Goal: Information Seeking & Learning: Learn about a topic

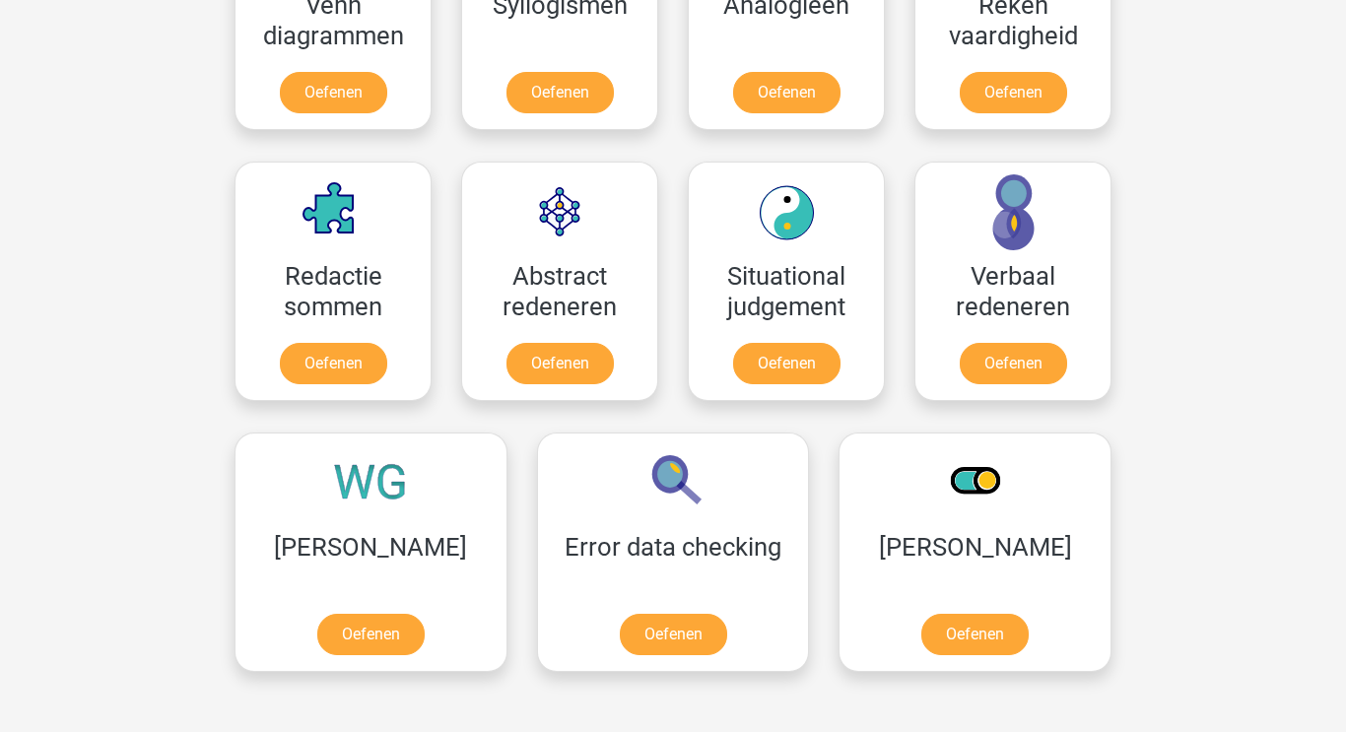
scroll to position [1309, 0]
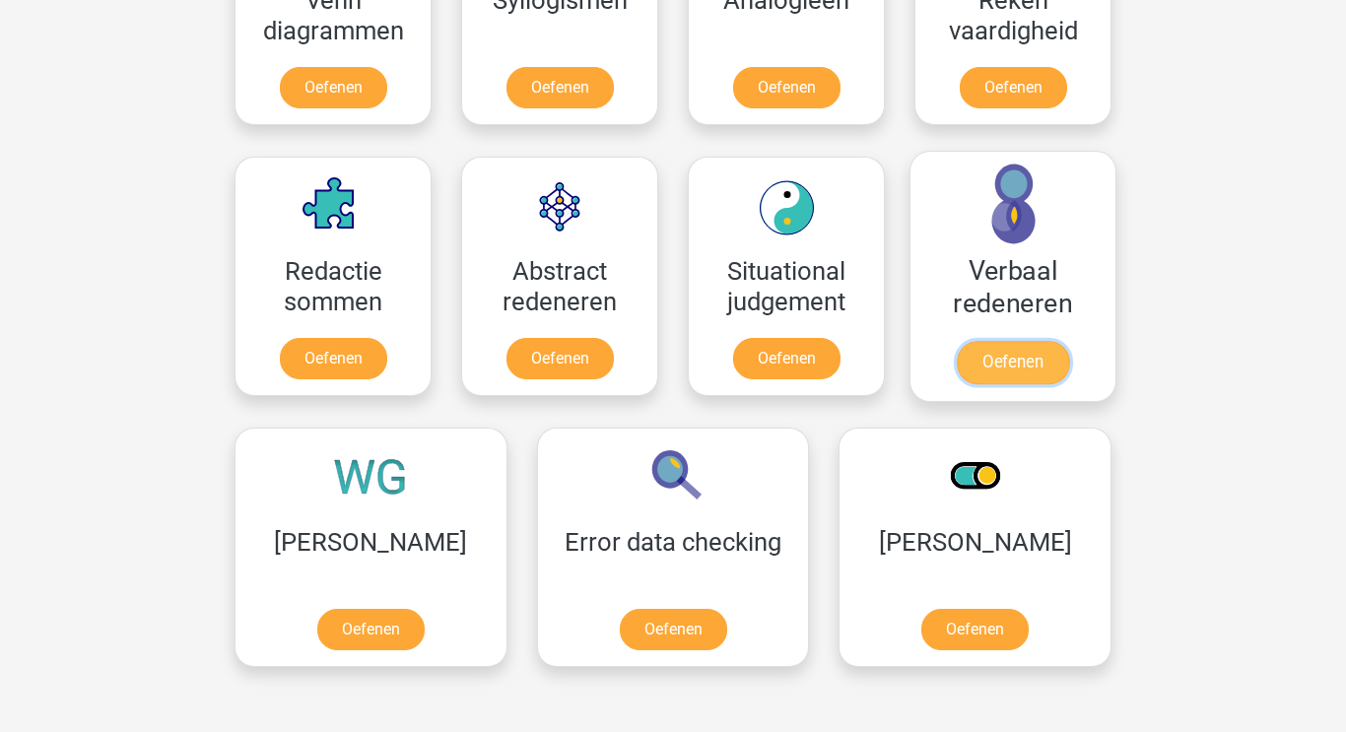
click at [1012, 366] on link "Oefenen" at bounding box center [1012, 362] width 112 height 43
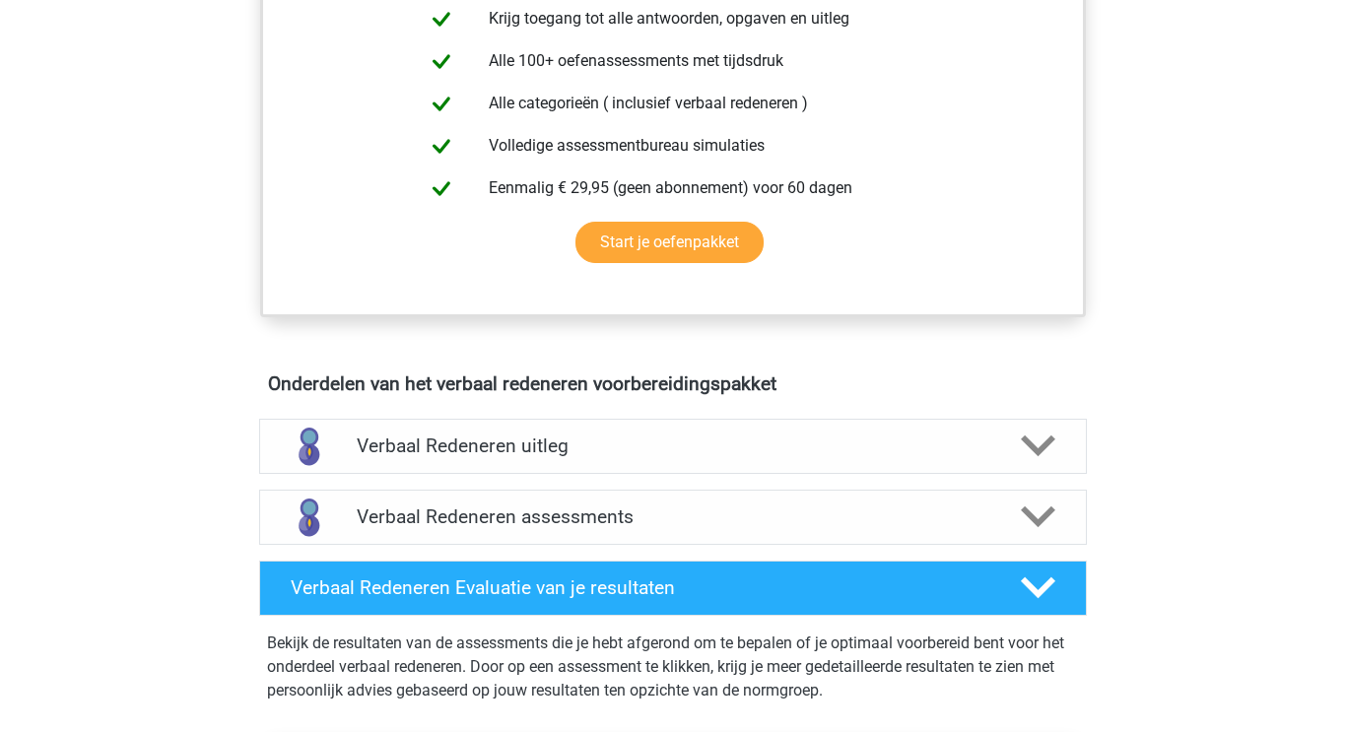
scroll to position [811, 0]
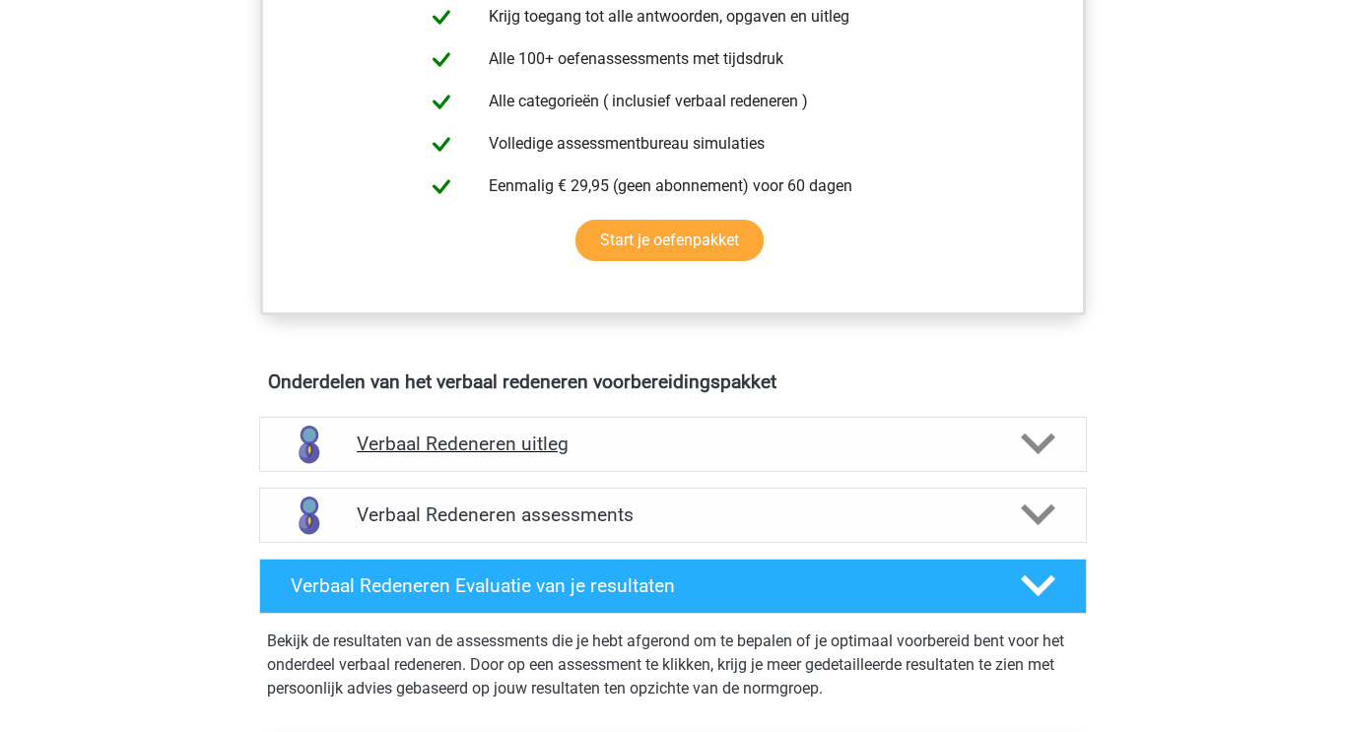
click at [1017, 435] on div at bounding box center [1037, 444] width 66 height 34
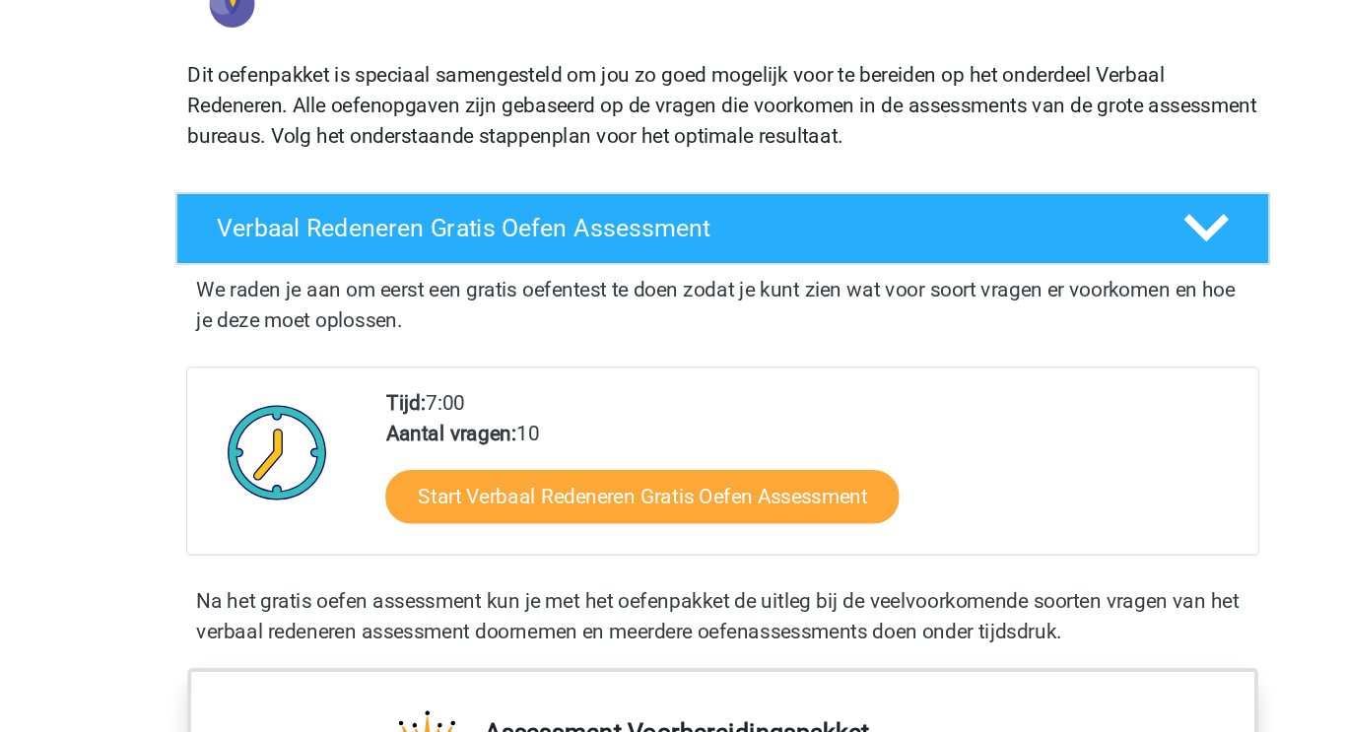
scroll to position [198, 0]
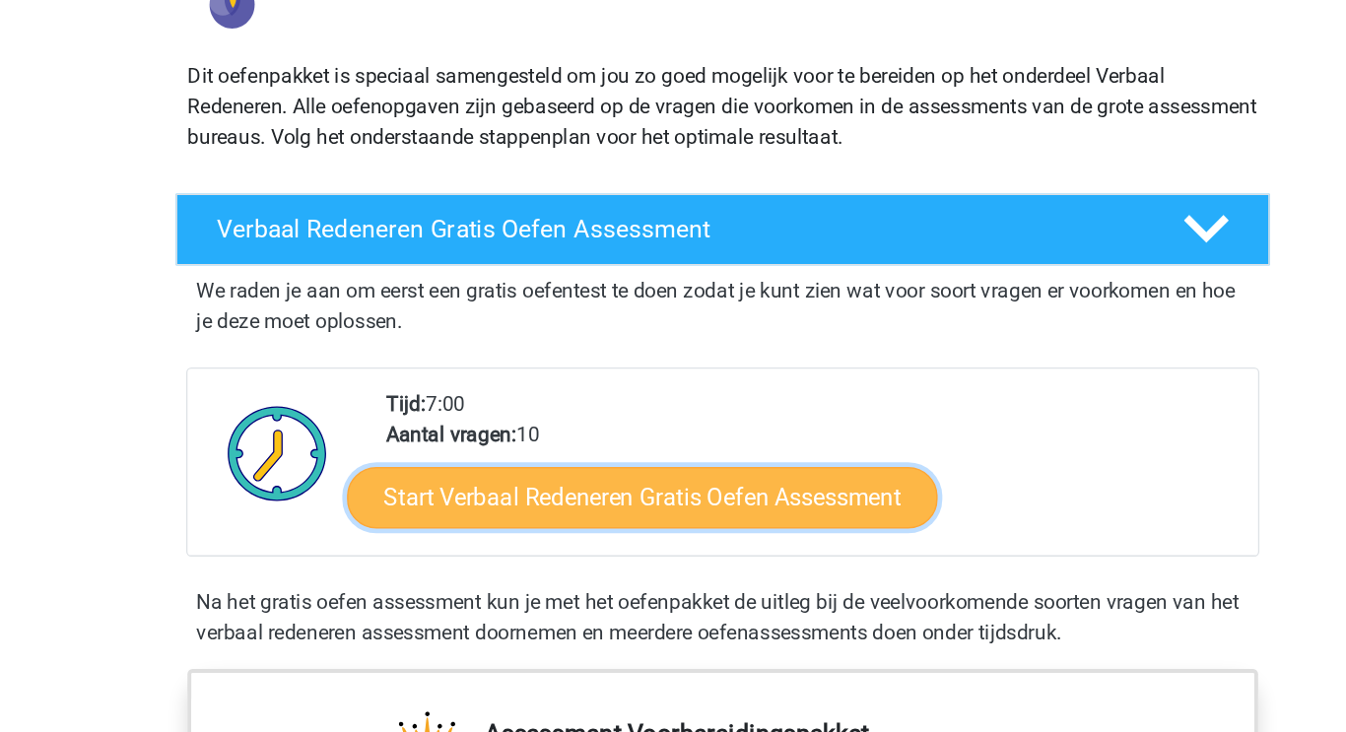
click at [569, 388] on link "Start Verbaal Redeneren Gratis Oefen Assessment" at bounding box center [610, 384] width 455 height 47
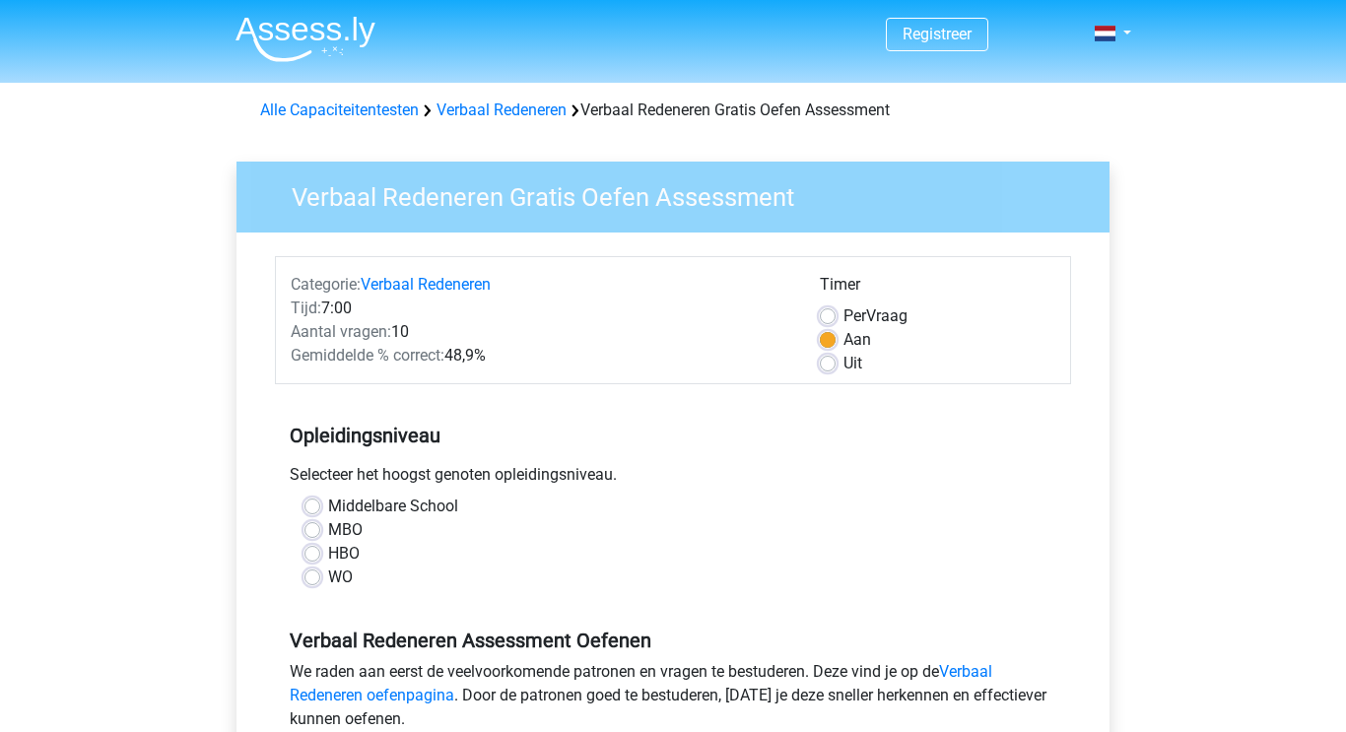
click at [334, 558] on label "HBO" at bounding box center [344, 554] width 32 height 24
click at [320, 558] on input "HBO" at bounding box center [312, 552] width 16 height 20
radio input "true"
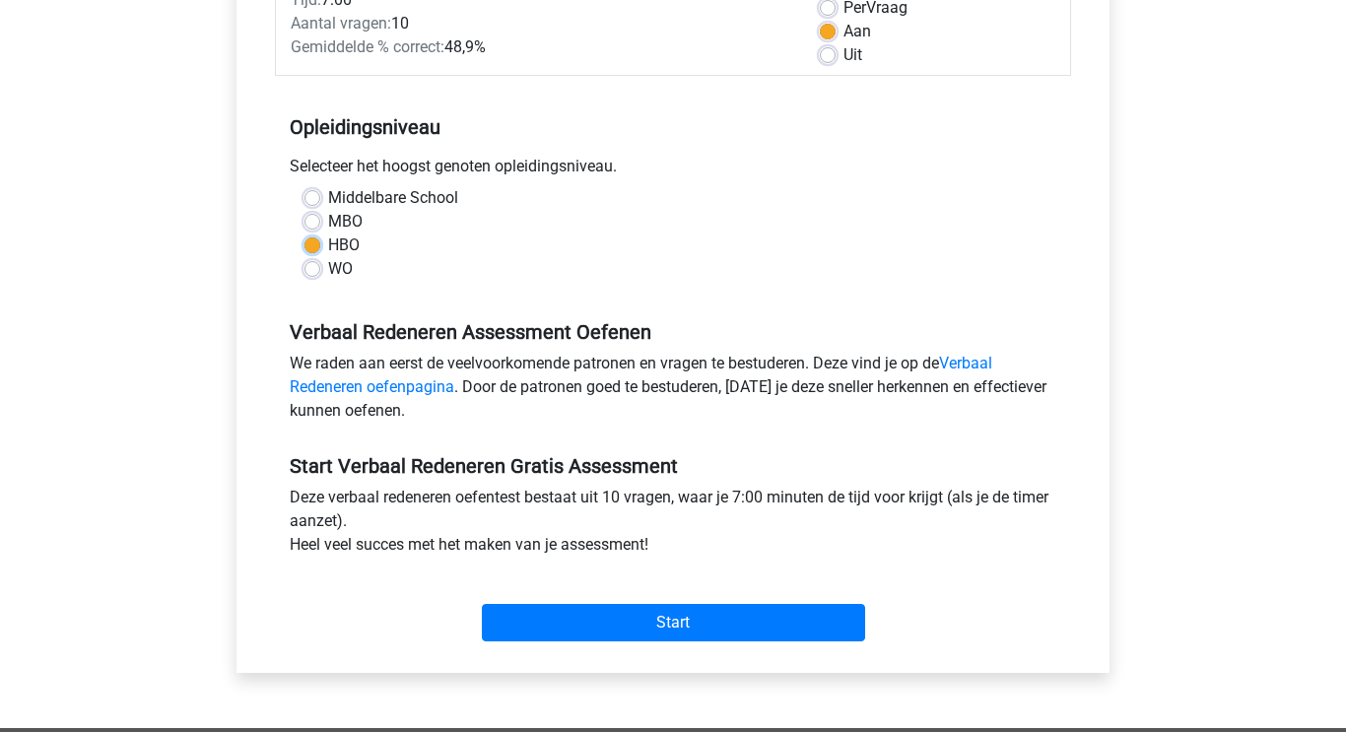
scroll to position [309, 0]
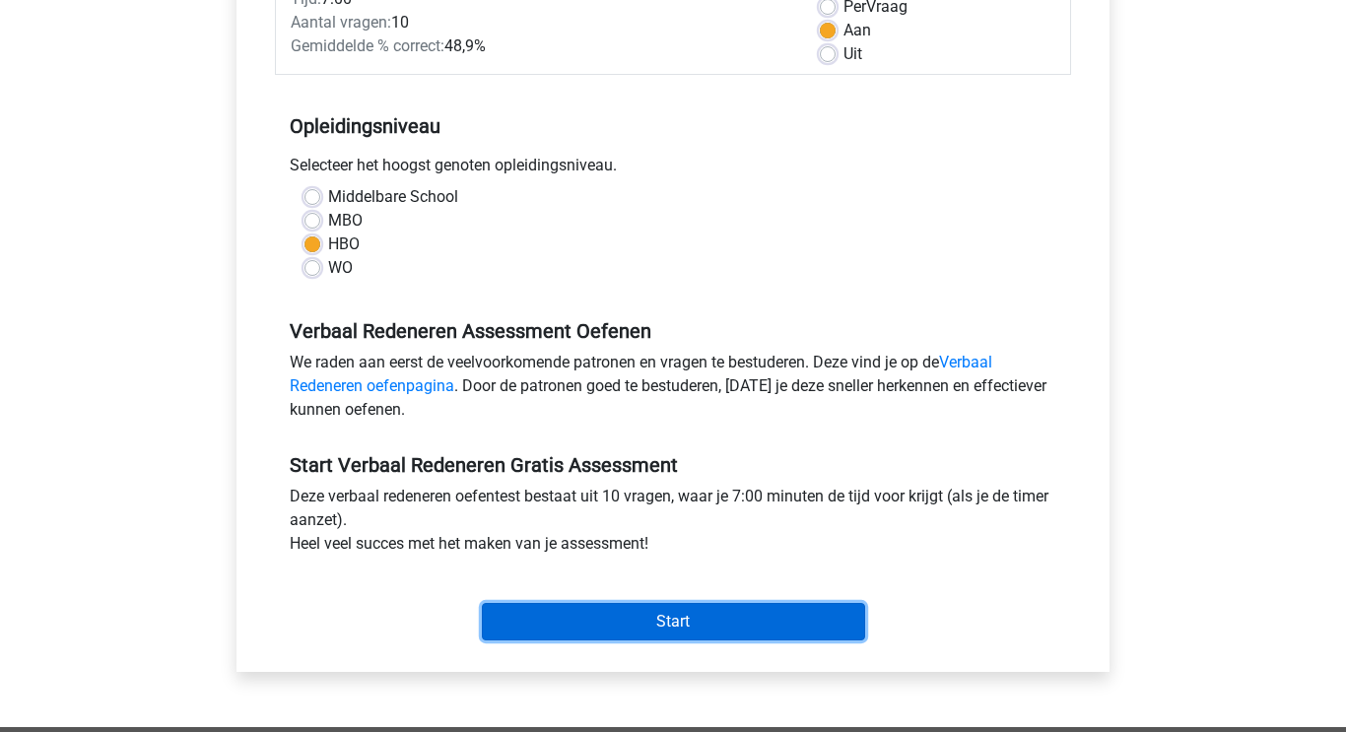
click at [655, 617] on input "Start" at bounding box center [673, 621] width 383 height 37
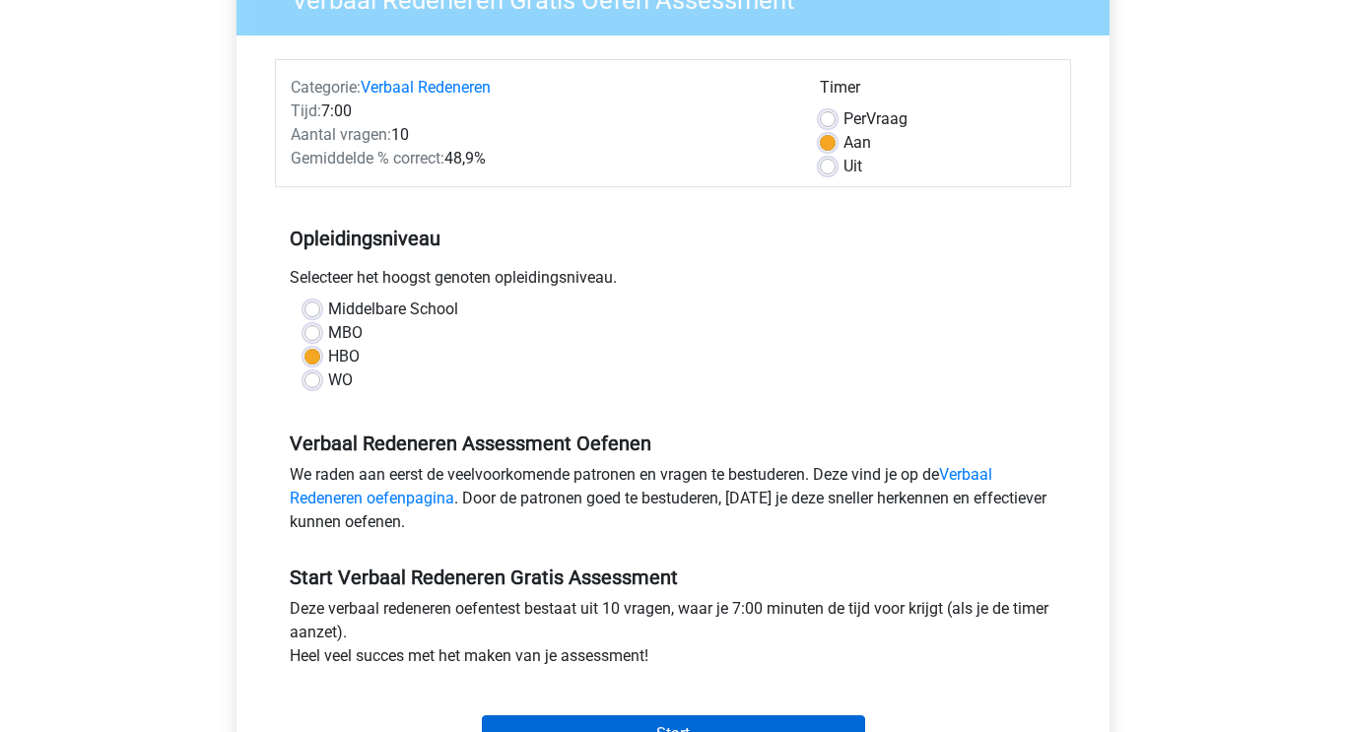
scroll to position [0, 0]
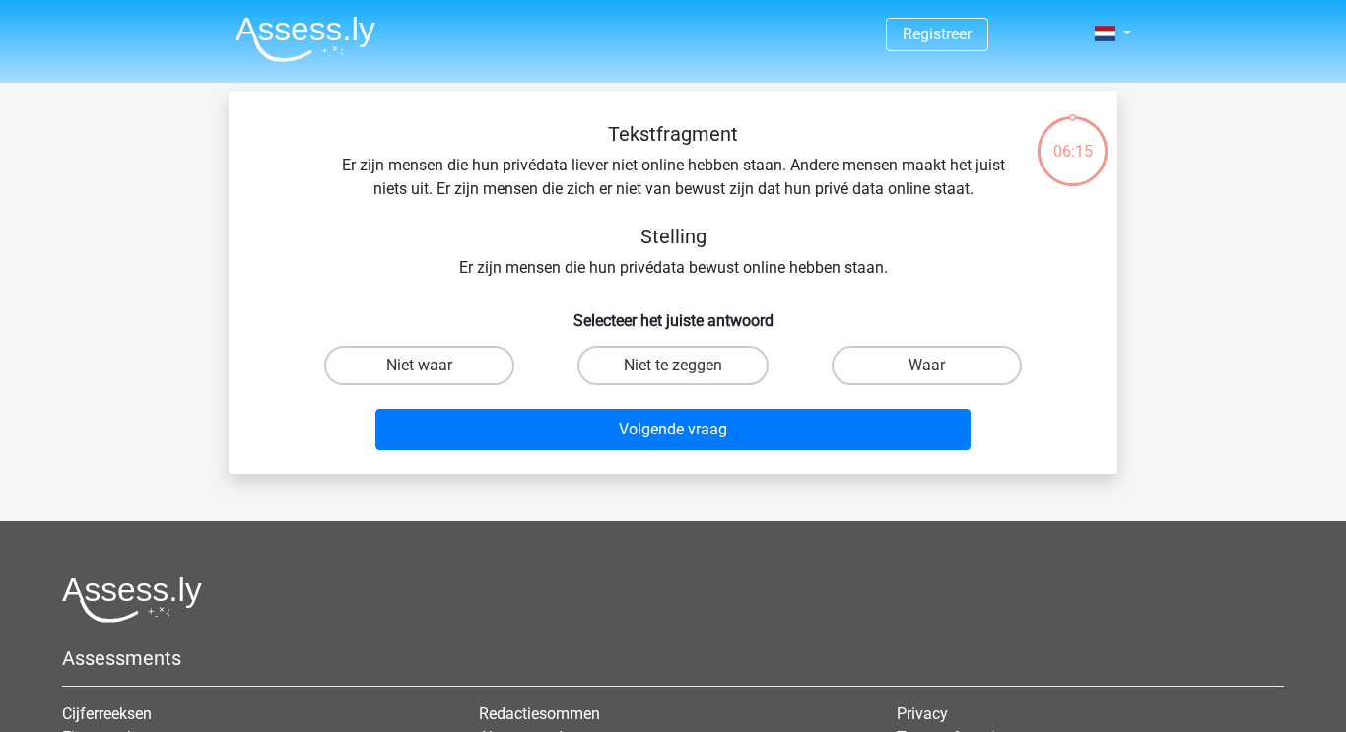
click at [420, 372] on input "Niet waar" at bounding box center [426, 371] width 13 height 13
radio input "true"
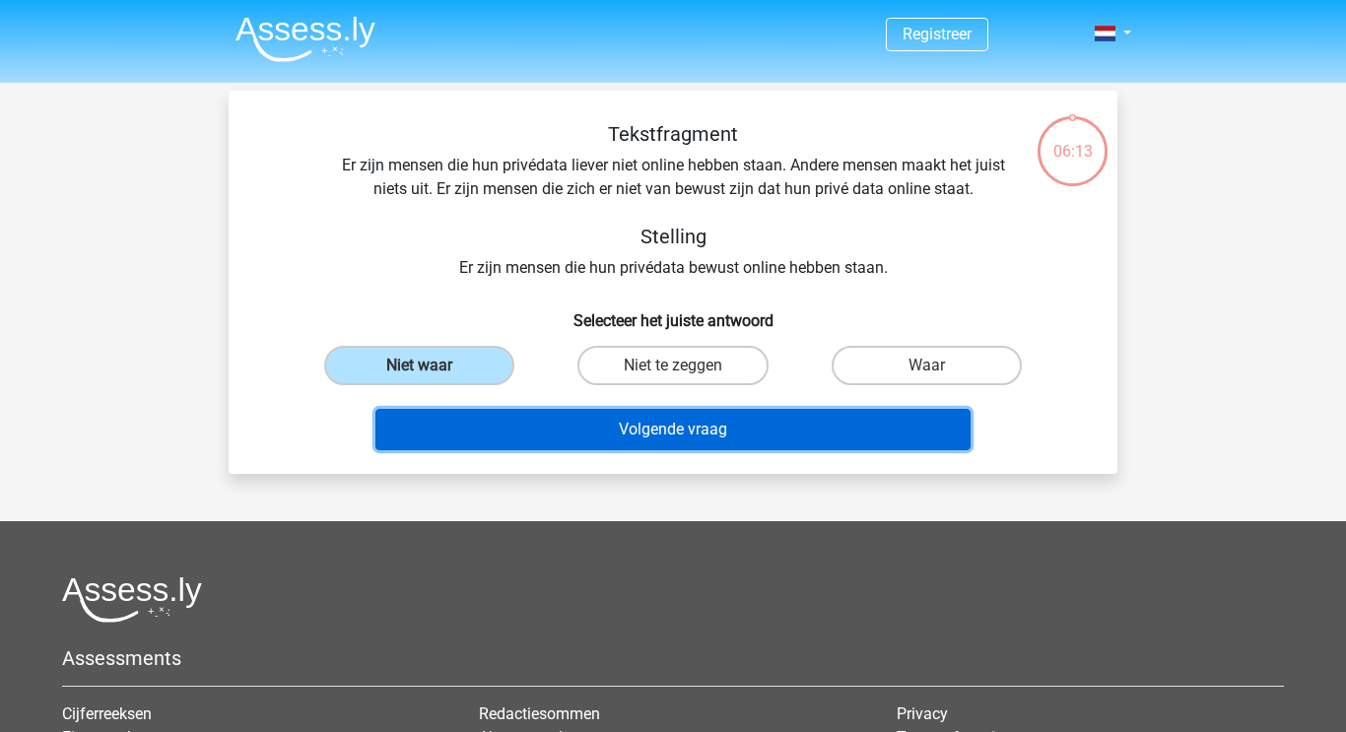
click at [594, 437] on button "Volgende vraag" at bounding box center [673, 429] width 596 height 41
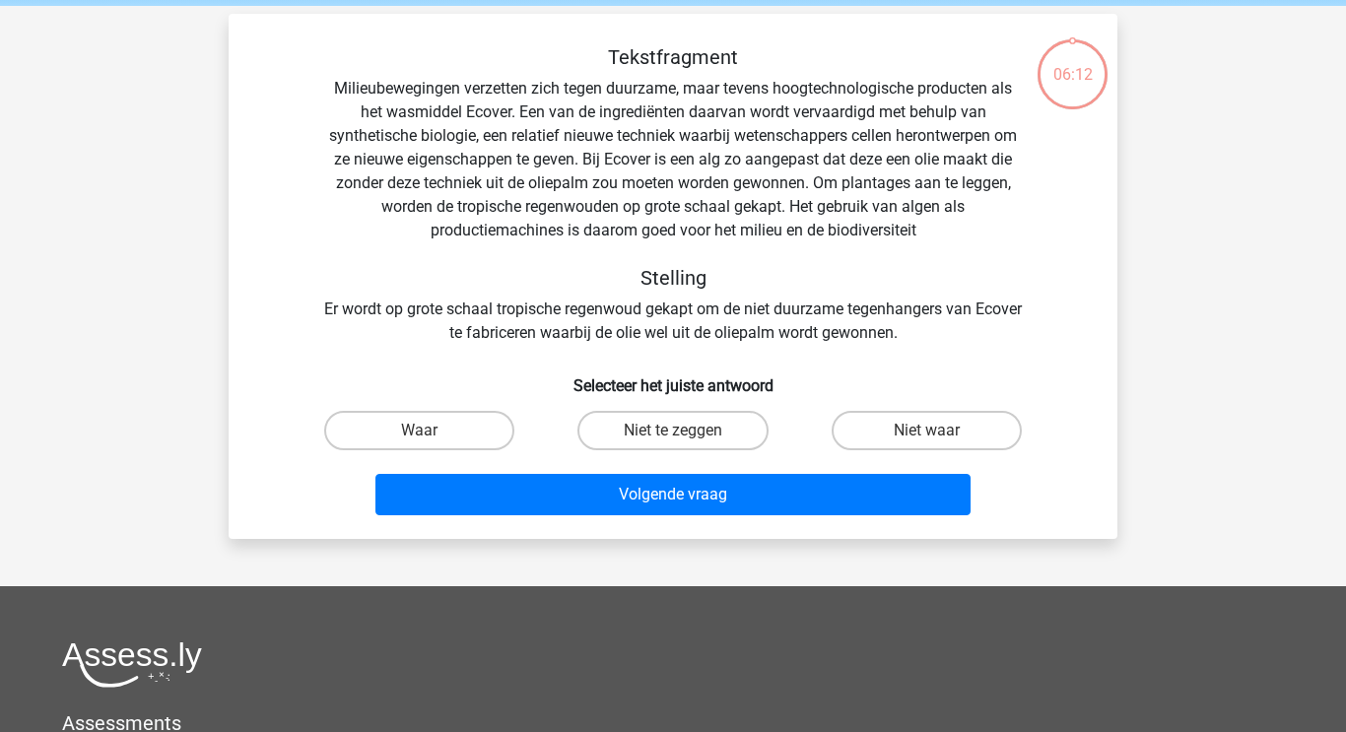
scroll to position [91, 0]
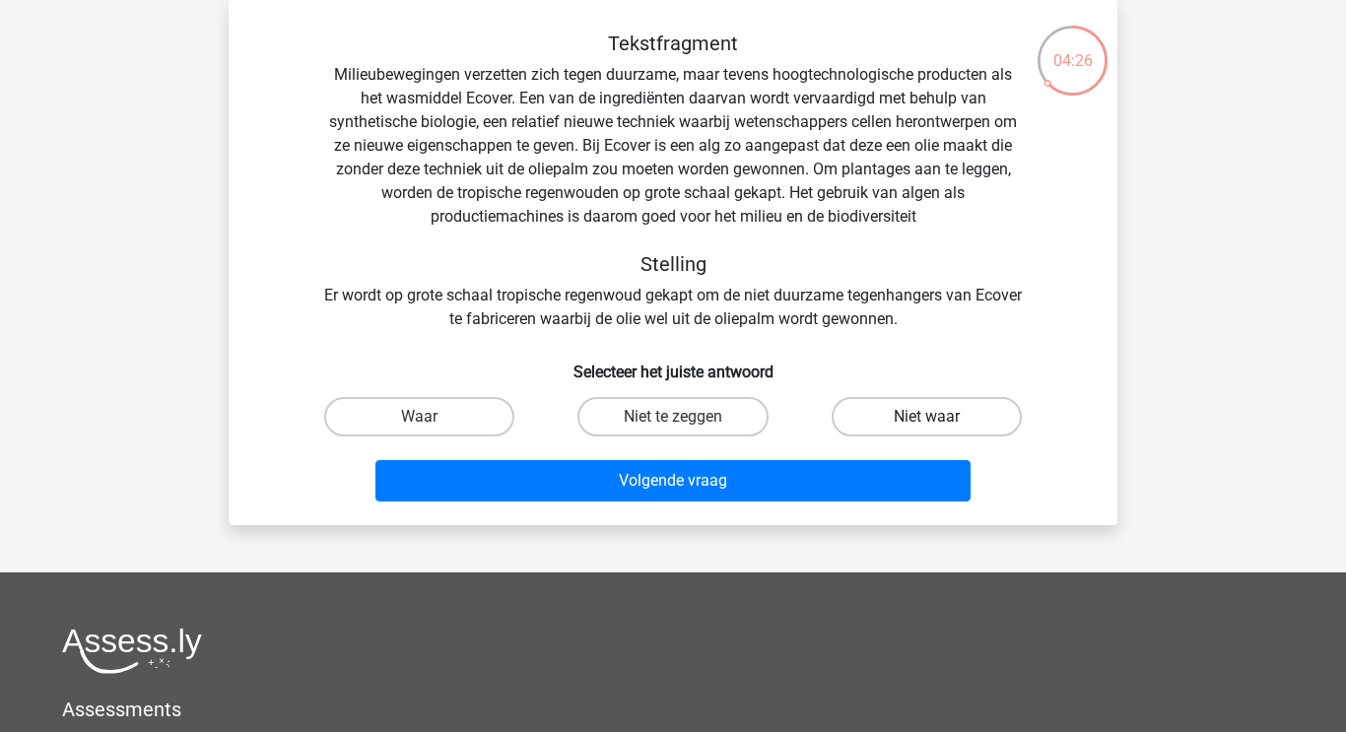
click at [924, 423] on label "Niet waar" at bounding box center [926, 416] width 190 height 39
click at [926, 423] on input "Niet waar" at bounding box center [932, 423] width 13 height 13
radio input "true"
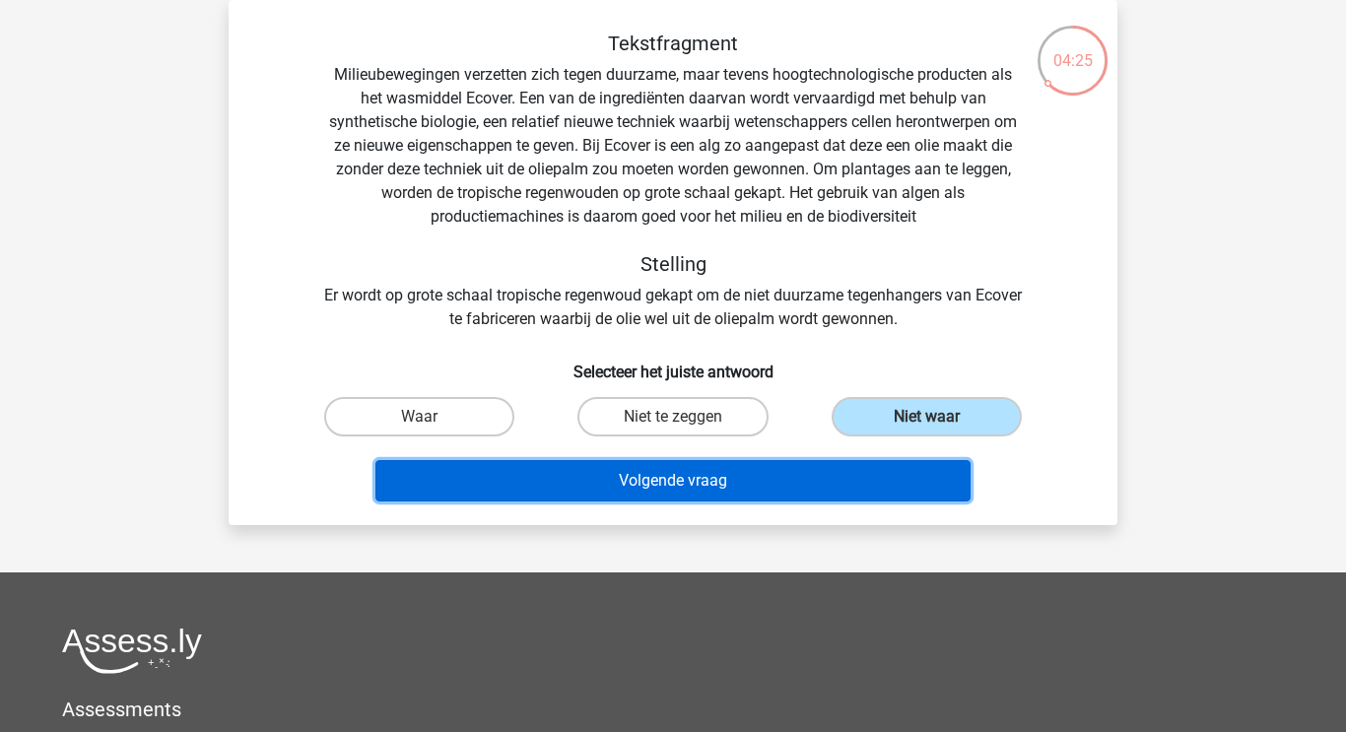
click at [845, 480] on button "Volgende vraag" at bounding box center [673, 480] width 596 height 41
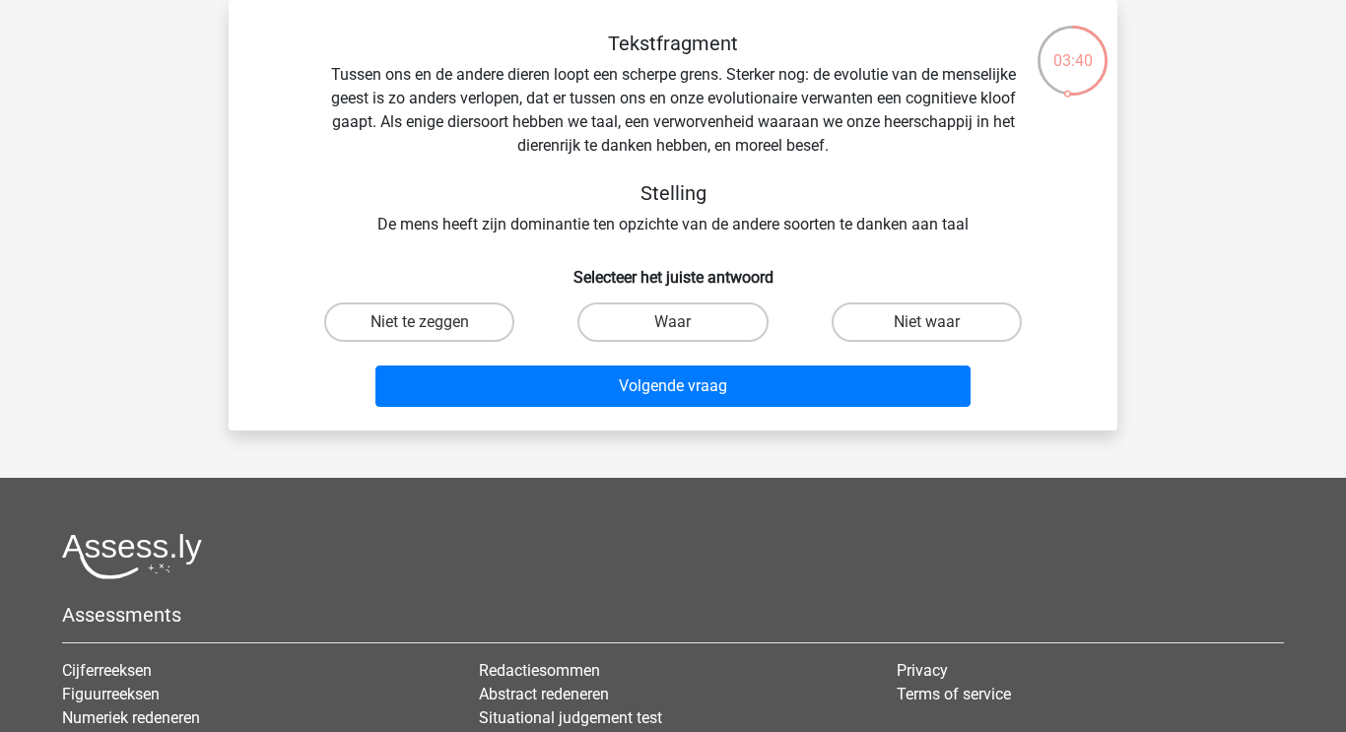
click at [388, 313] on label "Niet te zeggen" at bounding box center [419, 321] width 190 height 39
click at [420, 322] on input "Niet te zeggen" at bounding box center [426, 328] width 13 height 13
radio input "true"
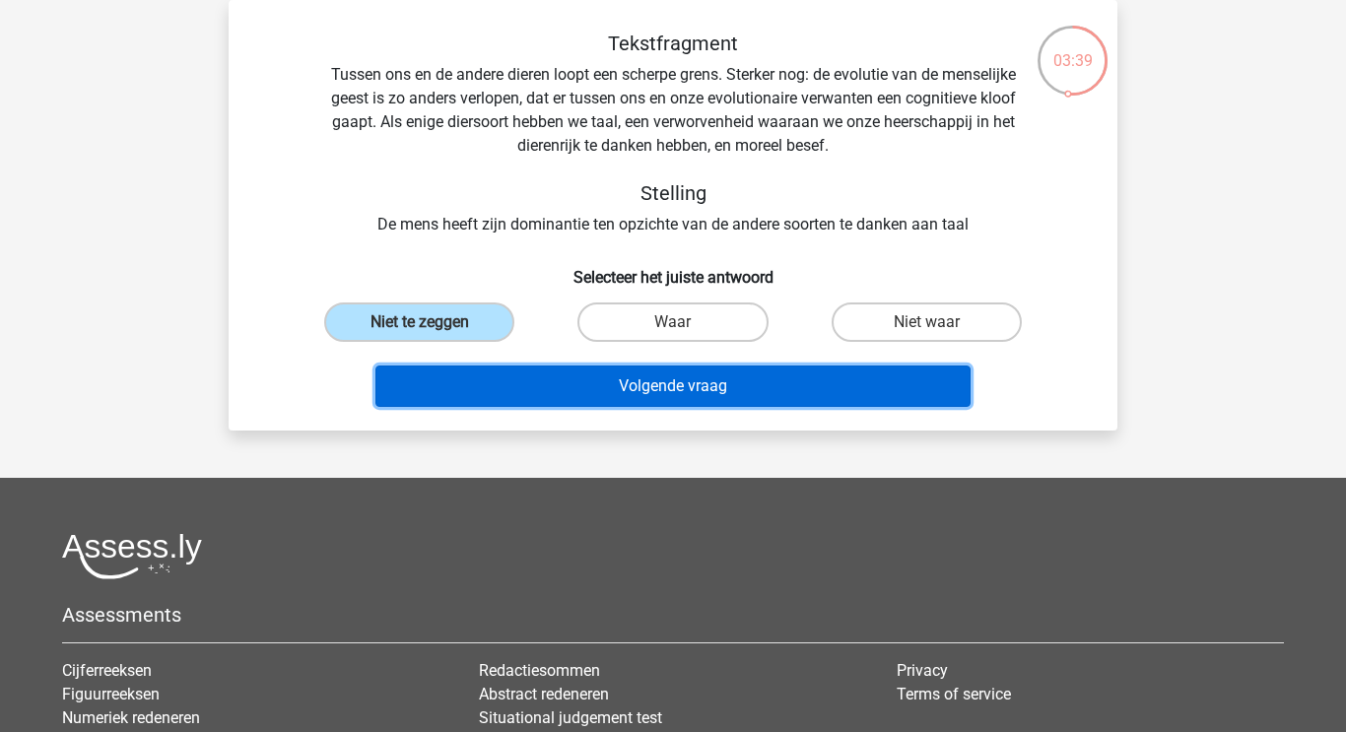
click at [574, 397] on button "Volgende vraag" at bounding box center [673, 385] width 596 height 41
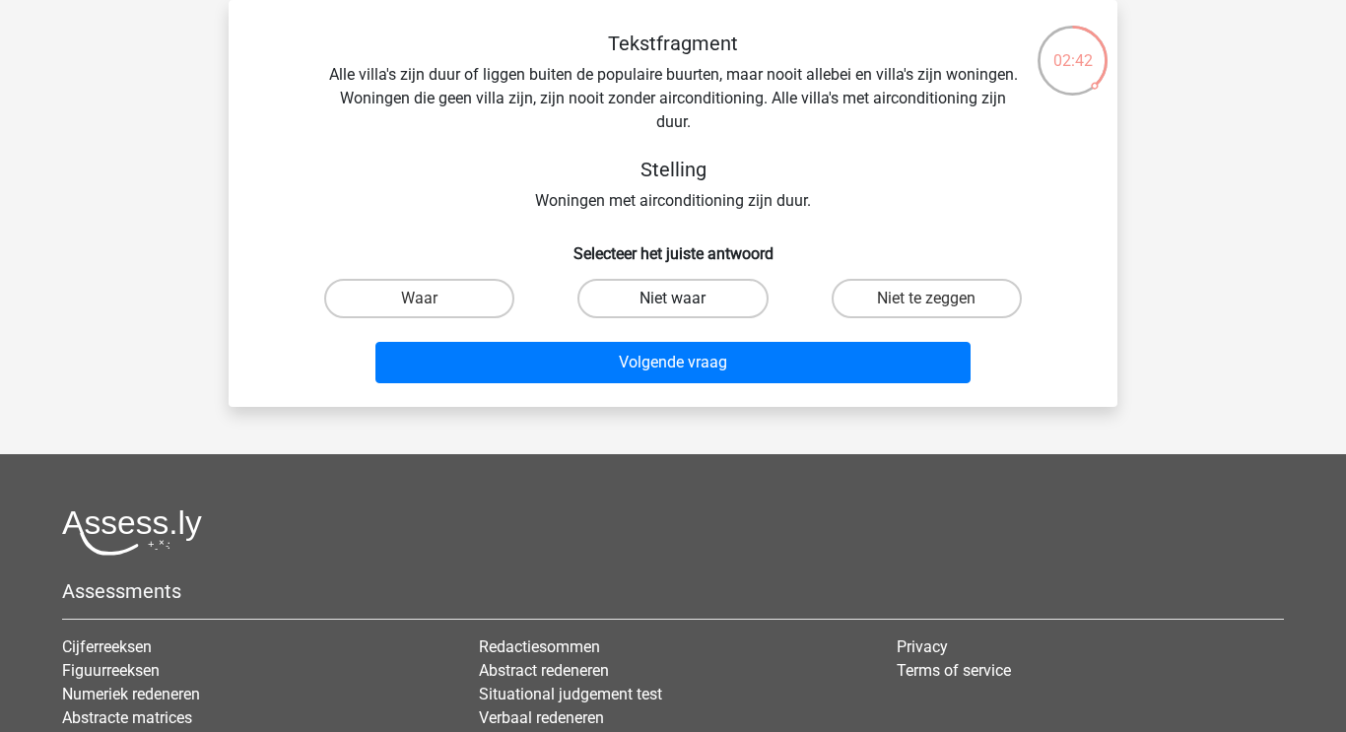
click at [671, 303] on label "Niet waar" at bounding box center [672, 298] width 190 height 39
click at [673, 303] on input "Niet waar" at bounding box center [679, 304] width 13 height 13
radio input "true"
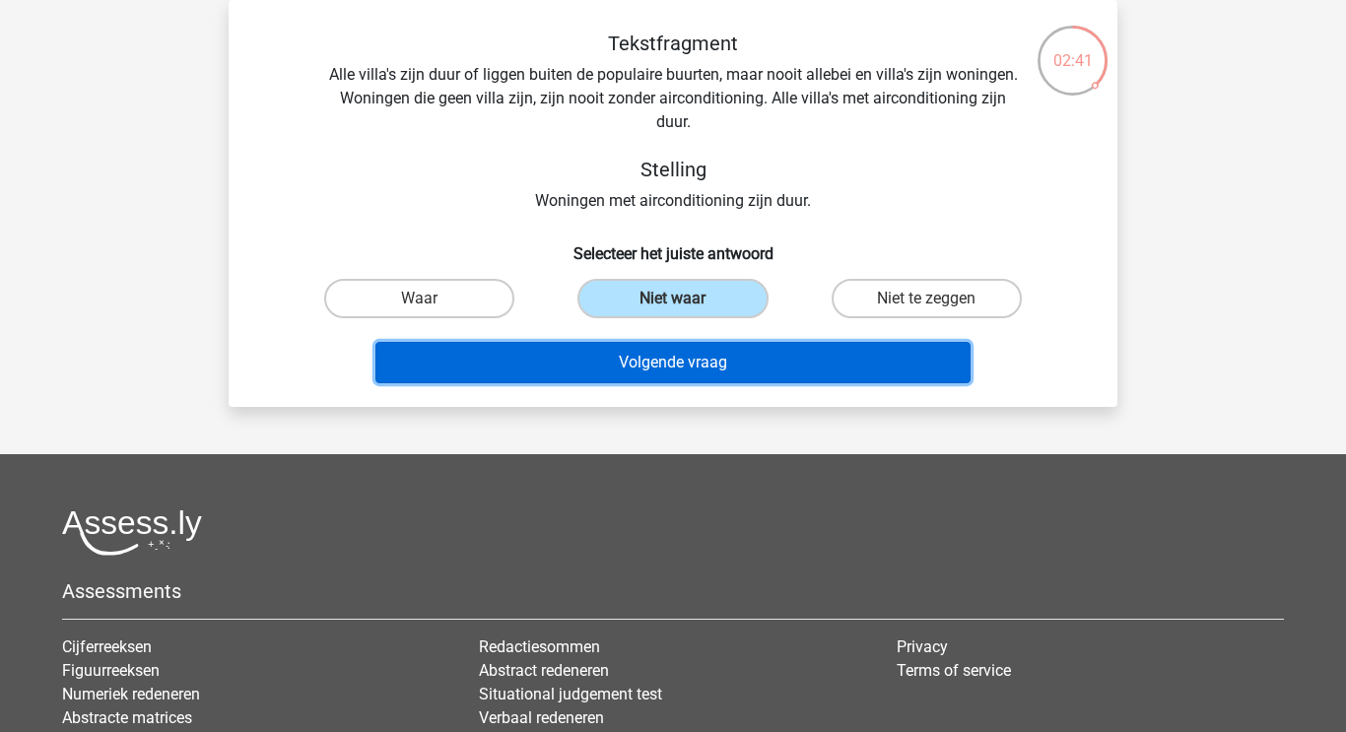
click at [687, 360] on button "Volgende vraag" at bounding box center [673, 362] width 596 height 41
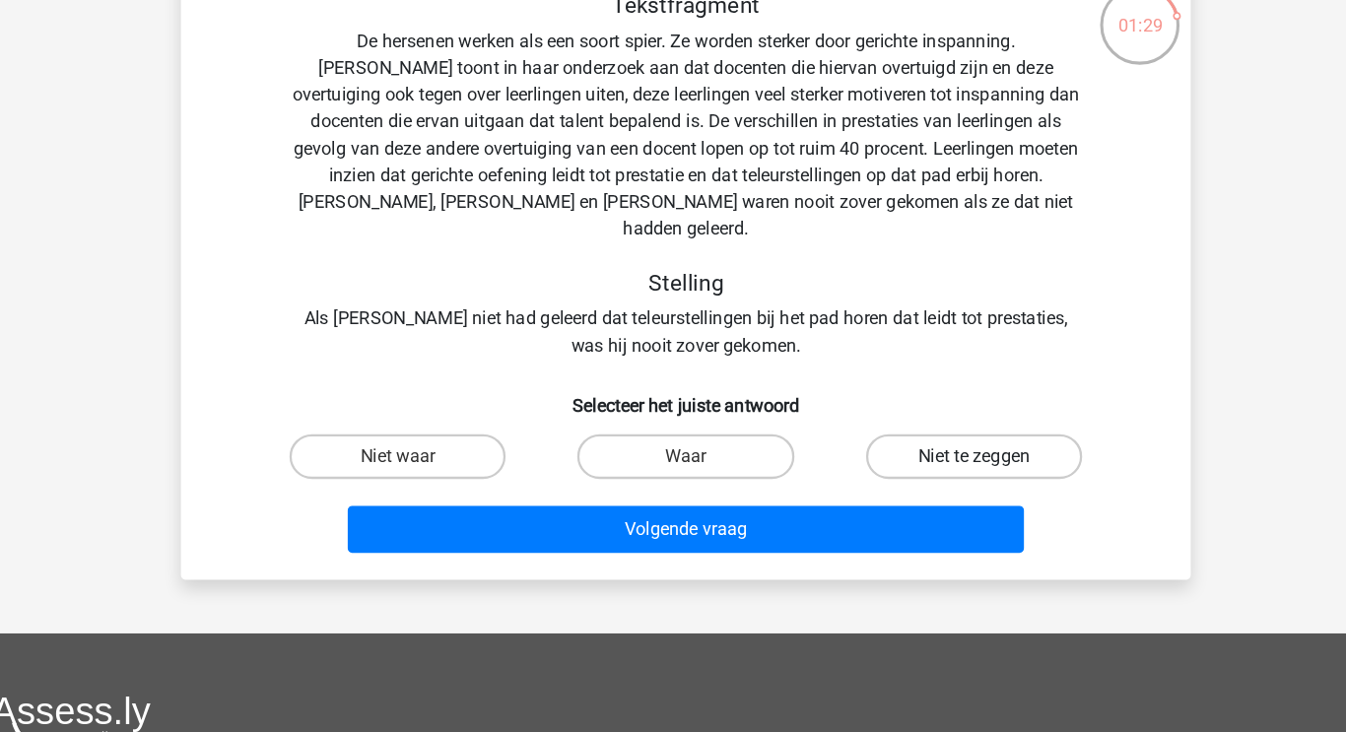
click at [902, 421] on label "Niet te zeggen" at bounding box center [926, 440] width 190 height 39
click at [926, 440] on input "Niet te zeggen" at bounding box center [932, 446] width 13 height 13
radio input "true"
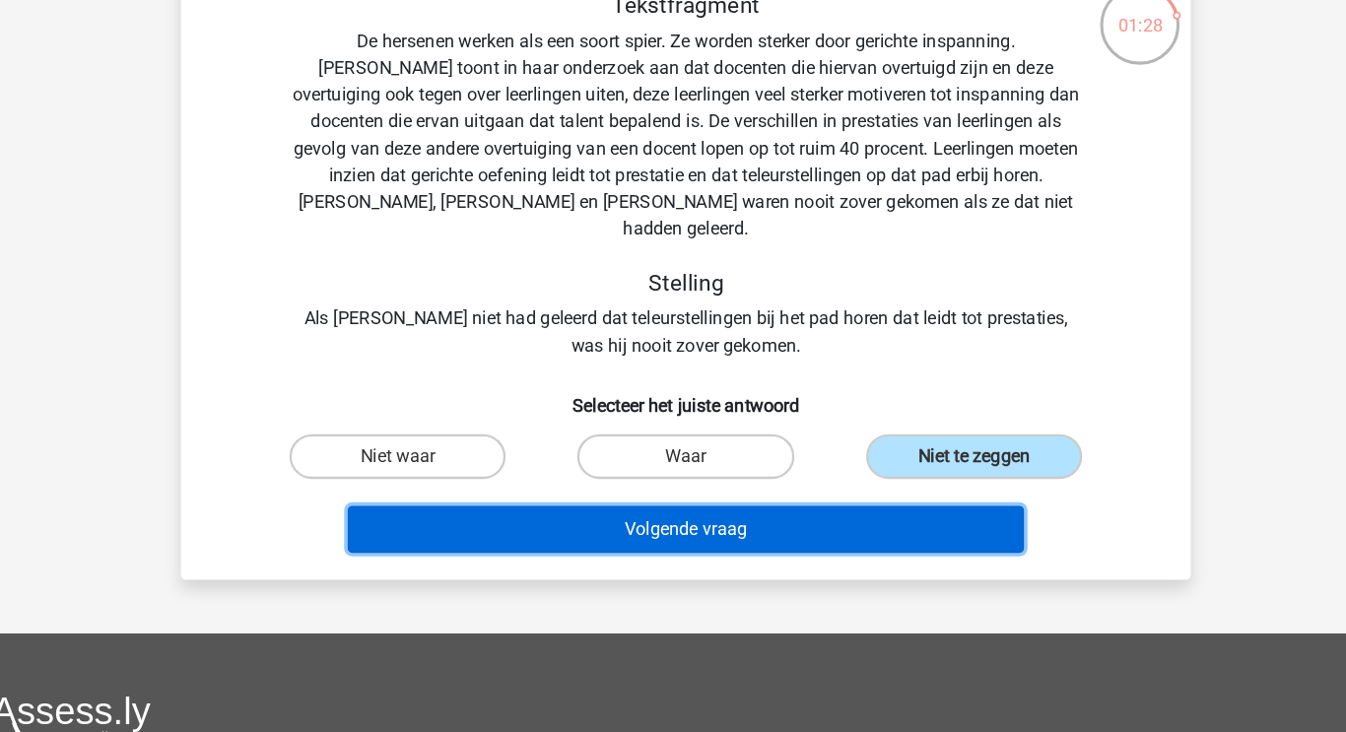
click at [785, 489] on button "Volgende vraag" at bounding box center [673, 504] width 596 height 41
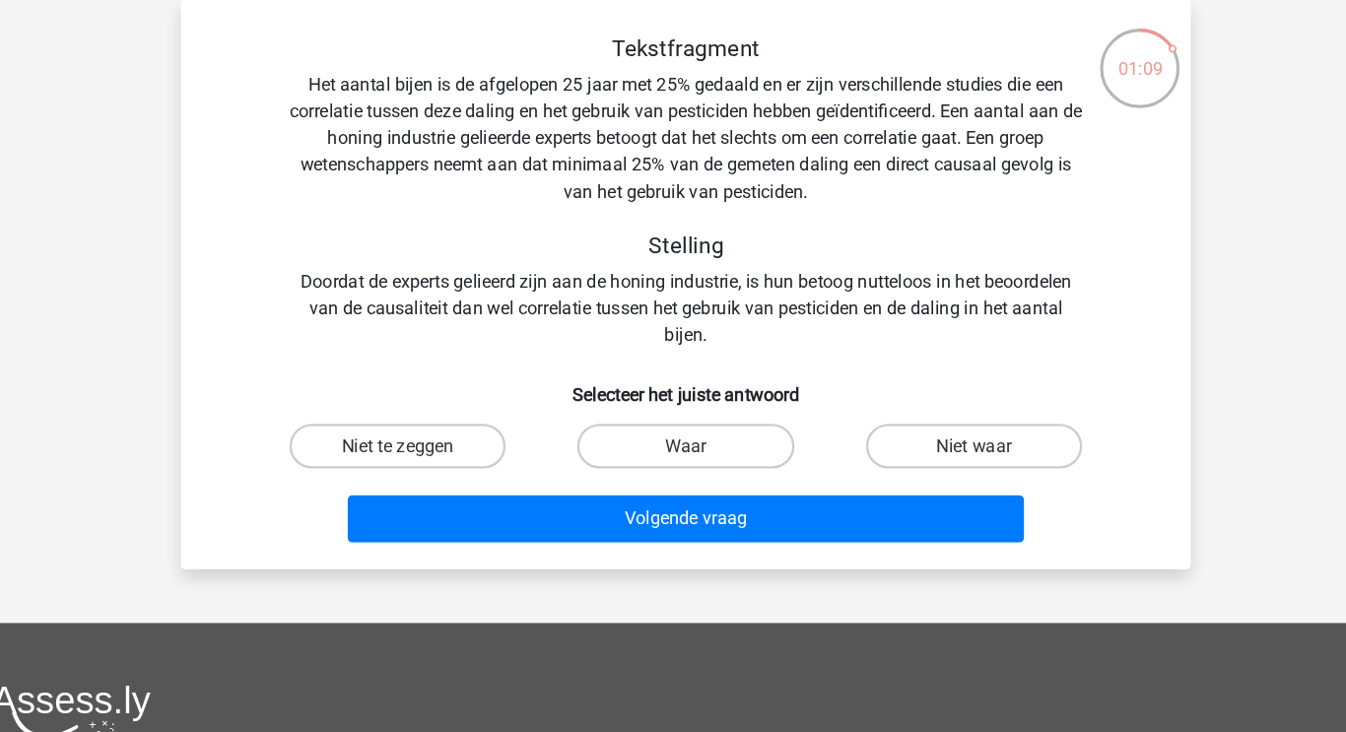
click at [677, 389] on label "Waar" at bounding box center [672, 392] width 190 height 39
click at [677, 393] on input "Waar" at bounding box center [679, 399] width 13 height 13
radio input "true"
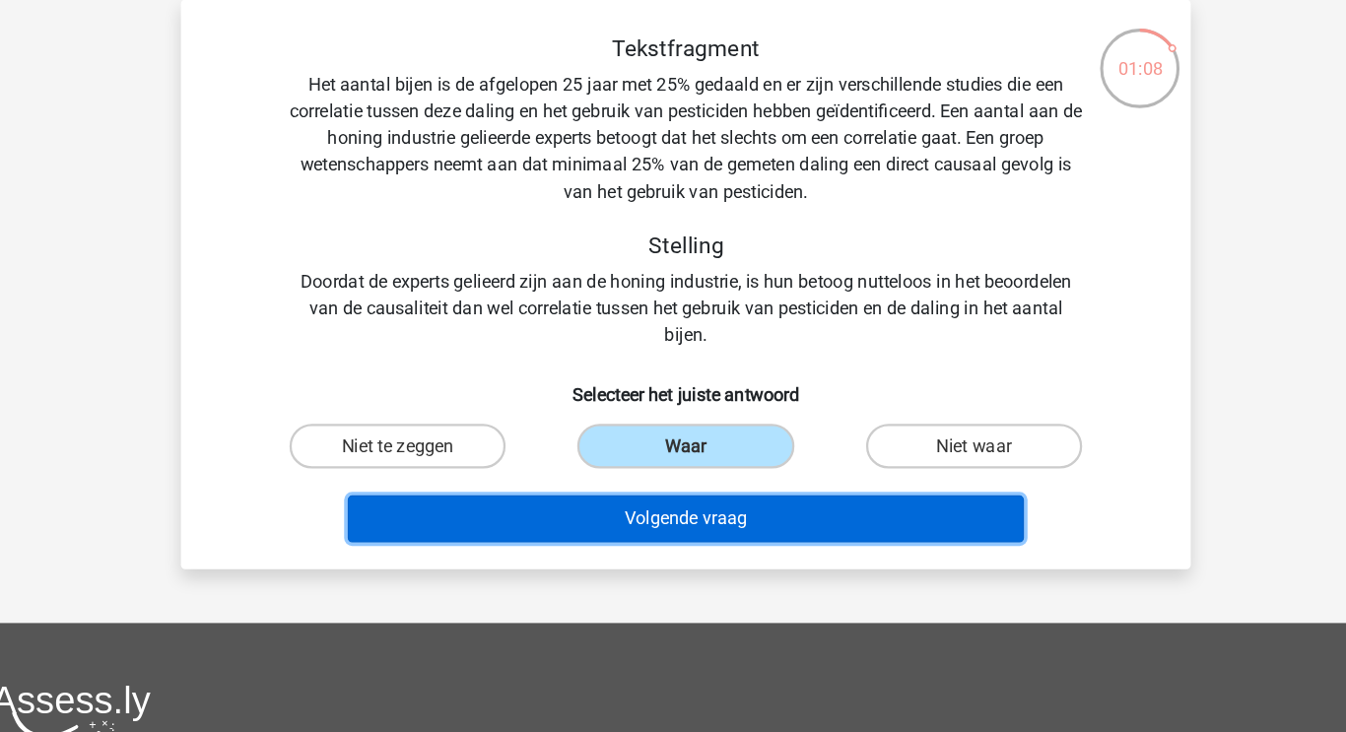
click at [703, 457] on button "Volgende vraag" at bounding box center [673, 456] width 596 height 41
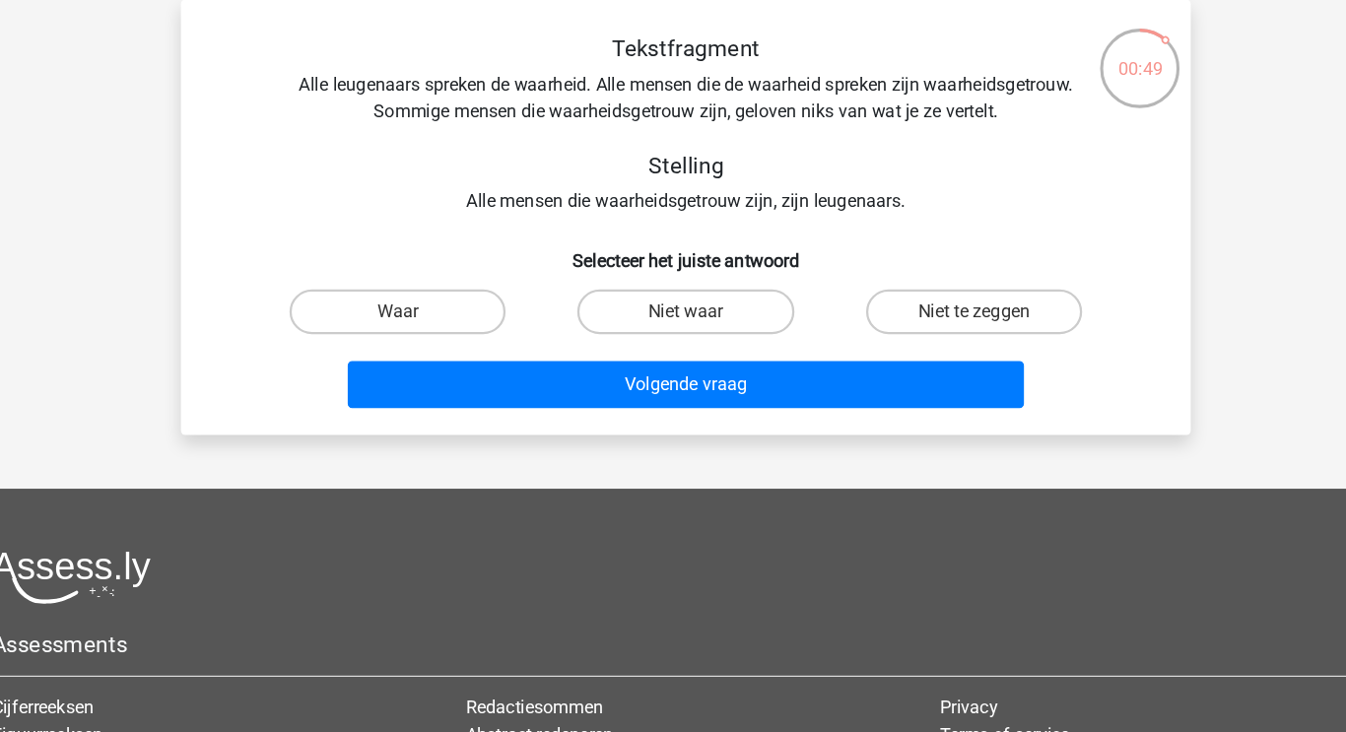
click at [633, 267] on label "Niet waar" at bounding box center [672, 274] width 190 height 39
click at [673, 275] on input "Niet waar" at bounding box center [679, 281] width 13 height 13
radio input "true"
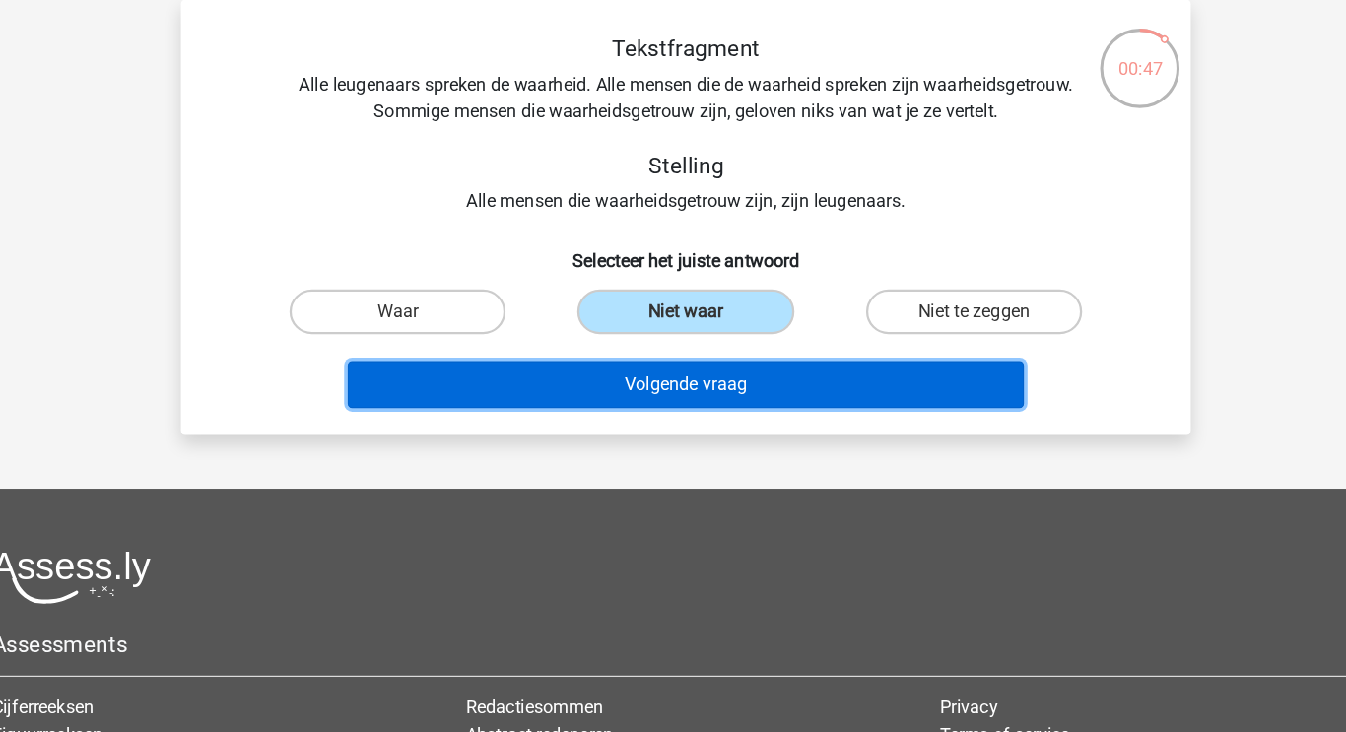
click at [642, 333] on button "Volgende vraag" at bounding box center [673, 338] width 596 height 41
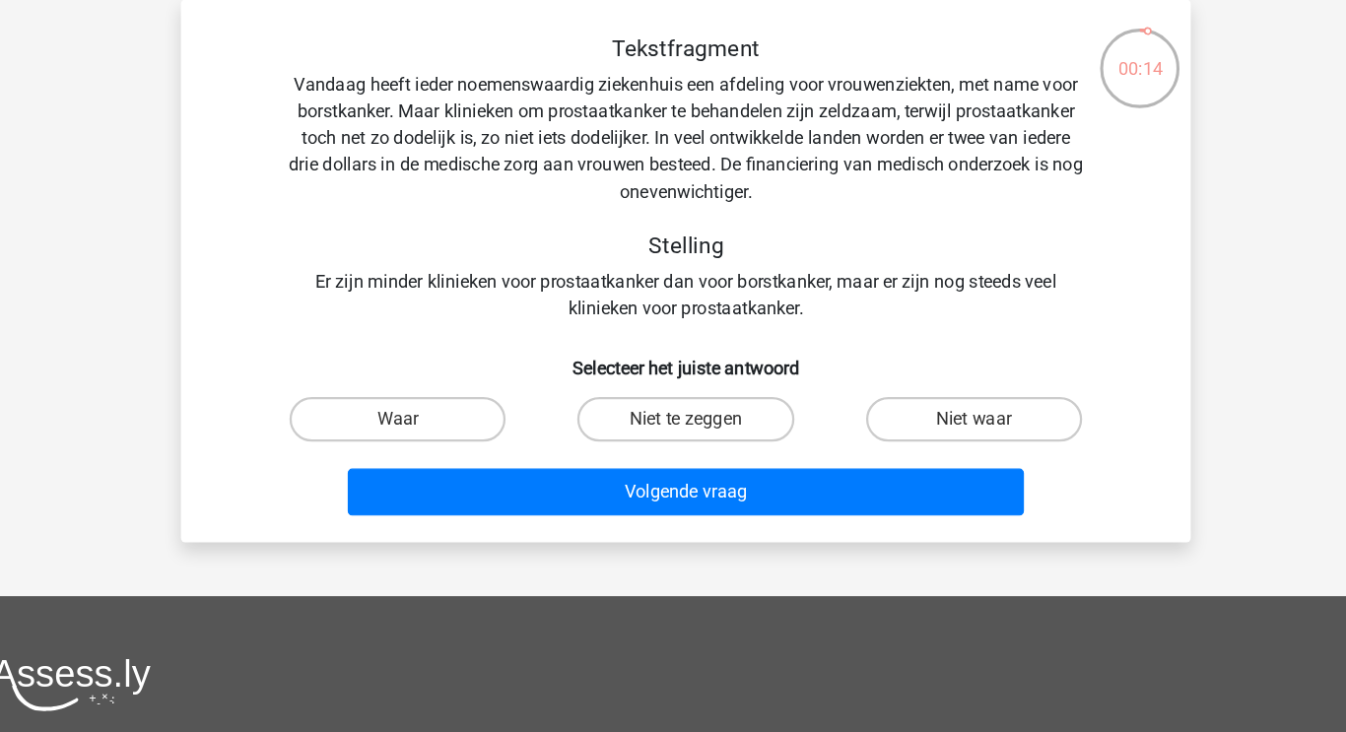
click at [920, 361] on label "Niet waar" at bounding box center [926, 369] width 190 height 39
click at [926, 369] on input "Niet waar" at bounding box center [932, 375] width 13 height 13
radio input "true"
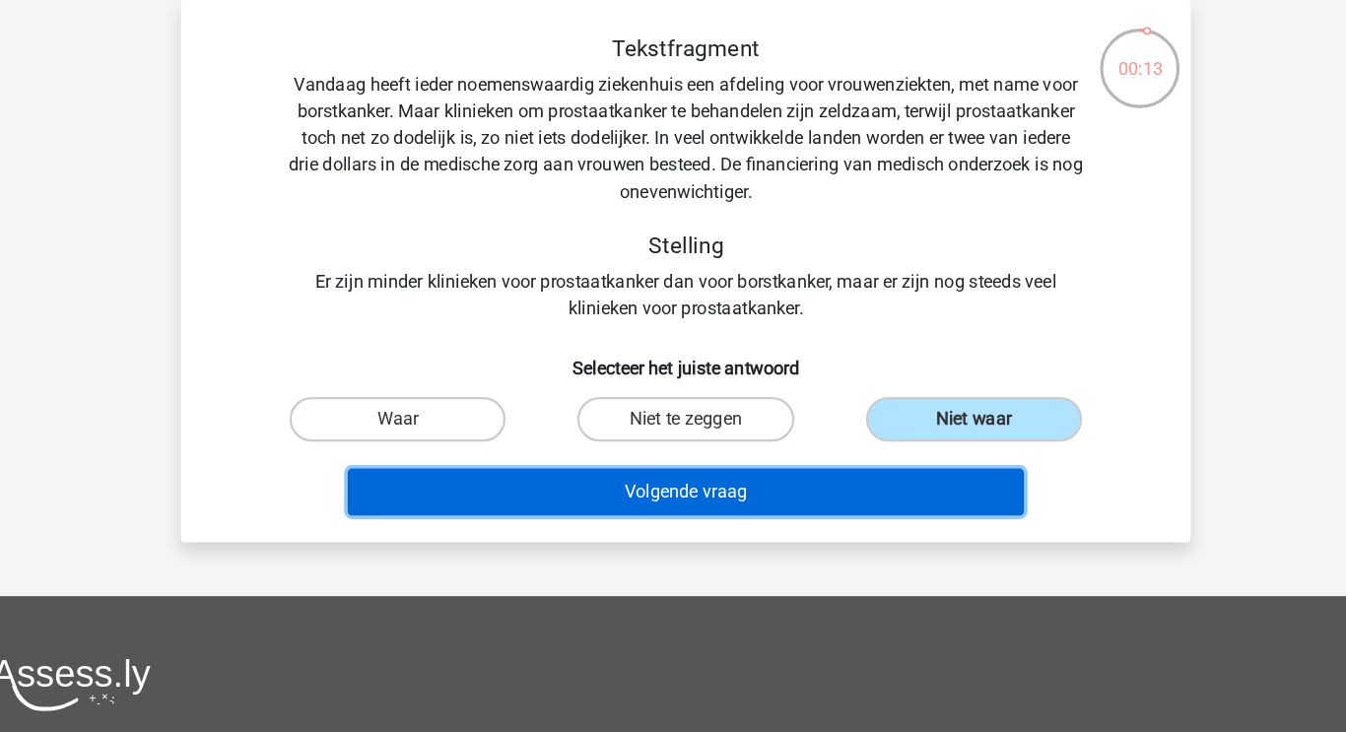
click at [719, 432] on button "Volgende vraag" at bounding box center [673, 433] width 596 height 41
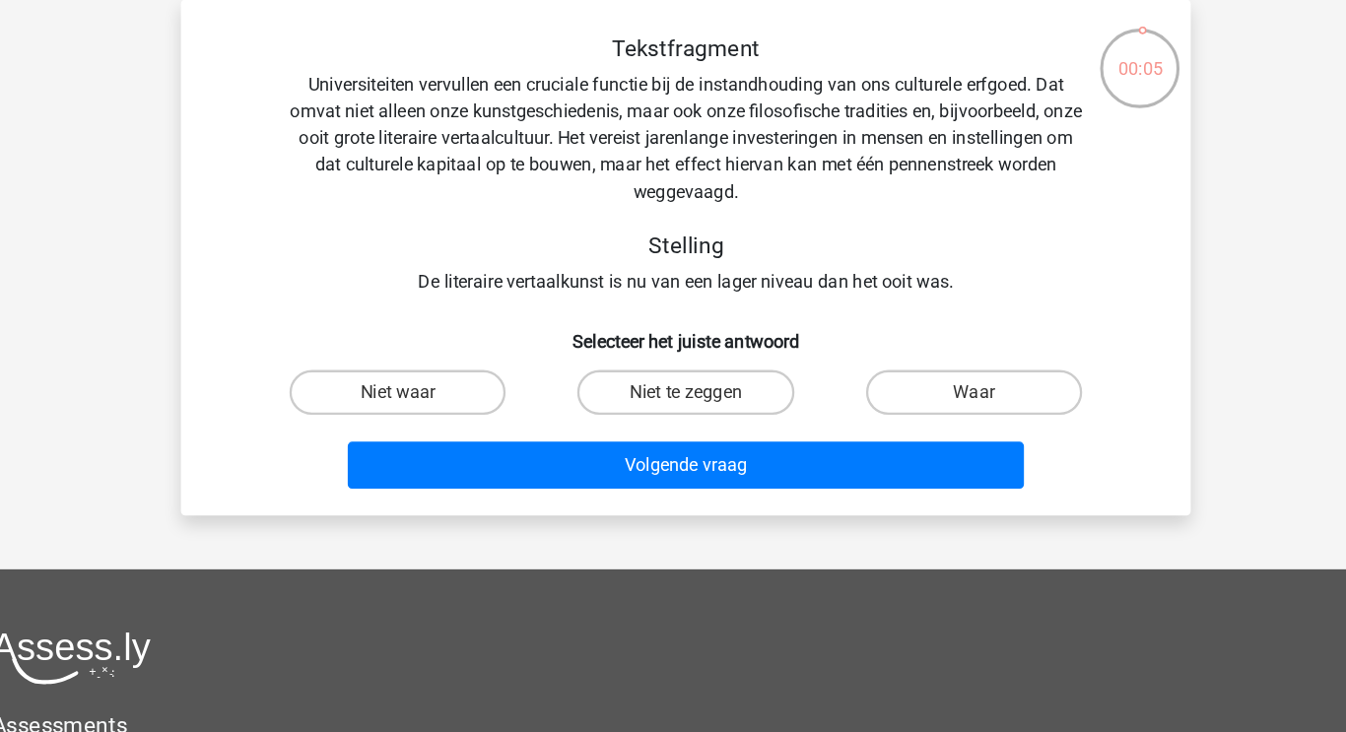
click at [666, 354] on label "Niet te zeggen" at bounding box center [672, 345] width 190 height 39
click at [673, 354] on input "Niet te zeggen" at bounding box center [679, 352] width 13 height 13
radio input "true"
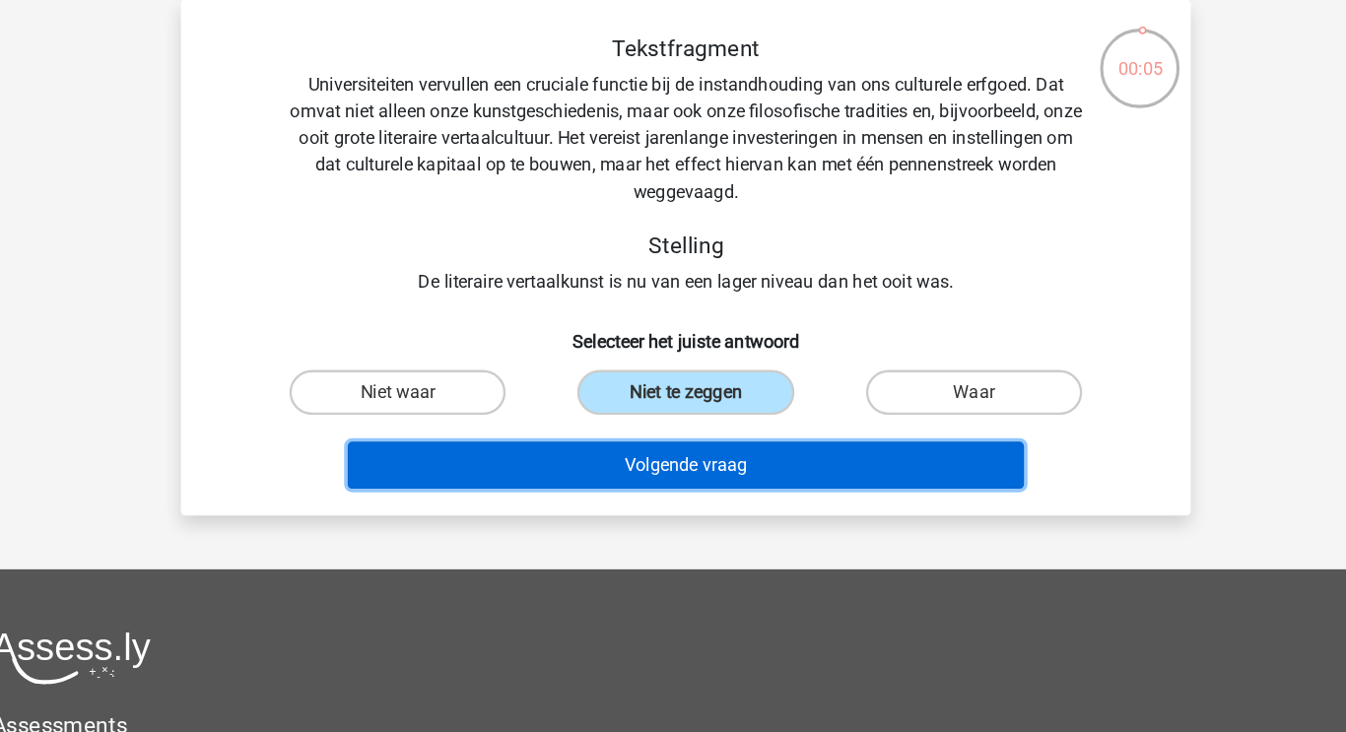
click at [695, 402] on button "Volgende vraag" at bounding box center [673, 409] width 596 height 41
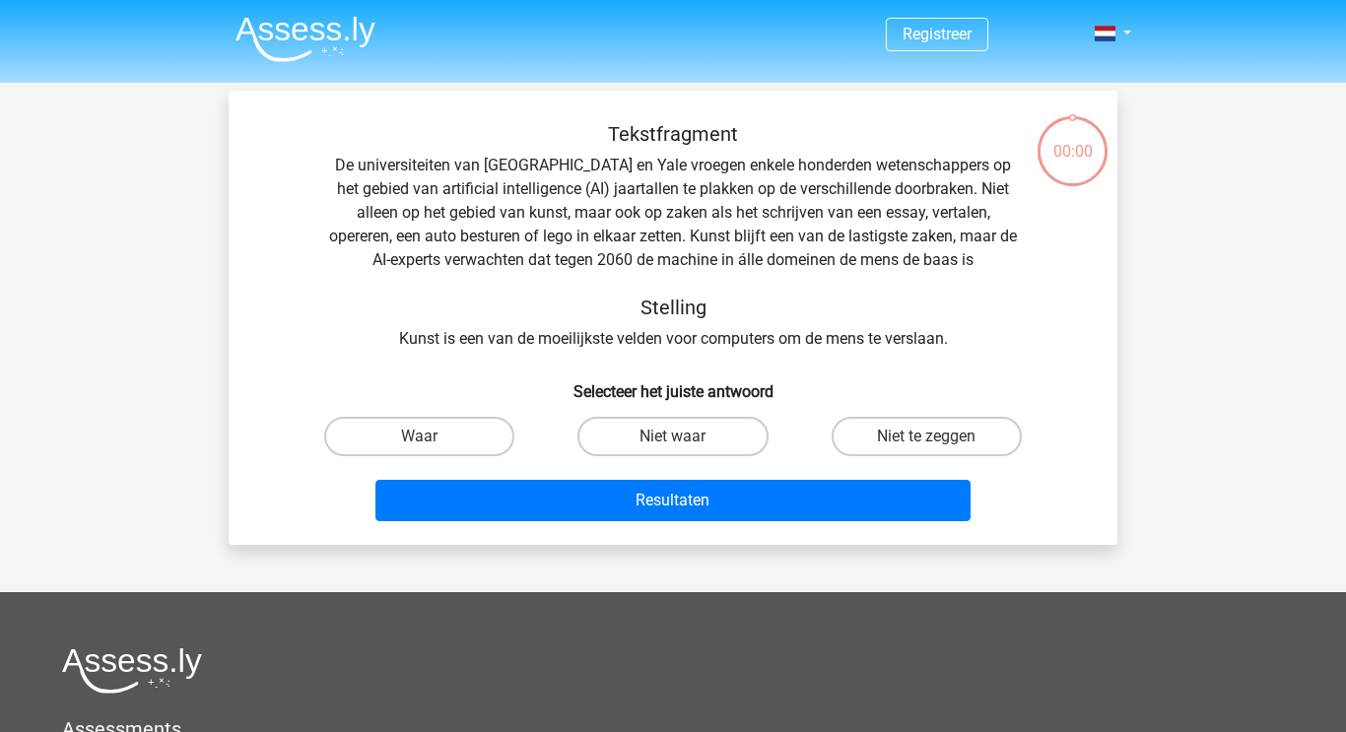
scroll to position [91, 0]
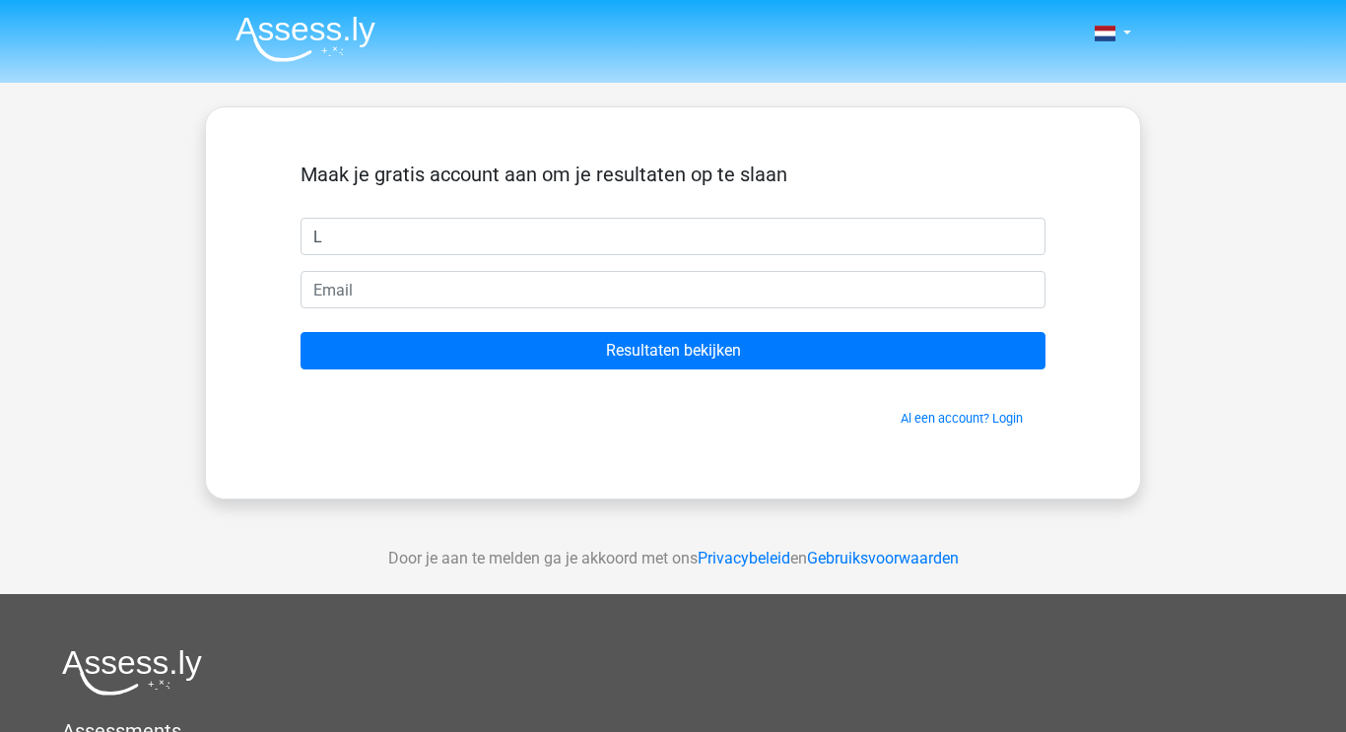
type input "Lisette"
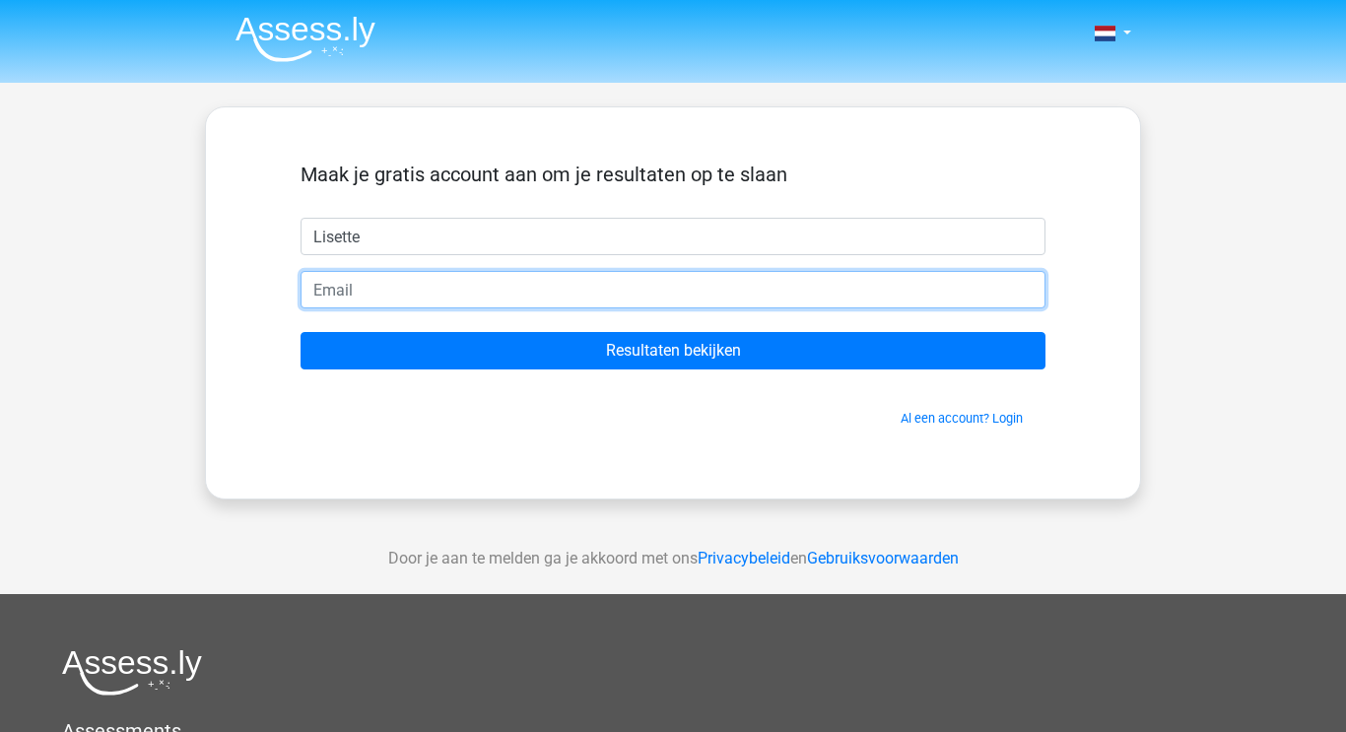
click at [355, 292] on input "email" at bounding box center [672, 289] width 745 height 37
type input "[EMAIL_ADDRESS][DOMAIN_NAME]"
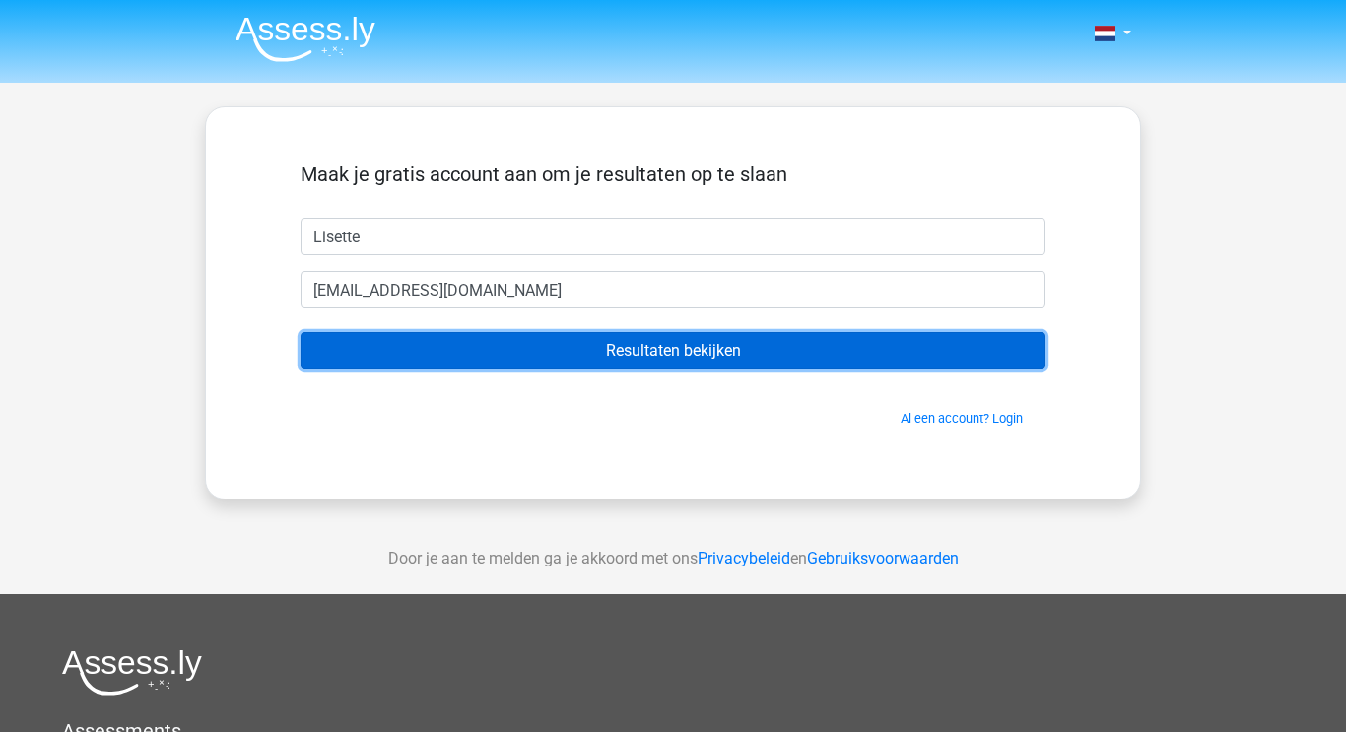
click at [592, 350] on input "Resultaten bekijken" at bounding box center [672, 350] width 745 height 37
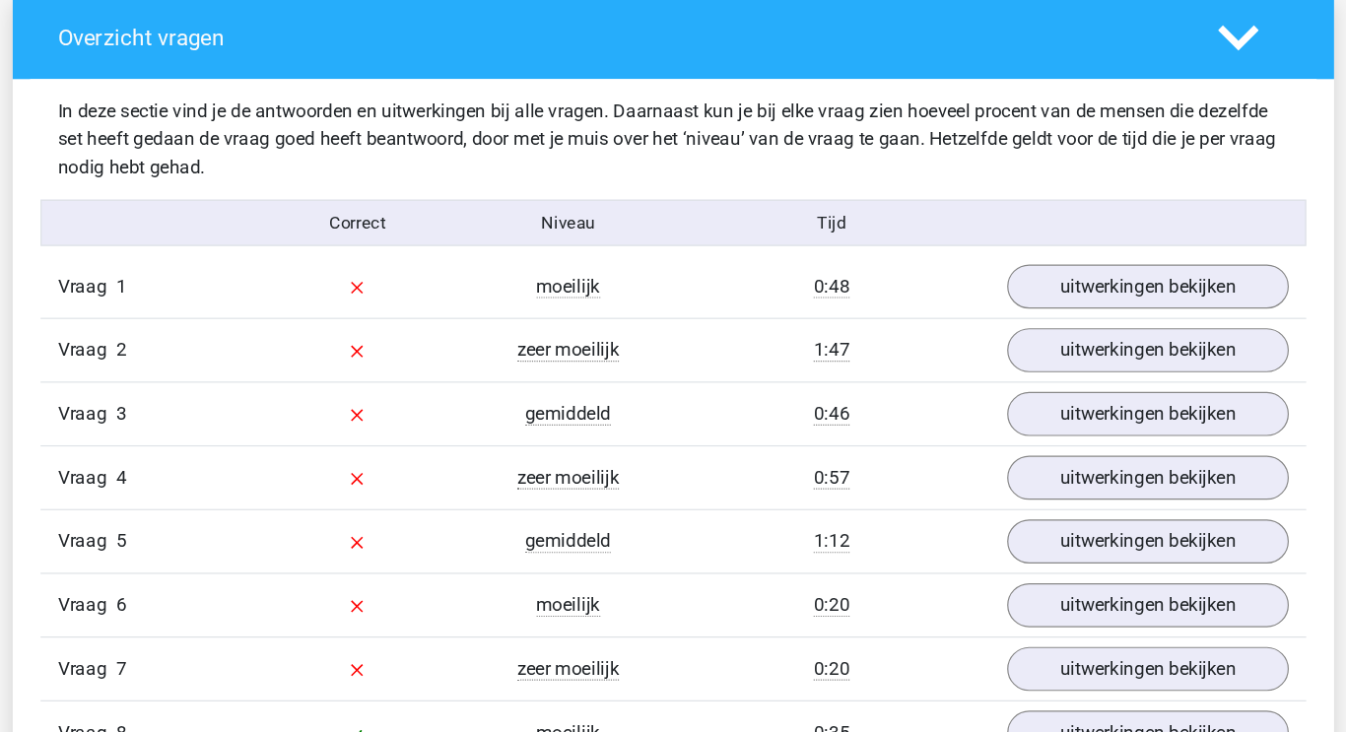
scroll to position [1481, 0]
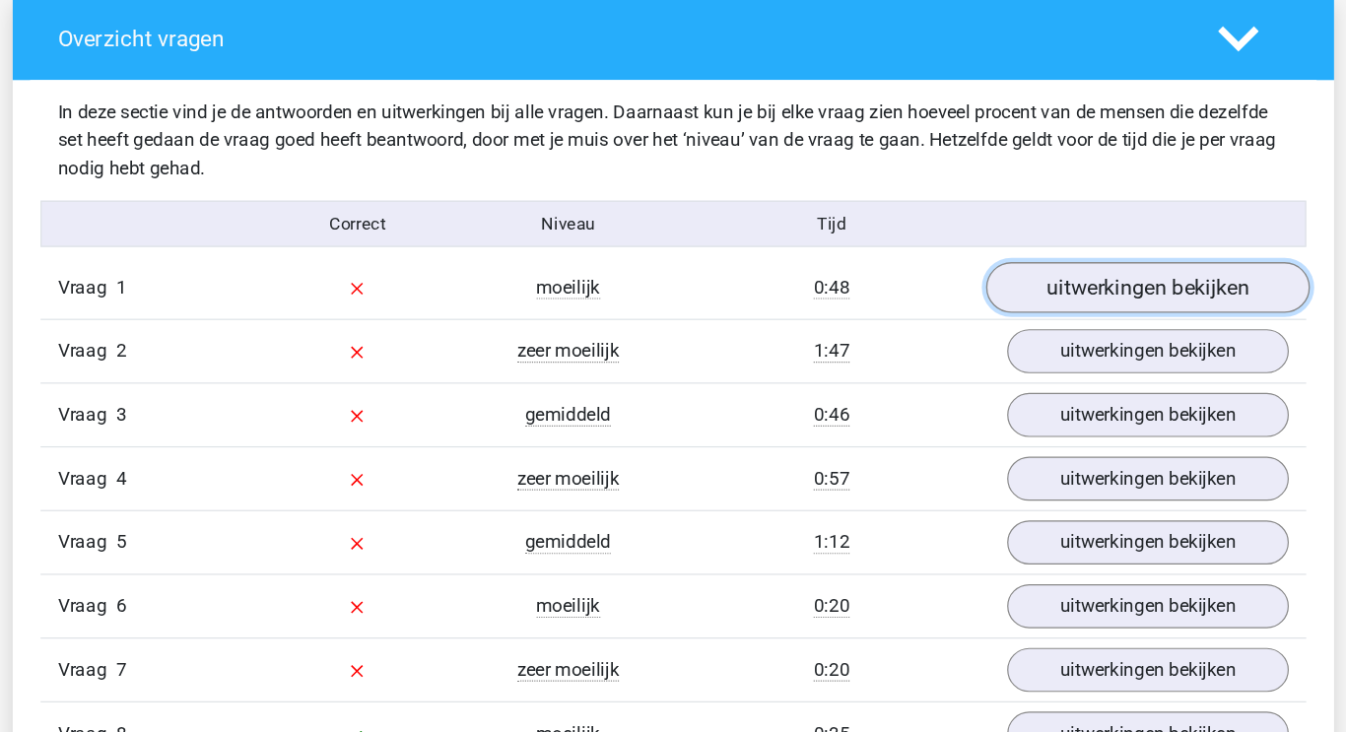
click at [1037, 246] on link "uitwerkingen bekijken" at bounding box center [1076, 245] width 275 height 43
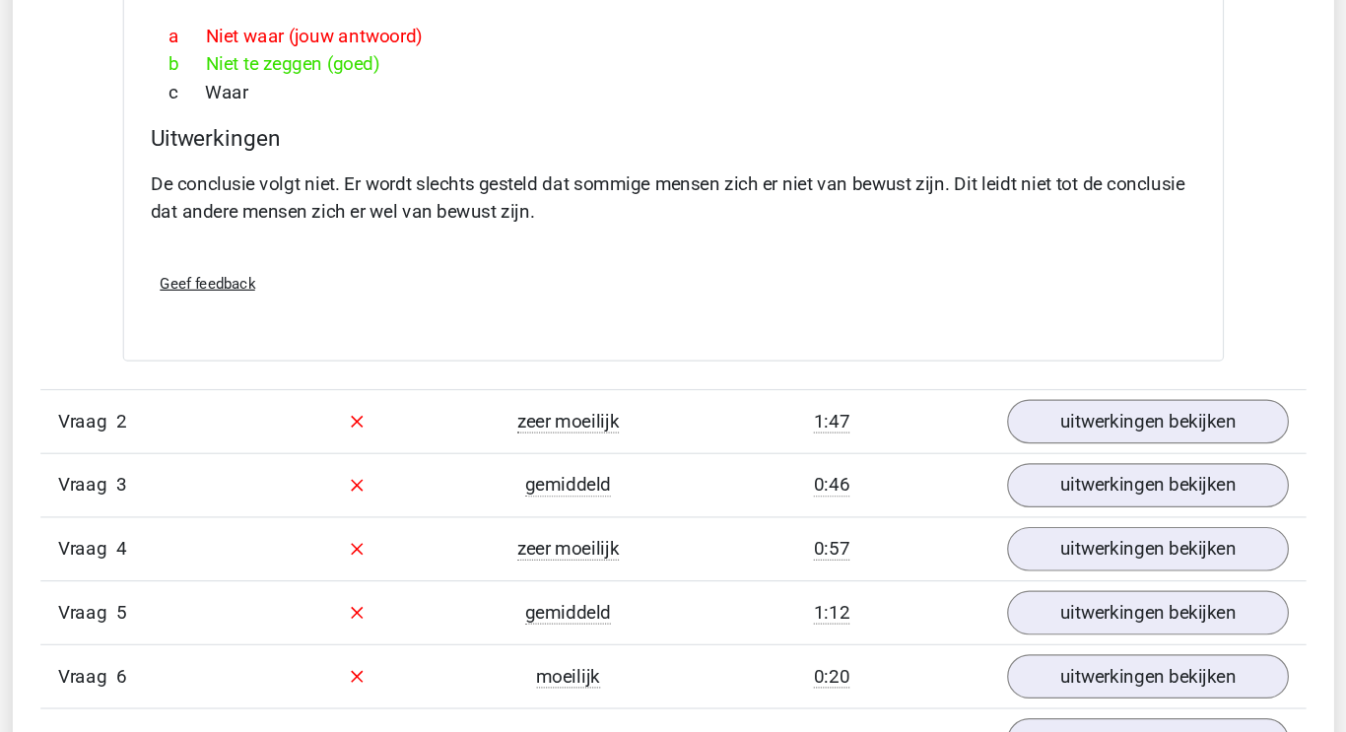
scroll to position [1852, 0]
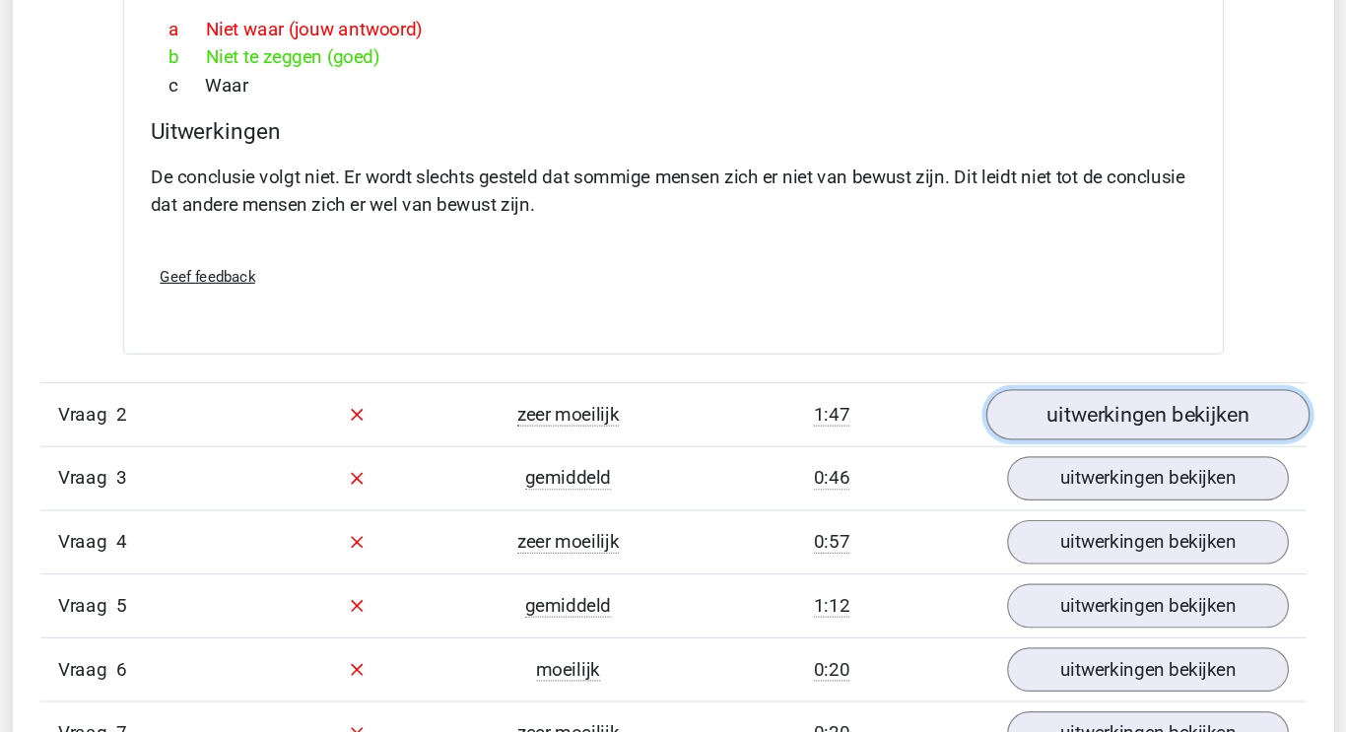
click at [1030, 468] on link "uitwerkingen bekijken" at bounding box center [1076, 460] width 275 height 43
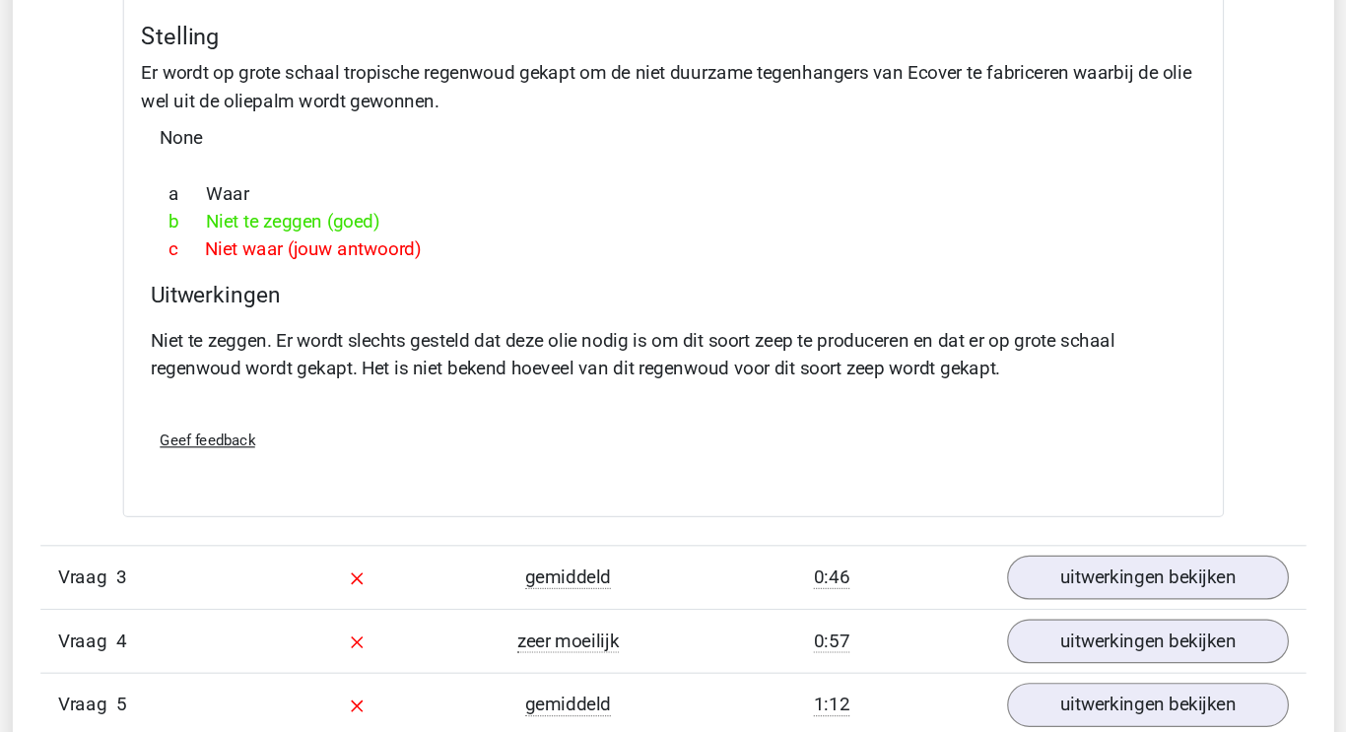
scroll to position [2449, 0]
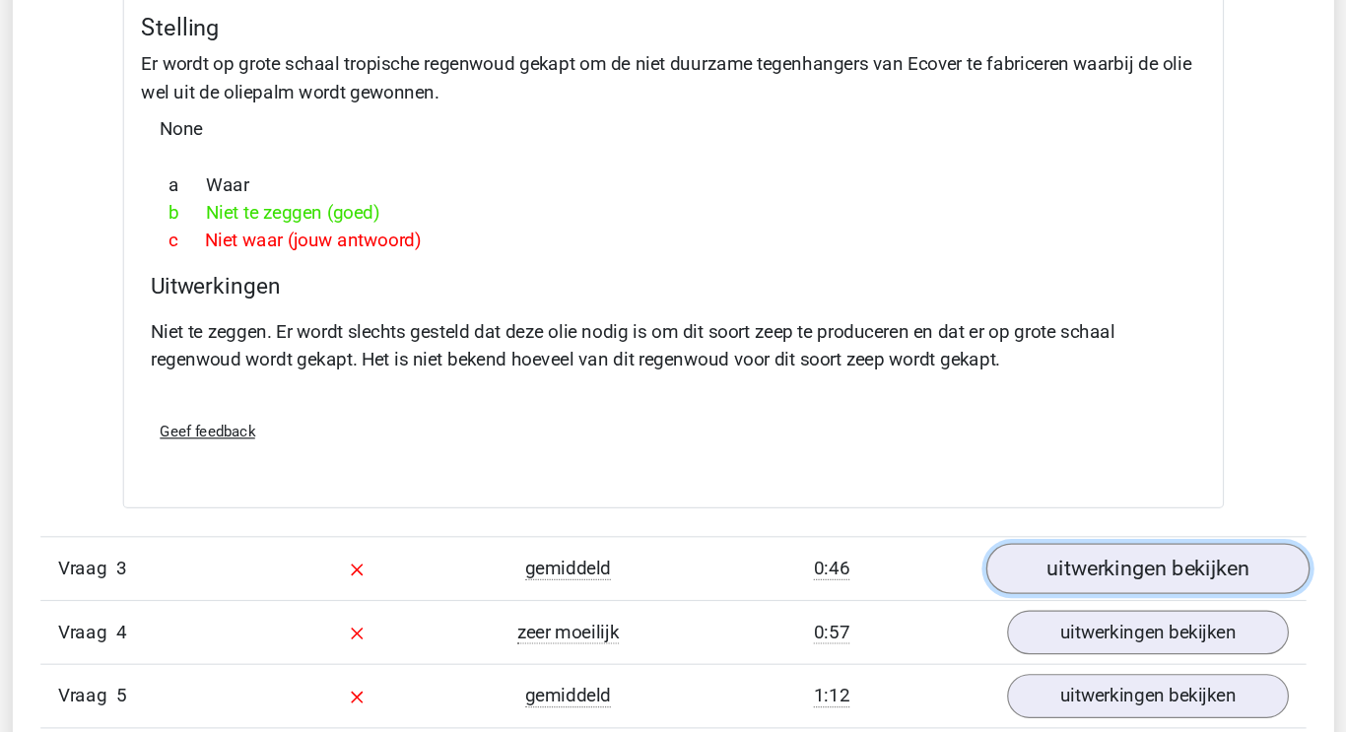
click at [1027, 590] on link "uitwerkingen bekijken" at bounding box center [1076, 591] width 275 height 43
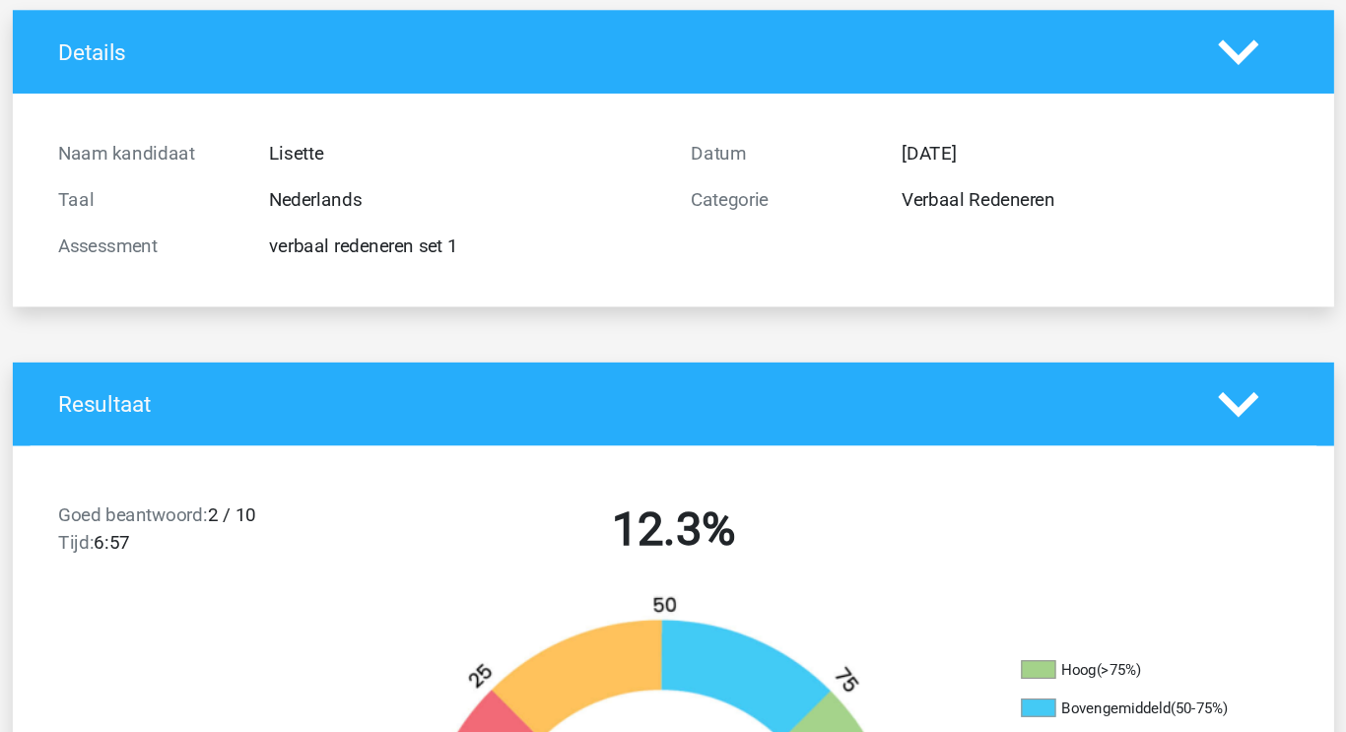
scroll to position [0, 0]
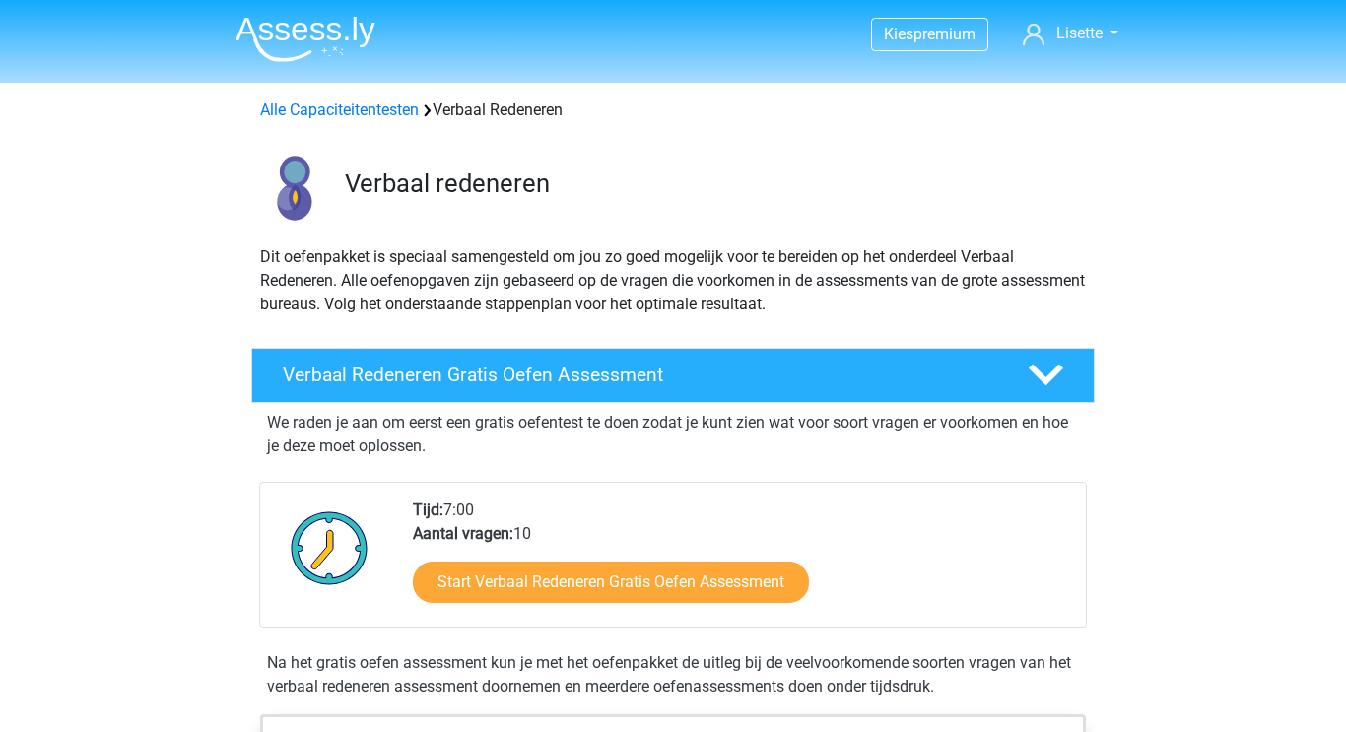
scroll to position [198, 0]
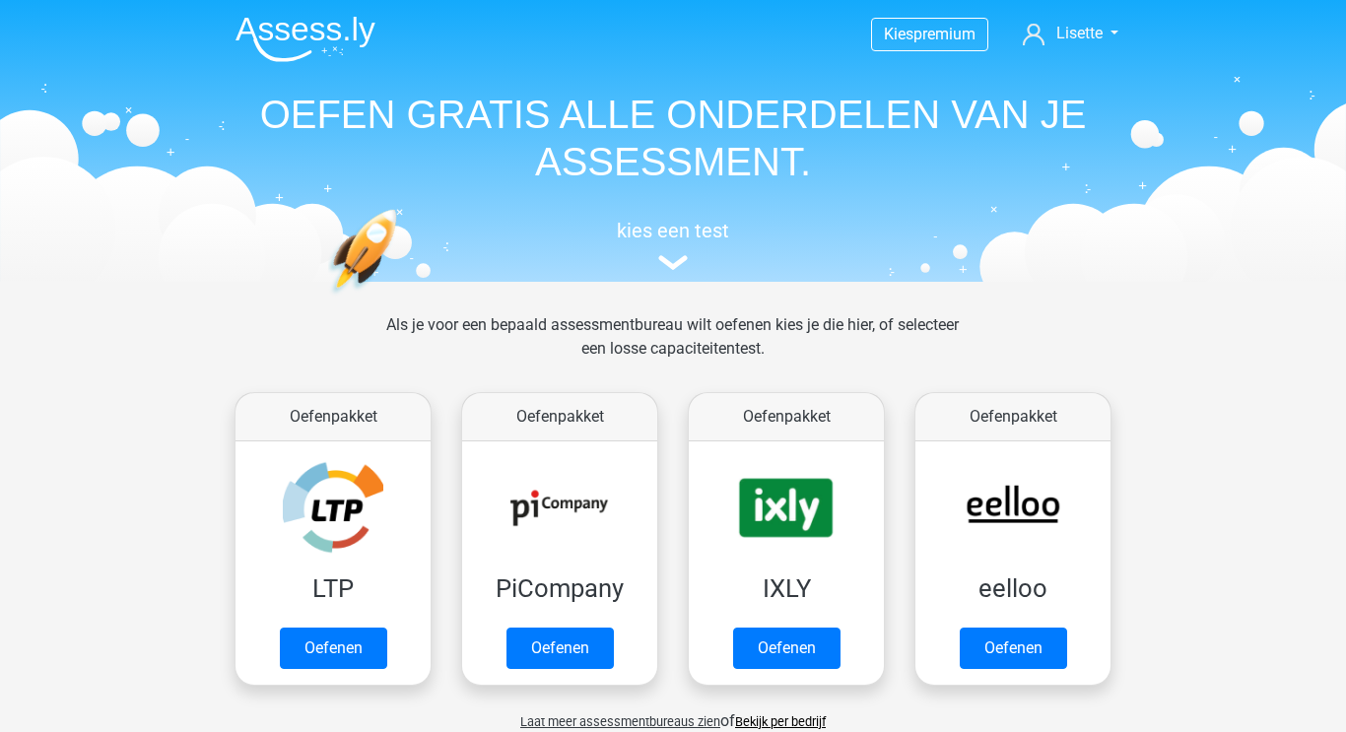
scroll to position [1309, 0]
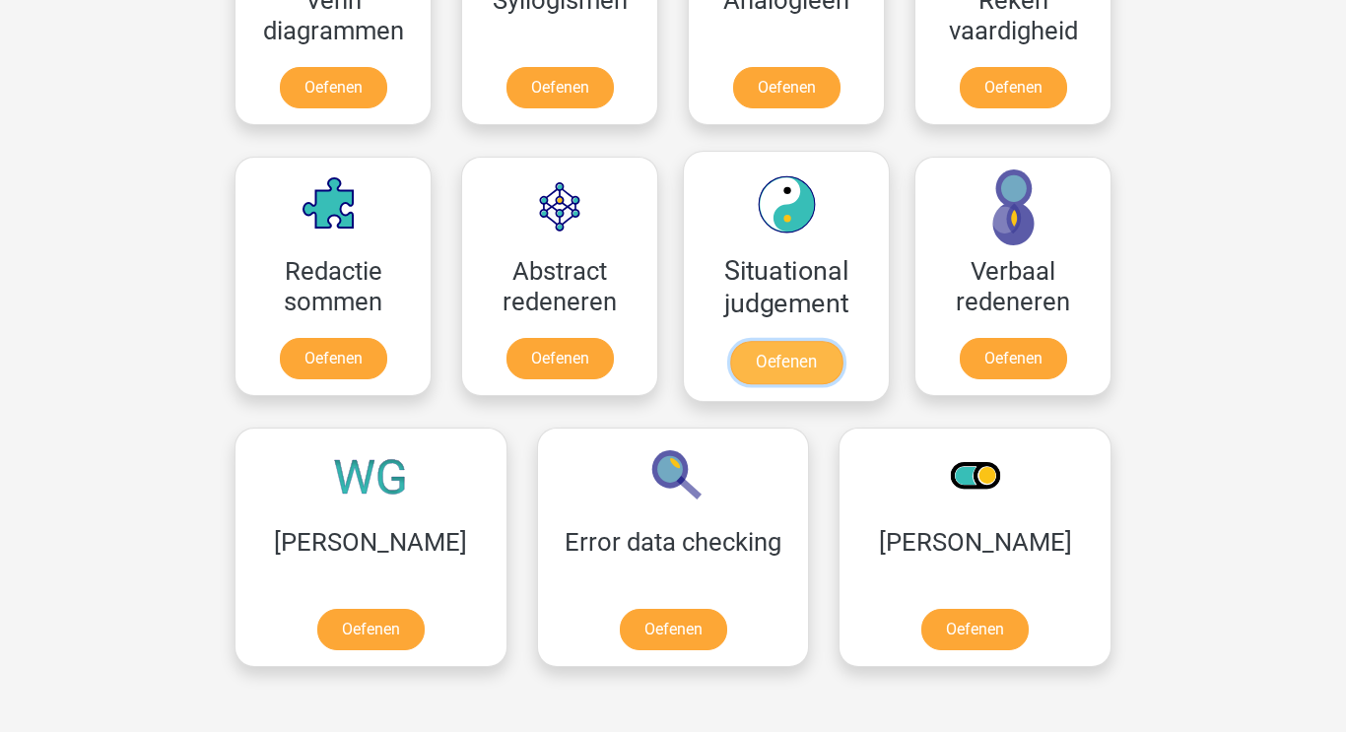
click at [771, 341] on link "Oefenen" at bounding box center [786, 362] width 112 height 43
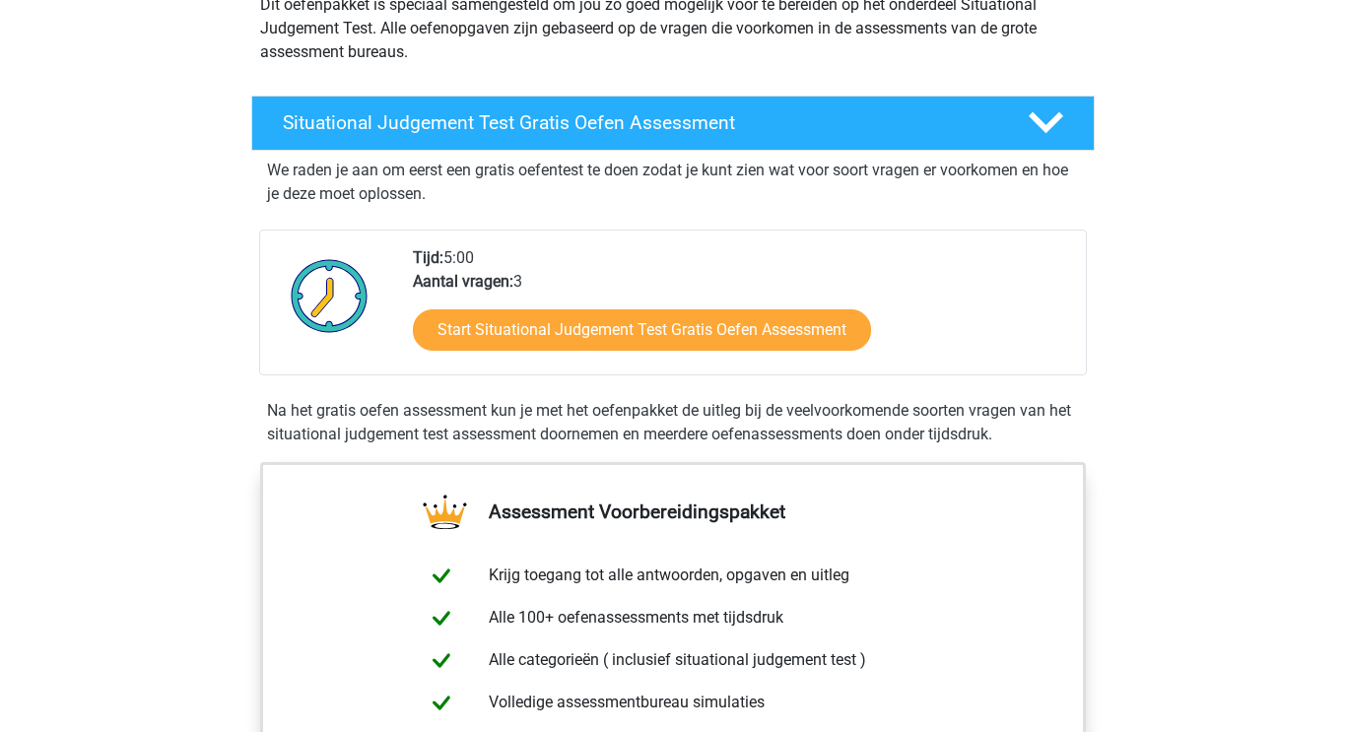
scroll to position [261, 0]
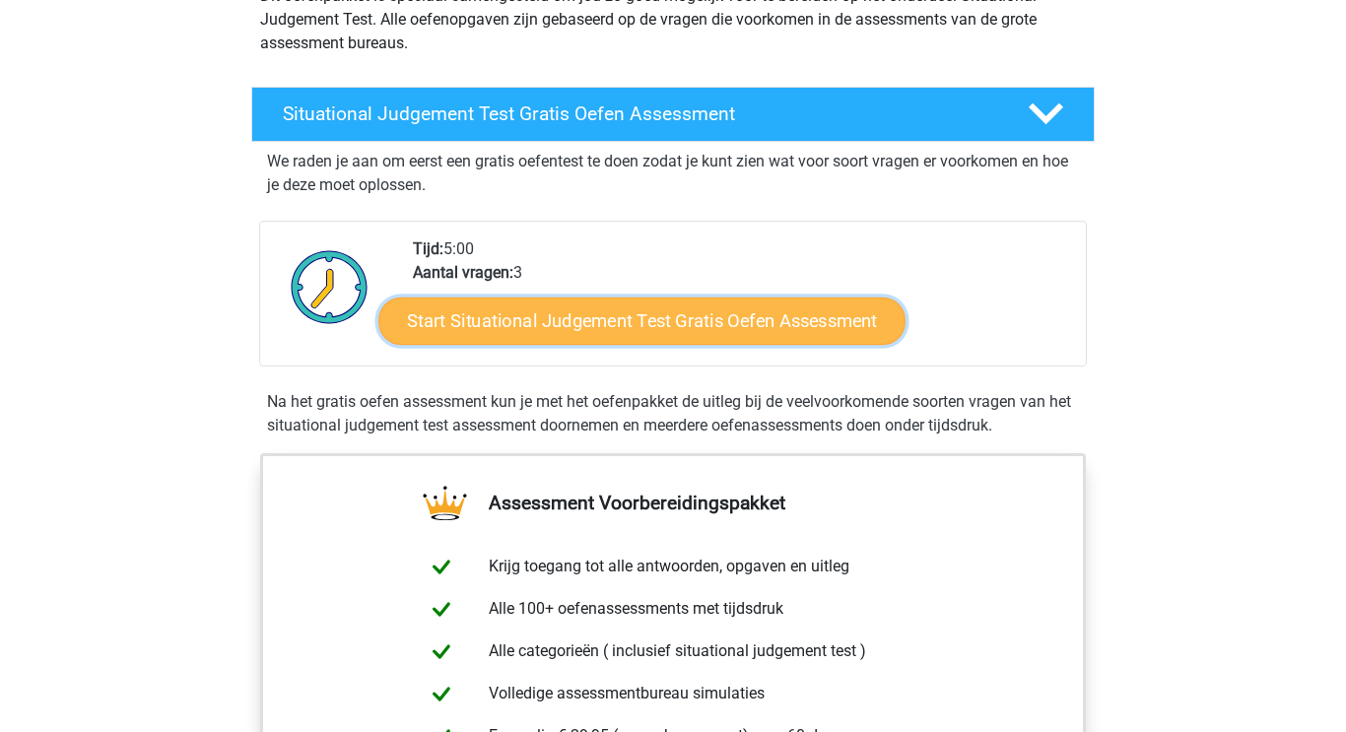
click at [586, 316] on link "Start Situational Judgement Test Gratis Oefen Assessment" at bounding box center [641, 320] width 527 height 47
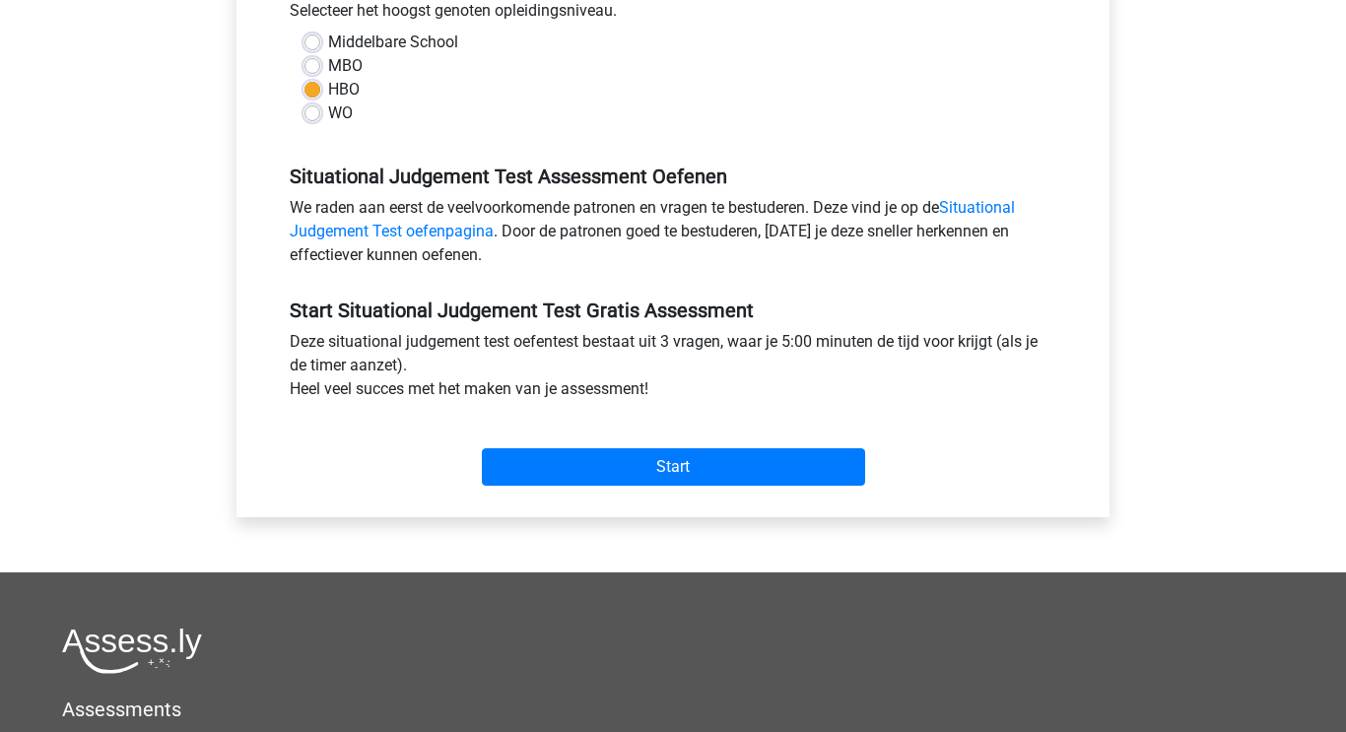
scroll to position [465, 0]
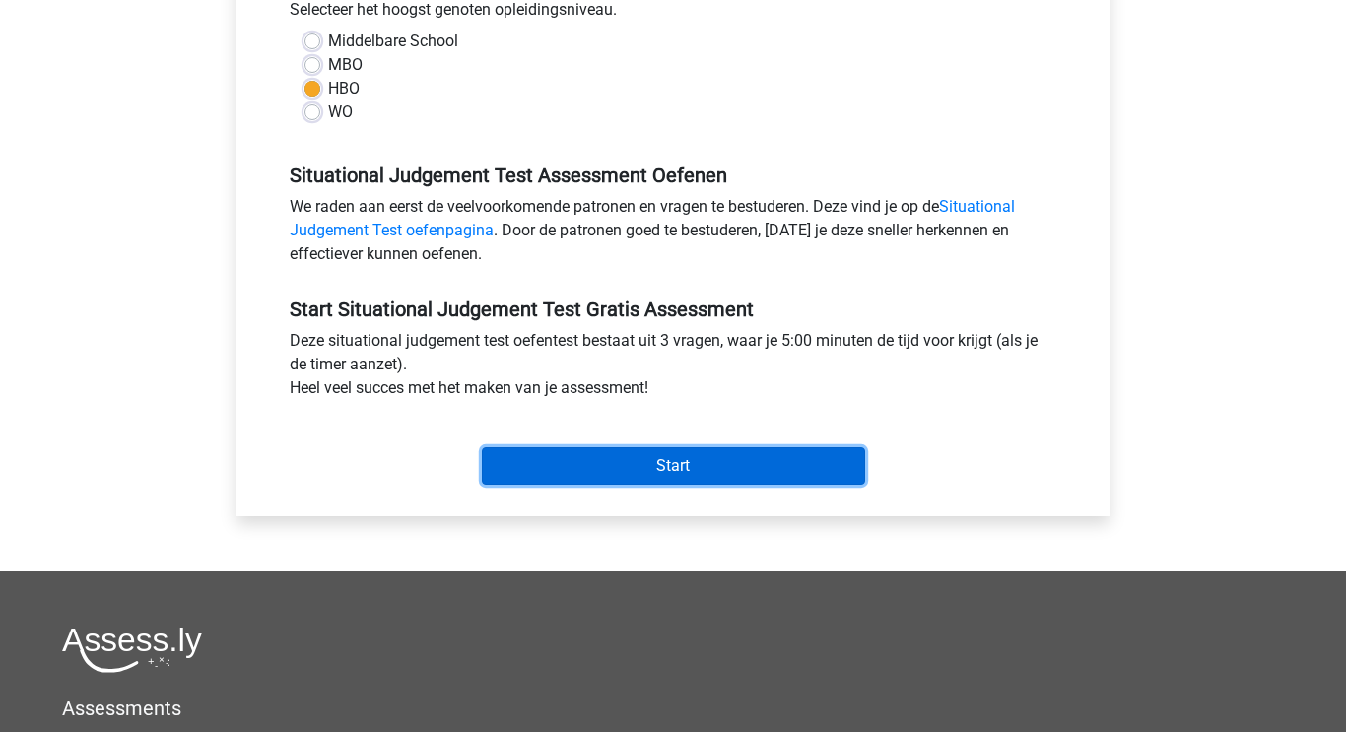
click at [657, 465] on input "Start" at bounding box center [673, 465] width 383 height 37
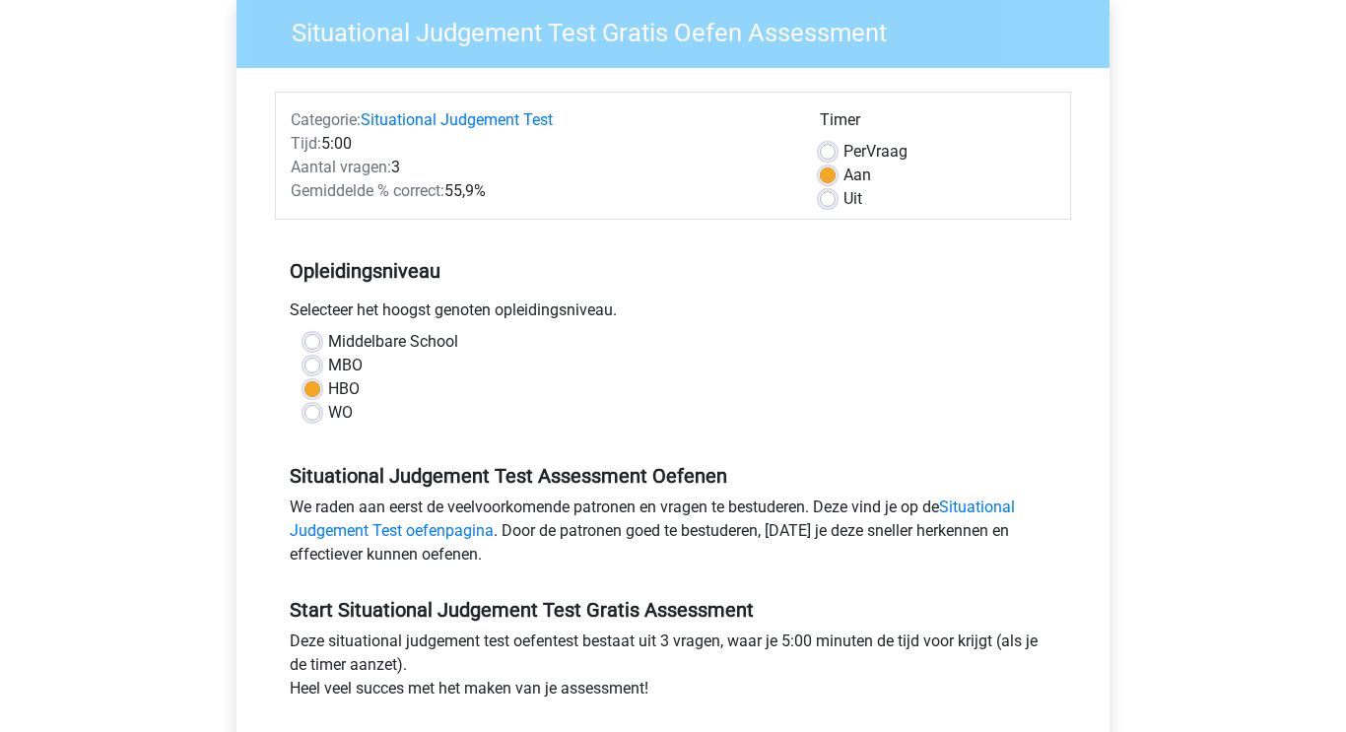
scroll to position [0, 0]
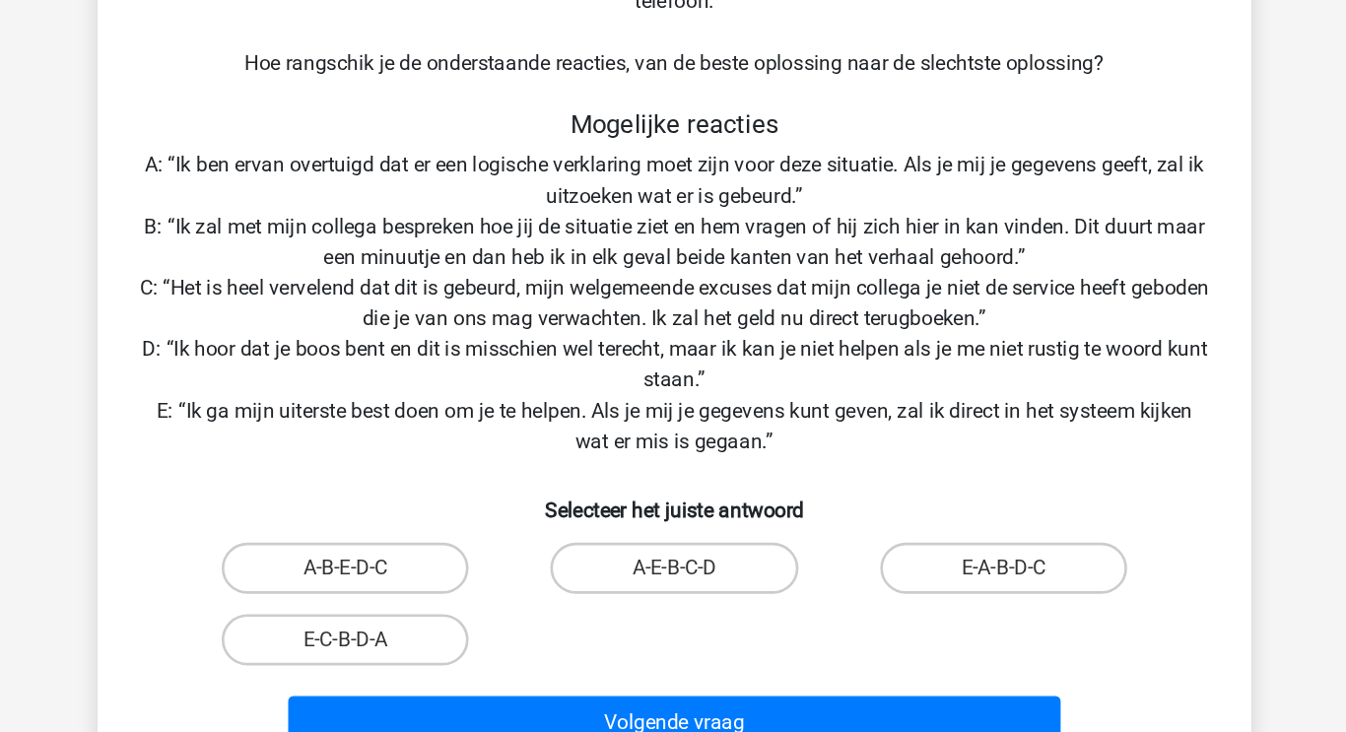
scroll to position [117, 0]
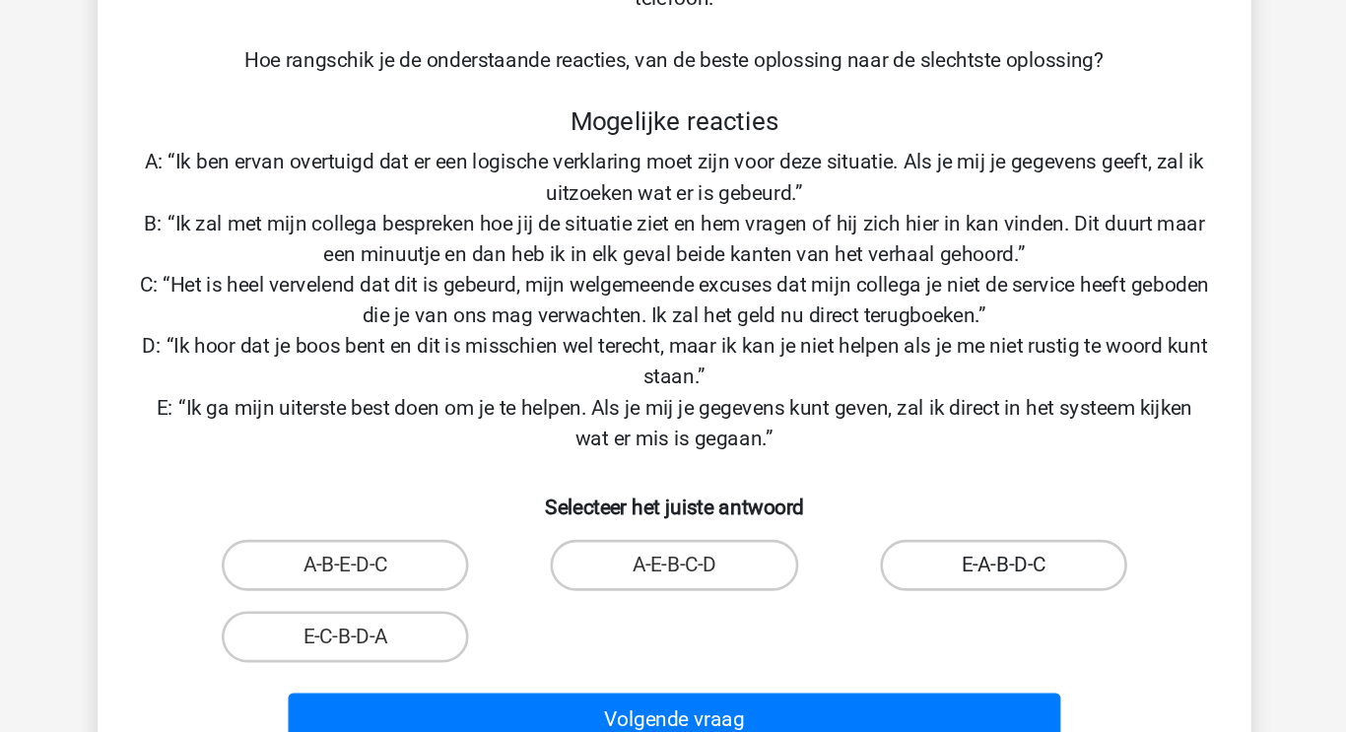
click at [905, 593] on label "E-A-B-D-C" at bounding box center [926, 602] width 190 height 39
click at [926, 603] on input "E-A-B-D-C" at bounding box center [932, 609] width 13 height 13
radio input "true"
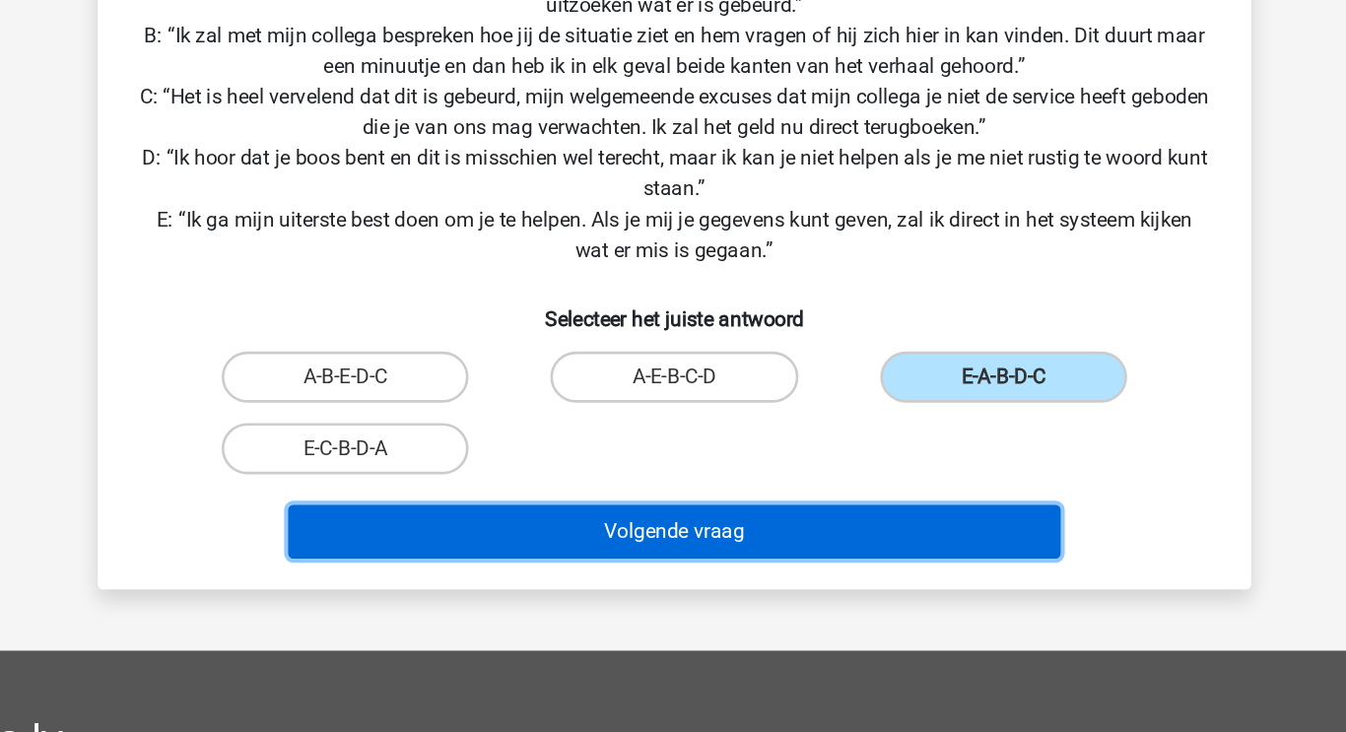
click at [621, 576] on button "Volgende vraag" at bounding box center [673, 577] width 596 height 41
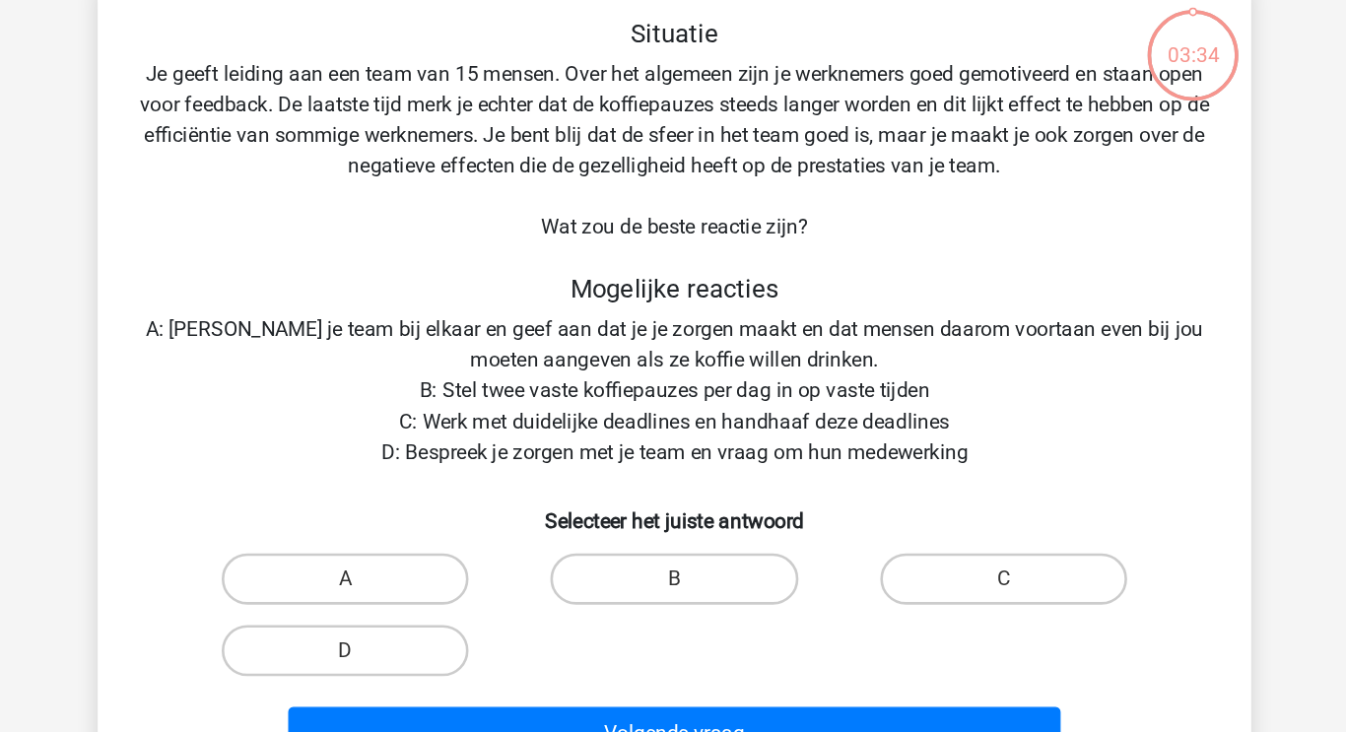
scroll to position [91, 0]
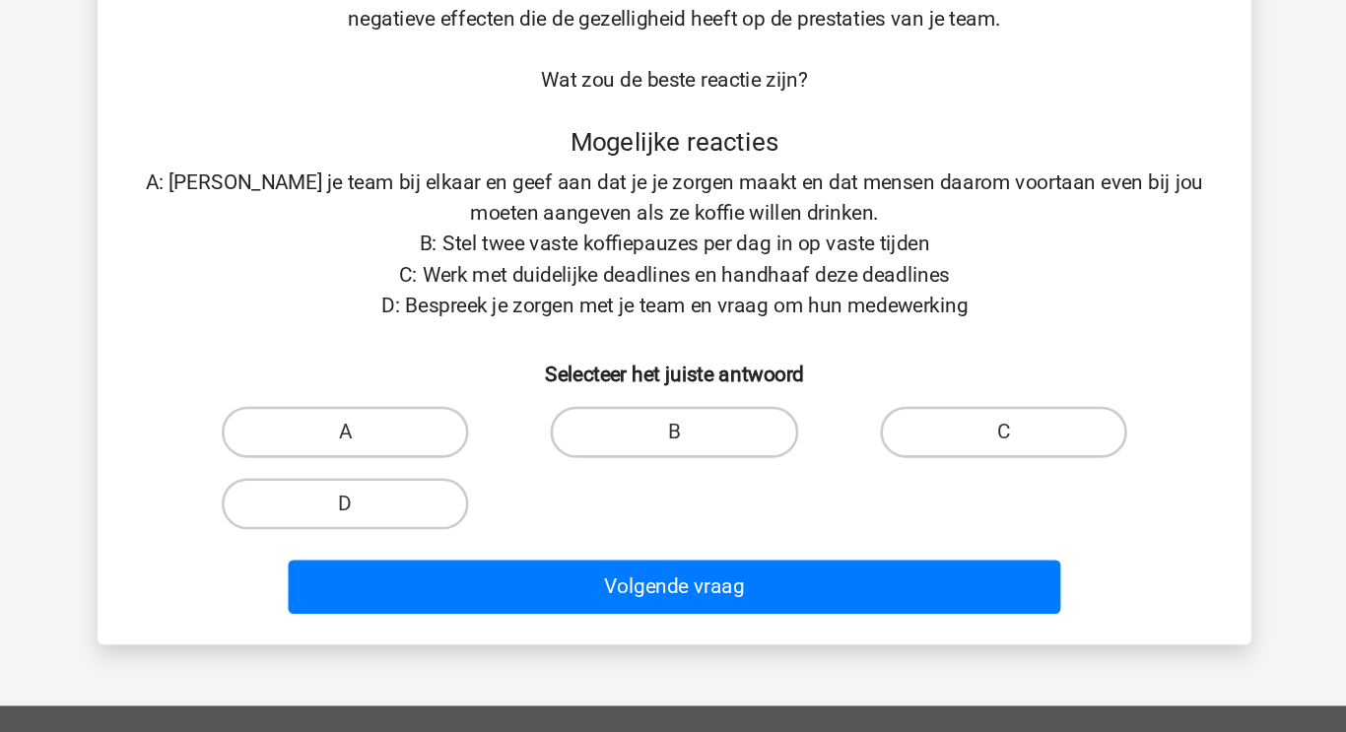
click at [464, 518] on label "D" at bounding box center [419, 518] width 190 height 39
click at [432, 519] on input "D" at bounding box center [426, 525] width 13 height 13
radio input "true"
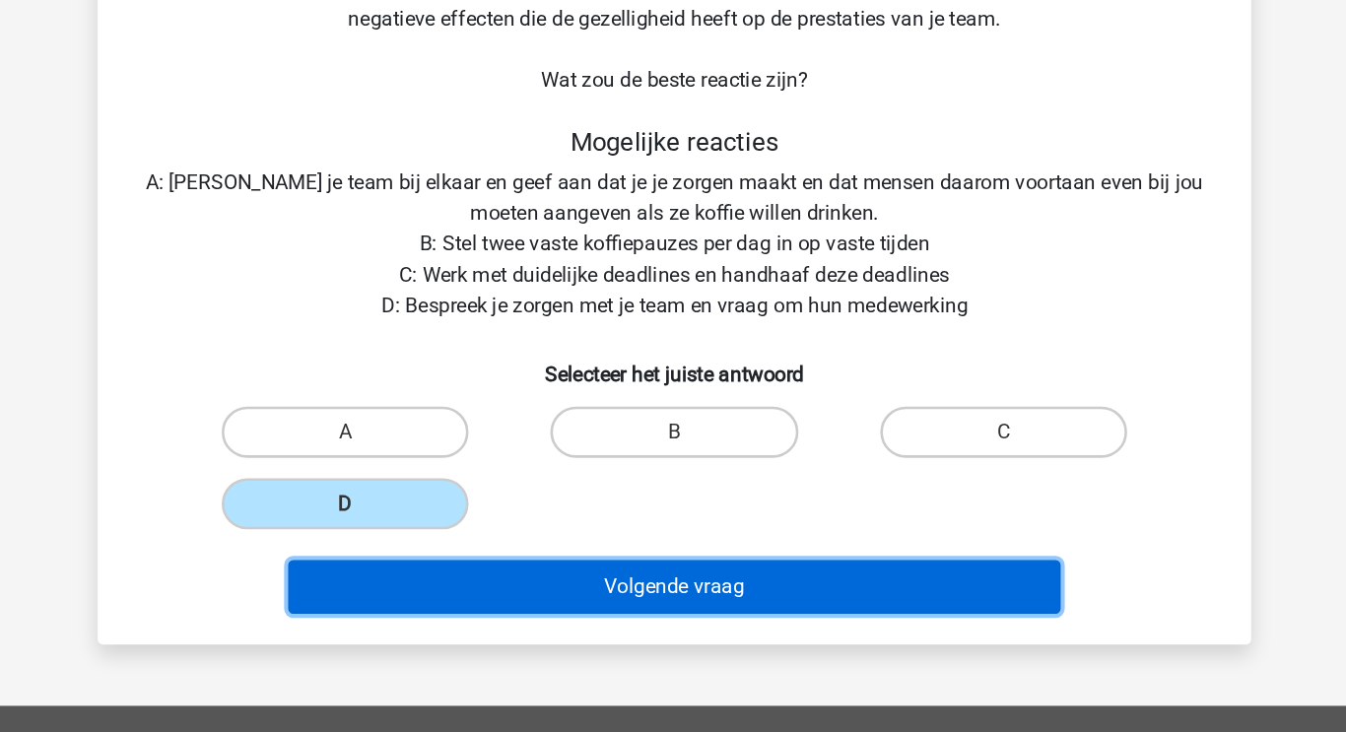
click at [623, 594] on button "Volgende vraag" at bounding box center [673, 582] width 596 height 41
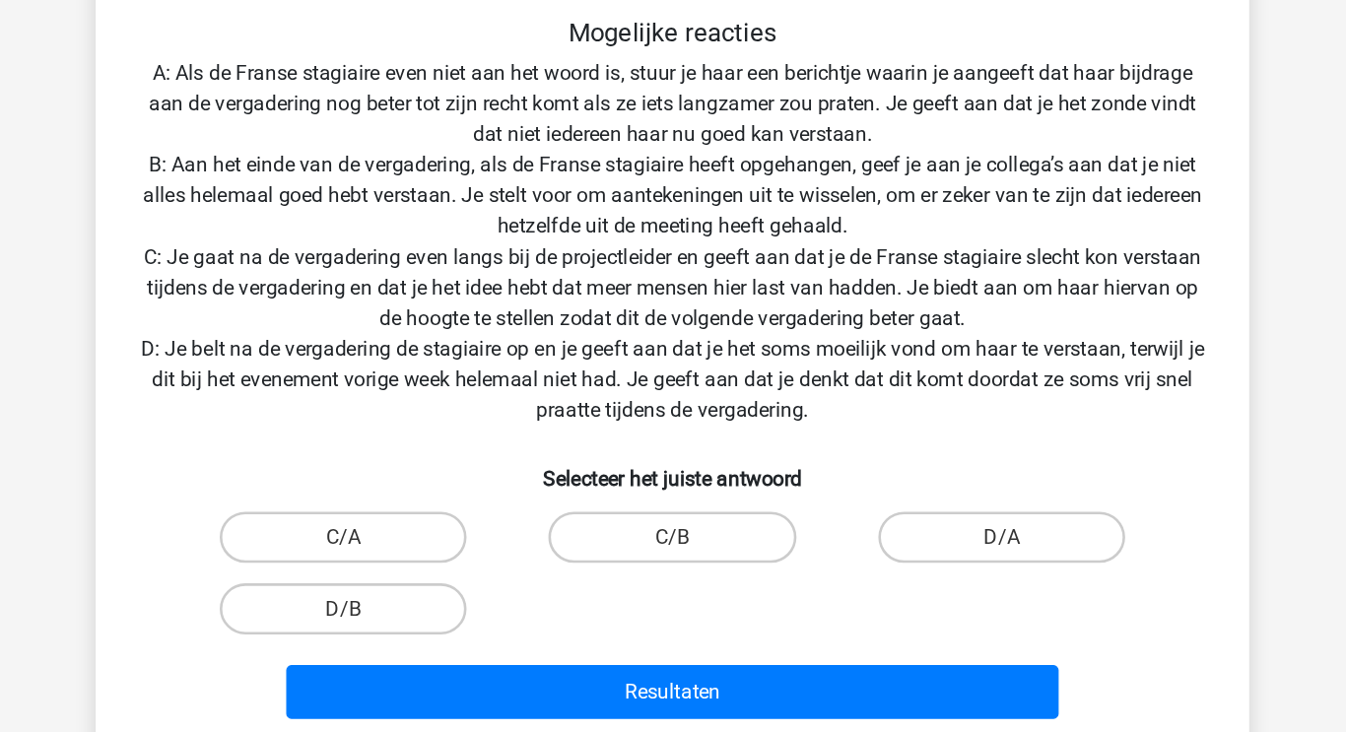
scroll to position [234, 0]
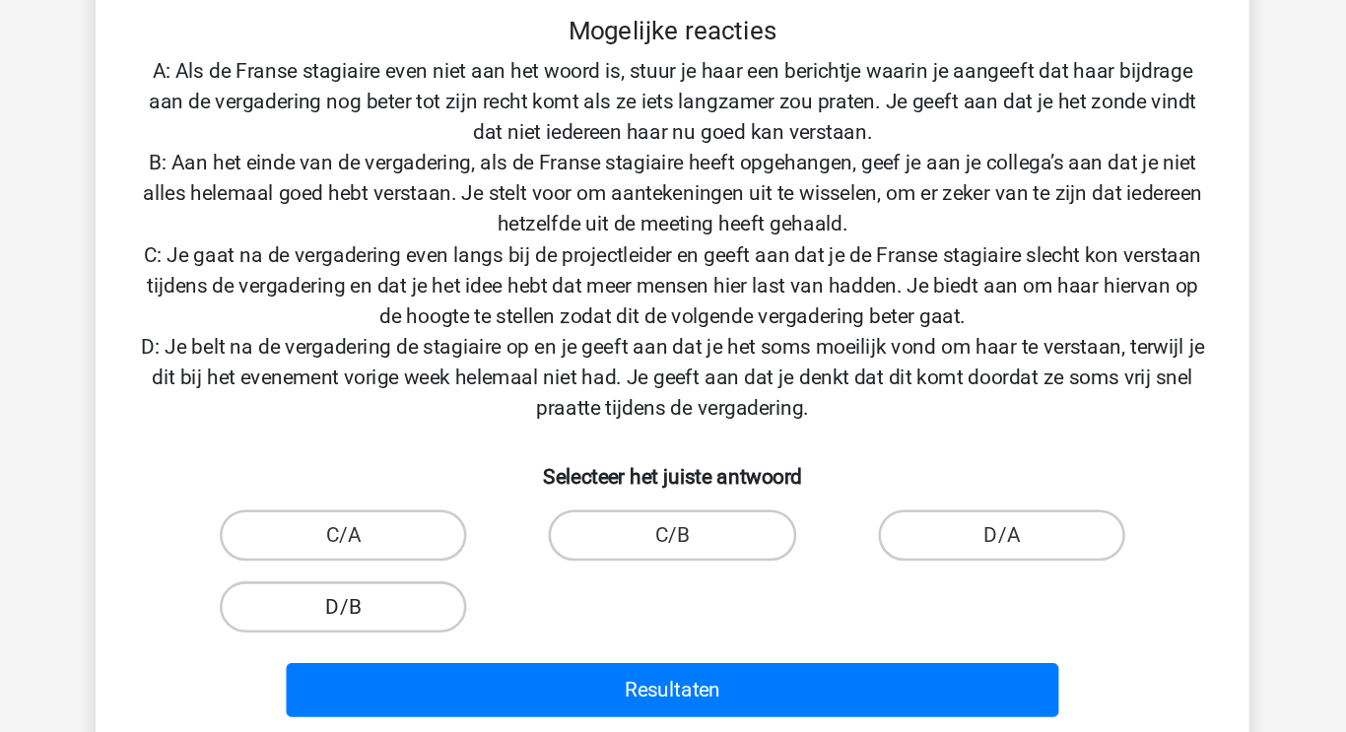
click at [454, 632] on label "D/B" at bounding box center [419, 635] width 190 height 39
click at [432, 635] on input "D/B" at bounding box center [426, 641] width 13 height 13
radio input "true"
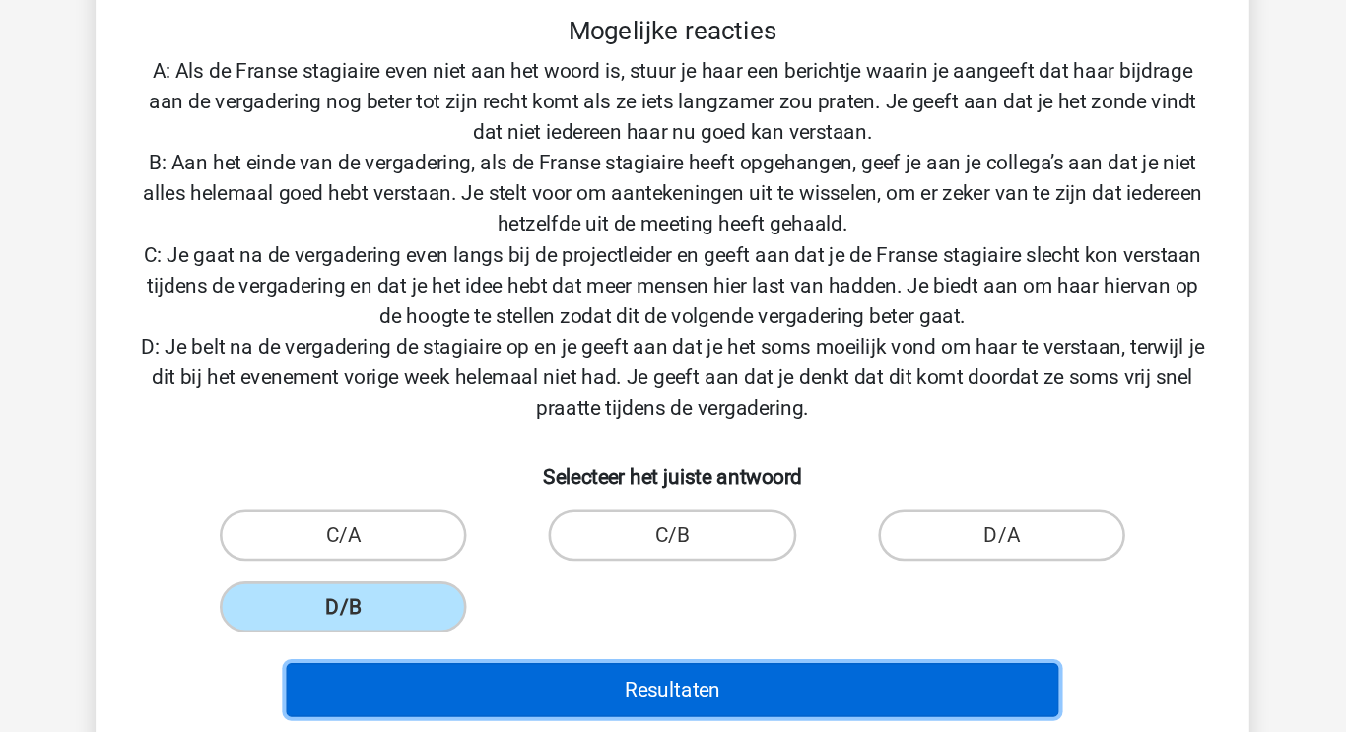
click at [669, 704] on button "Resultaten" at bounding box center [673, 699] width 596 height 41
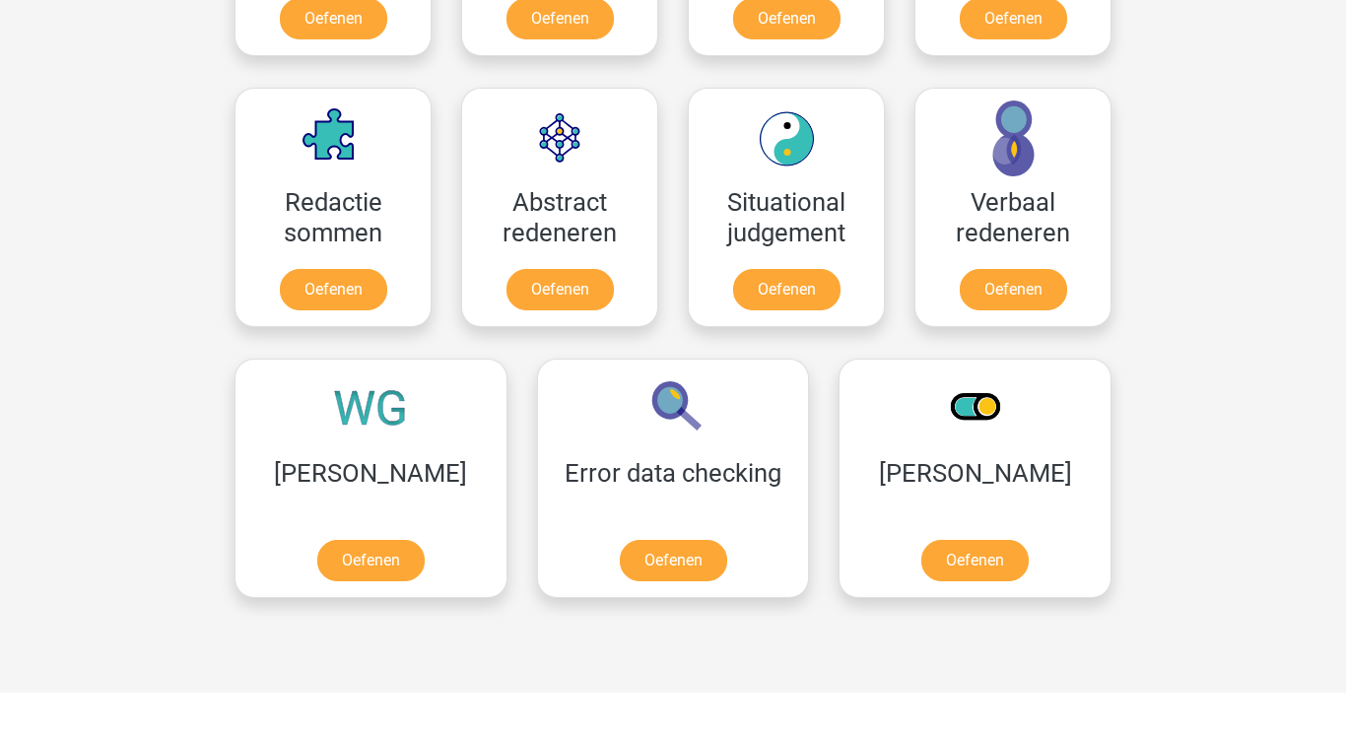
scroll to position [1381, 0]
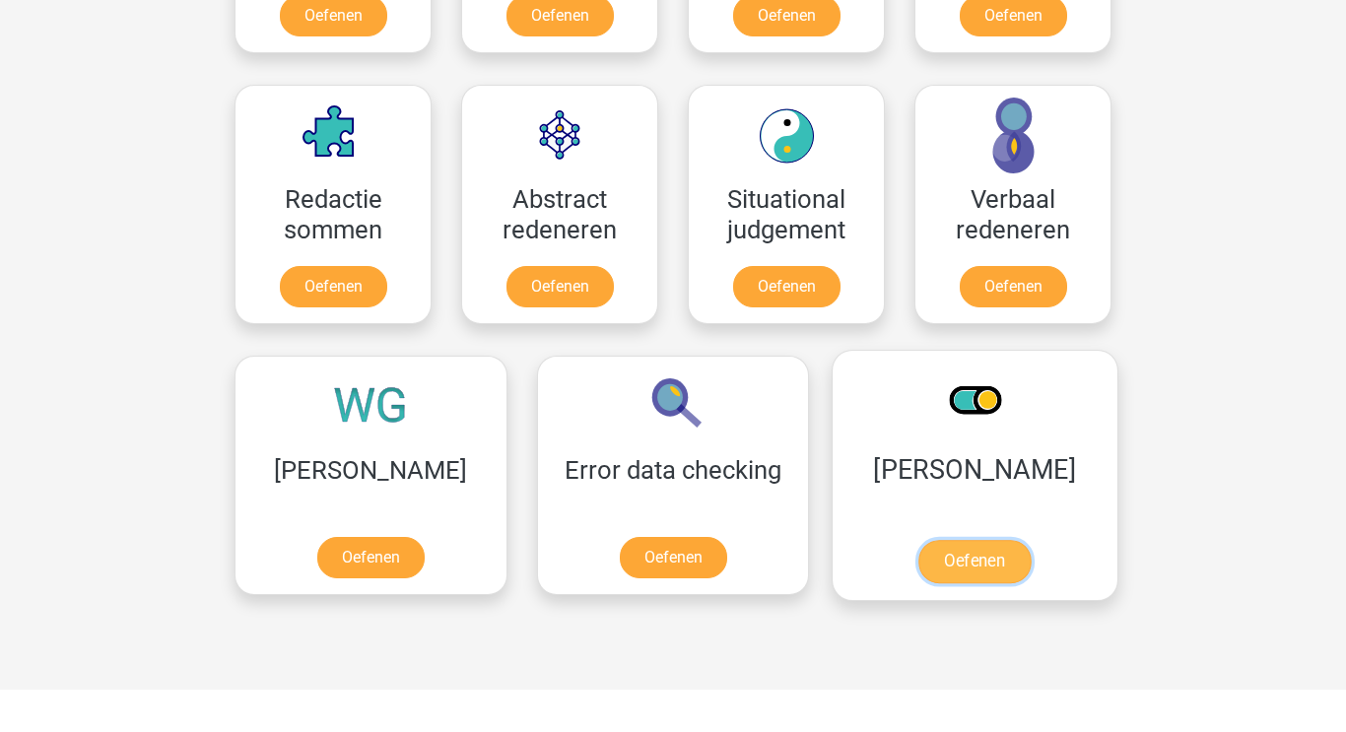
click at [918, 544] on link "Oefenen" at bounding box center [974, 561] width 112 height 43
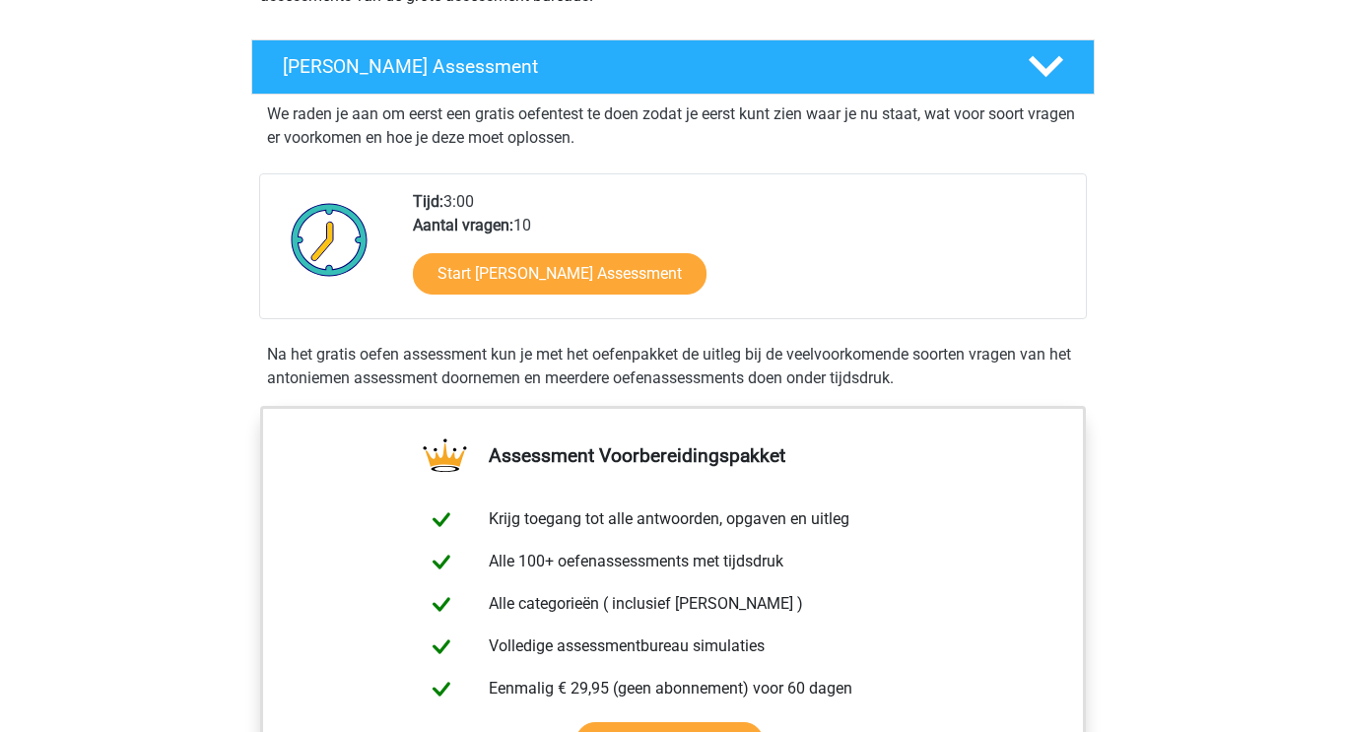
scroll to position [310, 0]
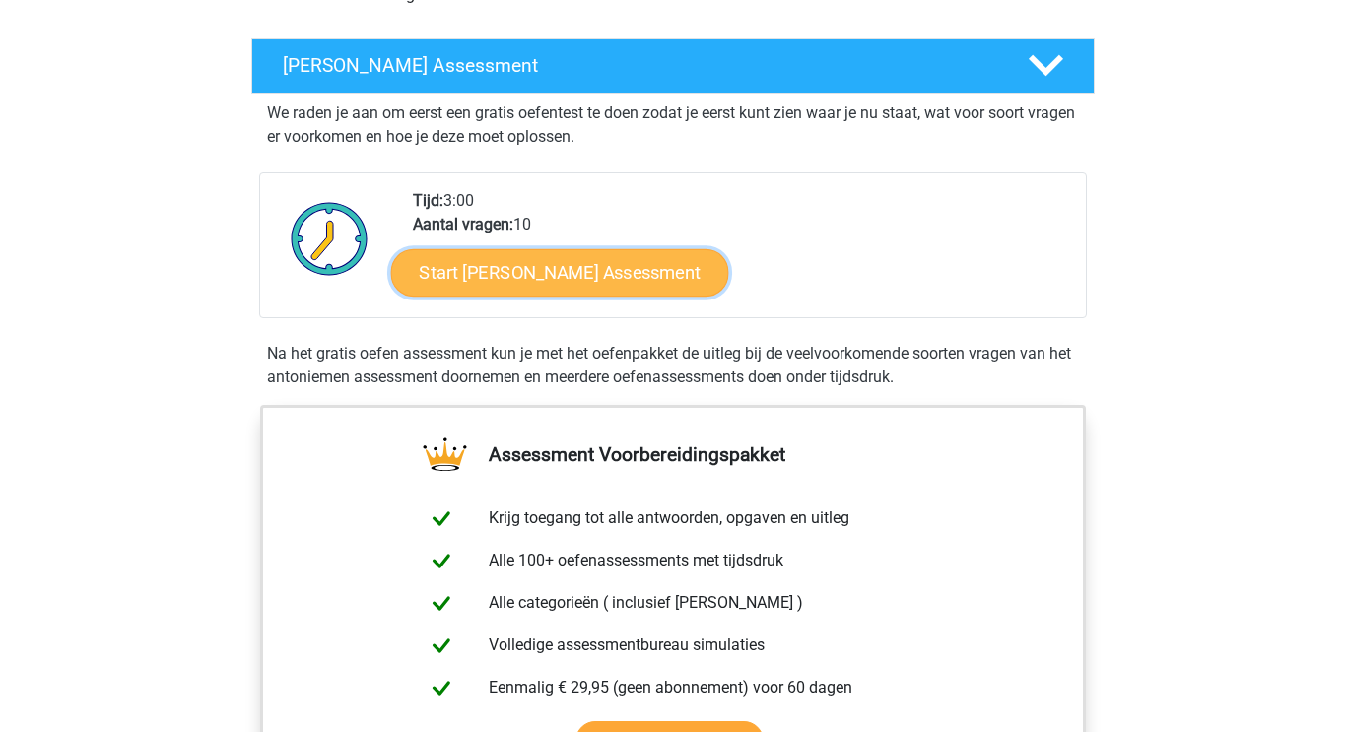
click at [537, 274] on link "Start [PERSON_NAME] Assessment" at bounding box center [560, 271] width 338 height 47
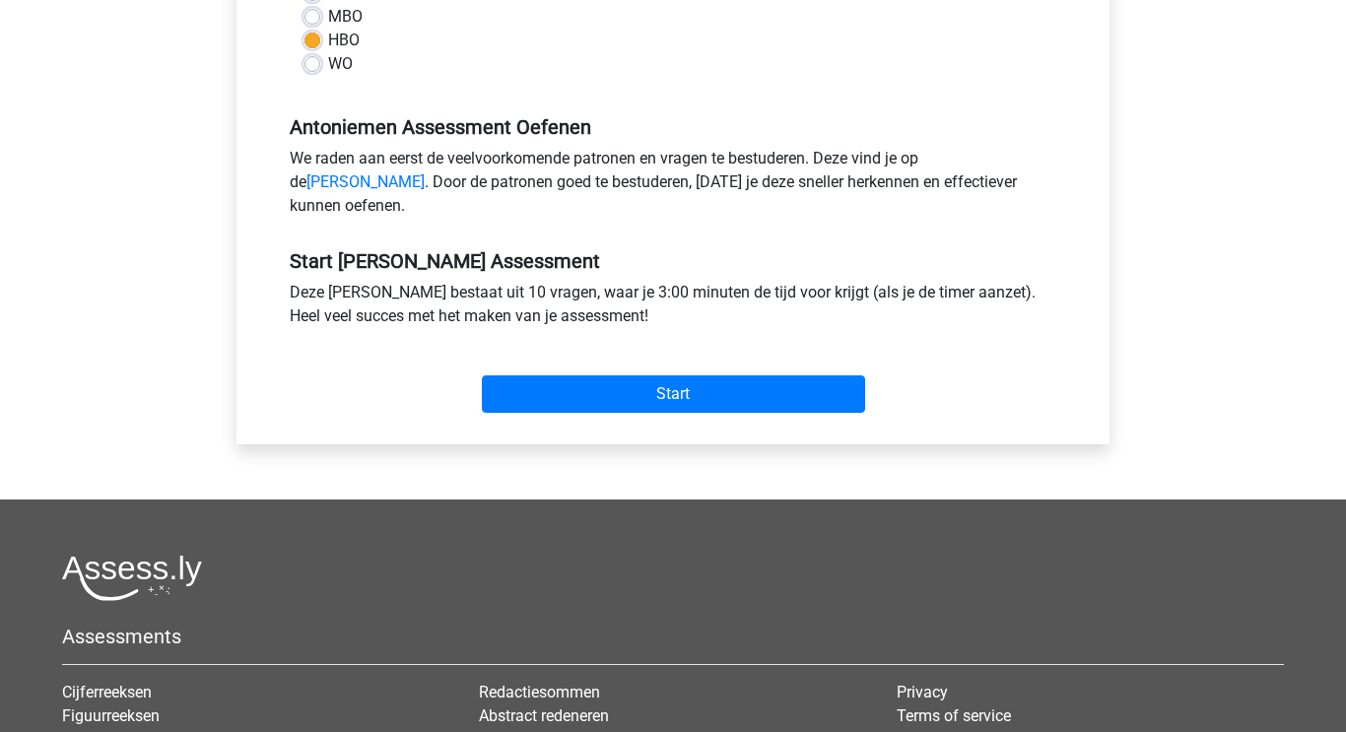
scroll to position [514, 0]
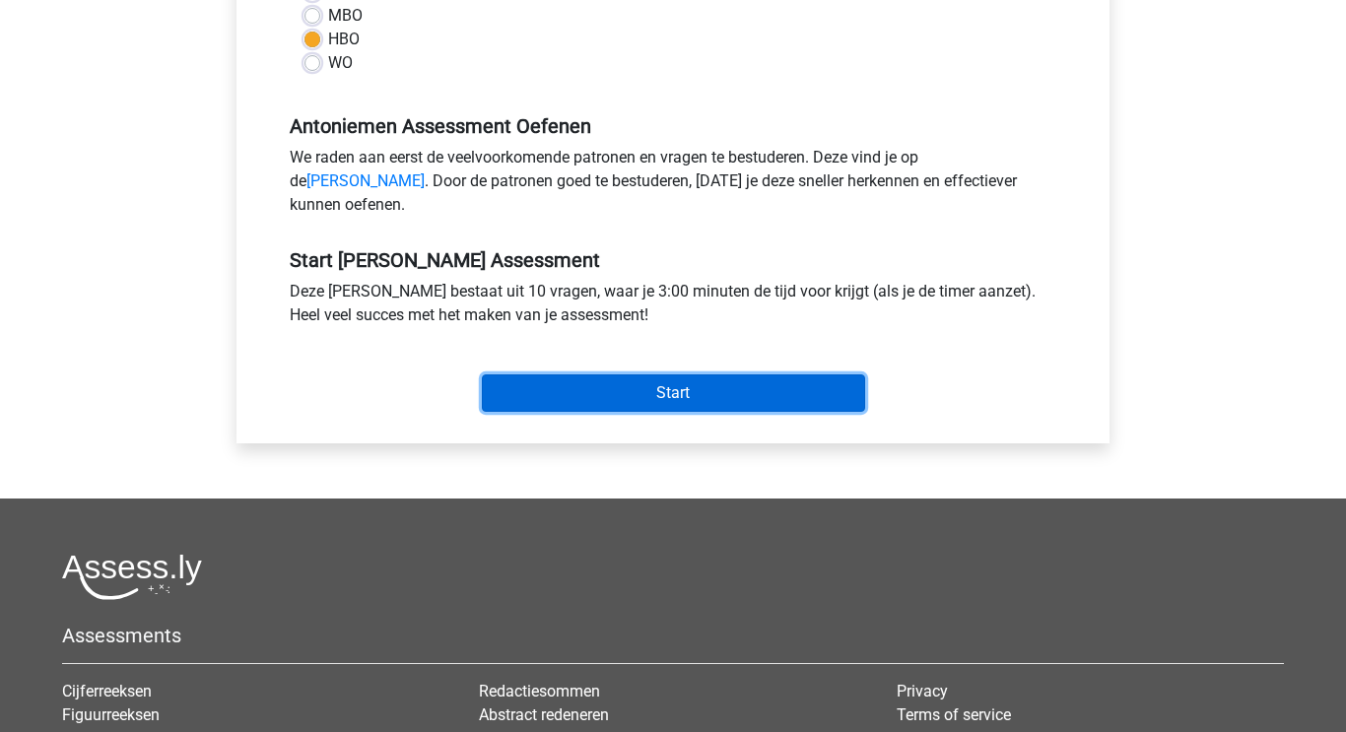
click at [622, 412] on input "Start" at bounding box center [673, 392] width 383 height 37
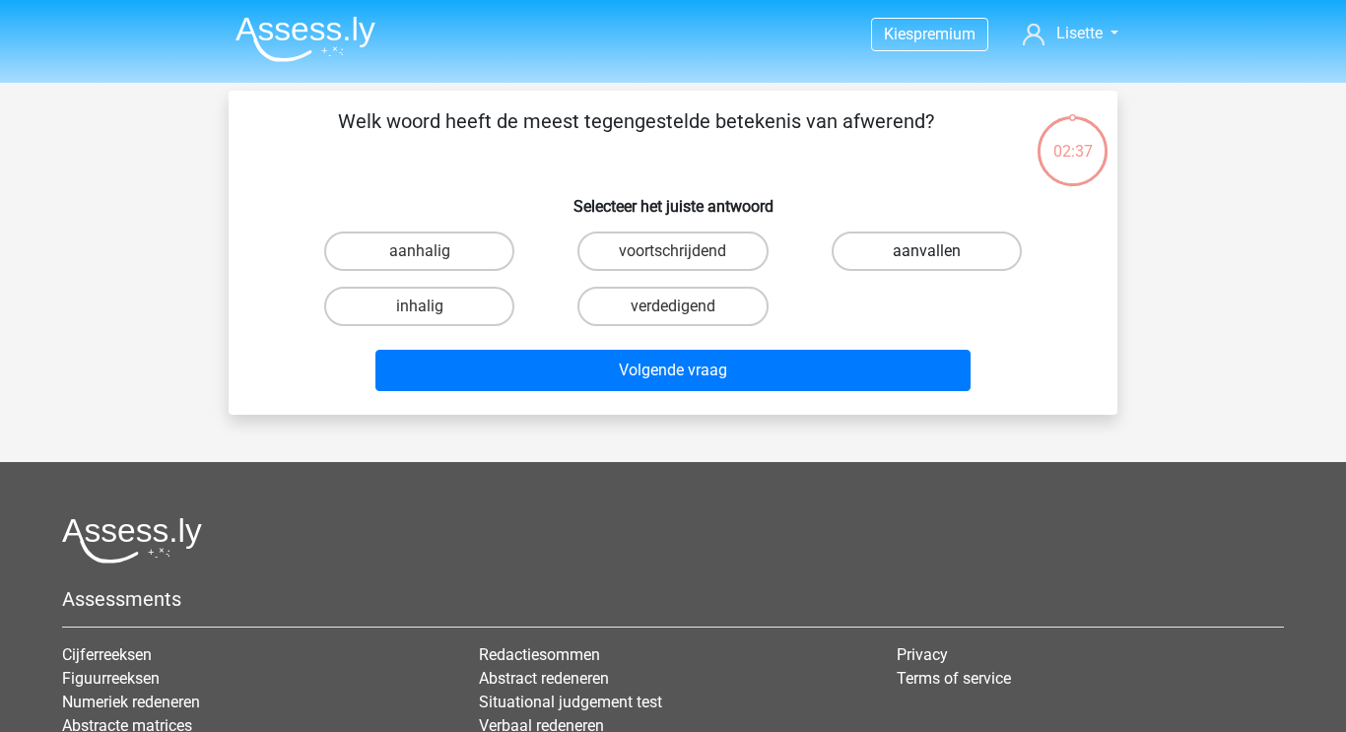
click at [936, 244] on label "aanvallen" at bounding box center [926, 250] width 190 height 39
click at [936, 251] on input "aanvallen" at bounding box center [932, 257] width 13 height 13
radio input "true"
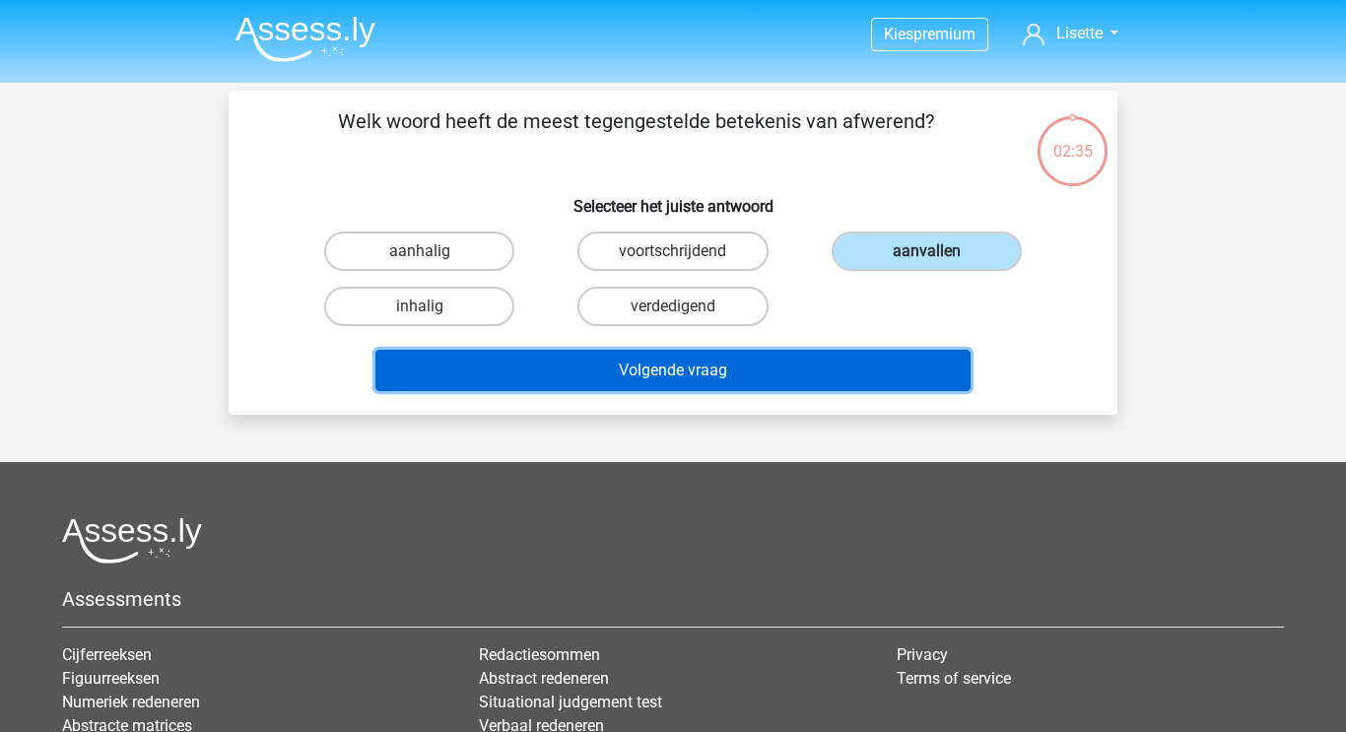
click at [681, 363] on button "Volgende vraag" at bounding box center [673, 370] width 596 height 41
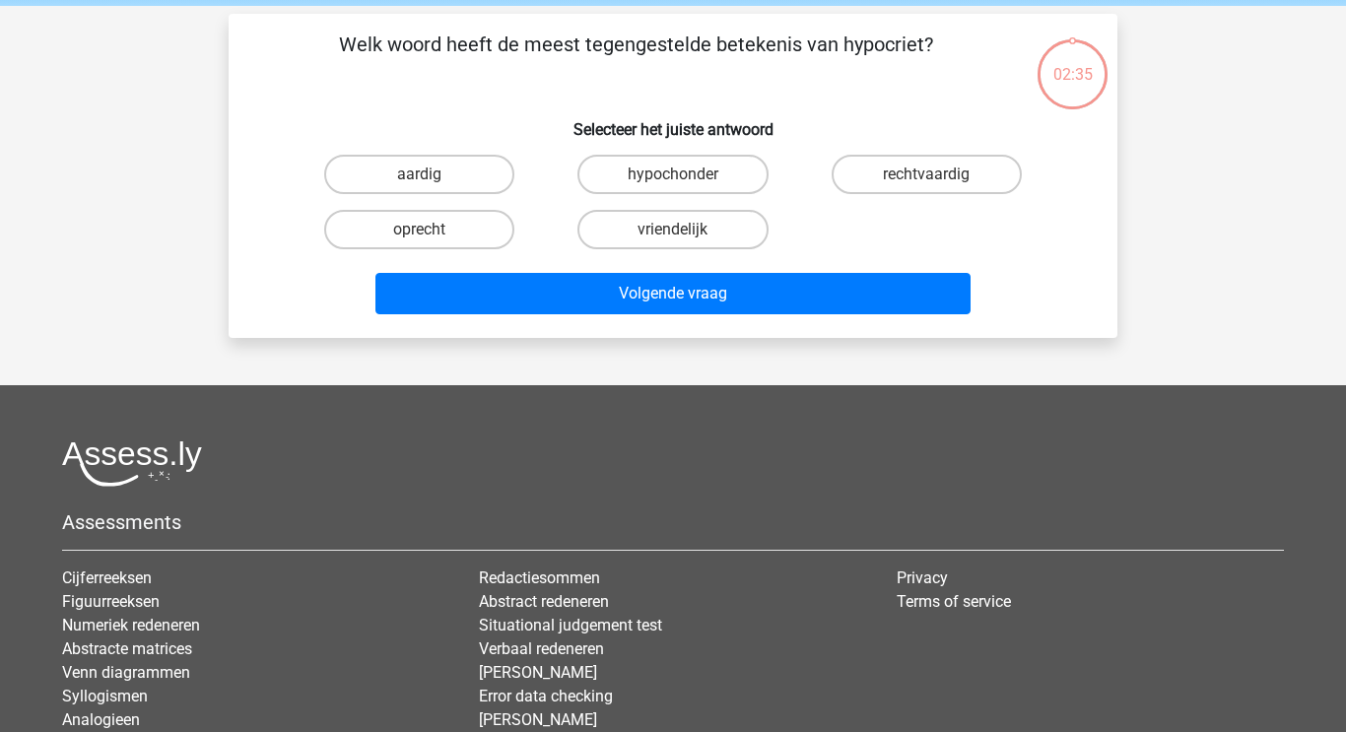
scroll to position [91, 0]
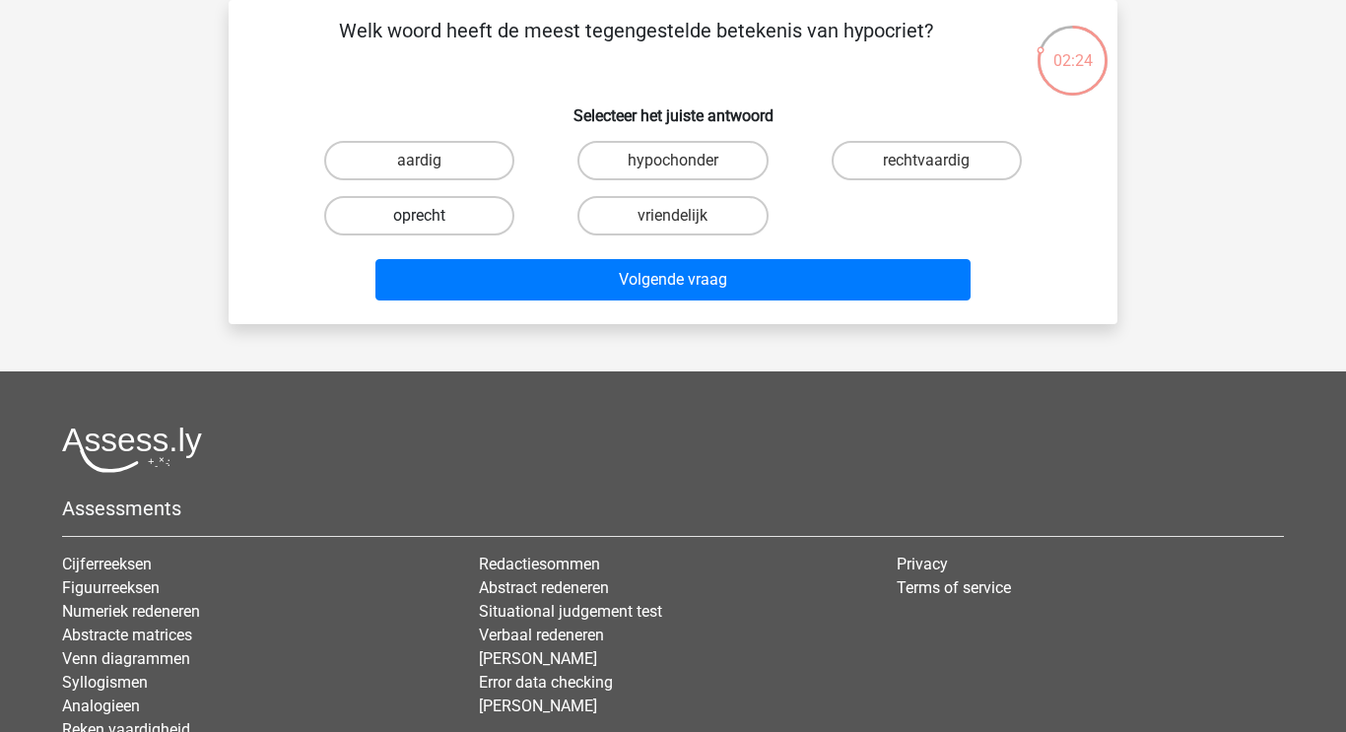
click at [469, 211] on label "oprecht" at bounding box center [419, 215] width 190 height 39
click at [432, 216] on input "oprecht" at bounding box center [426, 222] width 13 height 13
radio input "true"
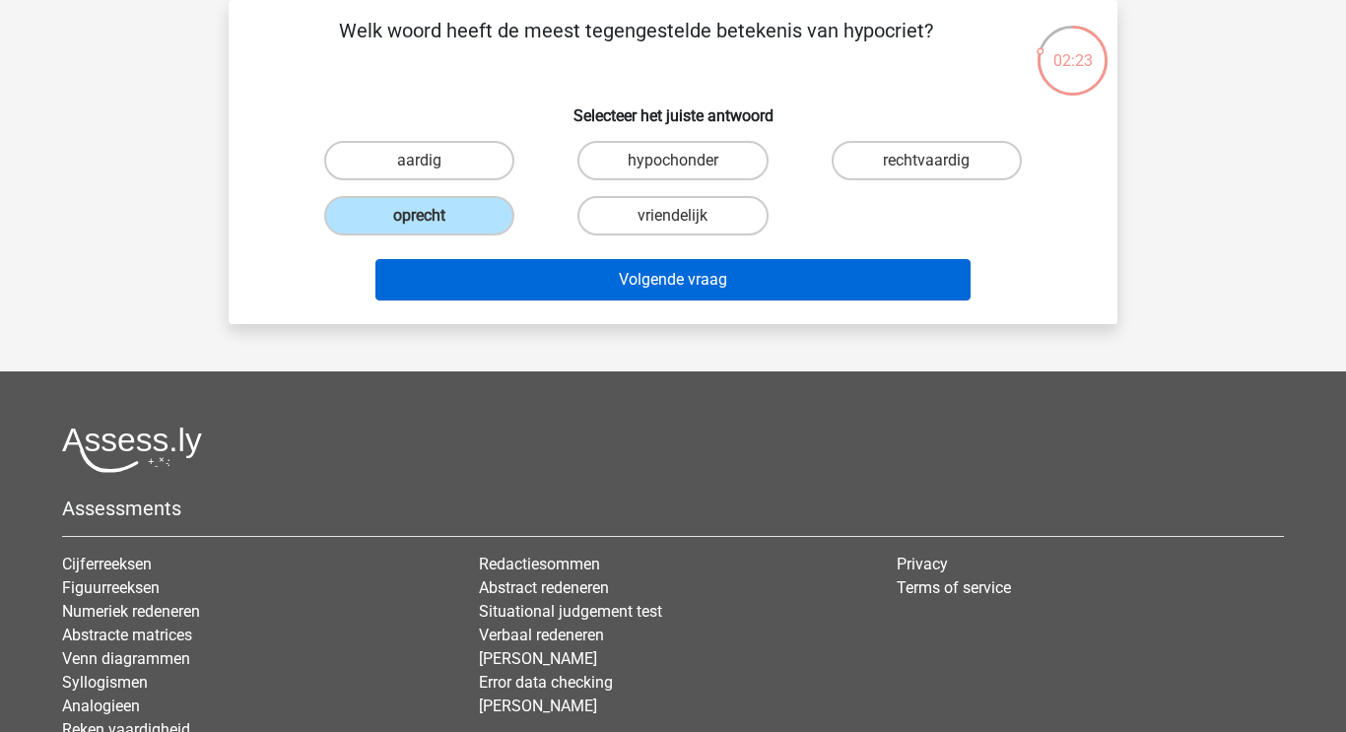
click at [560, 282] on button "Volgende vraag" at bounding box center [673, 279] width 596 height 41
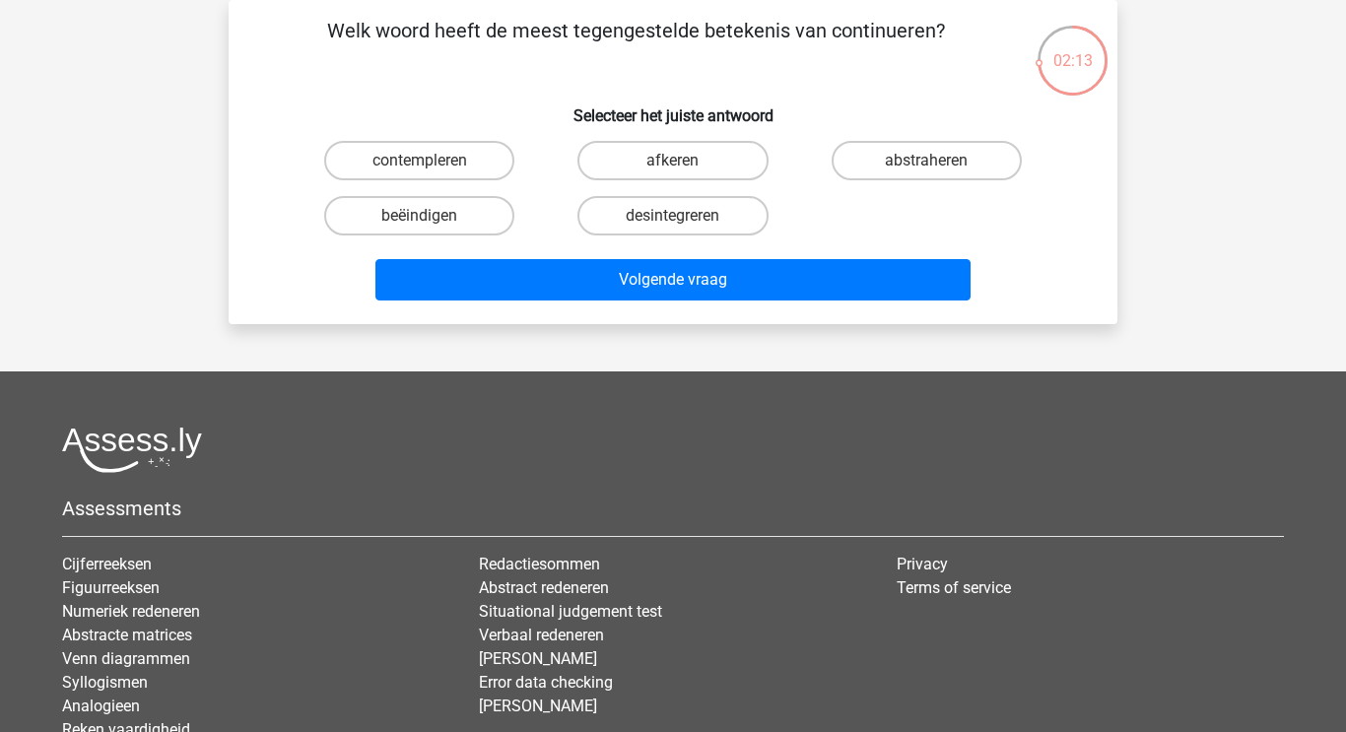
click at [465, 207] on label "beëindigen" at bounding box center [419, 215] width 190 height 39
click at [432, 216] on input "beëindigen" at bounding box center [426, 222] width 13 height 13
radio input "true"
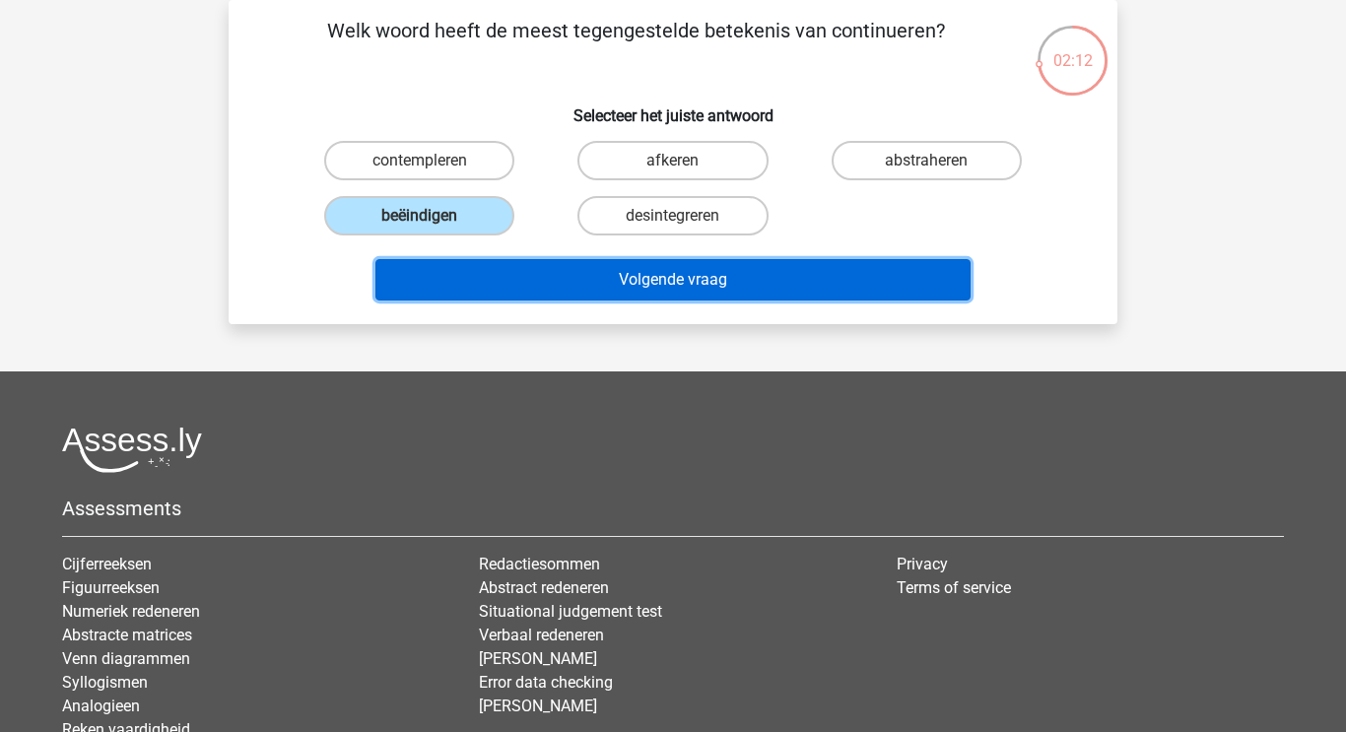
click at [552, 261] on button "Volgende vraag" at bounding box center [673, 279] width 596 height 41
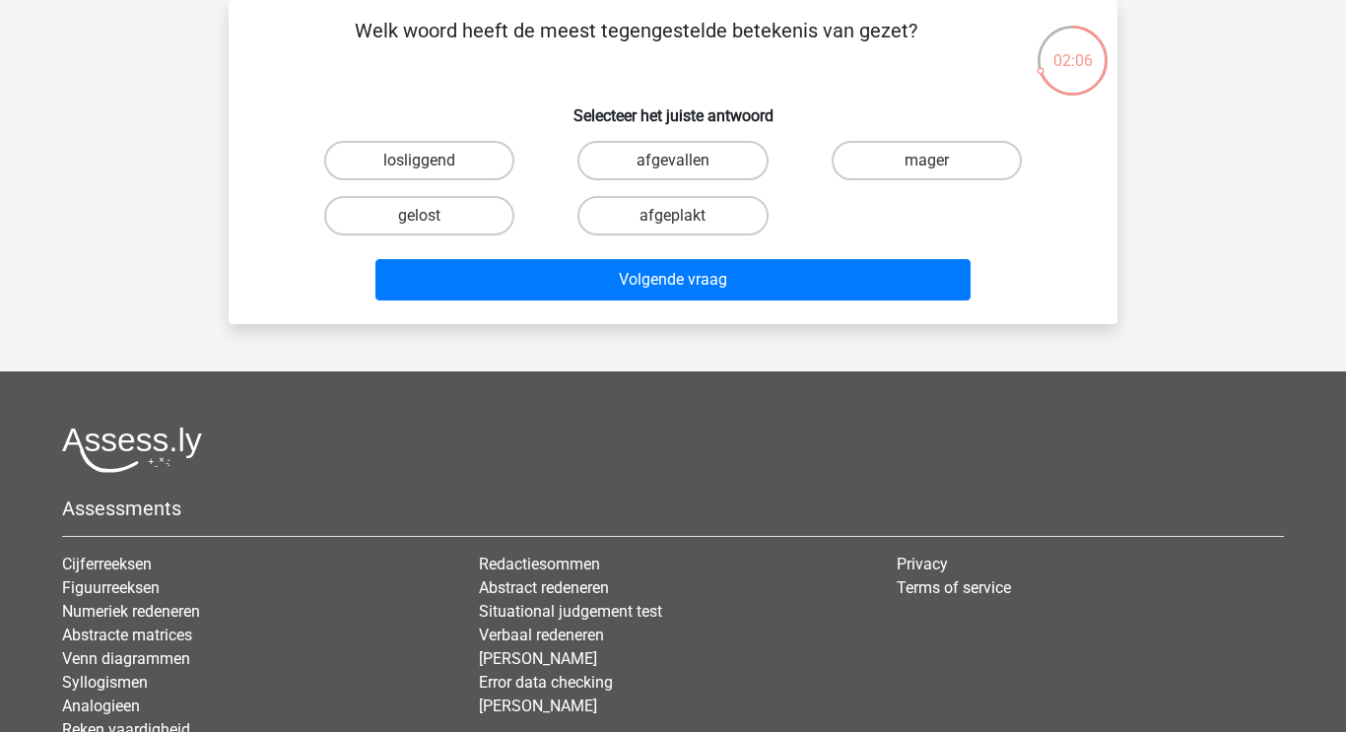
click at [933, 162] on input "mager" at bounding box center [932, 167] width 13 height 13
radio input "true"
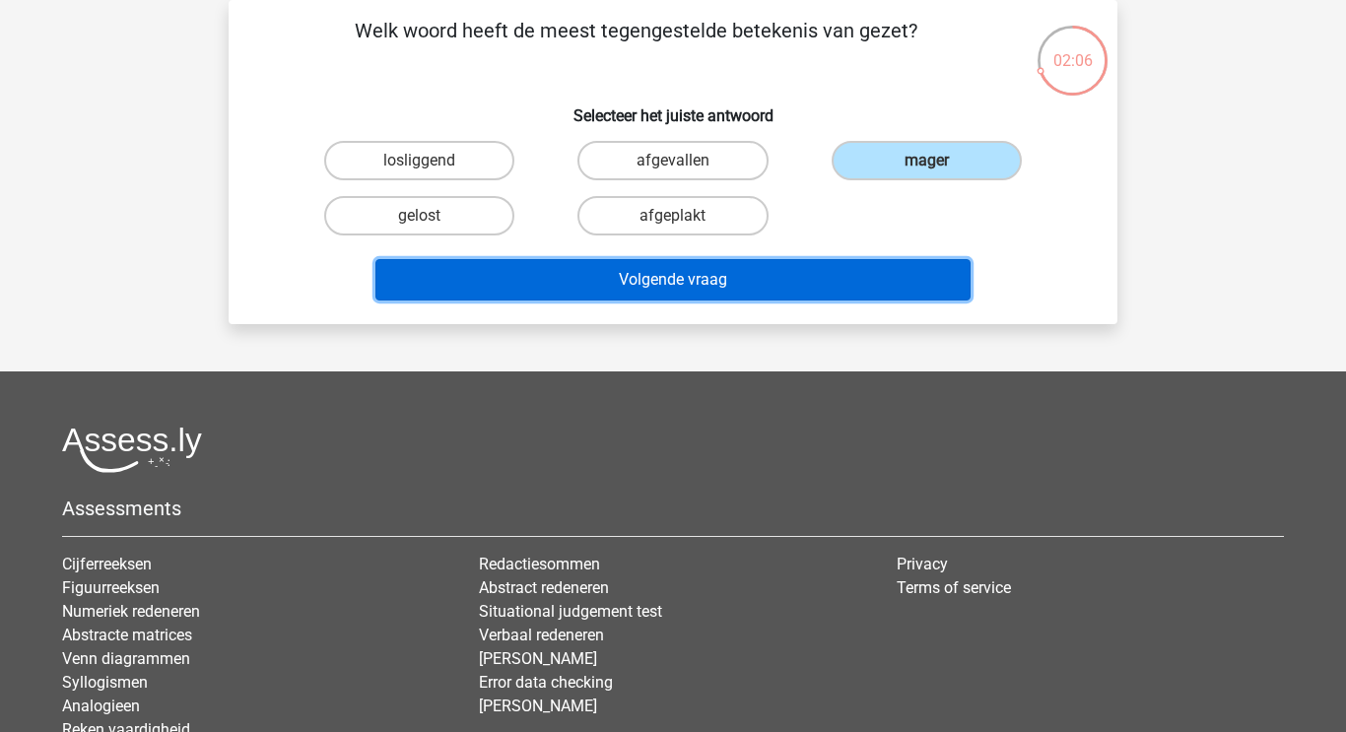
click at [774, 265] on button "Volgende vraag" at bounding box center [673, 279] width 596 height 41
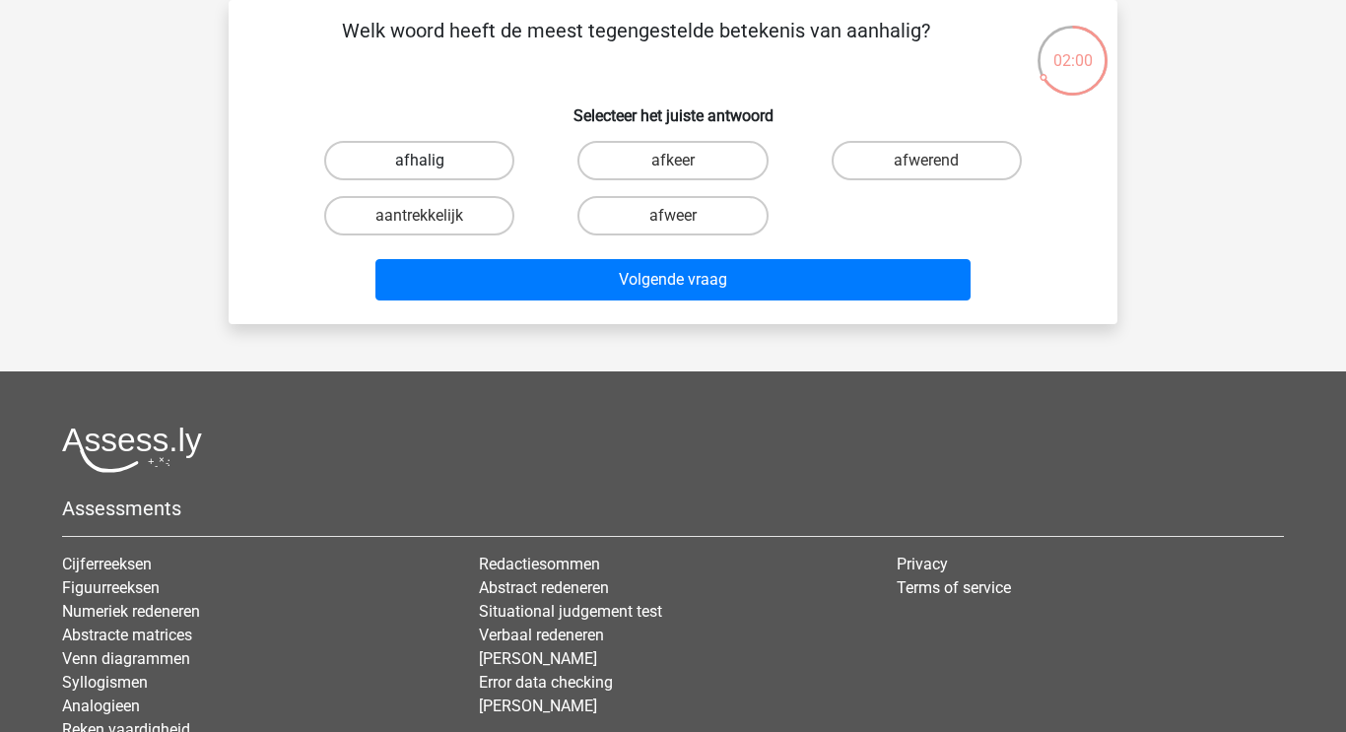
click at [428, 150] on label "afhalig" at bounding box center [419, 160] width 190 height 39
click at [428, 161] on input "afhalig" at bounding box center [426, 167] width 13 height 13
radio input "true"
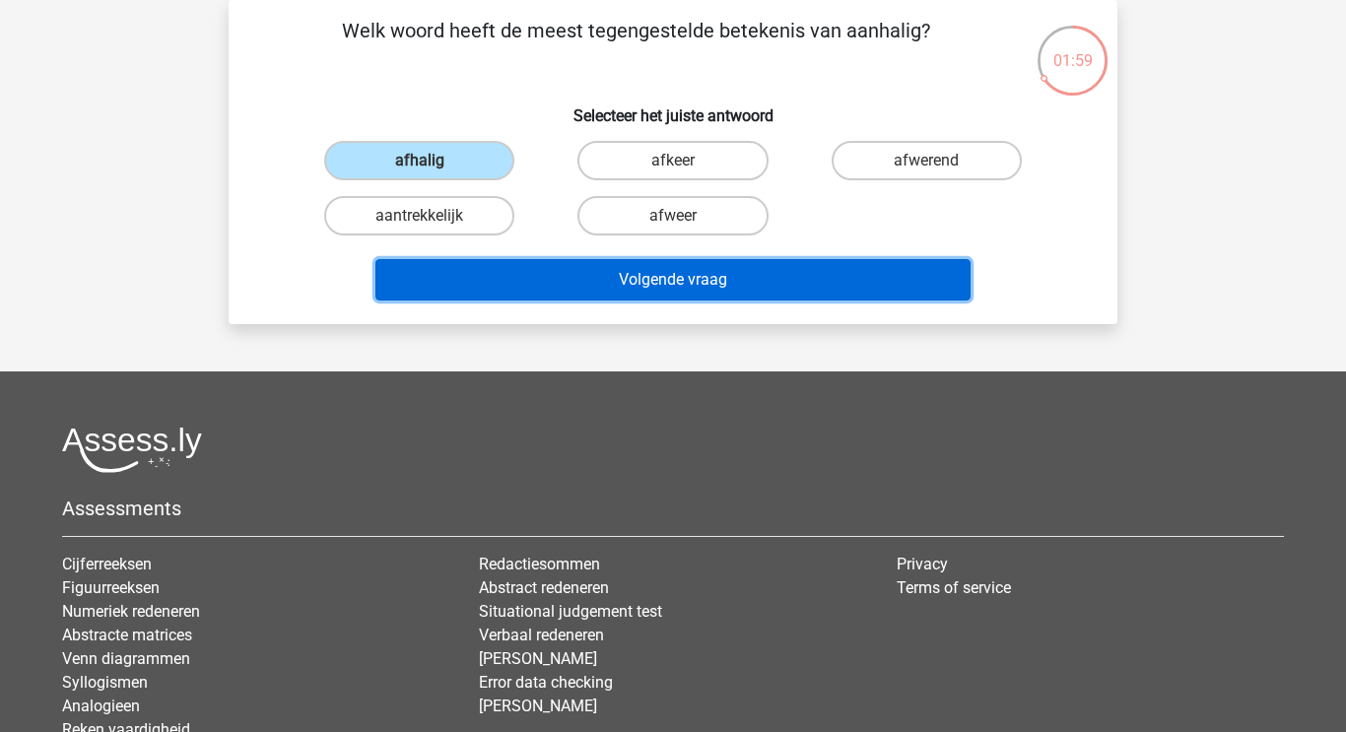
click at [572, 270] on button "Volgende vraag" at bounding box center [673, 279] width 596 height 41
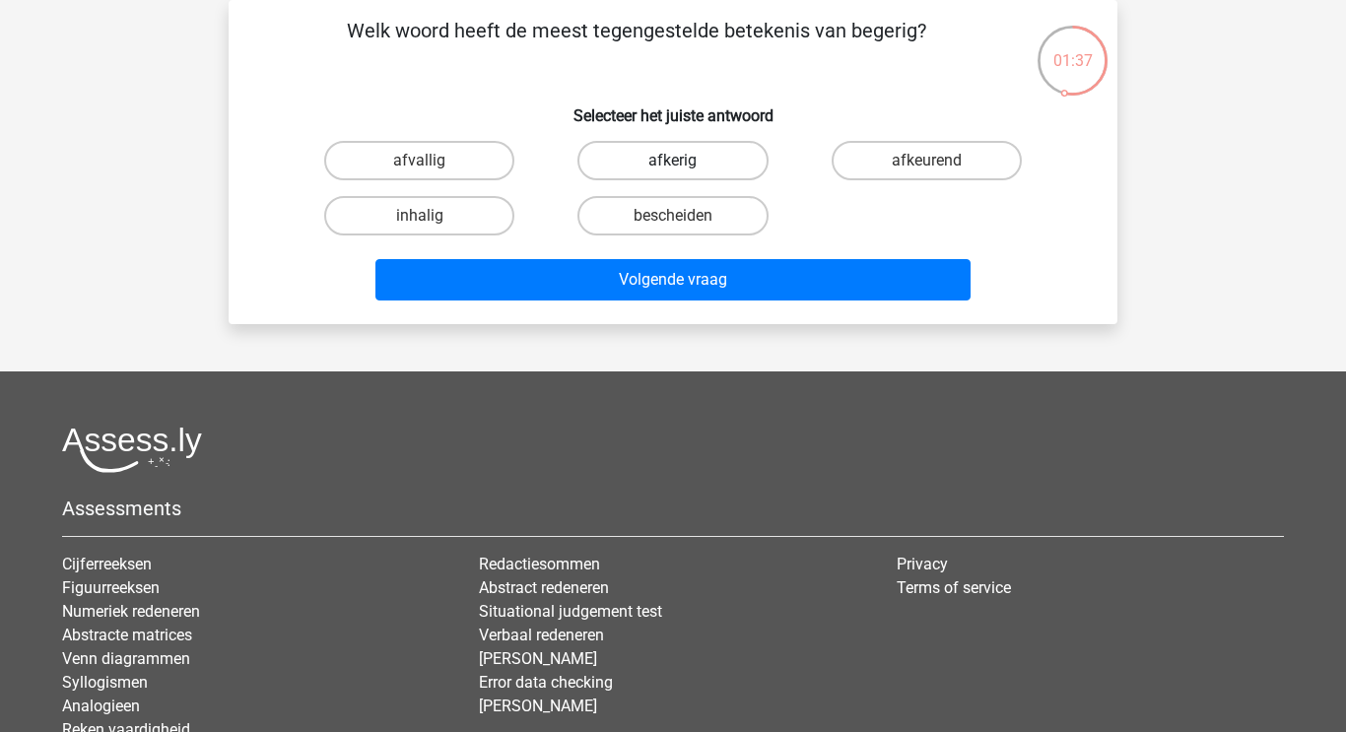
click at [619, 159] on label "afkerig" at bounding box center [672, 160] width 190 height 39
click at [673, 161] on input "afkerig" at bounding box center [679, 167] width 13 height 13
radio input "true"
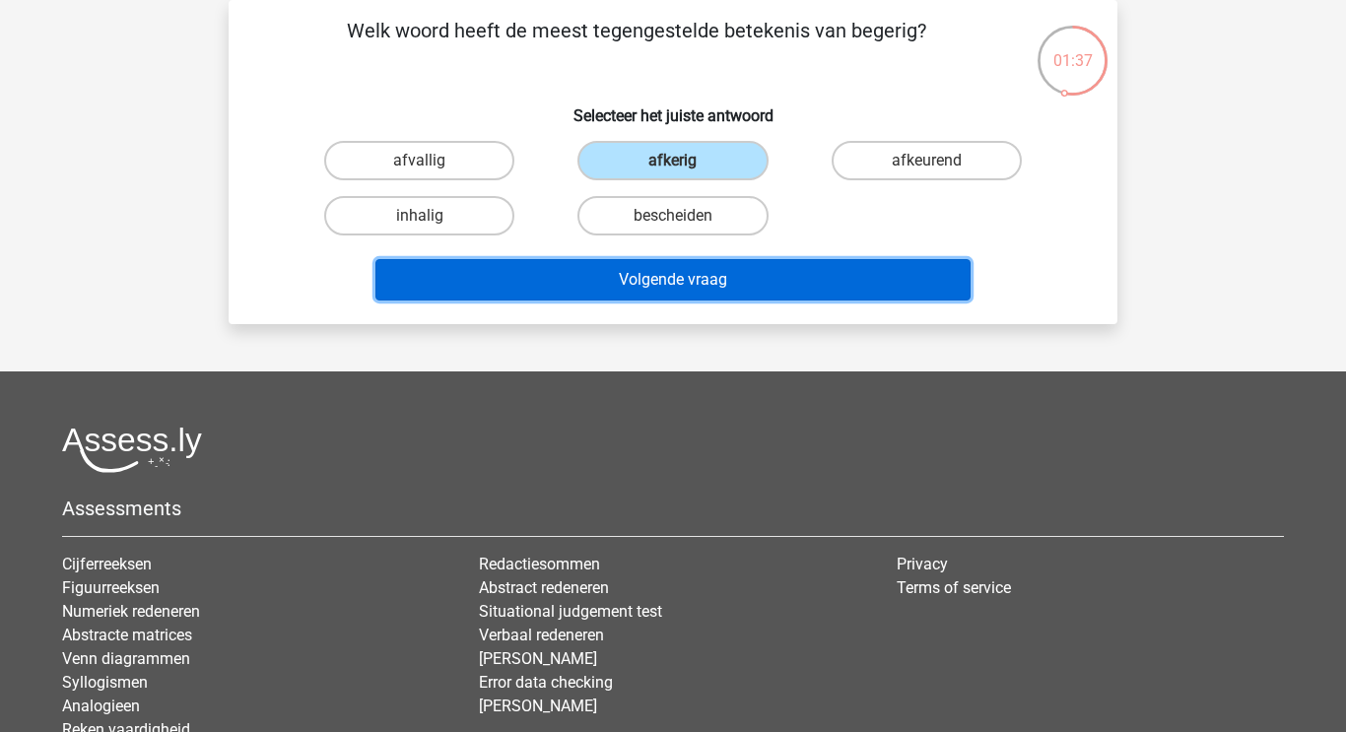
click at [595, 277] on button "Volgende vraag" at bounding box center [673, 279] width 596 height 41
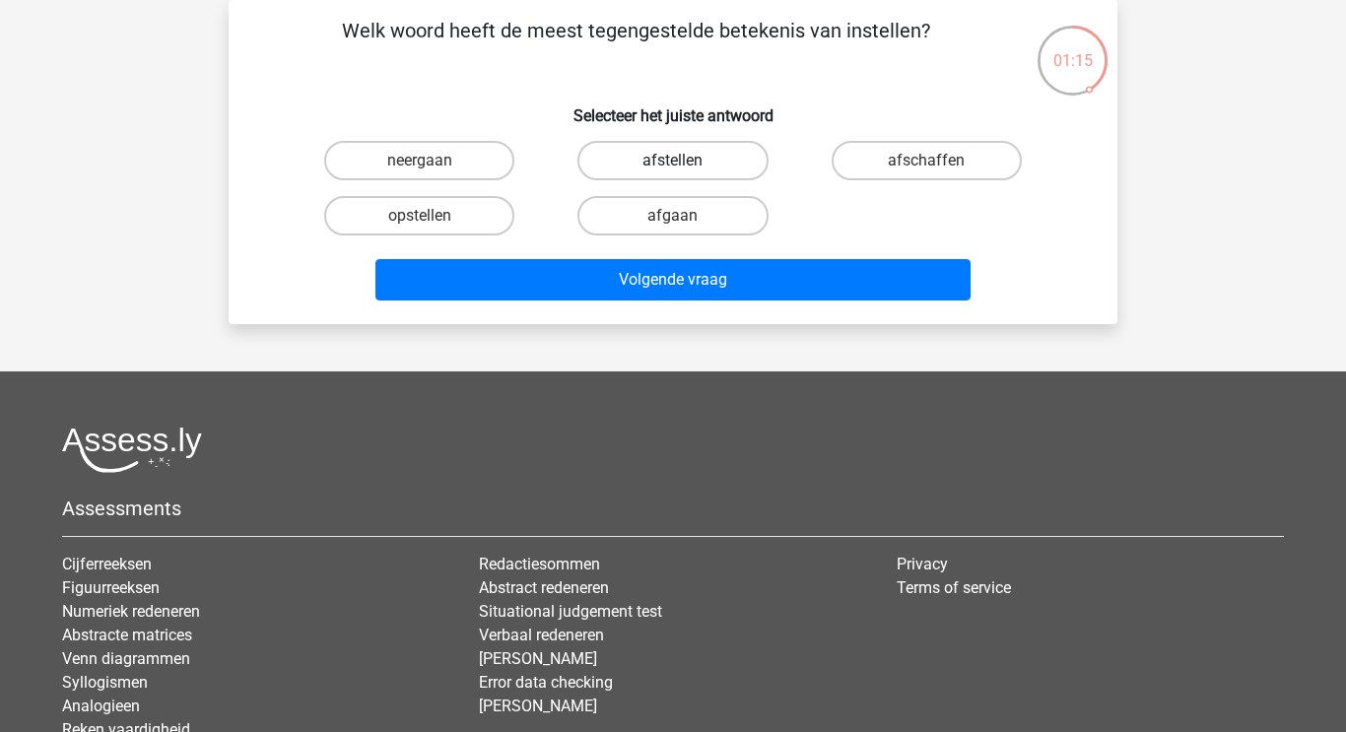
click at [620, 151] on label "afstellen" at bounding box center [672, 160] width 190 height 39
click at [673, 161] on input "afstellen" at bounding box center [679, 167] width 13 height 13
radio input "true"
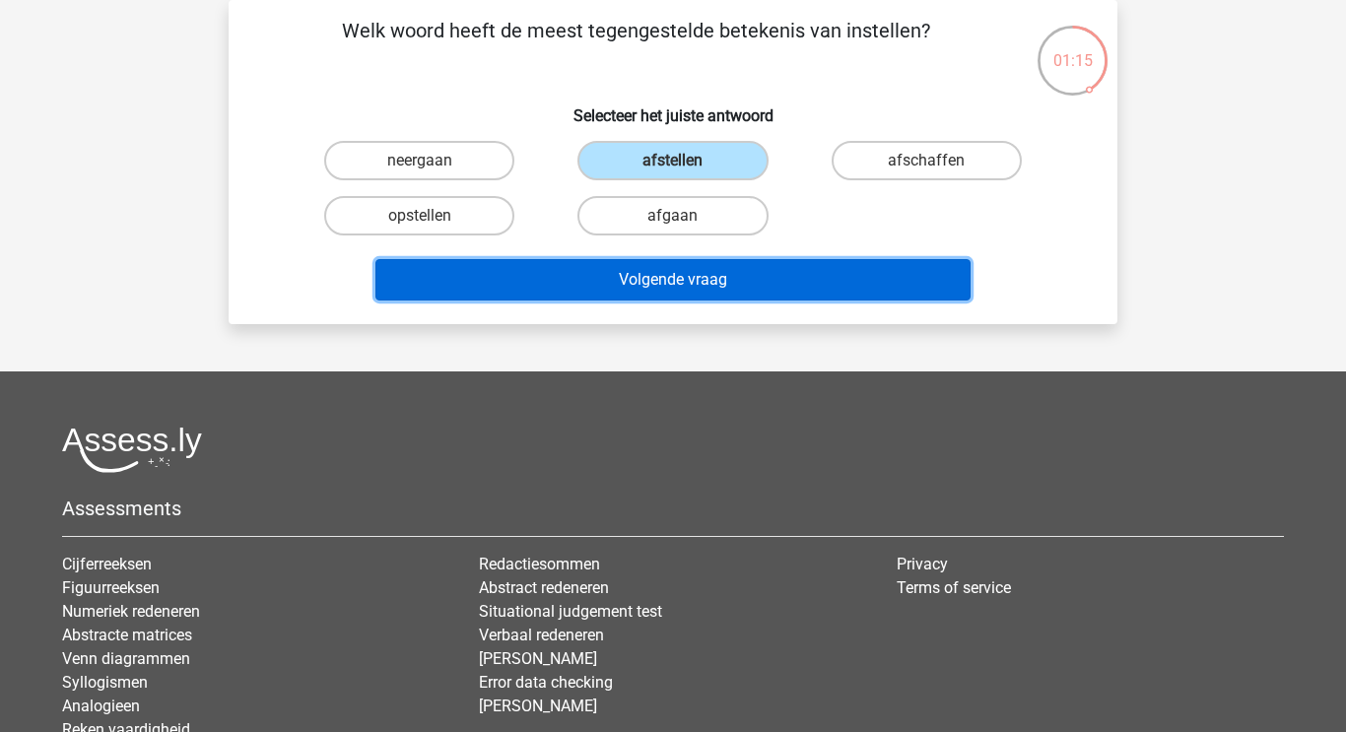
click at [585, 281] on button "Volgende vraag" at bounding box center [673, 279] width 596 height 41
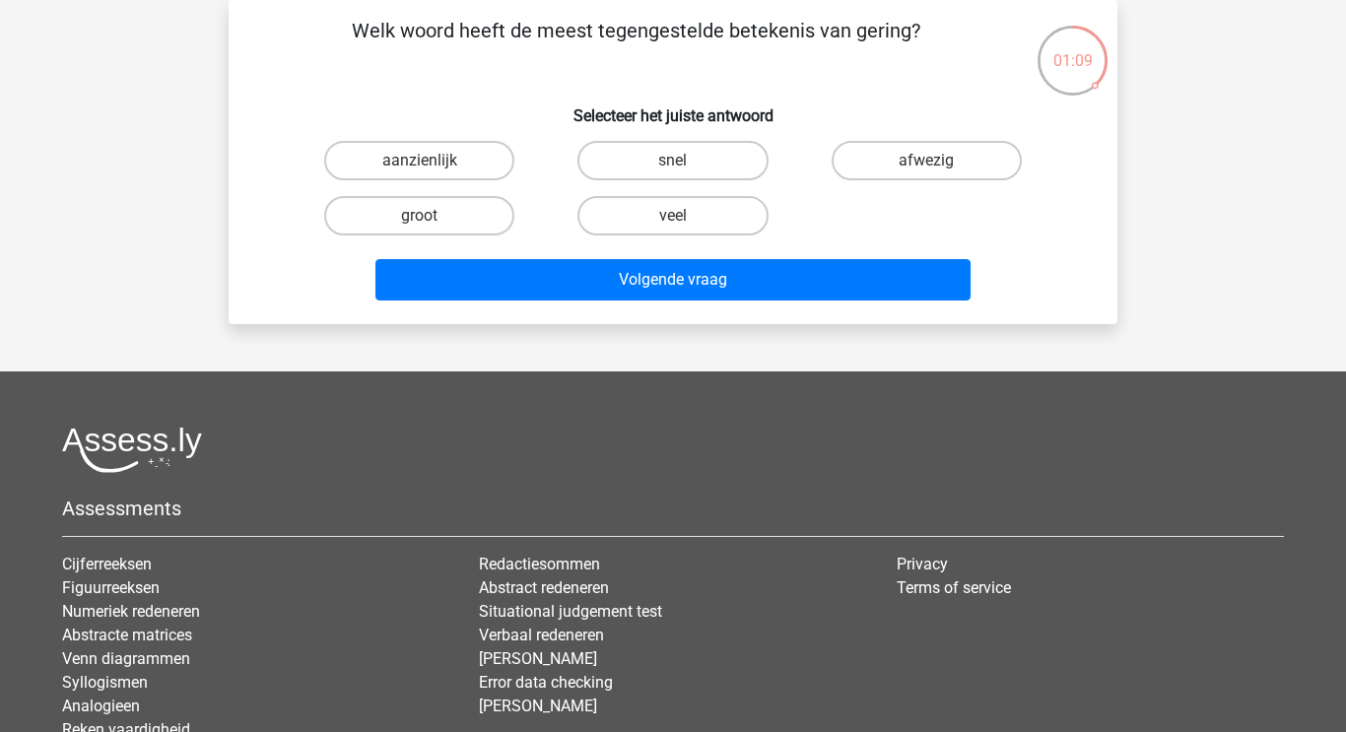
click at [626, 222] on label "veel" at bounding box center [672, 215] width 190 height 39
click at [673, 222] on input "veel" at bounding box center [679, 222] width 13 height 13
radio input "true"
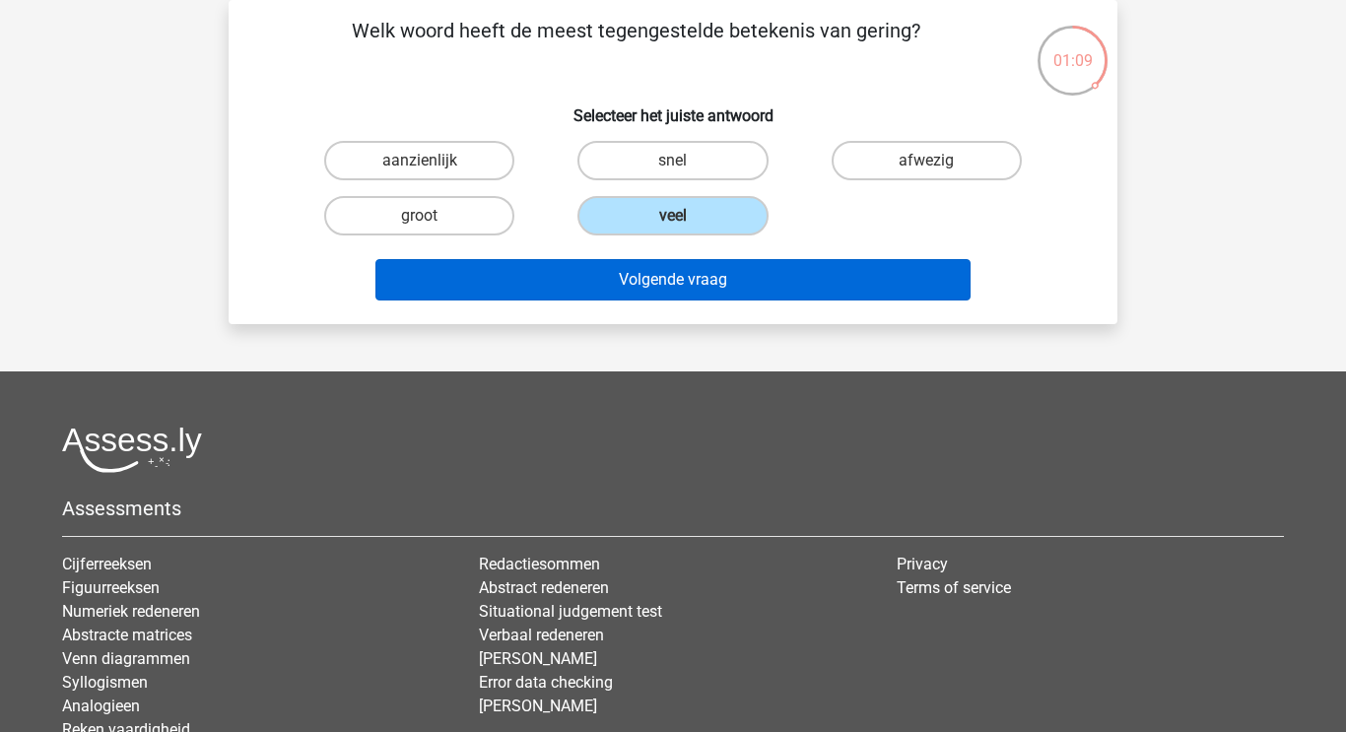
click at [630, 283] on button "Volgende vraag" at bounding box center [673, 279] width 596 height 41
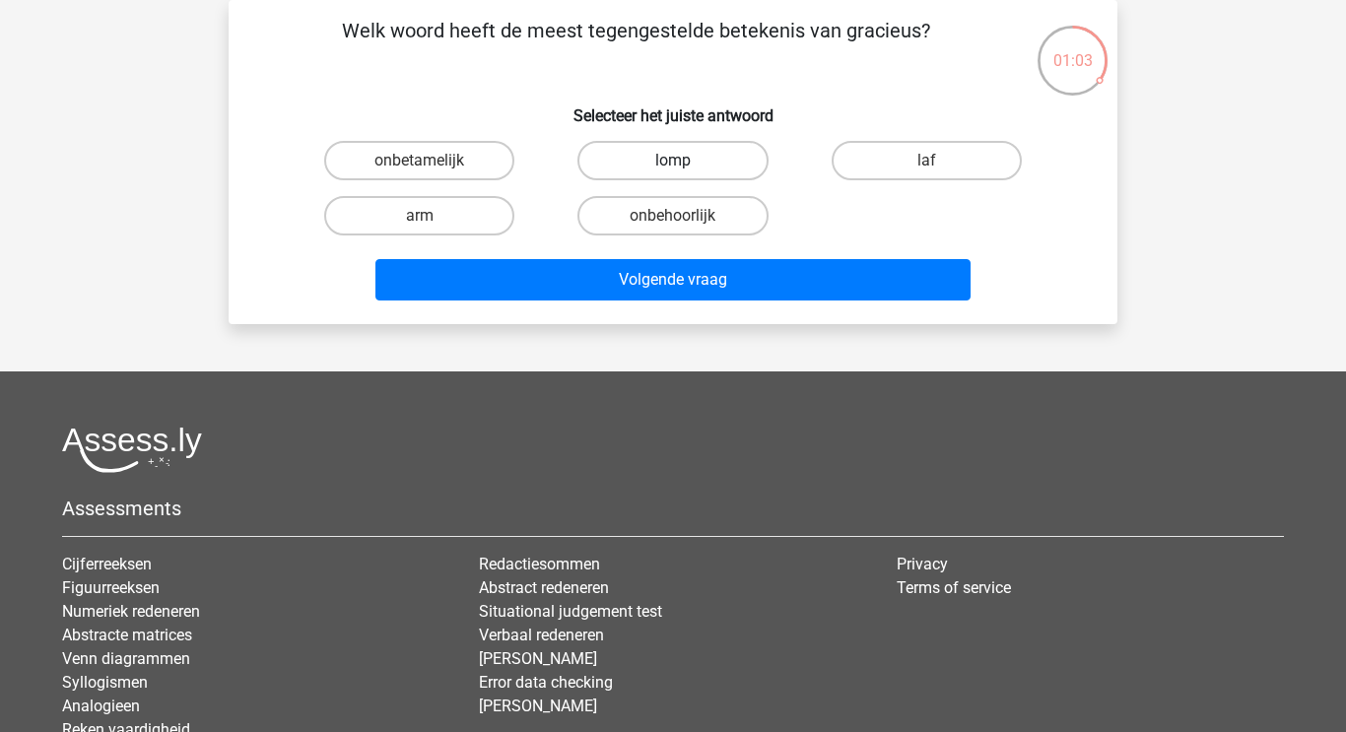
click at [621, 157] on label "lomp" at bounding box center [672, 160] width 190 height 39
click at [673, 161] on input "lomp" at bounding box center [679, 167] width 13 height 13
radio input "true"
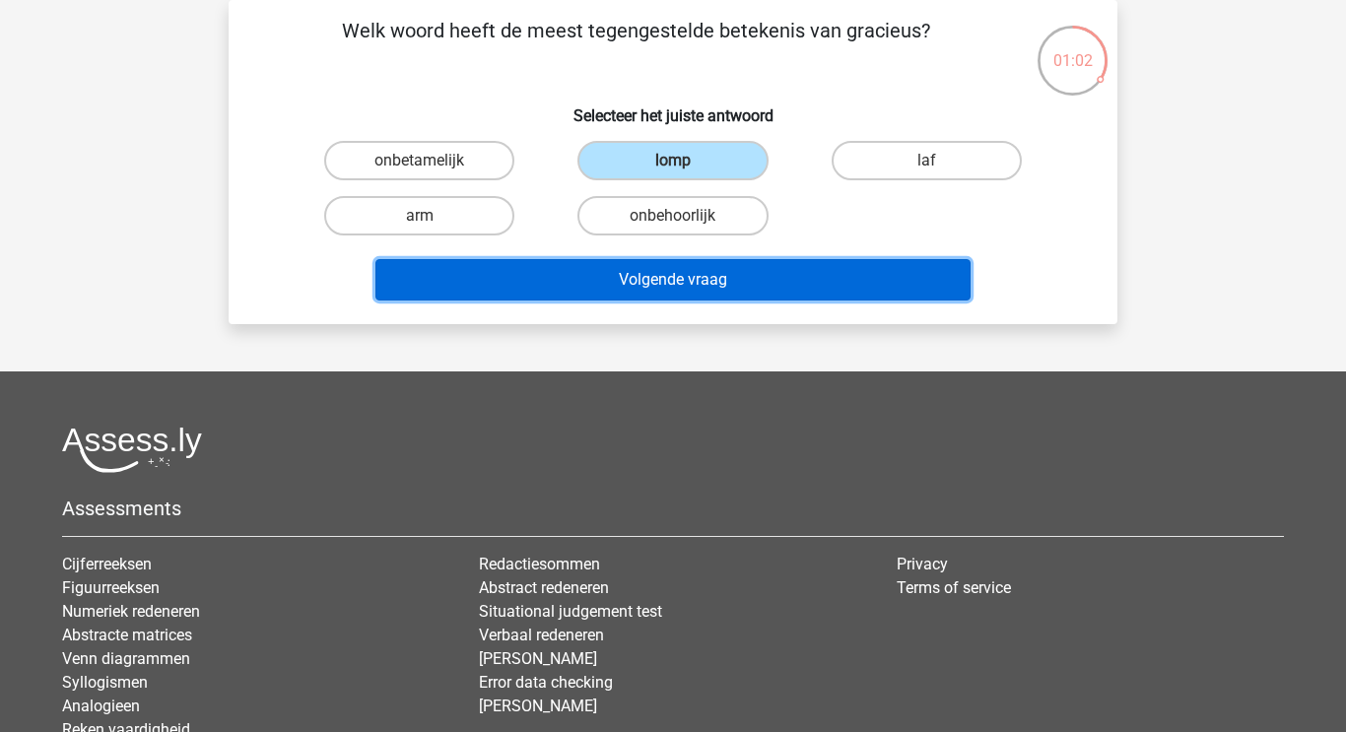
click at [600, 274] on button "Volgende vraag" at bounding box center [673, 279] width 596 height 41
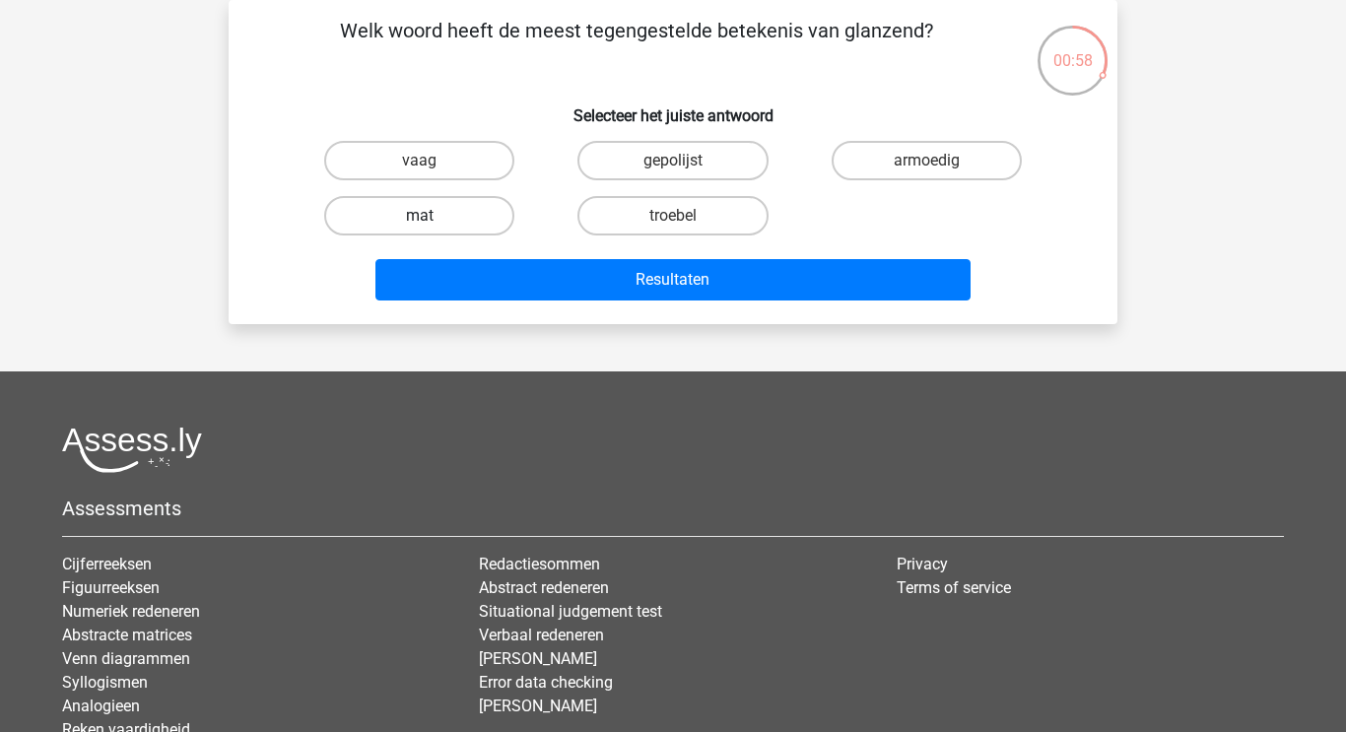
click at [472, 223] on label "mat" at bounding box center [419, 215] width 190 height 39
click at [432, 223] on input "mat" at bounding box center [426, 222] width 13 height 13
radio input "true"
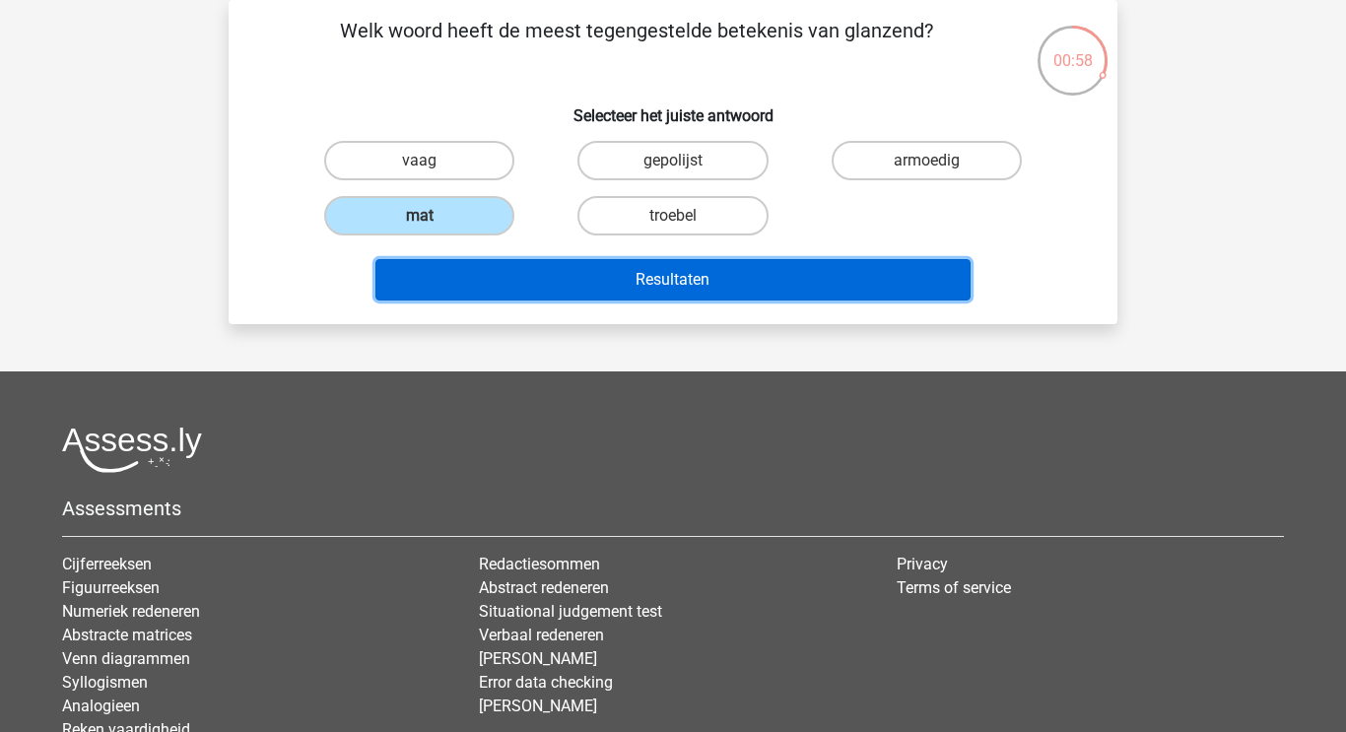
click at [560, 271] on button "Resultaten" at bounding box center [673, 279] width 596 height 41
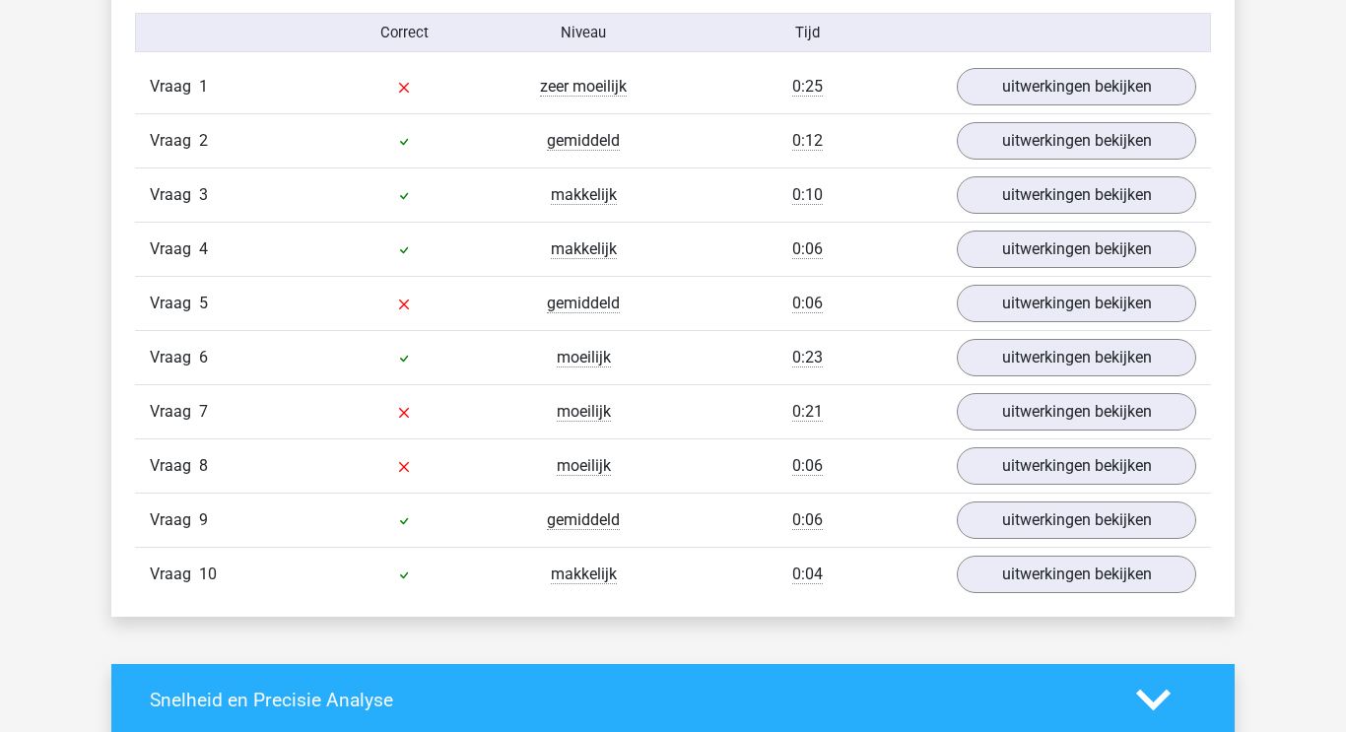
scroll to position [1640, 0]
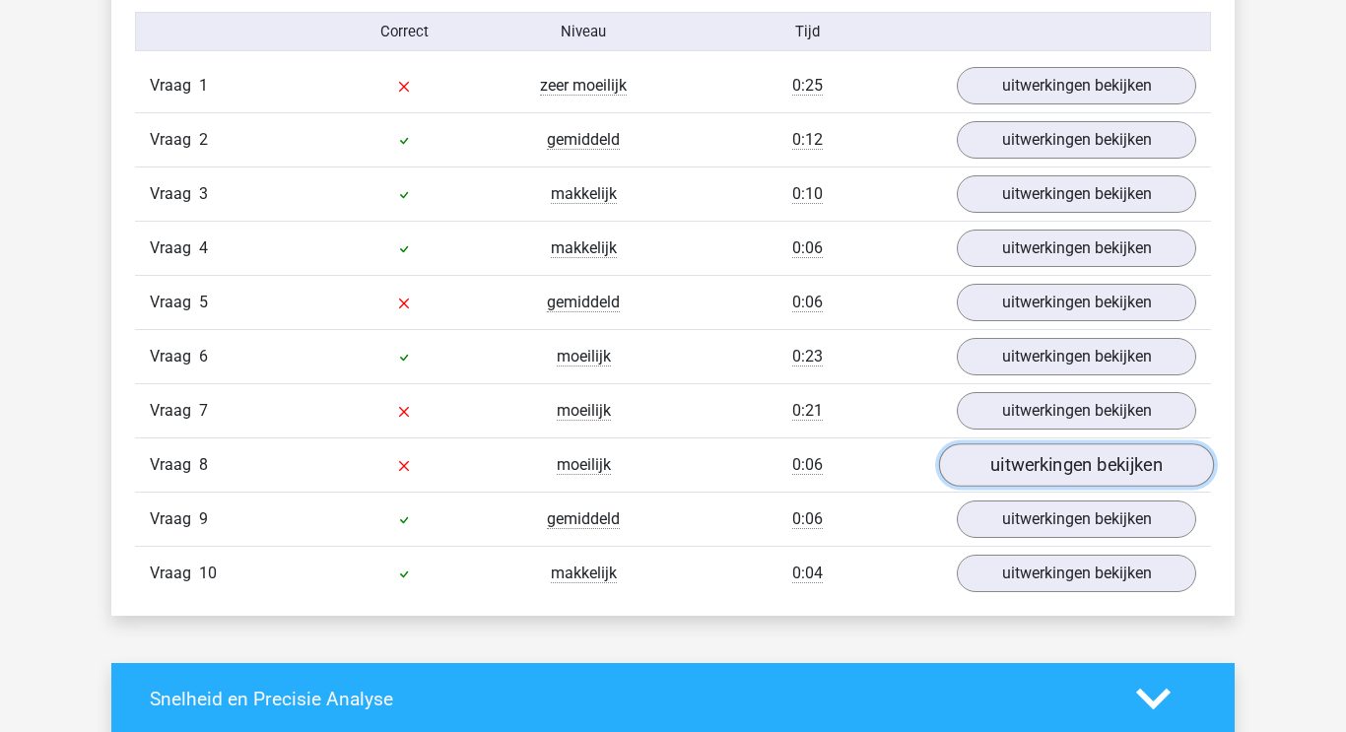
click at [1014, 473] on link "uitwerkingen bekijken" at bounding box center [1076, 465] width 275 height 43
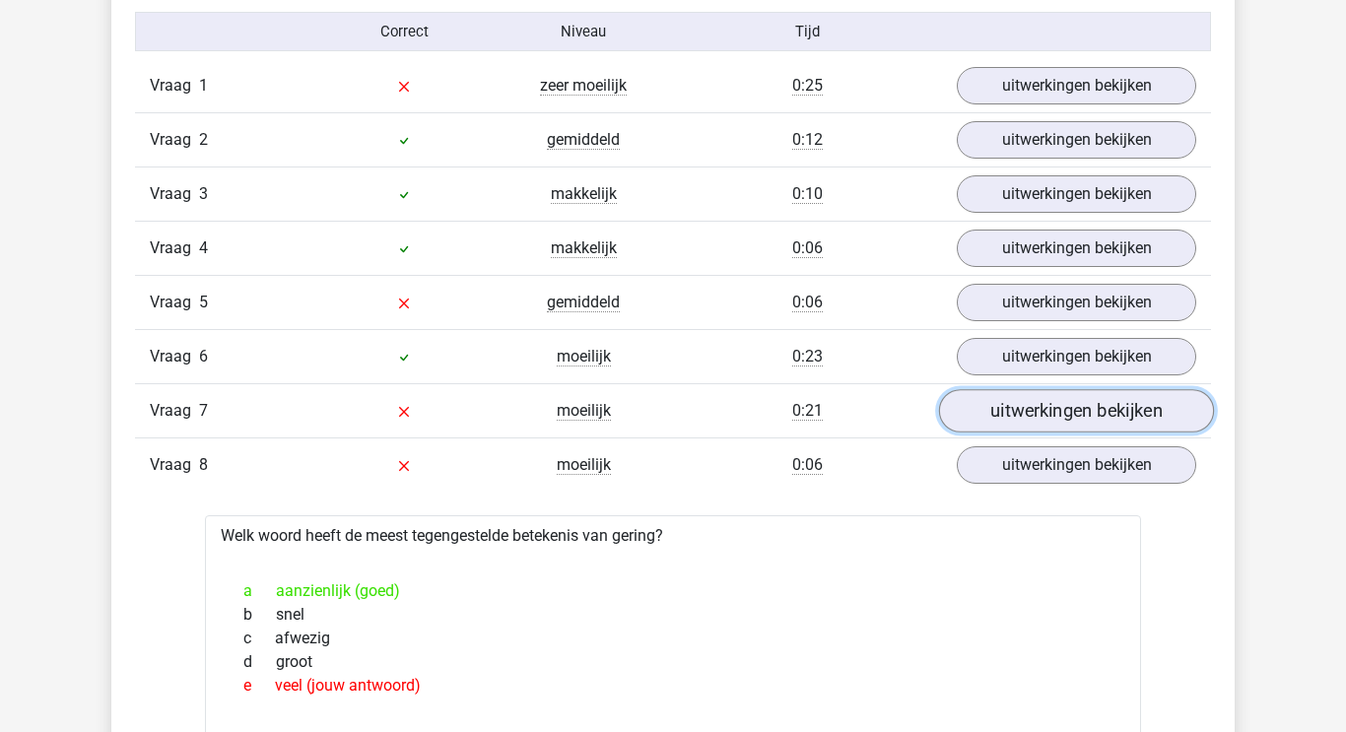
click at [992, 408] on link "uitwerkingen bekijken" at bounding box center [1076, 411] width 275 height 43
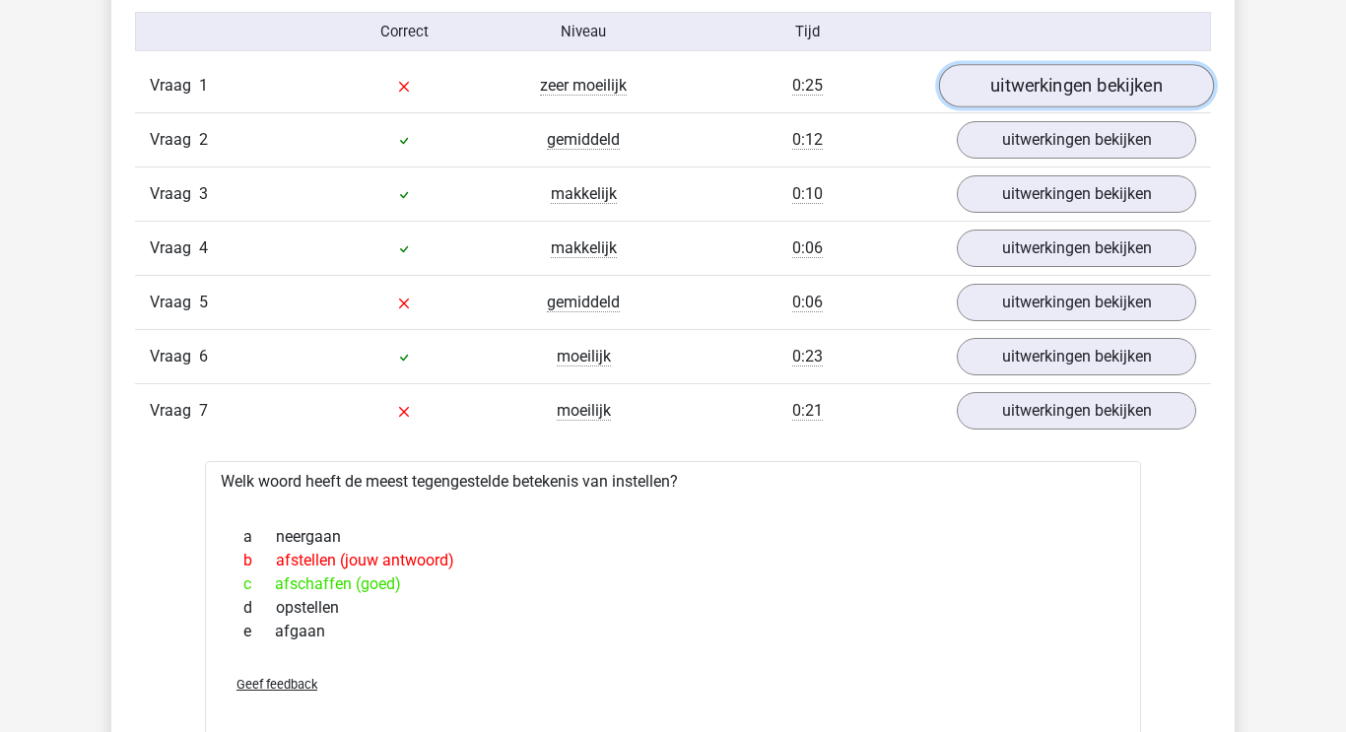
click at [994, 75] on link "uitwerkingen bekijken" at bounding box center [1076, 86] width 275 height 43
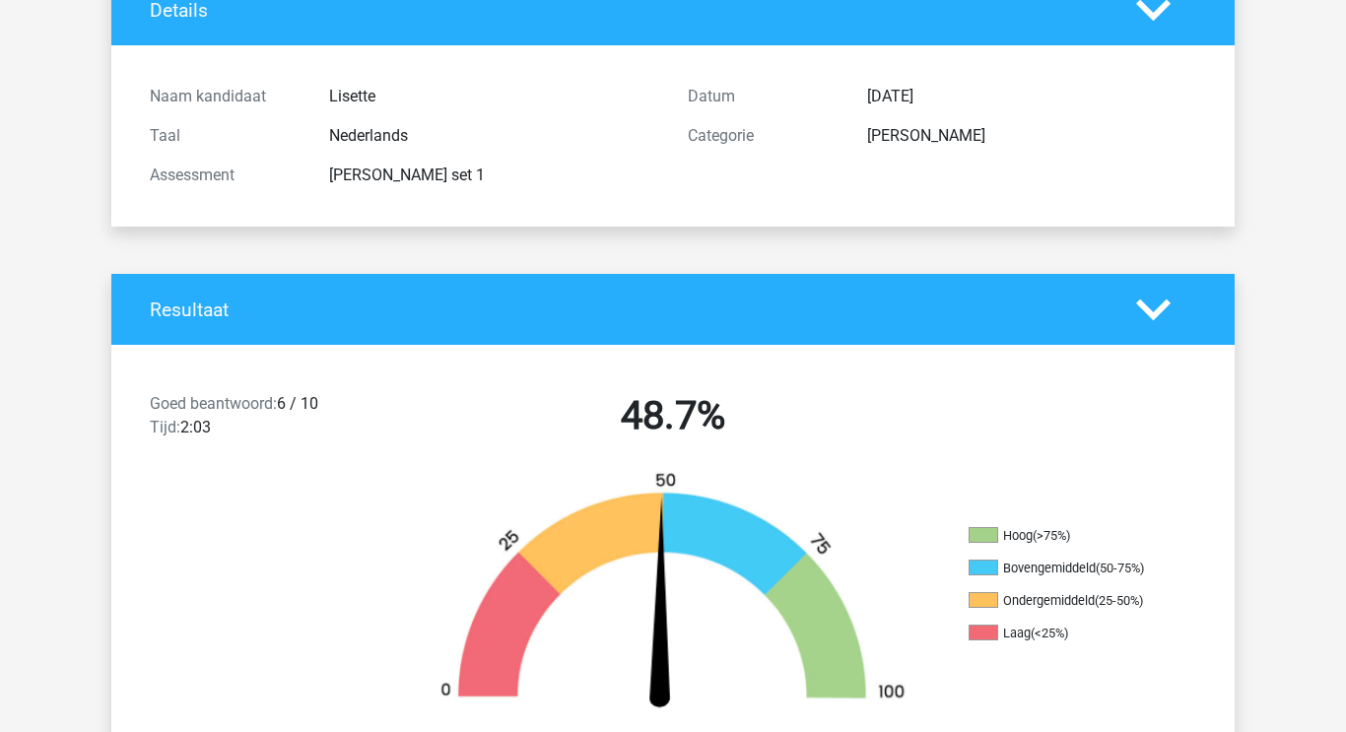
scroll to position [0, 0]
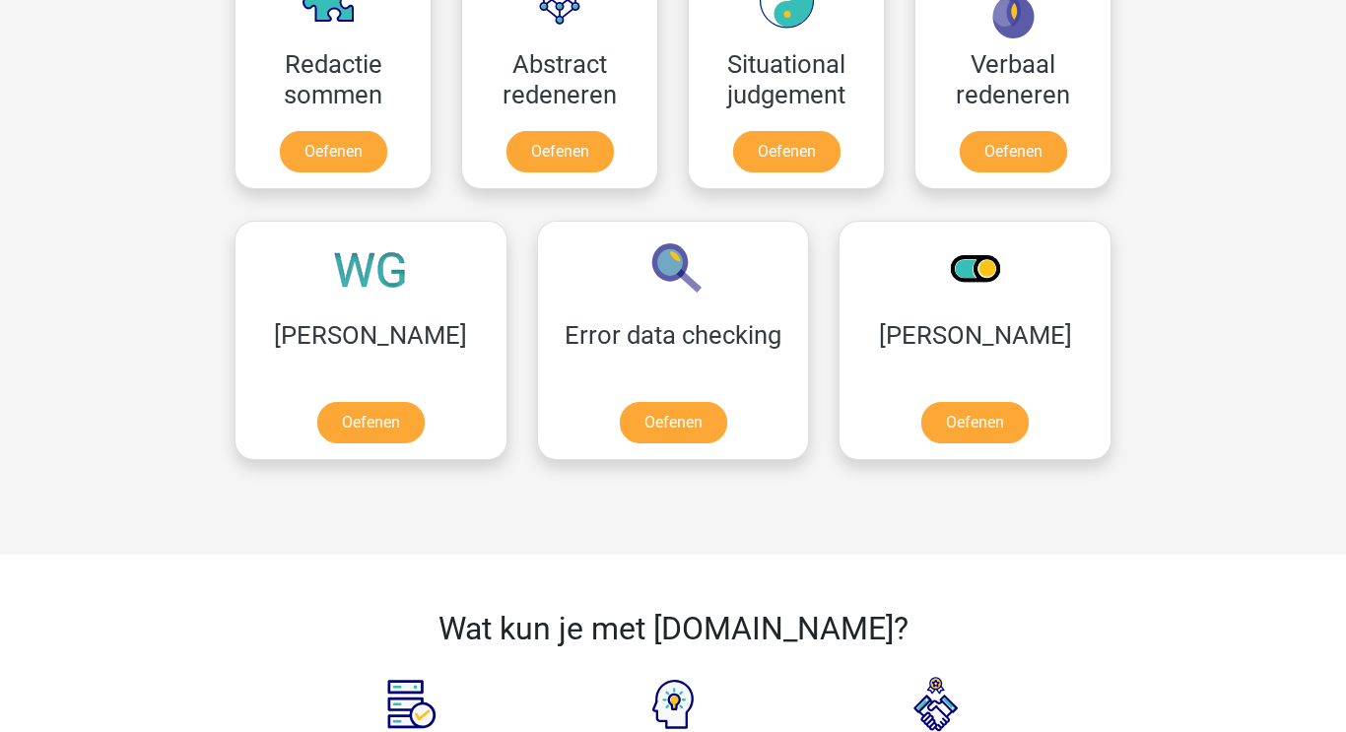
scroll to position [1520, 0]
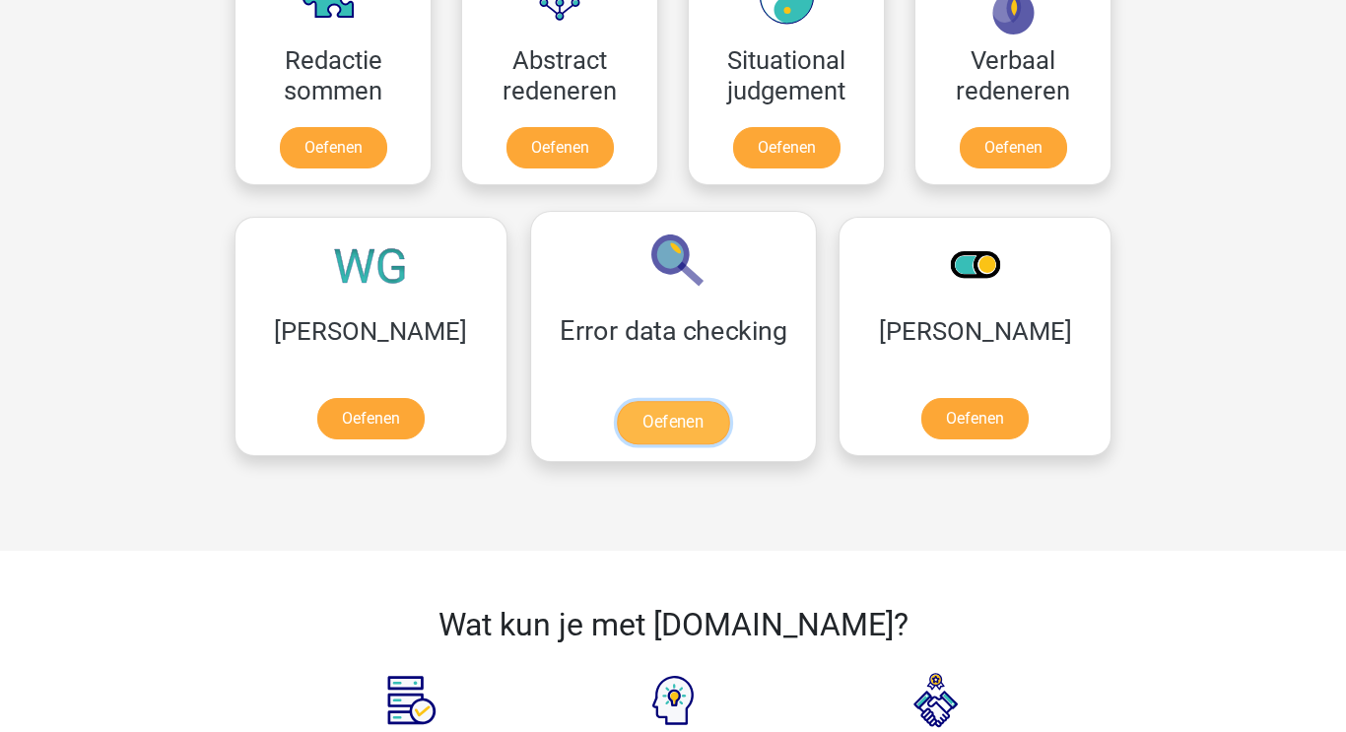
click at [617, 428] on link "Oefenen" at bounding box center [673, 422] width 112 height 43
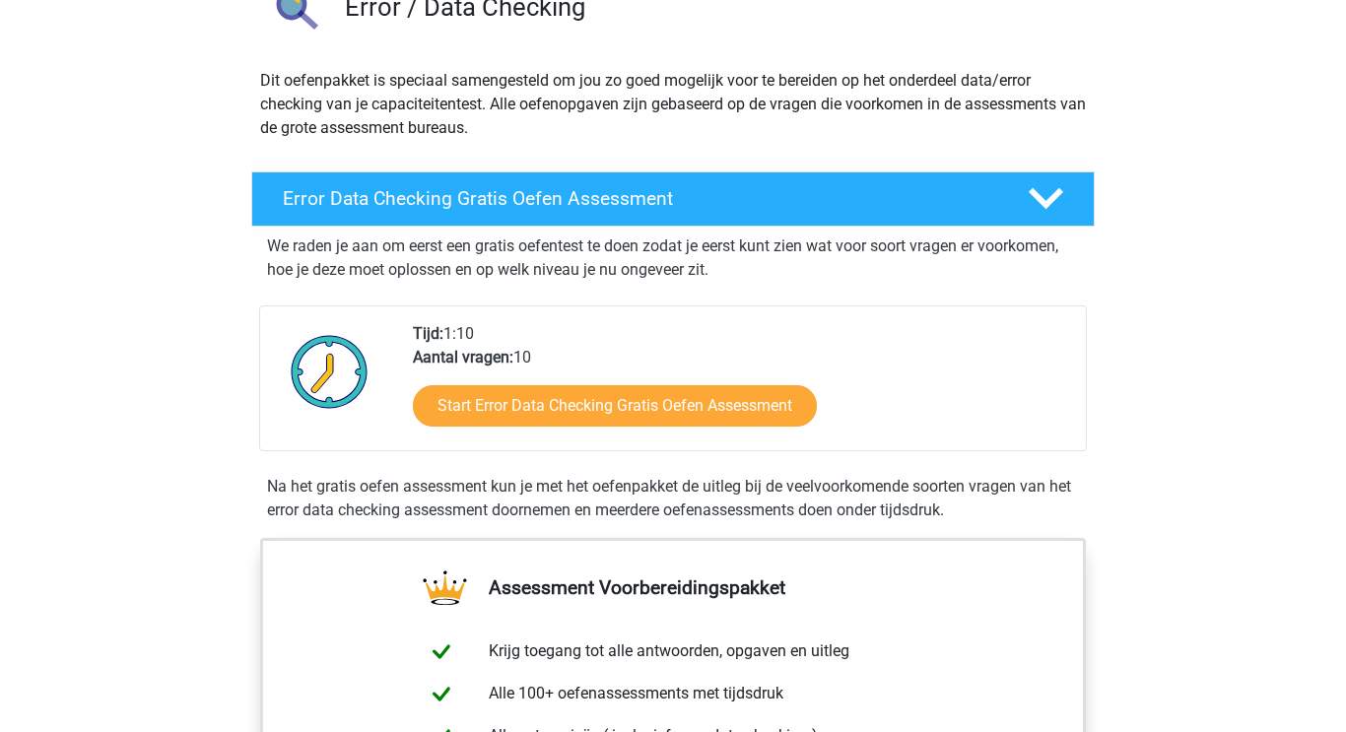
scroll to position [180, 0]
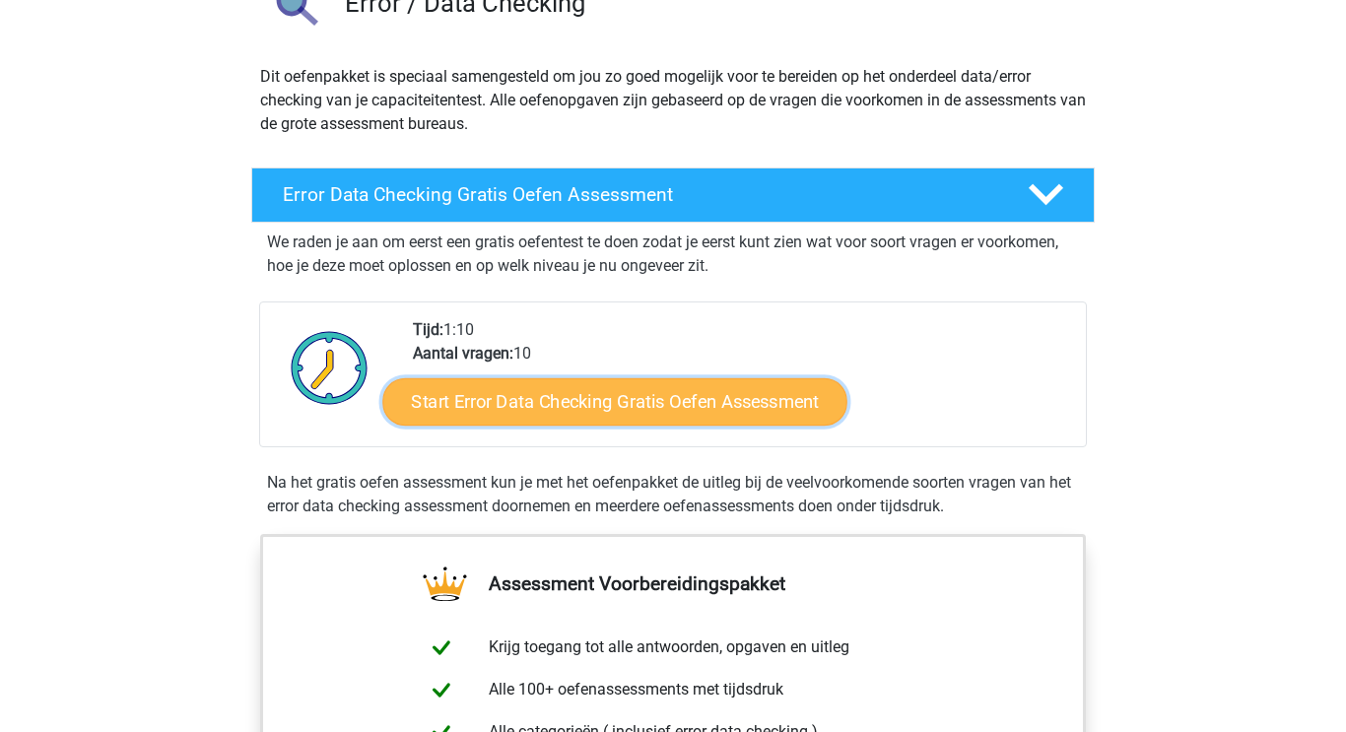
click at [550, 403] on link "Start Error Data Checking Gratis Oefen Assessment" at bounding box center [615, 401] width 465 height 47
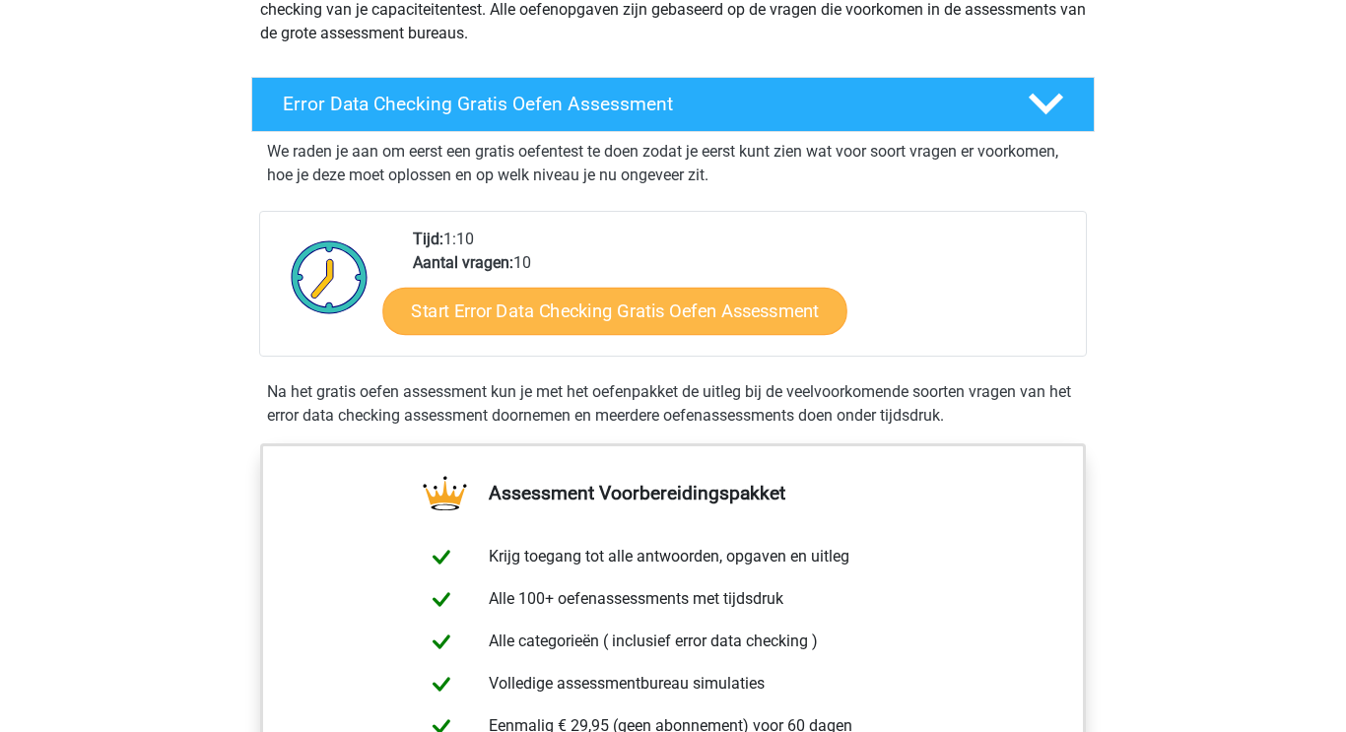
scroll to position [281, 0]
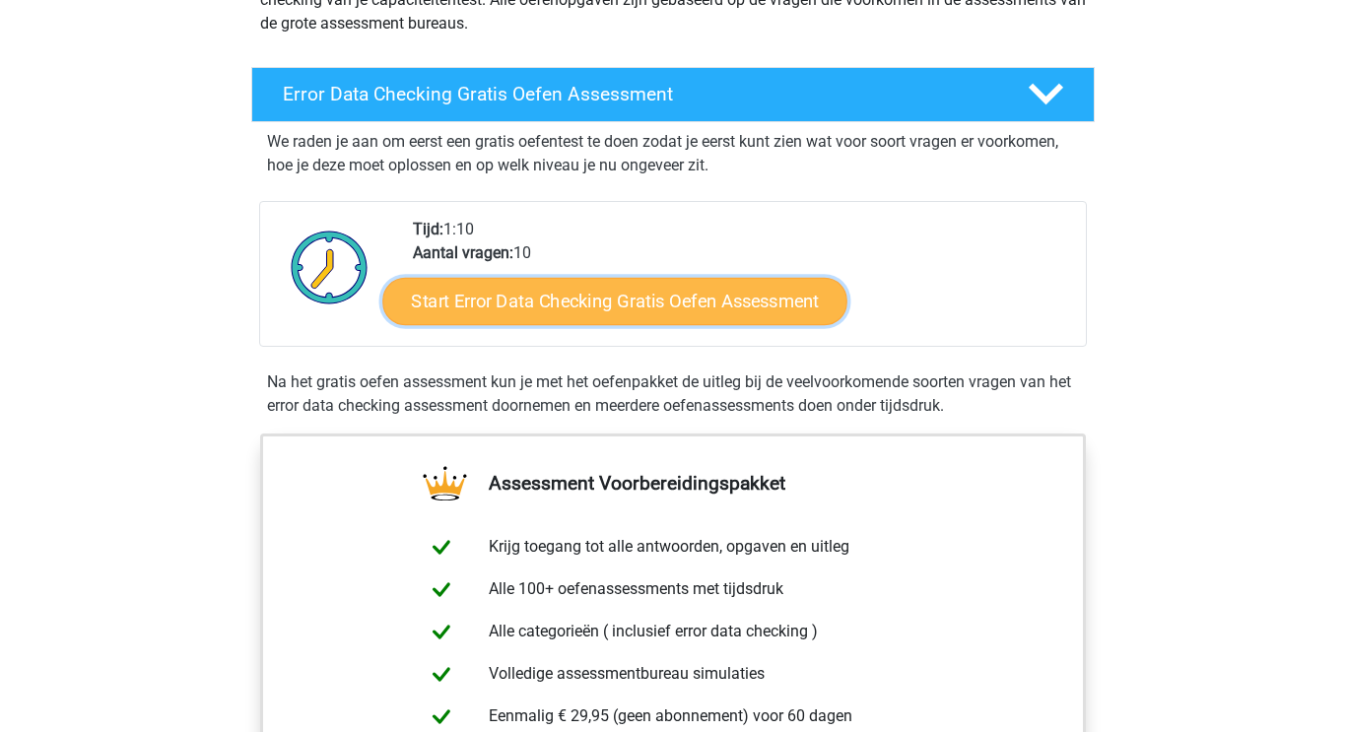
click at [557, 299] on link "Start Error Data Checking Gratis Oefen Assessment" at bounding box center [615, 301] width 465 height 47
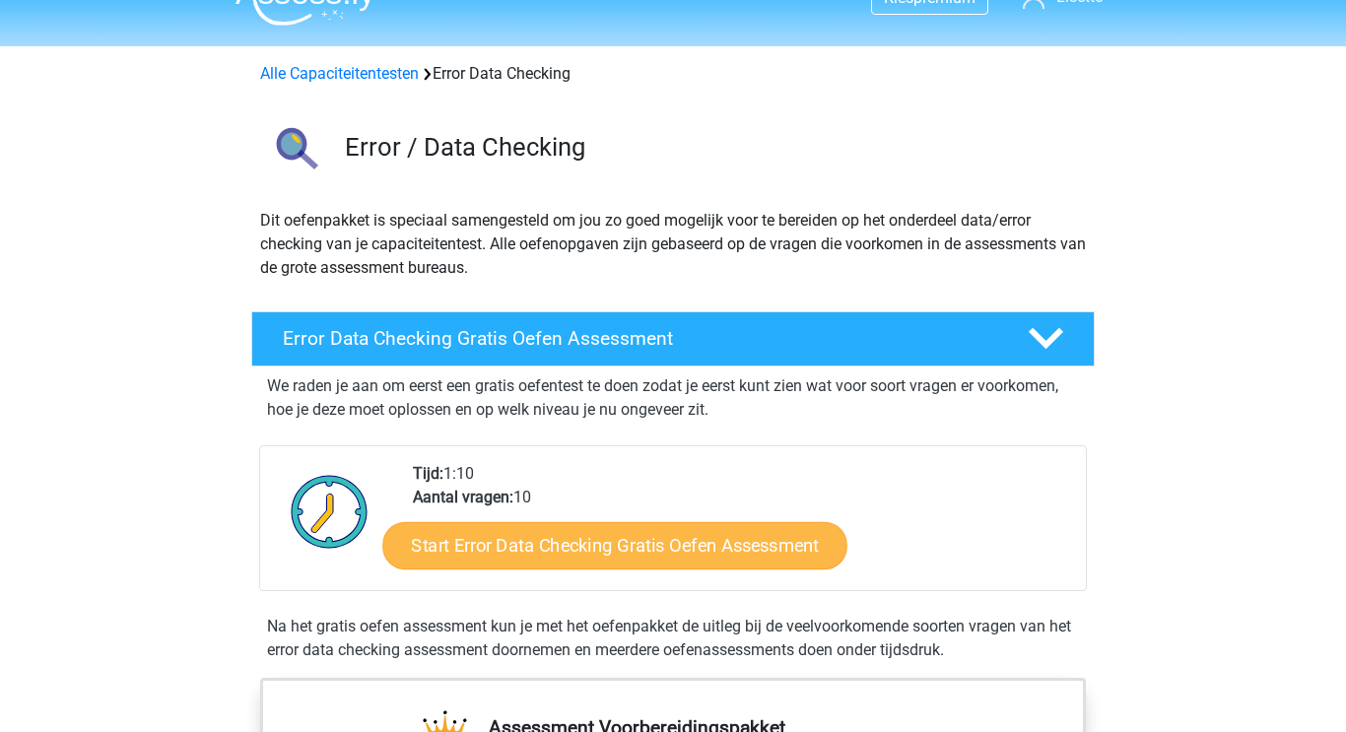
scroll to position [0, 0]
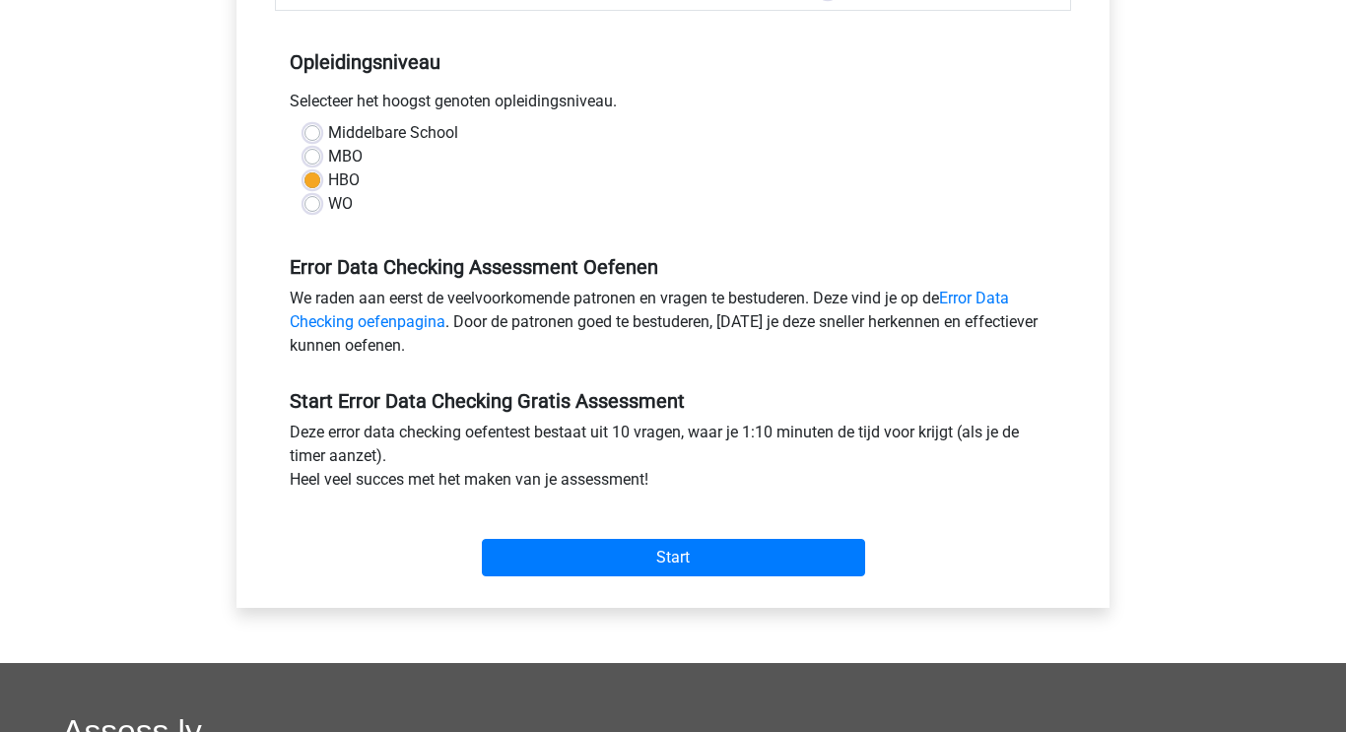
scroll to position [377, 0]
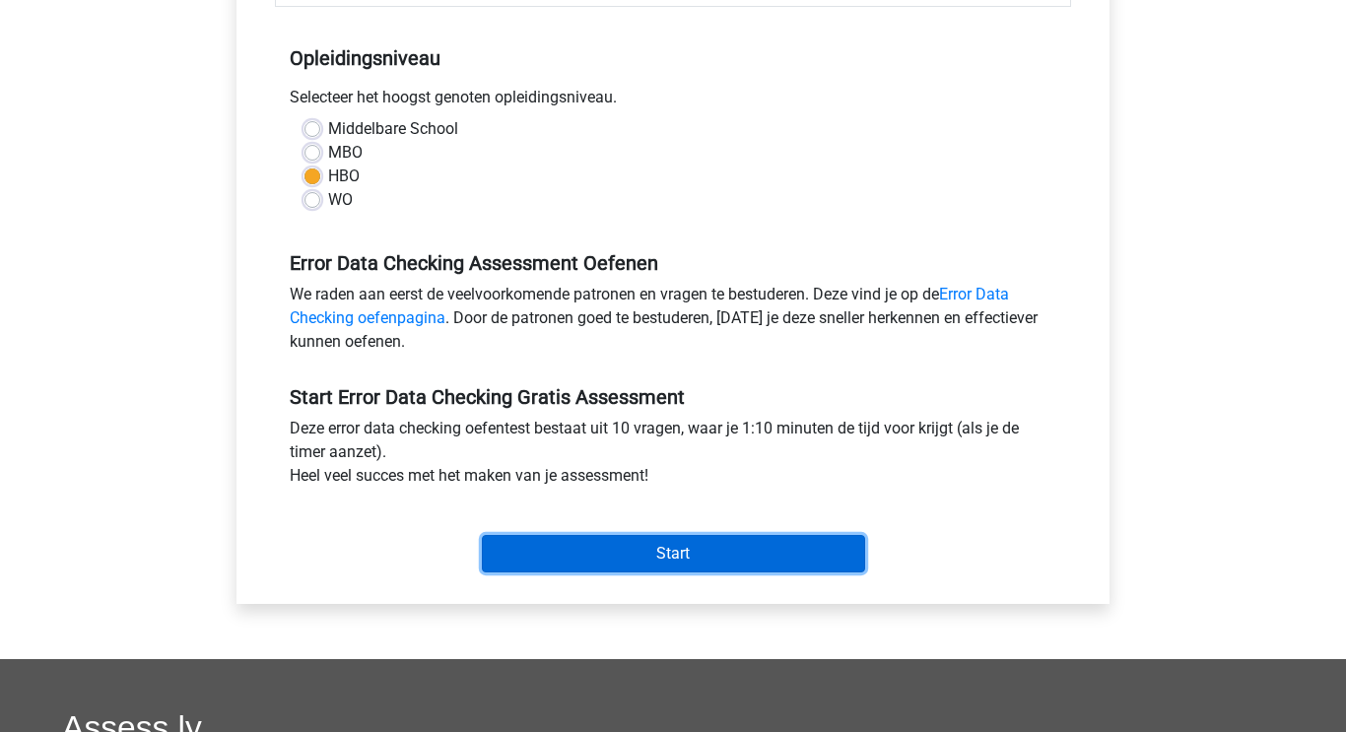
click at [647, 556] on input "Start" at bounding box center [673, 553] width 383 height 37
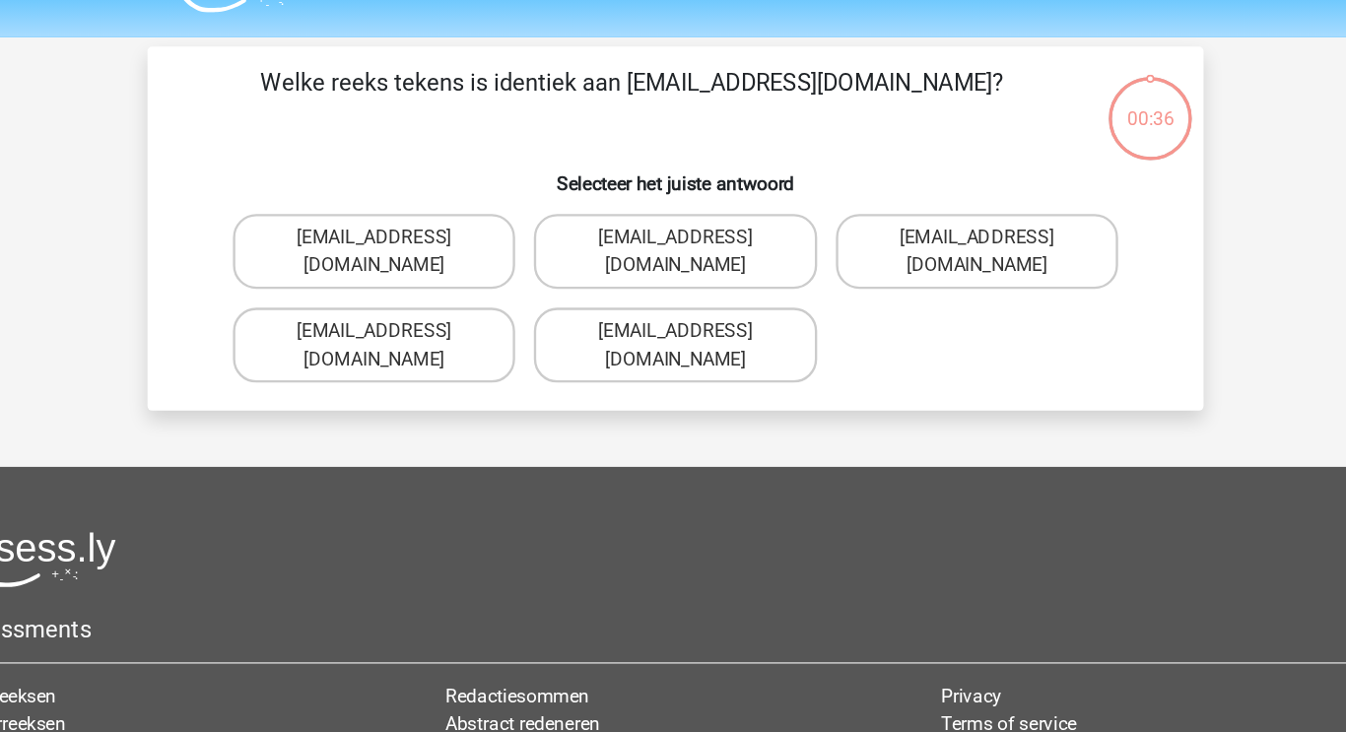
click at [623, 241] on label "Evie_Meade@jointmail.com.uk" at bounding box center [672, 262] width 237 height 63
click at [673, 251] on input "Evie_Meade@jointmail.com.uk" at bounding box center [679, 257] width 13 height 13
radio input "true"
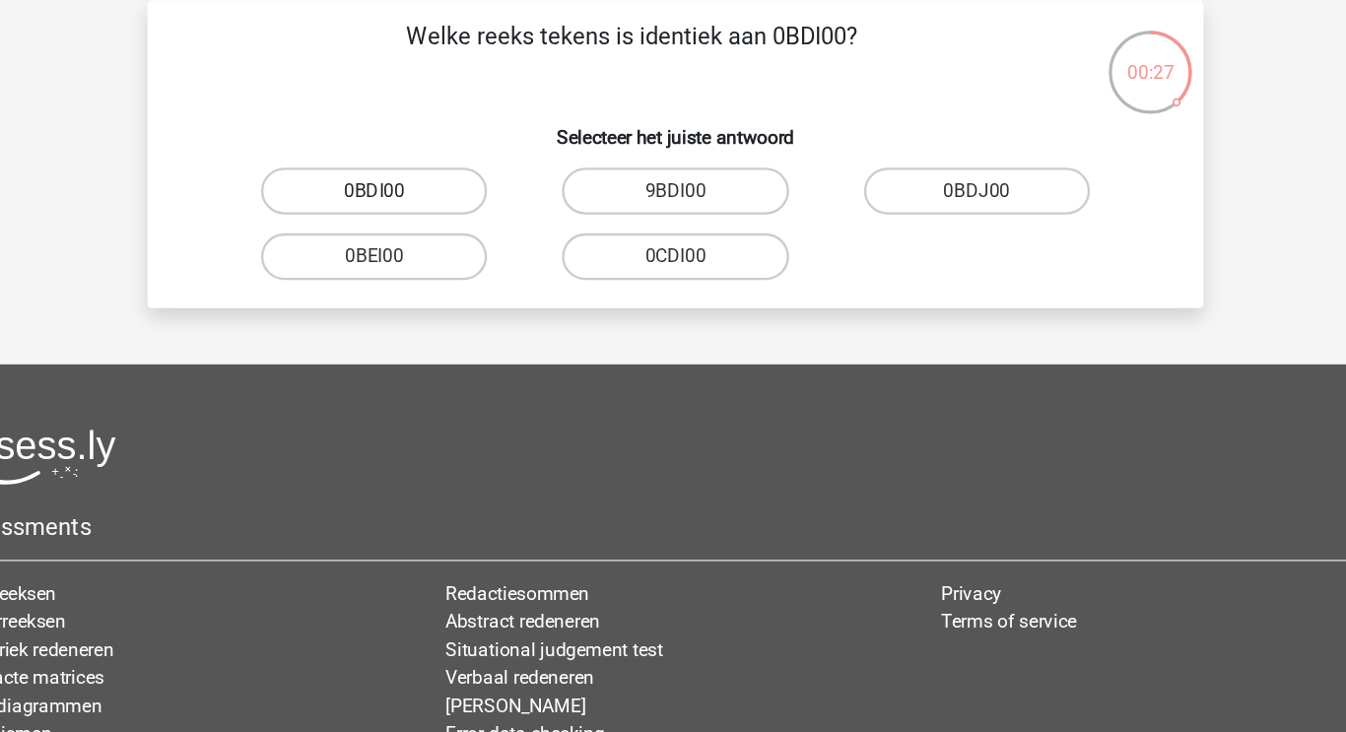
click at [384, 244] on label "0BDI00" at bounding box center [419, 250] width 190 height 39
click at [420, 251] on input "0BDI00" at bounding box center [426, 257] width 13 height 13
radio input "true"
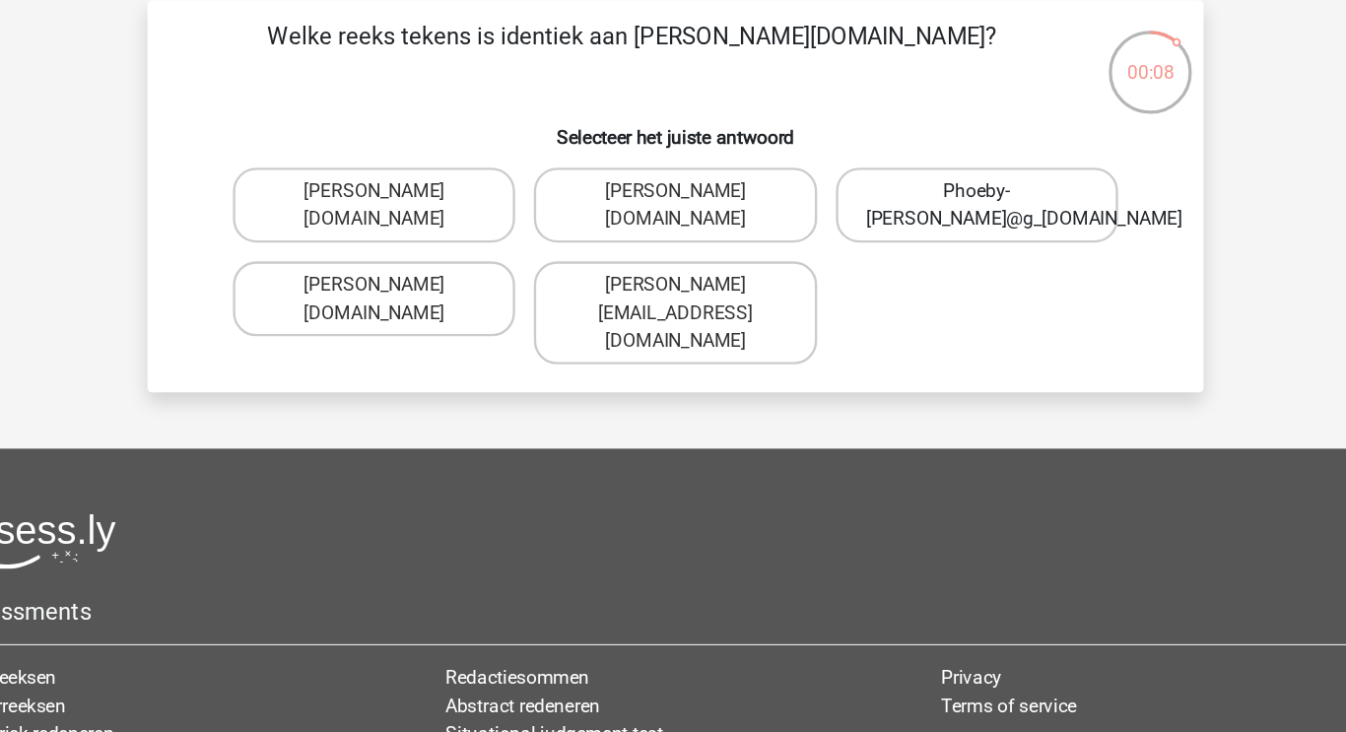
click at [913, 253] on label "Phoeby-Patterson@g_mail.gr" at bounding box center [926, 262] width 237 height 63
click at [926, 253] on input "Phoeby-Patterson@g_mail.gr" at bounding box center [932, 257] width 13 height 13
radio input "true"
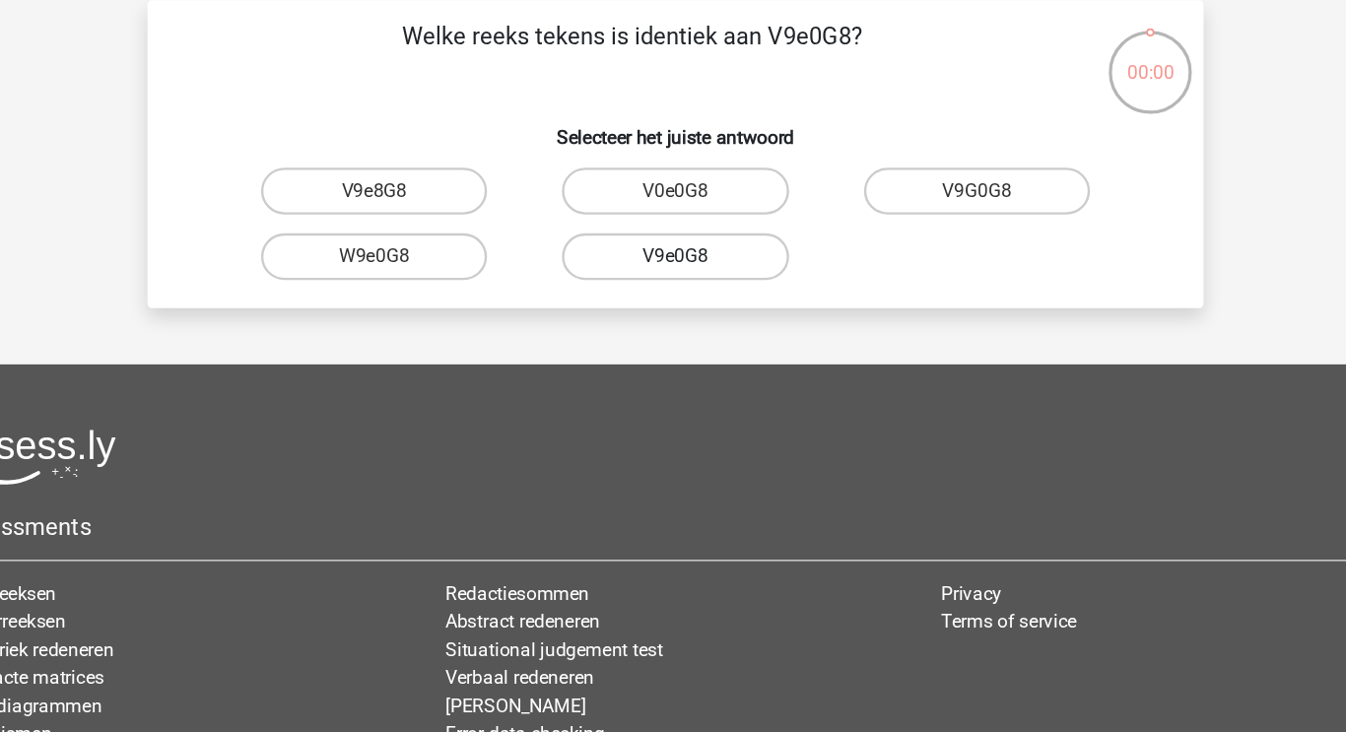
click at [659, 311] on label "V9e0G8" at bounding box center [672, 306] width 190 height 39
click at [673, 311] on input "V9e0G8" at bounding box center [679, 312] width 13 height 13
radio input "true"
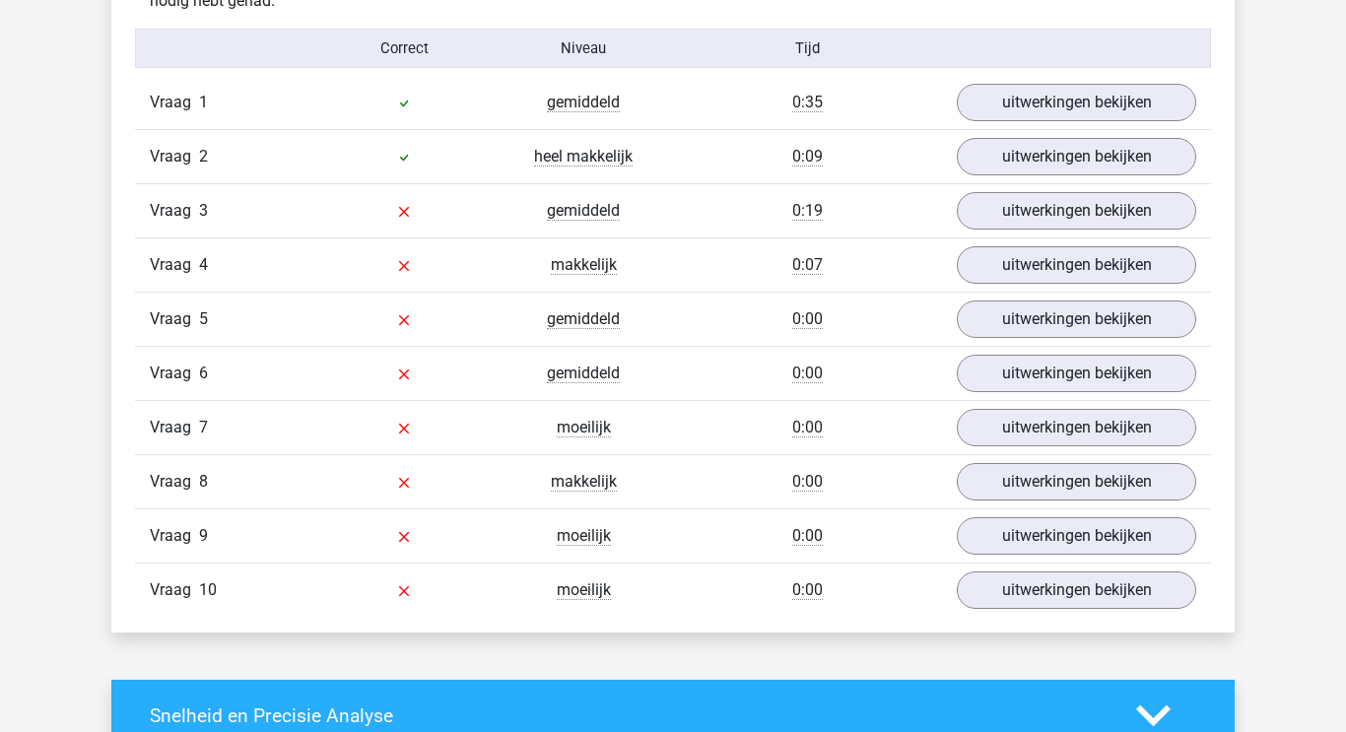
scroll to position [1619, 0]
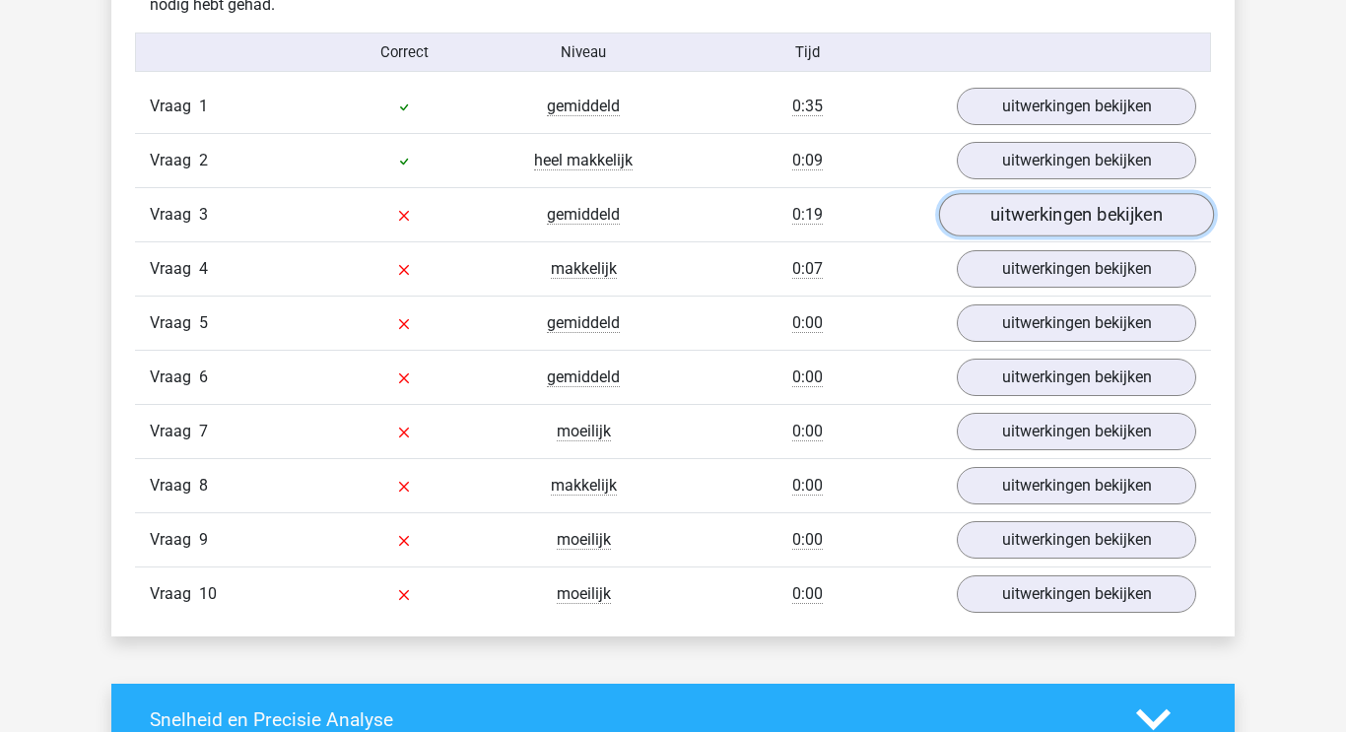
click at [994, 214] on link "uitwerkingen bekijken" at bounding box center [1076, 215] width 275 height 43
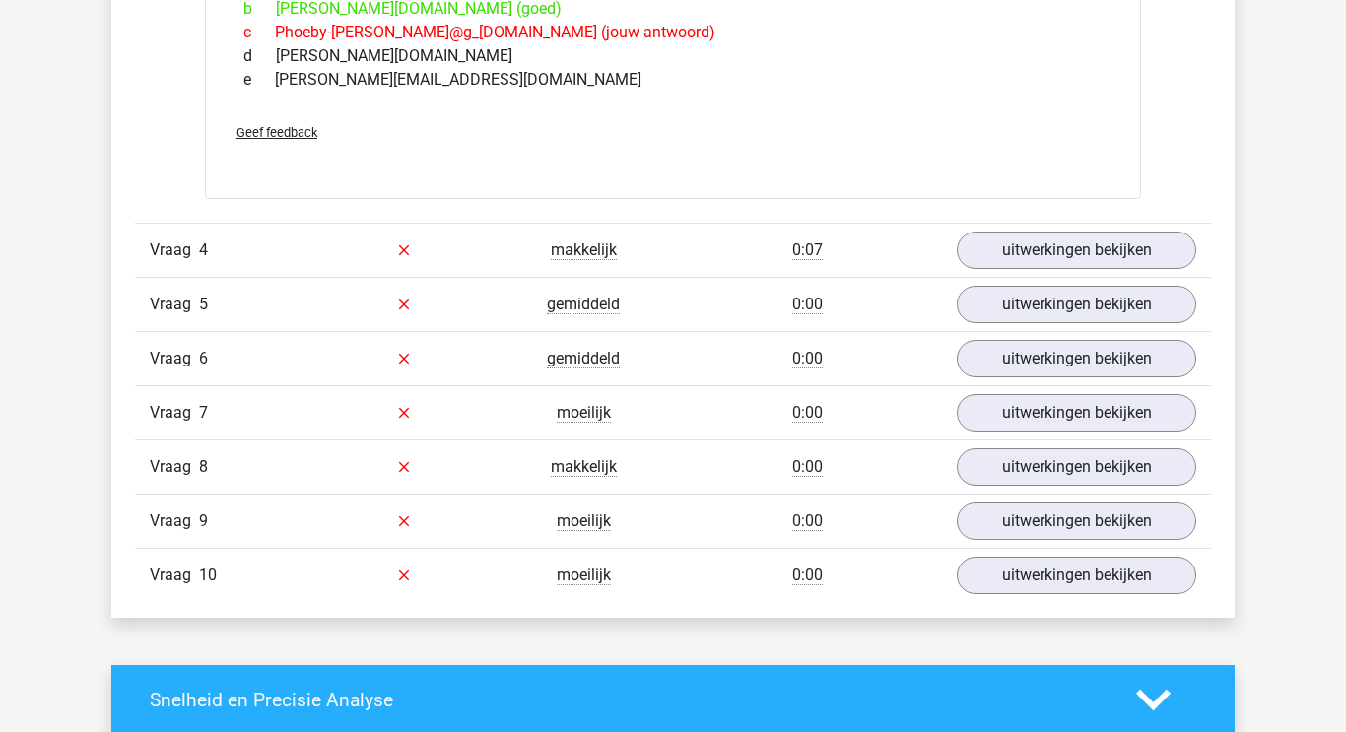
scroll to position [1977, 0]
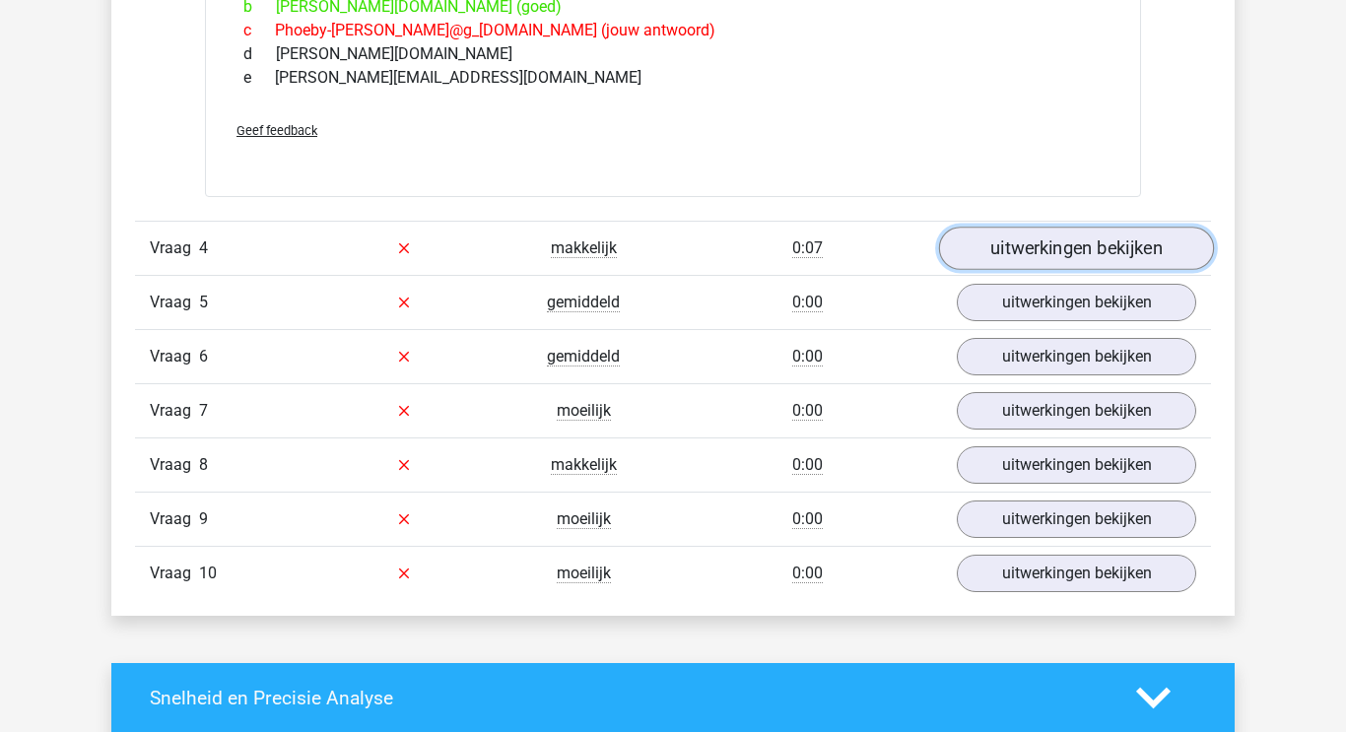
click at [1018, 251] on link "uitwerkingen bekijken" at bounding box center [1076, 248] width 275 height 43
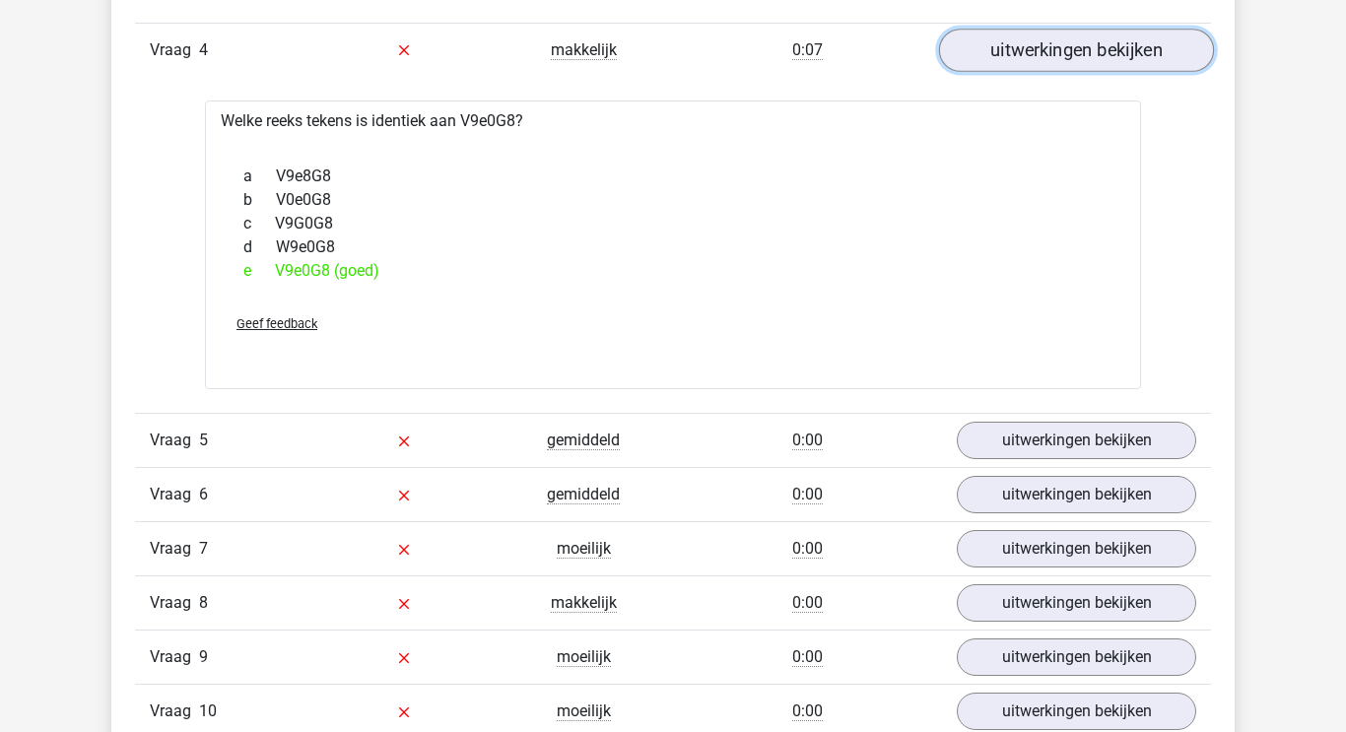
scroll to position [2198, 0]
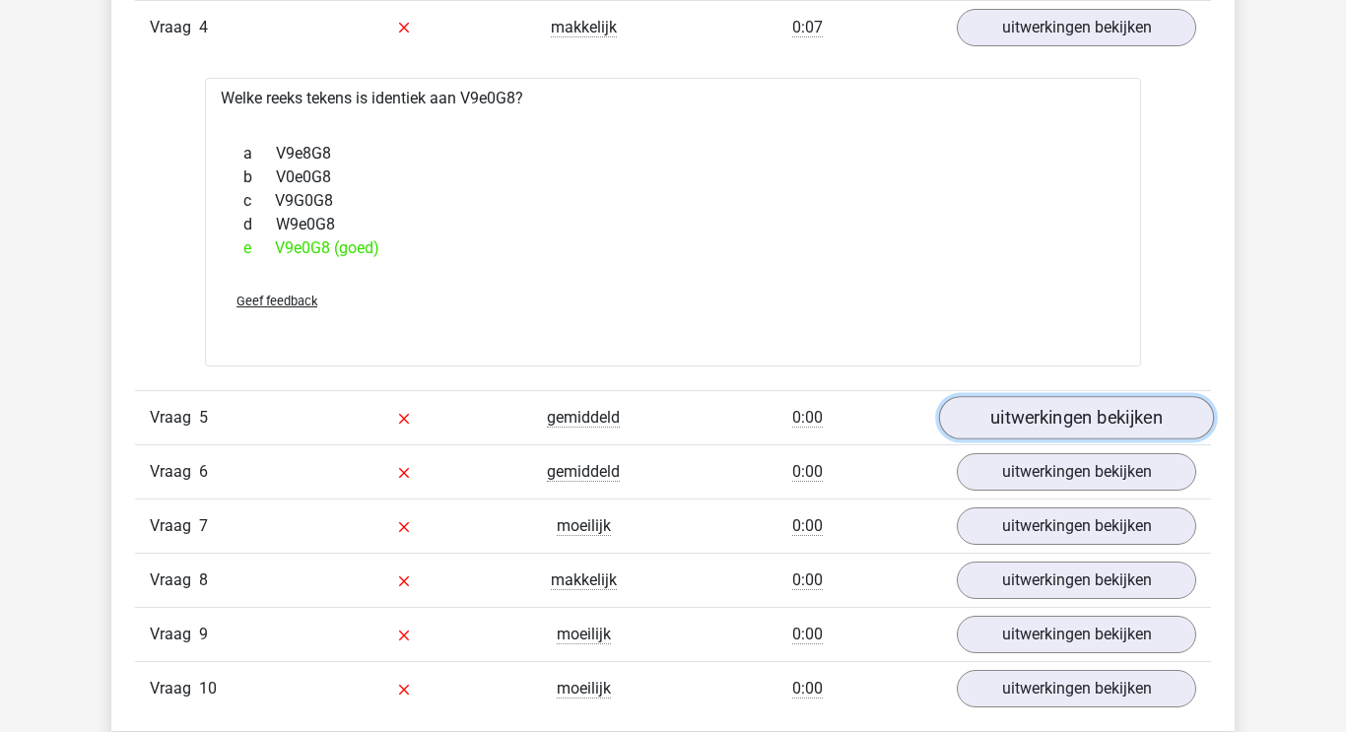
click at [1021, 403] on link "uitwerkingen bekijken" at bounding box center [1076, 417] width 275 height 43
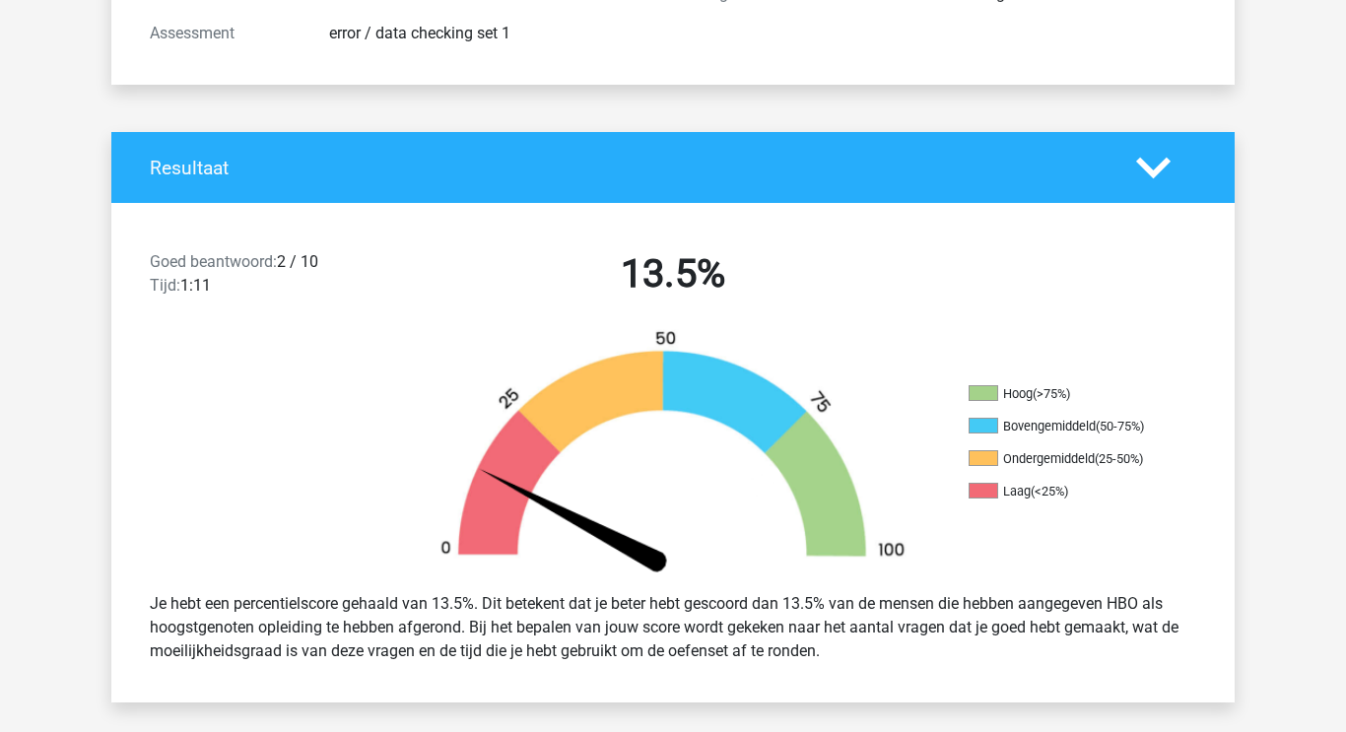
scroll to position [294, 0]
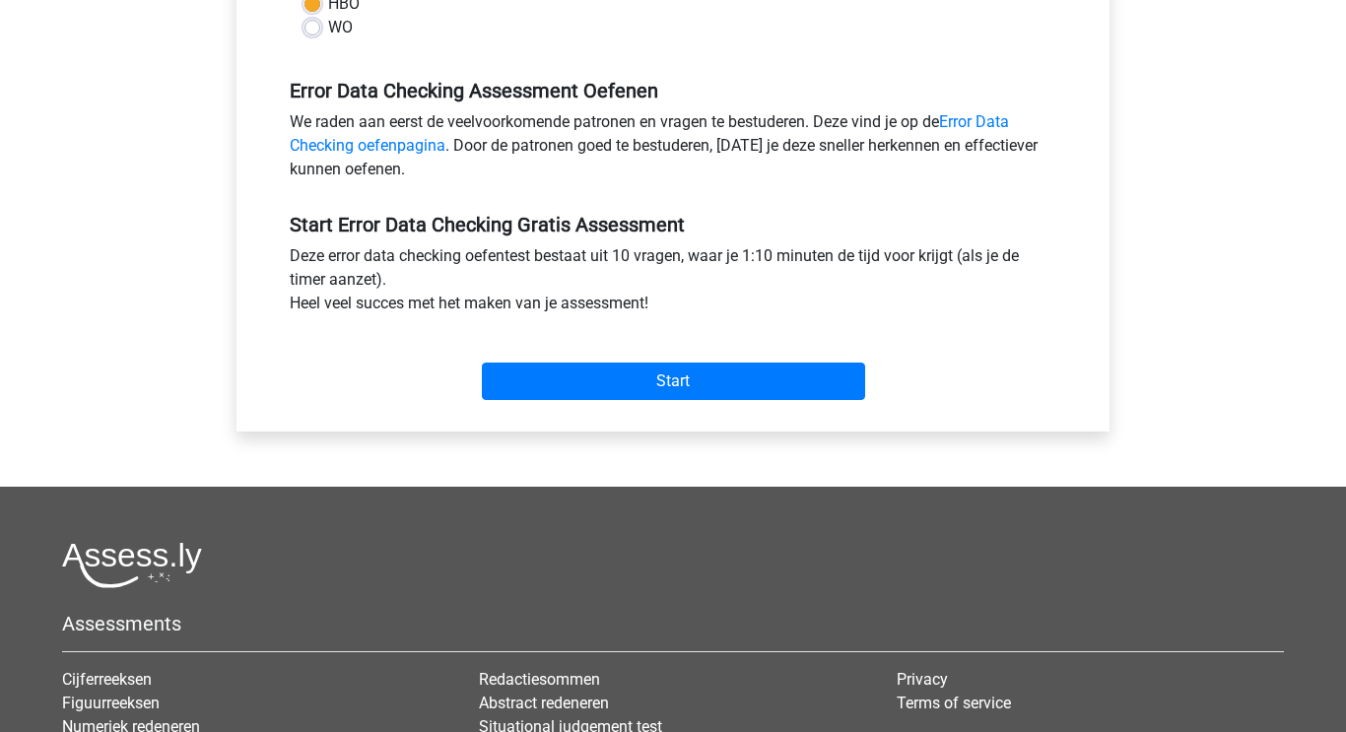
scroll to position [564, 0]
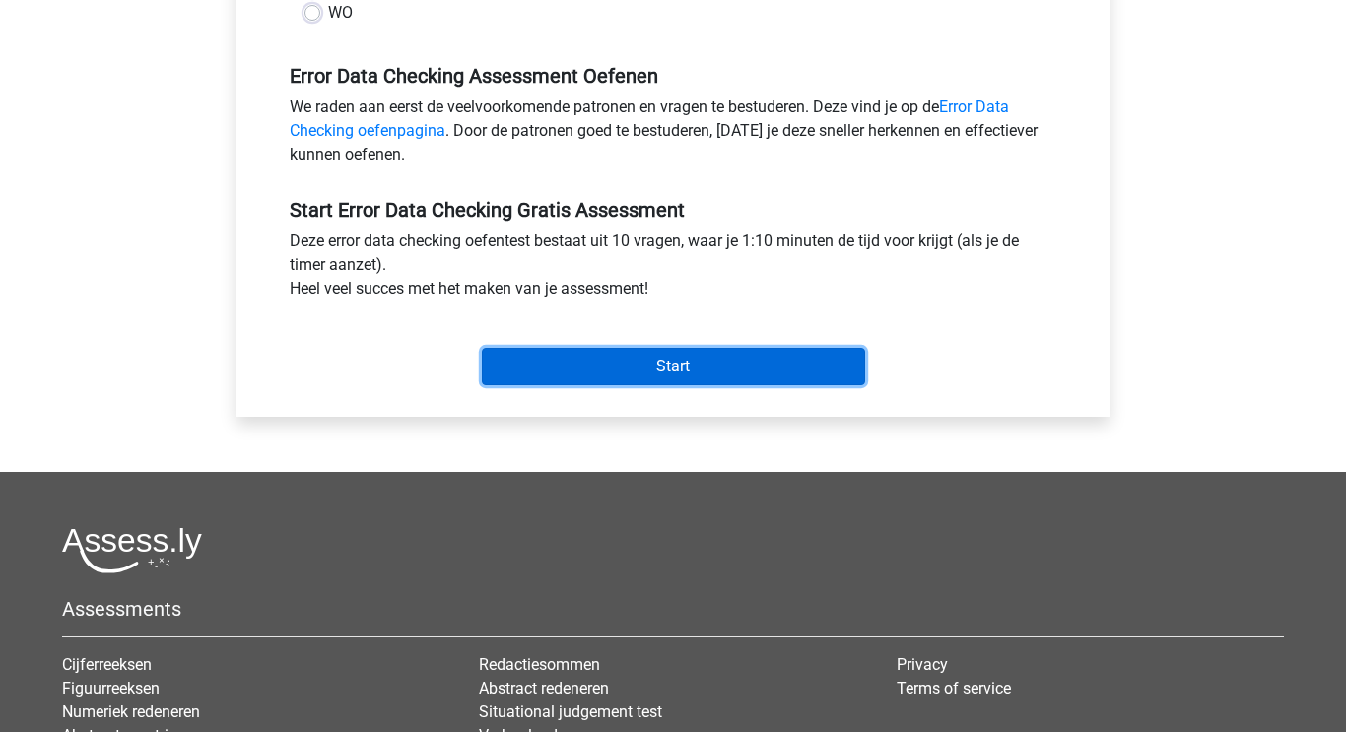
click at [611, 366] on input "Start" at bounding box center [673, 366] width 383 height 37
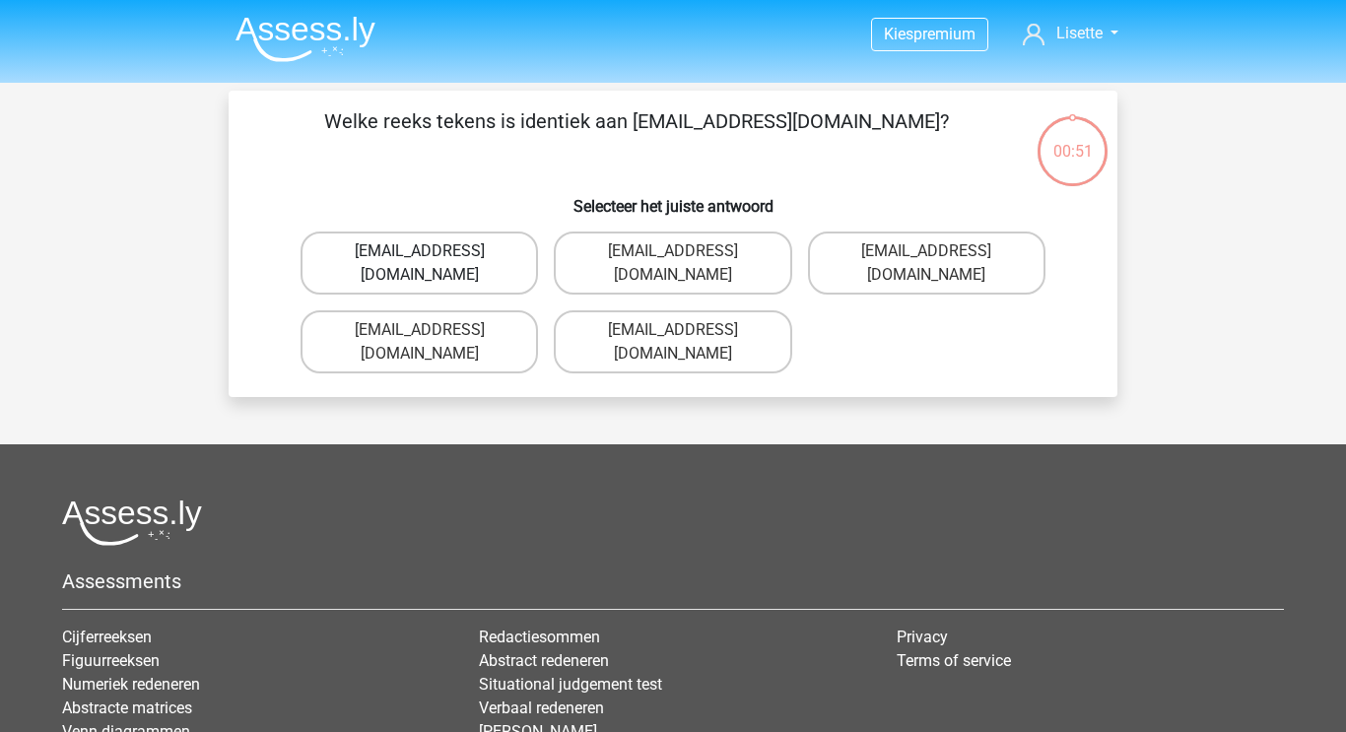
click at [360, 245] on label "[EMAIL_ADDRESS][DOMAIN_NAME]" at bounding box center [418, 262] width 237 height 63
click at [420, 251] on input "Evy_Meade@jointmail.com.uk" at bounding box center [426, 257] width 13 height 13
radio input "true"
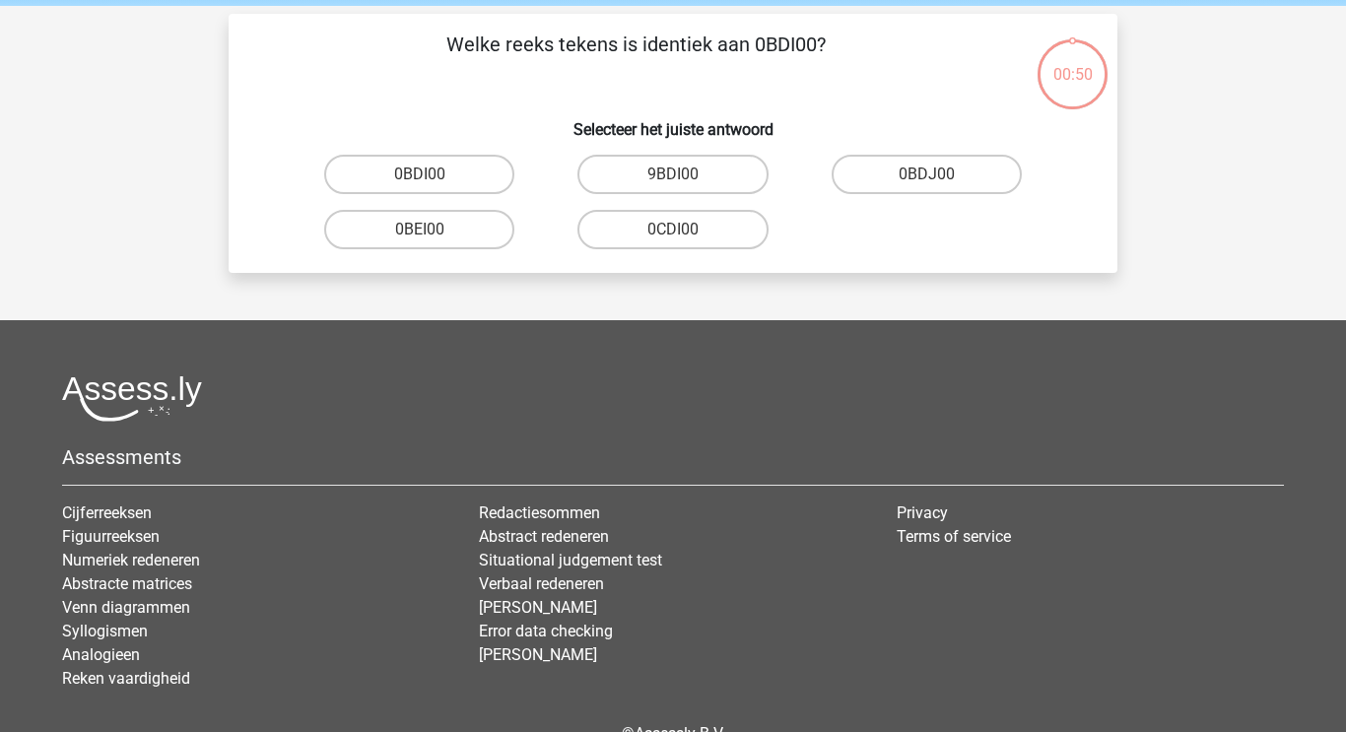
scroll to position [91, 0]
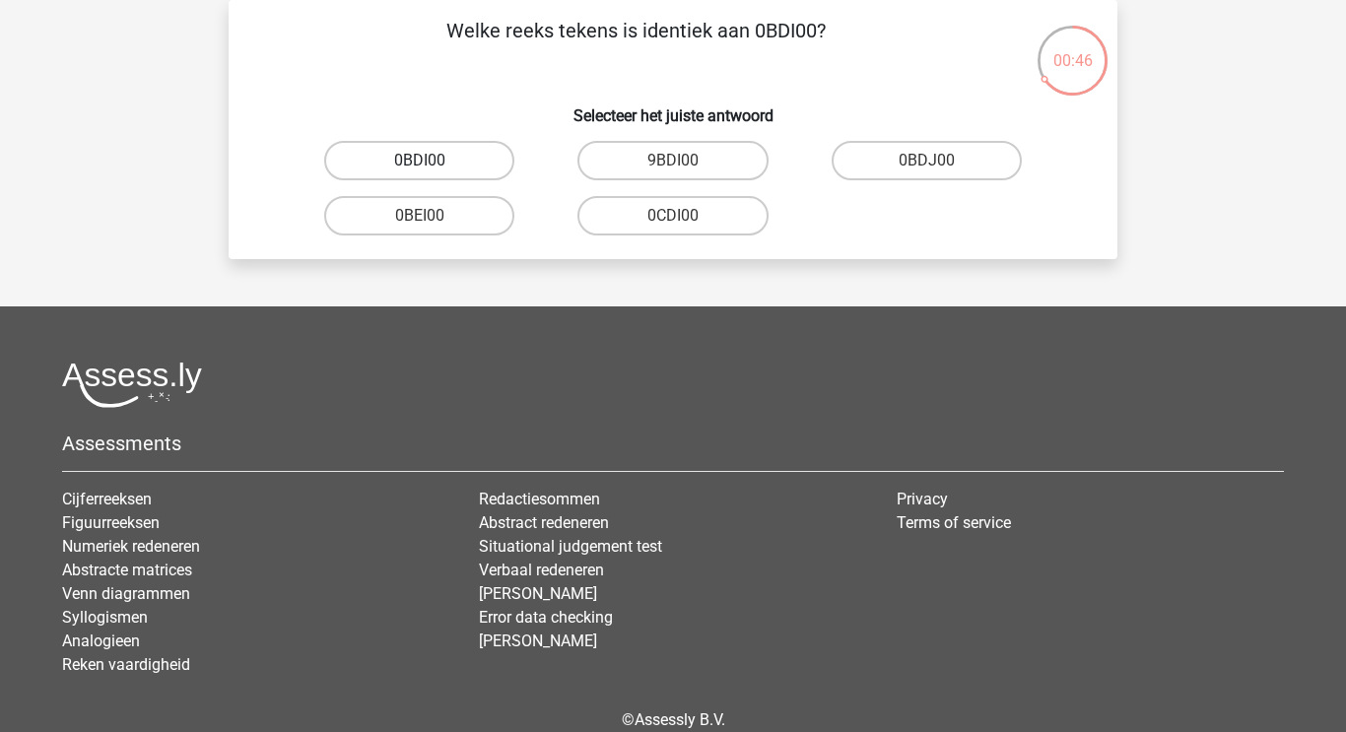
click at [377, 158] on label "0BDI00" at bounding box center [419, 160] width 190 height 39
click at [420, 161] on input "0BDI00" at bounding box center [426, 167] width 13 height 13
radio input "true"
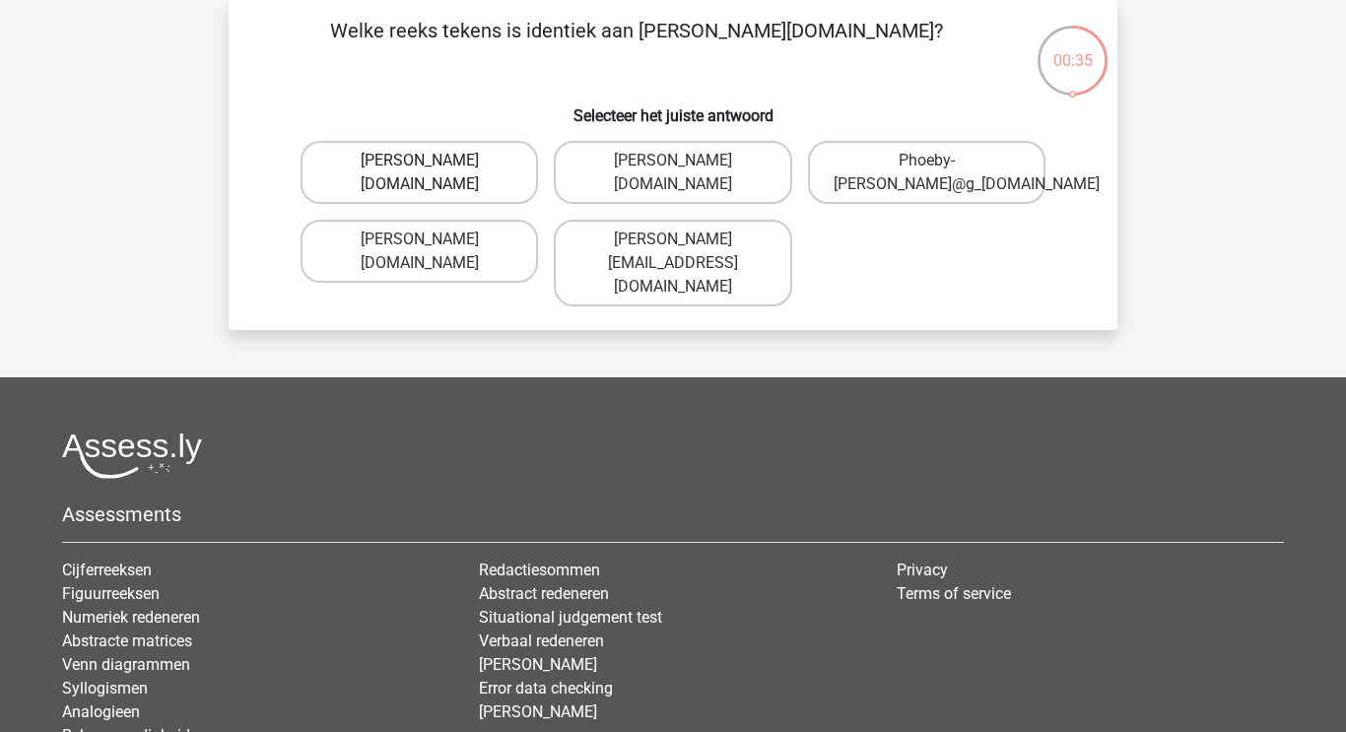
click at [374, 159] on label "Phoebe-Paterson@g_mail.gr" at bounding box center [418, 172] width 237 height 63
click at [420, 161] on input "Phoebe-Paterson@g_mail.gr" at bounding box center [426, 167] width 13 height 13
radio input "true"
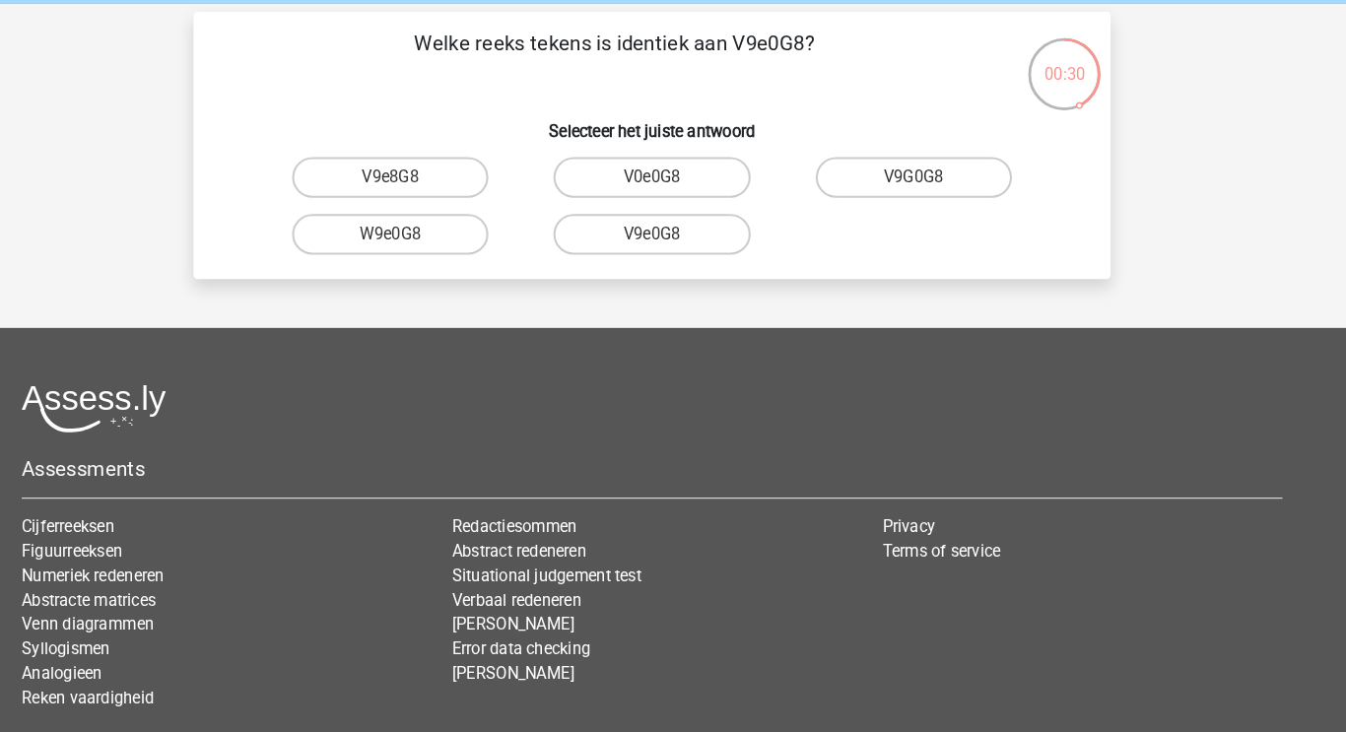
scroll to position [77, 0]
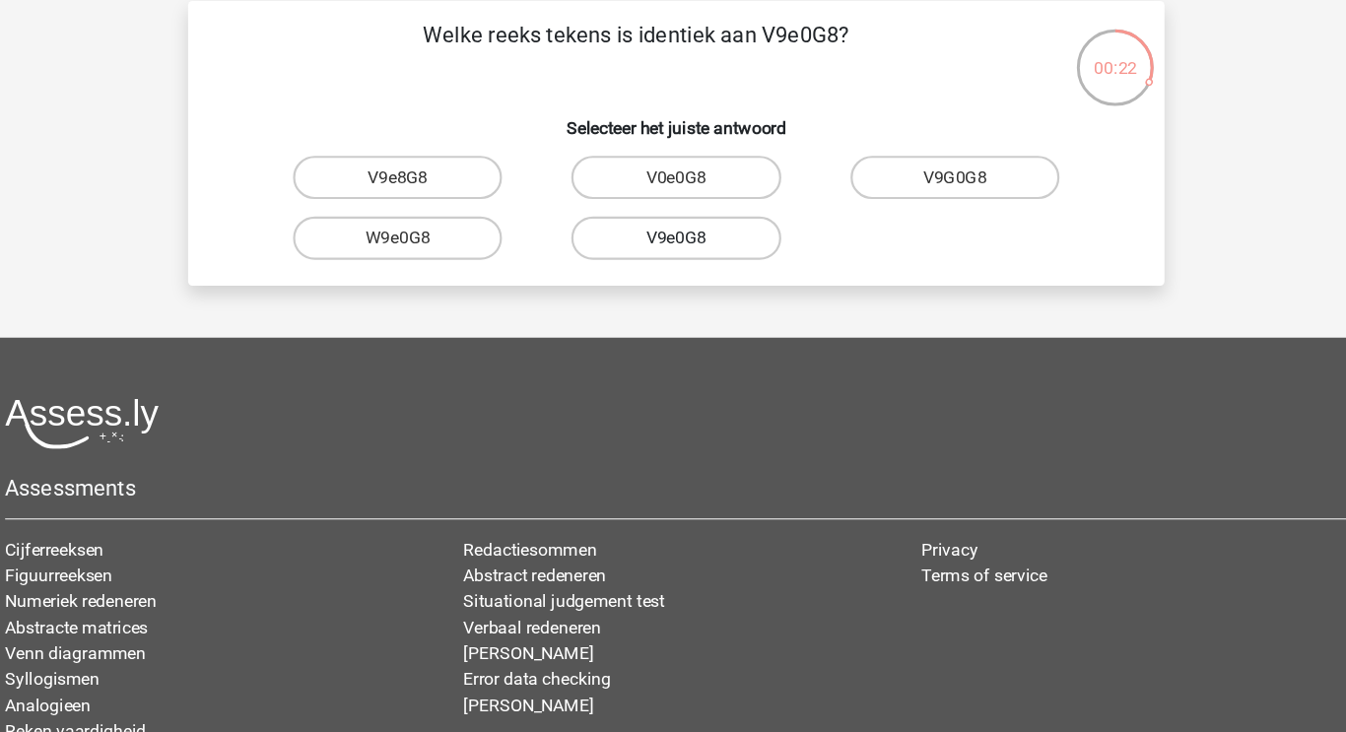
click at [658, 230] on label "V9e0G8" at bounding box center [672, 229] width 190 height 39
click at [673, 230] on input "V9e0G8" at bounding box center [679, 236] width 13 height 13
radio input "true"
click at [443, 227] on label "91051S" at bounding box center [419, 229] width 190 height 39
click at [432, 230] on input "91051S" at bounding box center [426, 236] width 13 height 13
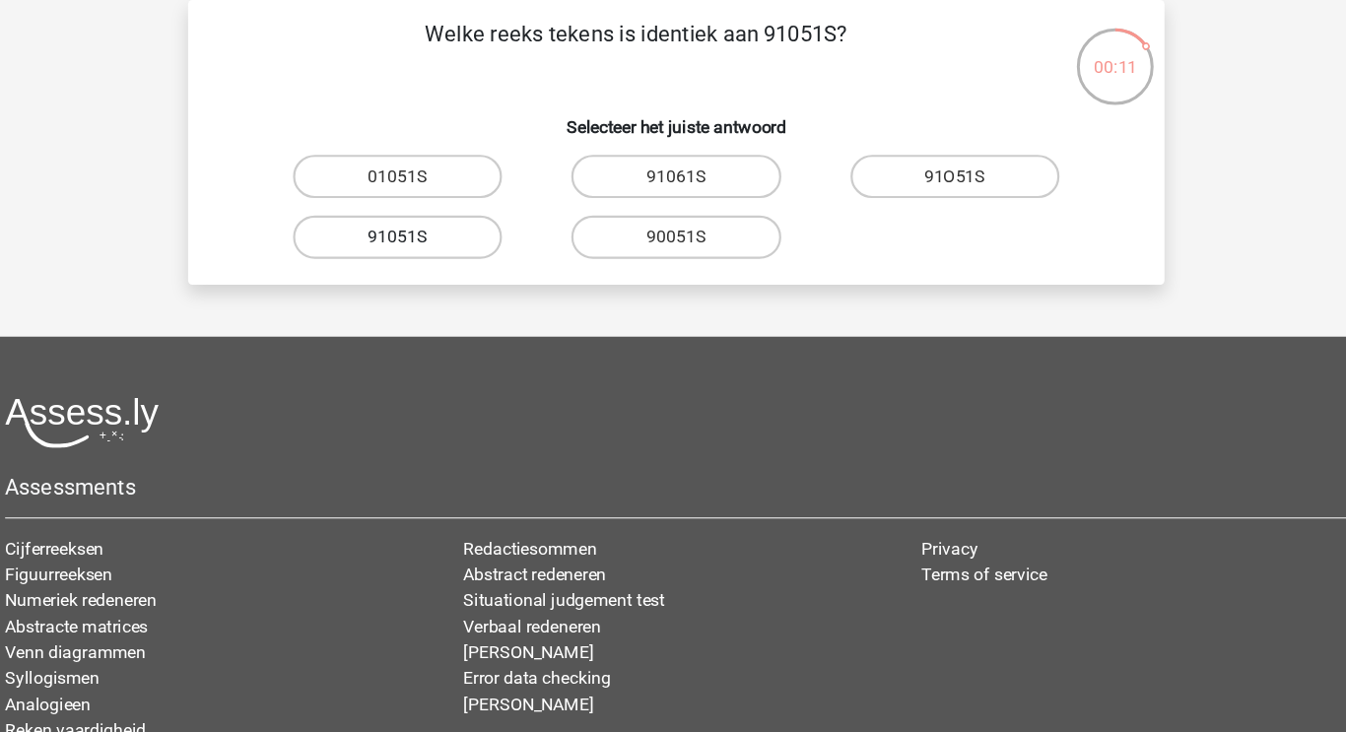
radio input "true"
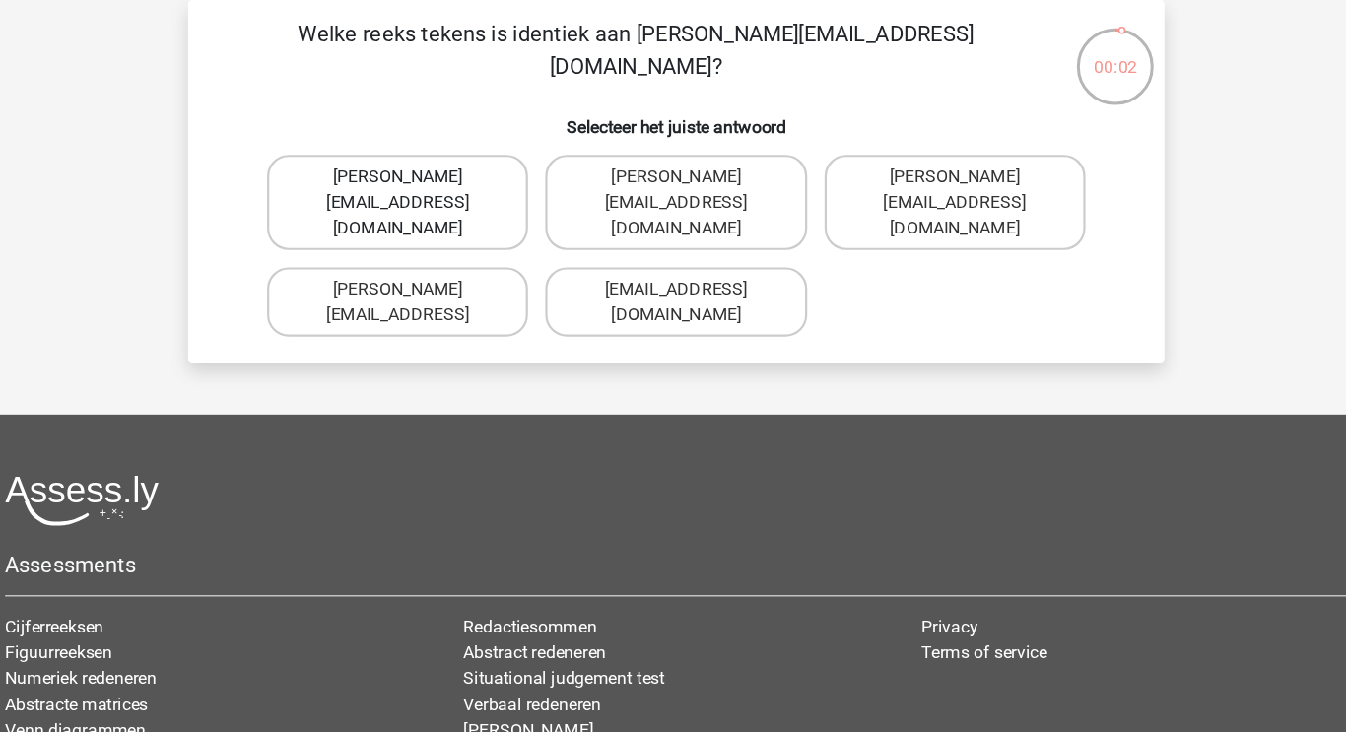
click at [392, 158] on label "Connor.Paterson@mailme.com" at bounding box center [418, 198] width 237 height 87
click at [420, 174] on input "Connor.Paterson@mailme.com" at bounding box center [426, 180] width 13 height 13
radio input "true"
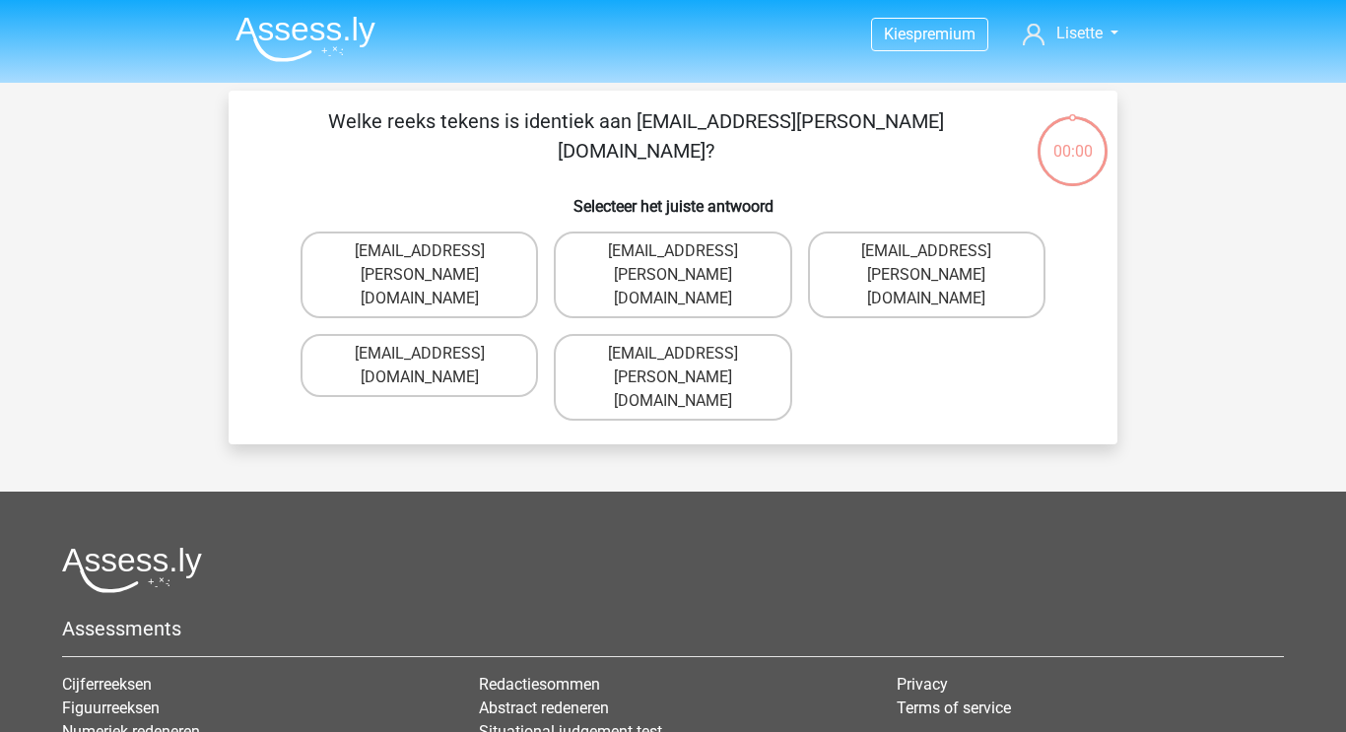
scroll to position [77, 0]
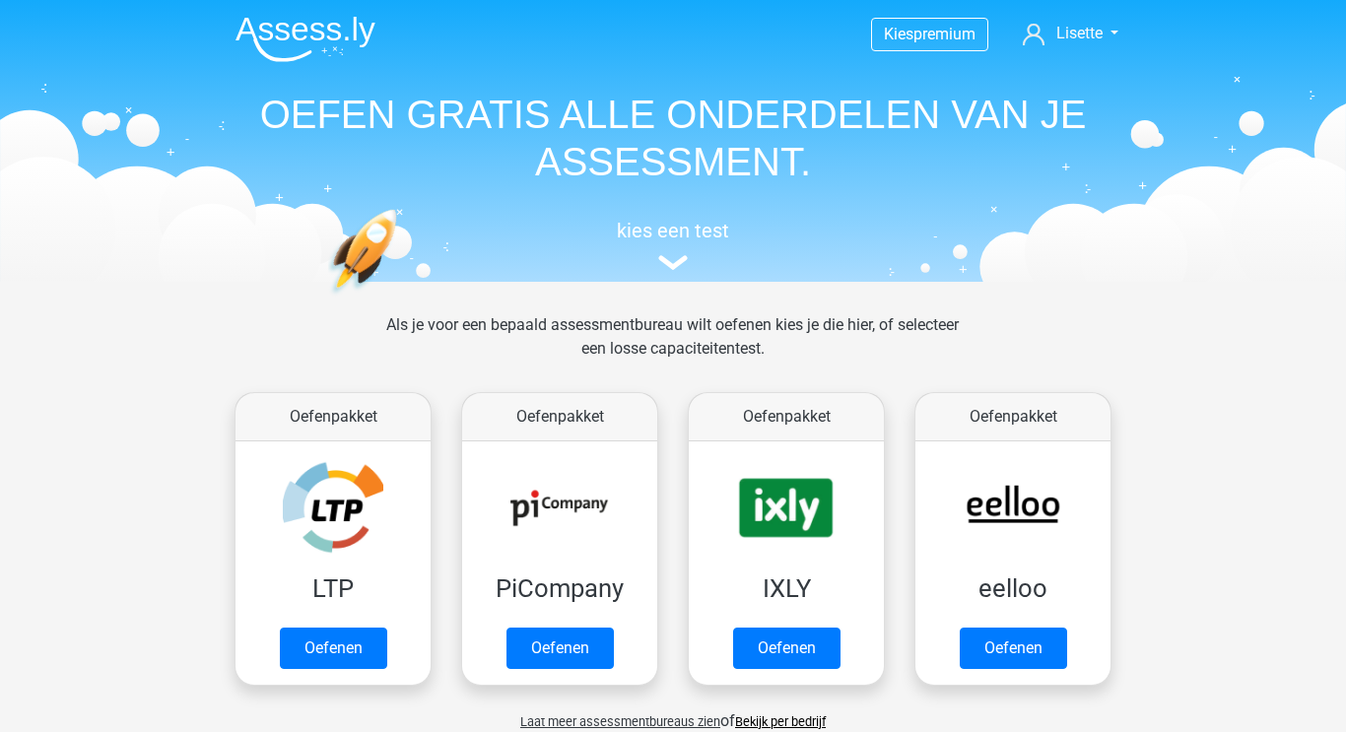
scroll to position [1520, 0]
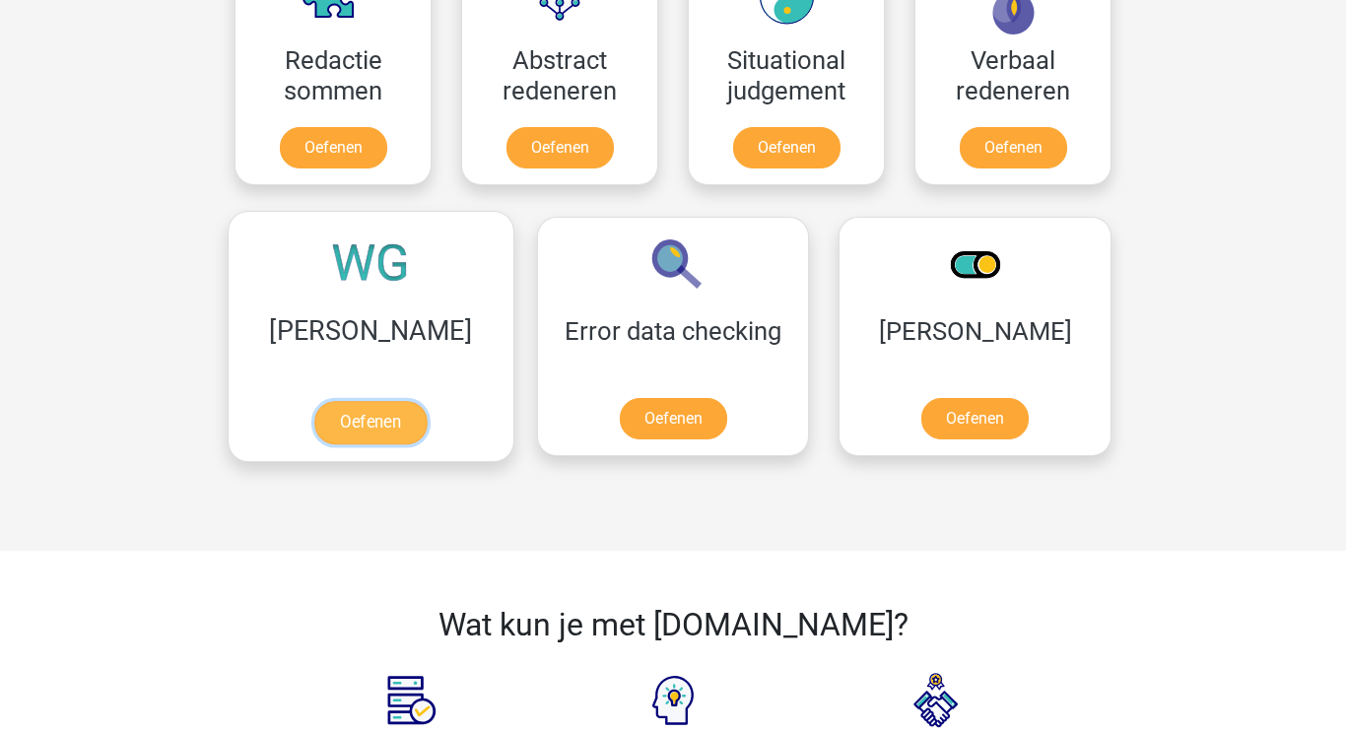
click at [318, 401] on link "Oefenen" at bounding box center [370, 422] width 112 height 43
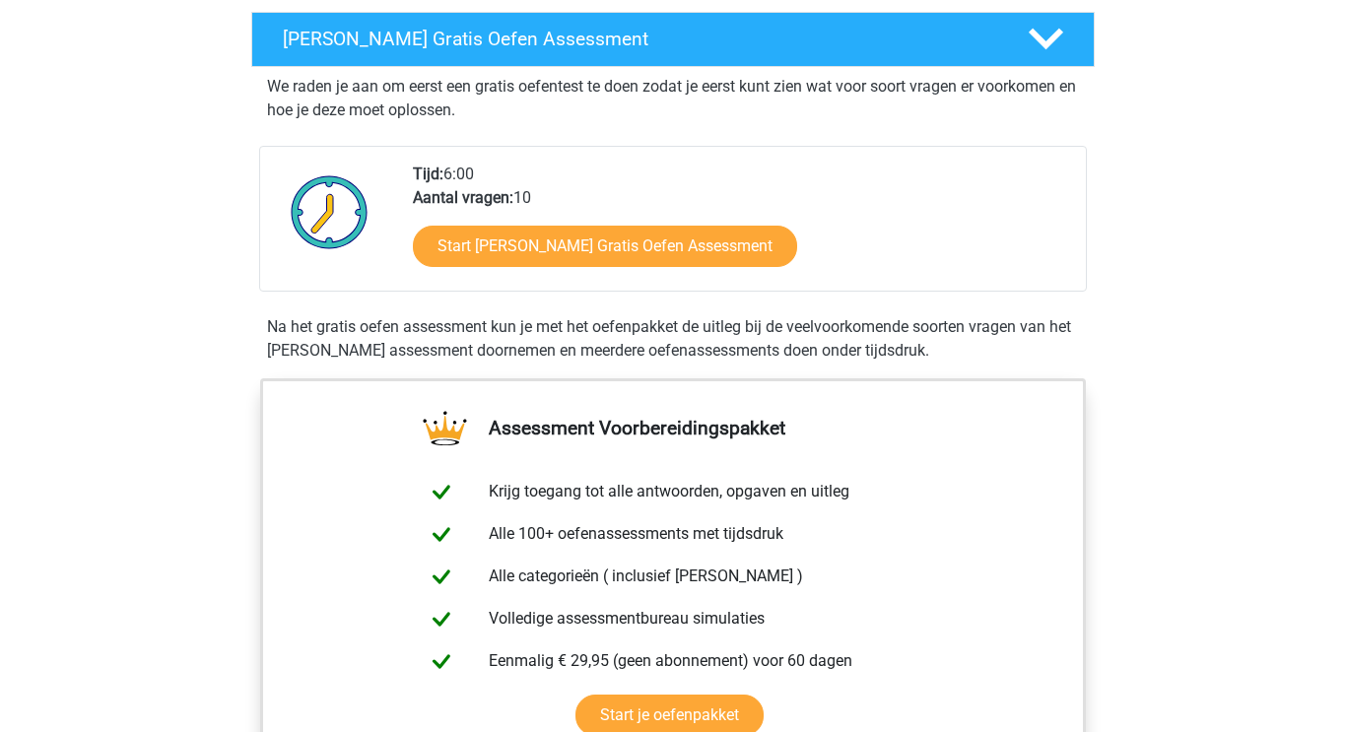
scroll to position [337, 0]
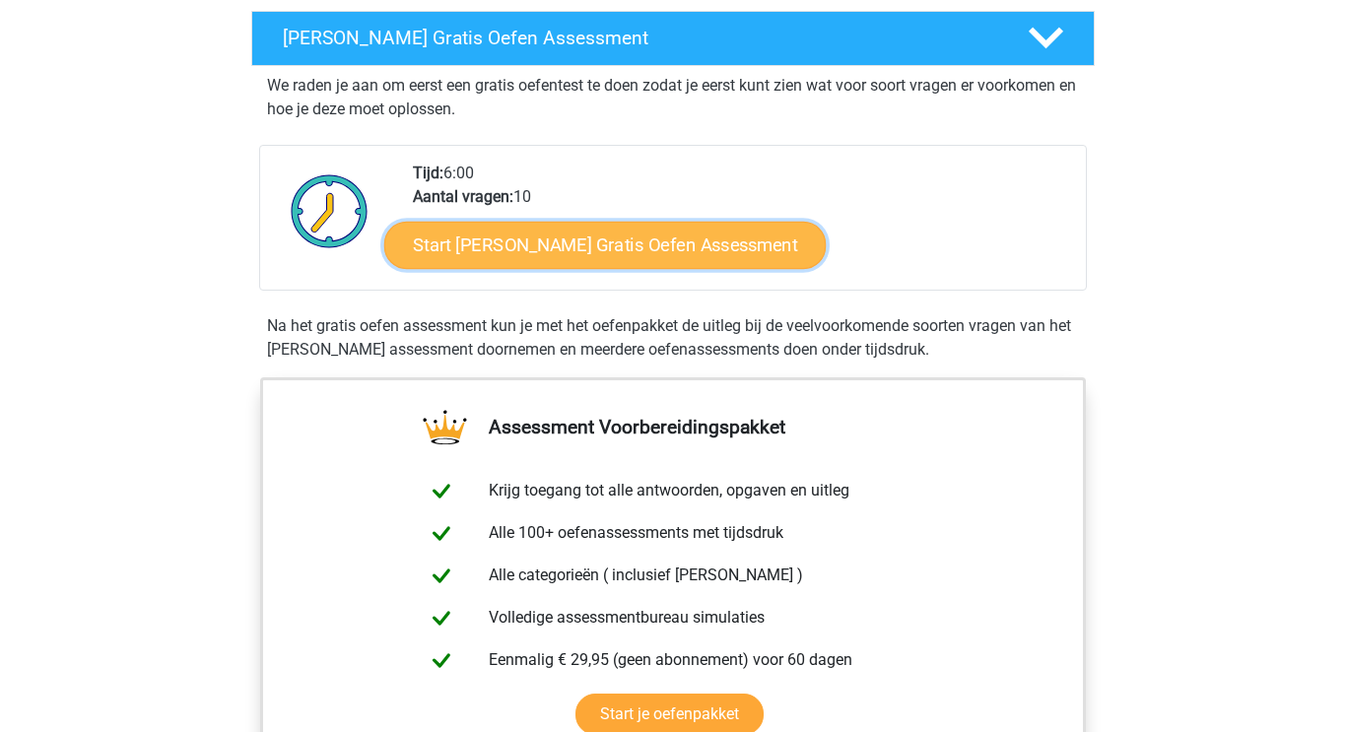
click at [559, 239] on link "Start [PERSON_NAME] Gratis Oefen Assessment" at bounding box center [605, 245] width 442 height 47
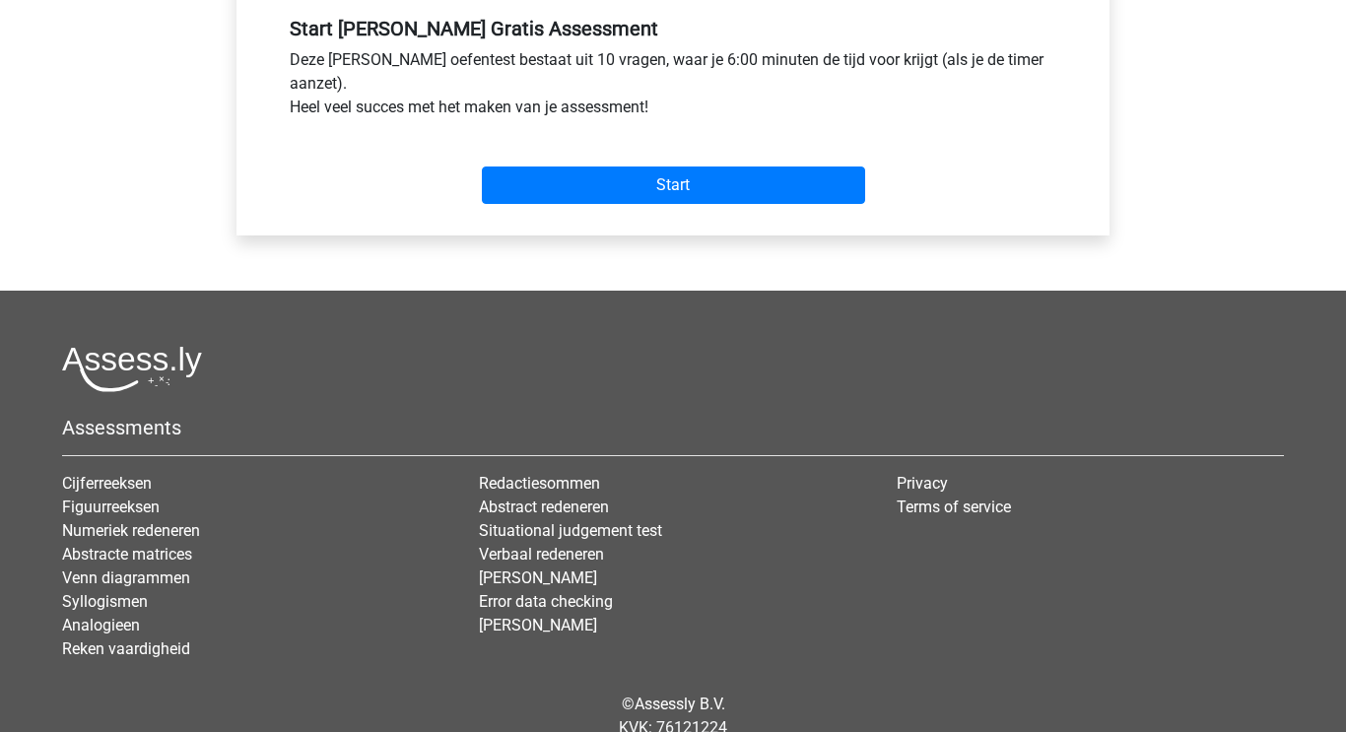
scroll to position [747, 0]
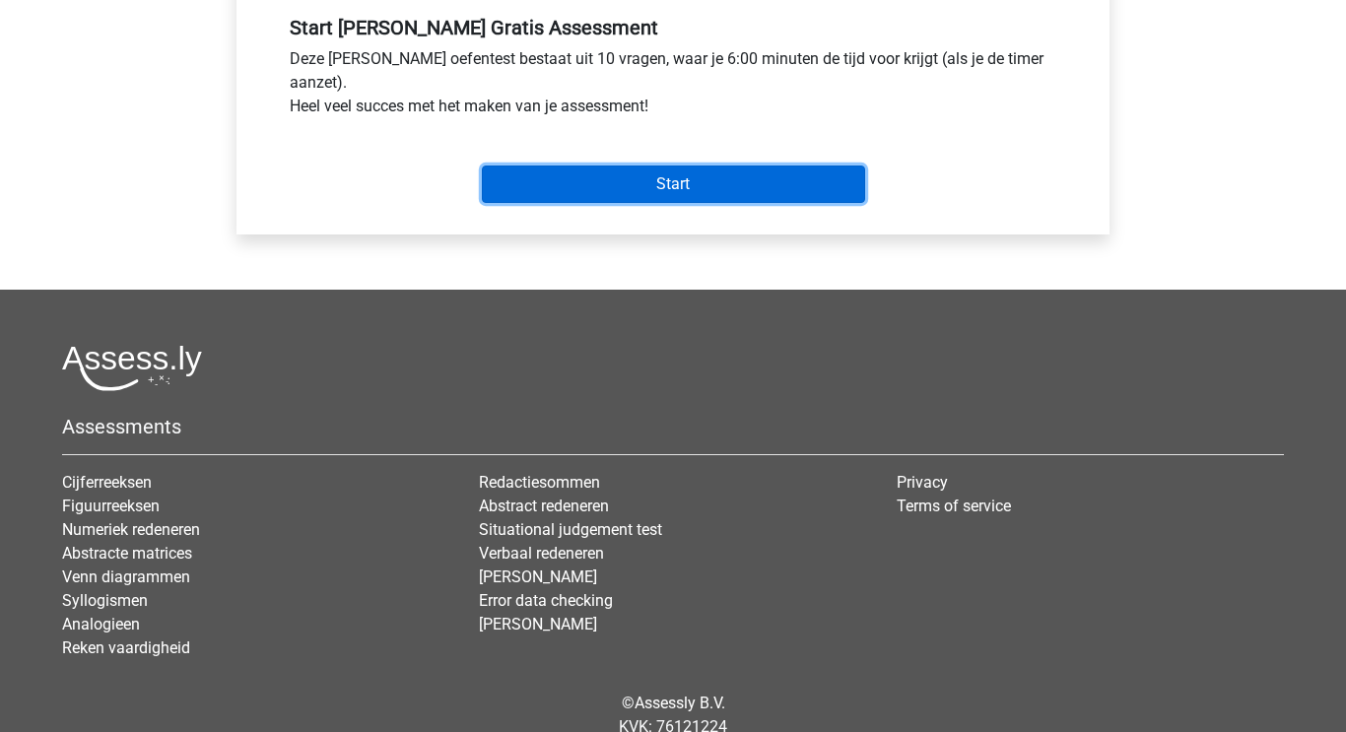
click at [605, 178] on input "Start" at bounding box center [673, 183] width 383 height 37
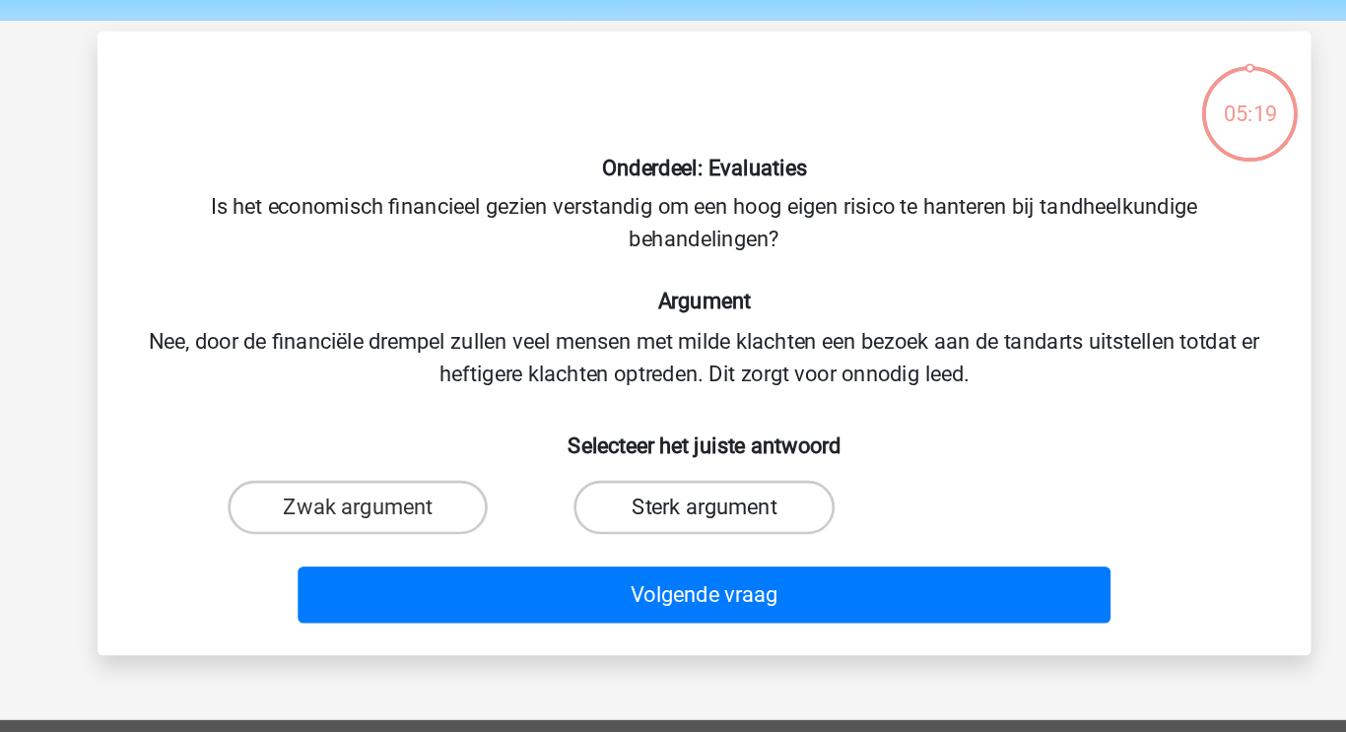
click at [659, 434] on label "Sterk argument" at bounding box center [672, 439] width 190 height 39
click at [673, 439] on input "Sterk argument" at bounding box center [679, 445] width 13 height 13
radio input "true"
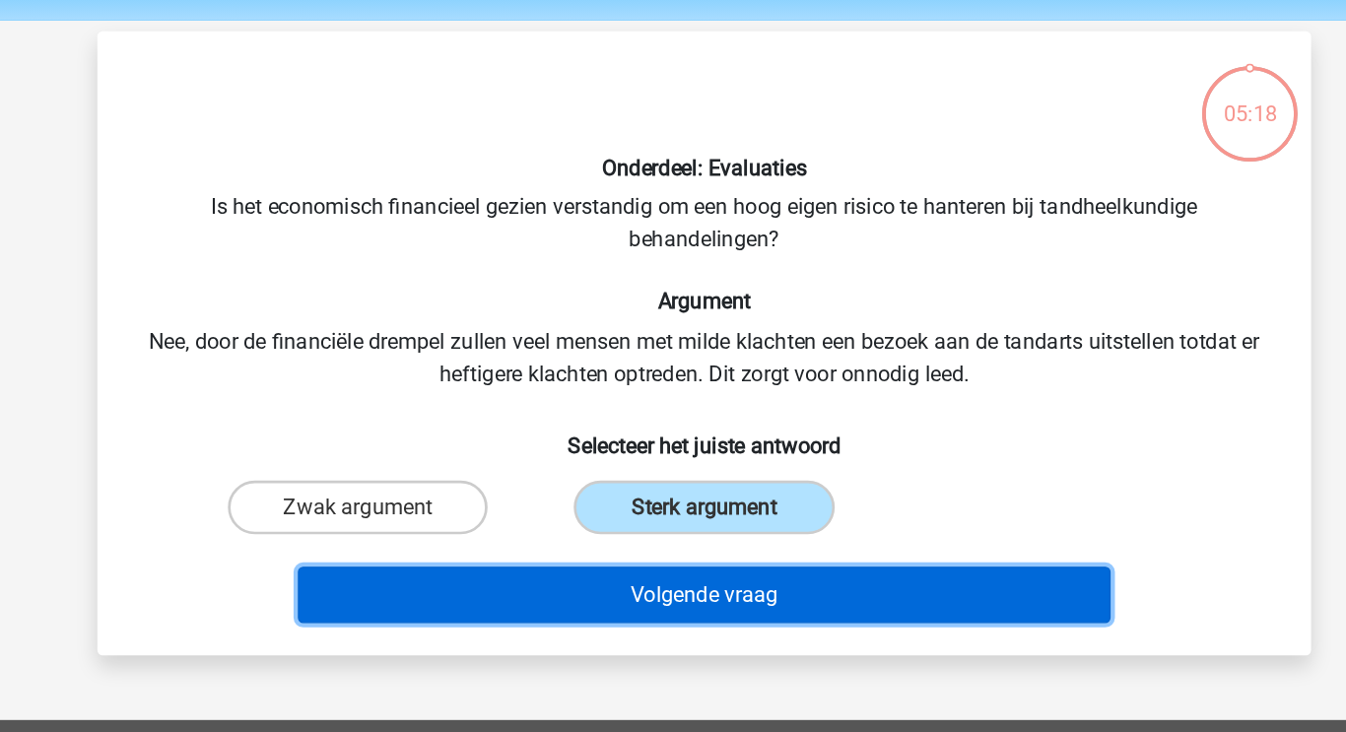
click at [669, 498] on button "Volgende vraag" at bounding box center [673, 503] width 596 height 41
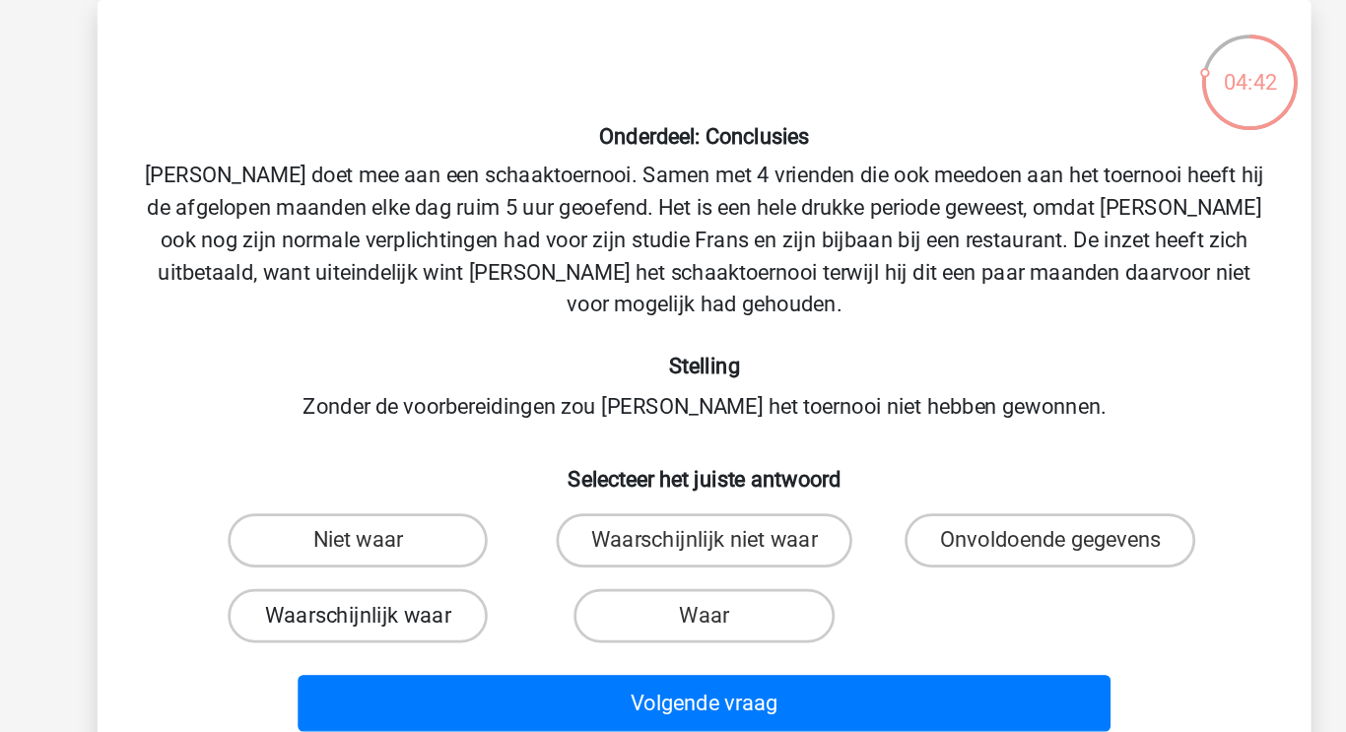
click at [467, 526] on label "Waarschijnlijk waar" at bounding box center [419, 541] width 190 height 39
click at [432, 542] on input "Waarschijnlijk waar" at bounding box center [426, 548] width 13 height 13
radio input "true"
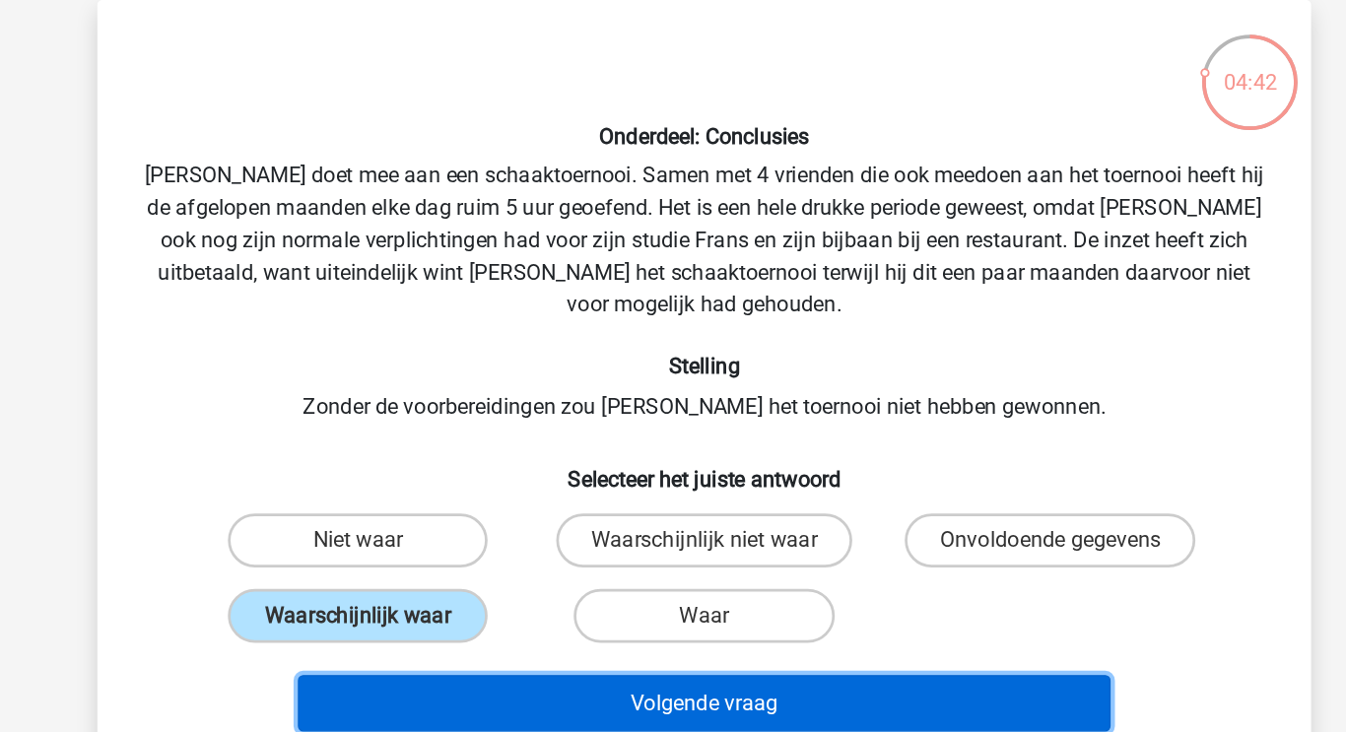
click at [584, 585] on button "Volgende vraag" at bounding box center [673, 605] width 596 height 41
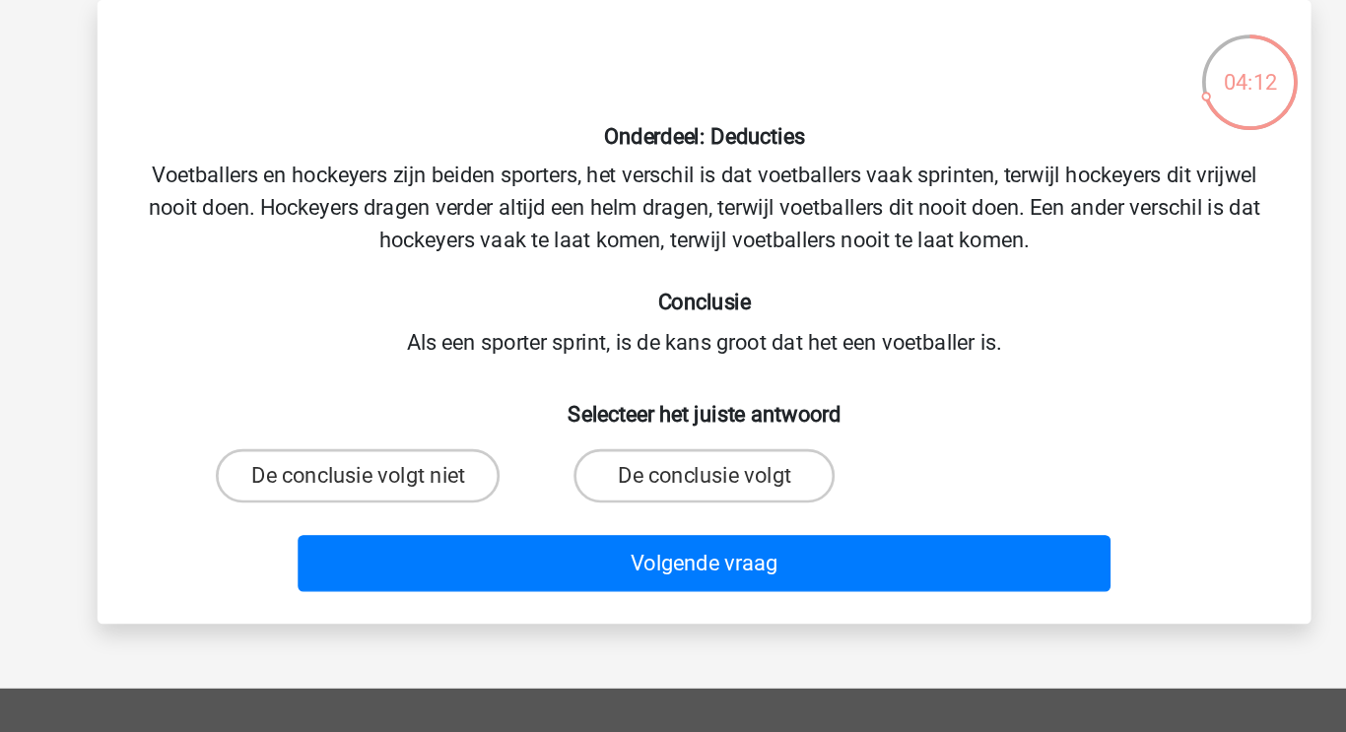
click at [643, 434] on label "De conclusie volgt" at bounding box center [672, 439] width 190 height 39
click at [673, 439] on input "De conclusie volgt" at bounding box center [679, 445] width 13 height 13
radio input "true"
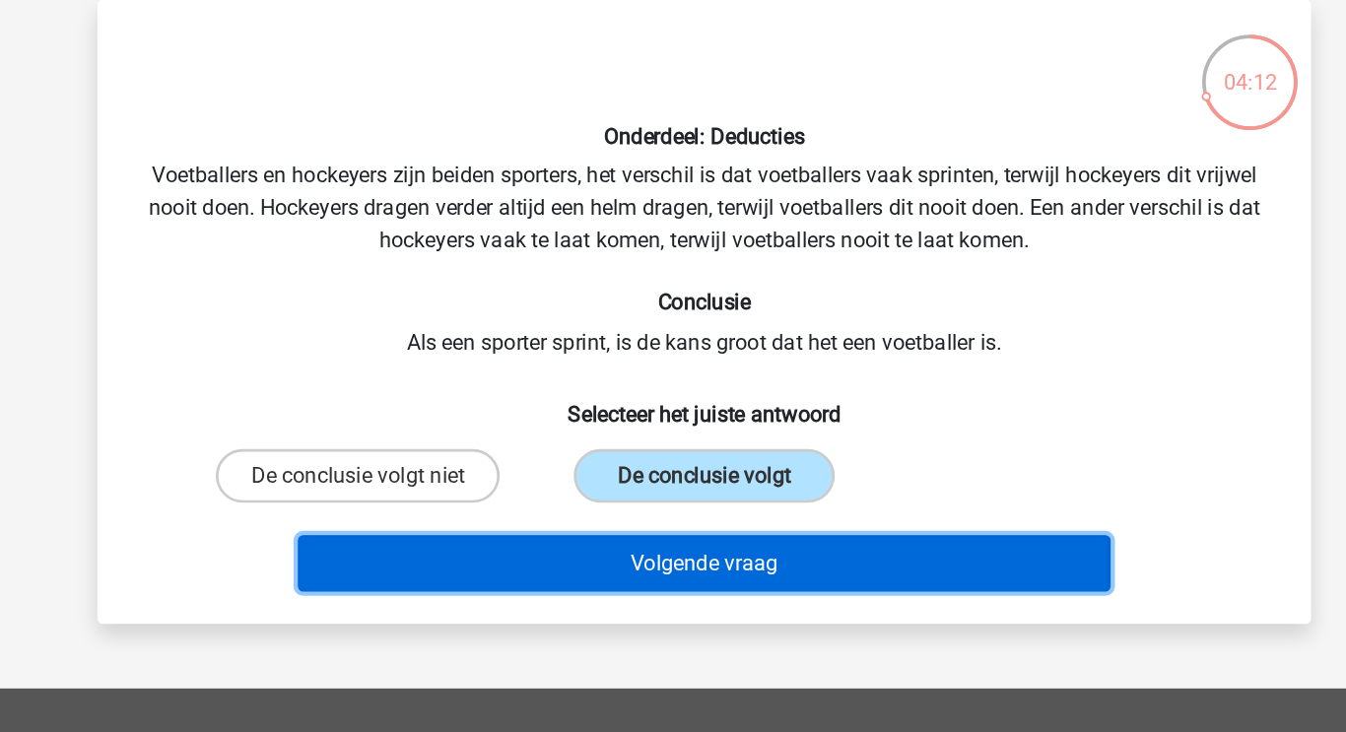
click at [644, 507] on button "Volgende vraag" at bounding box center [673, 503] width 596 height 41
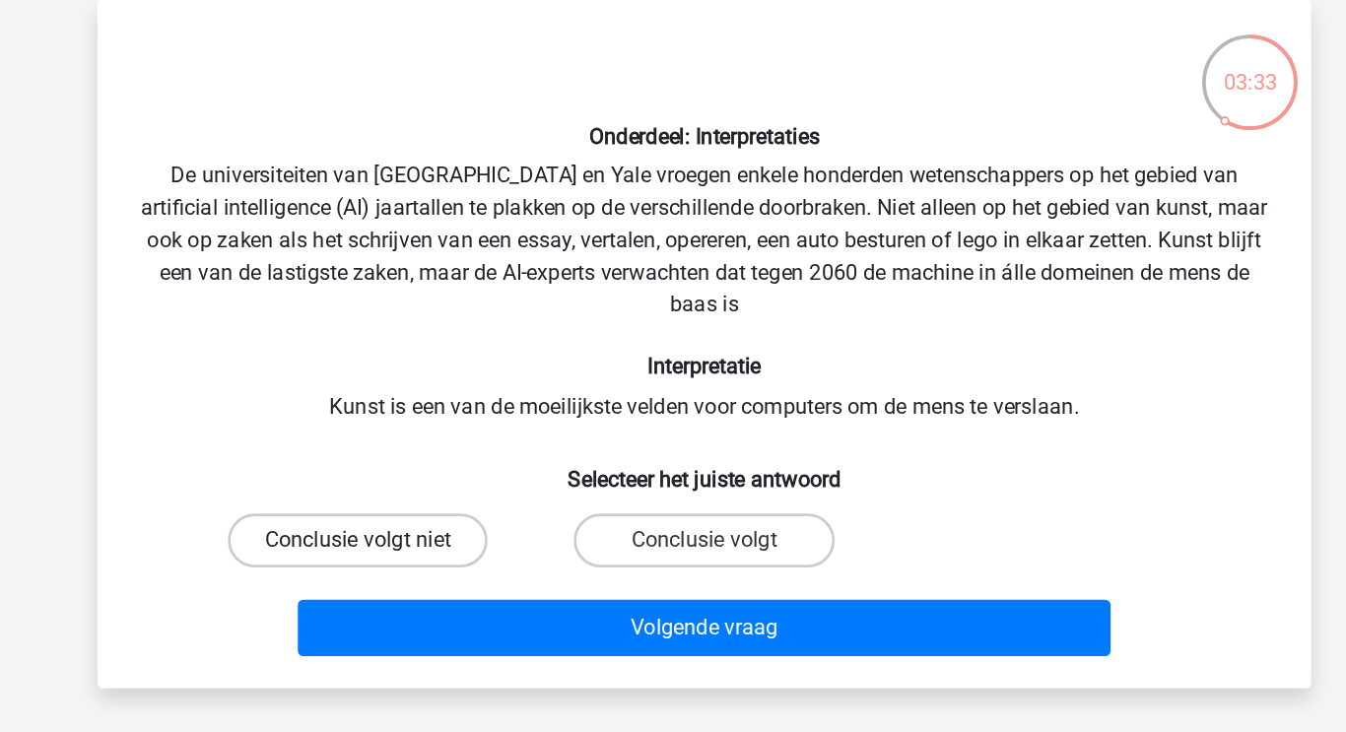
click at [464, 504] on label "Conclusie volgt niet" at bounding box center [419, 486] width 190 height 39
click at [432, 499] on input "Conclusie volgt niet" at bounding box center [426, 493] width 13 height 13
radio input "true"
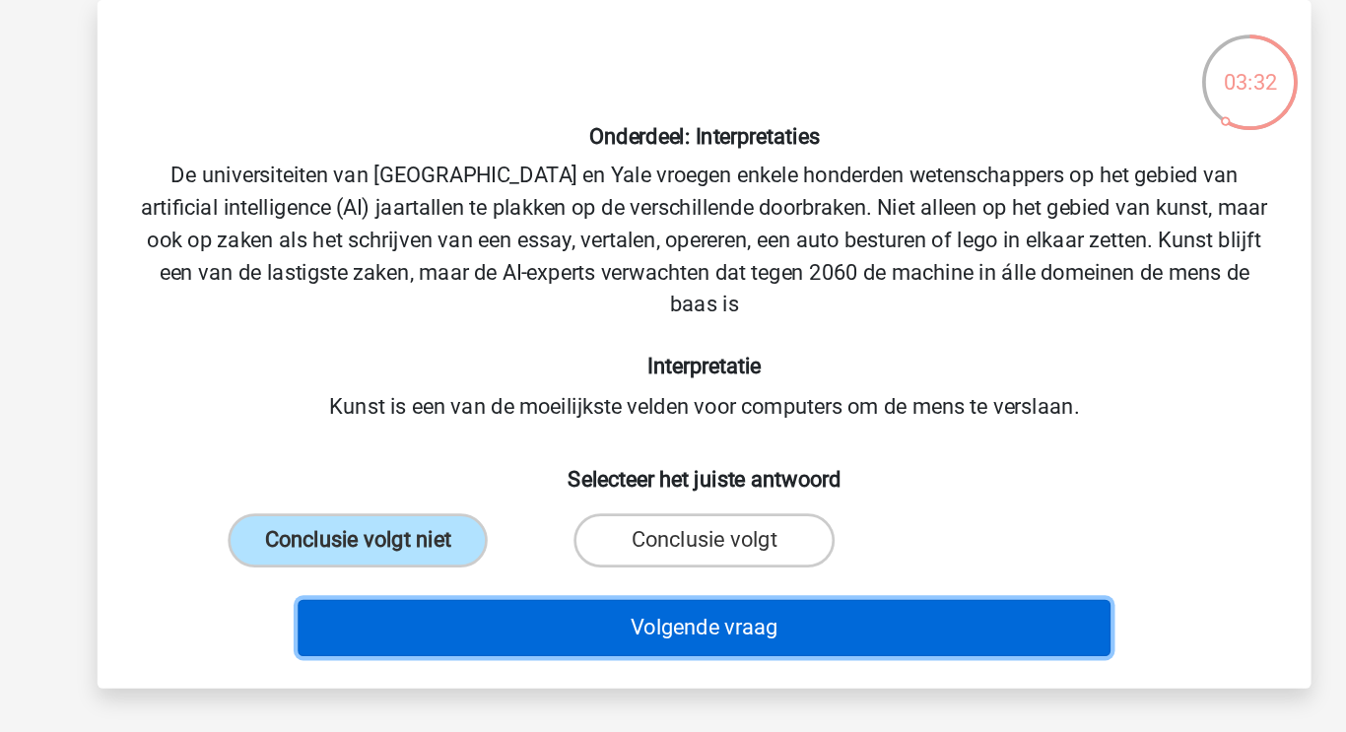
click at [568, 556] on button "Volgende vraag" at bounding box center [673, 550] width 596 height 41
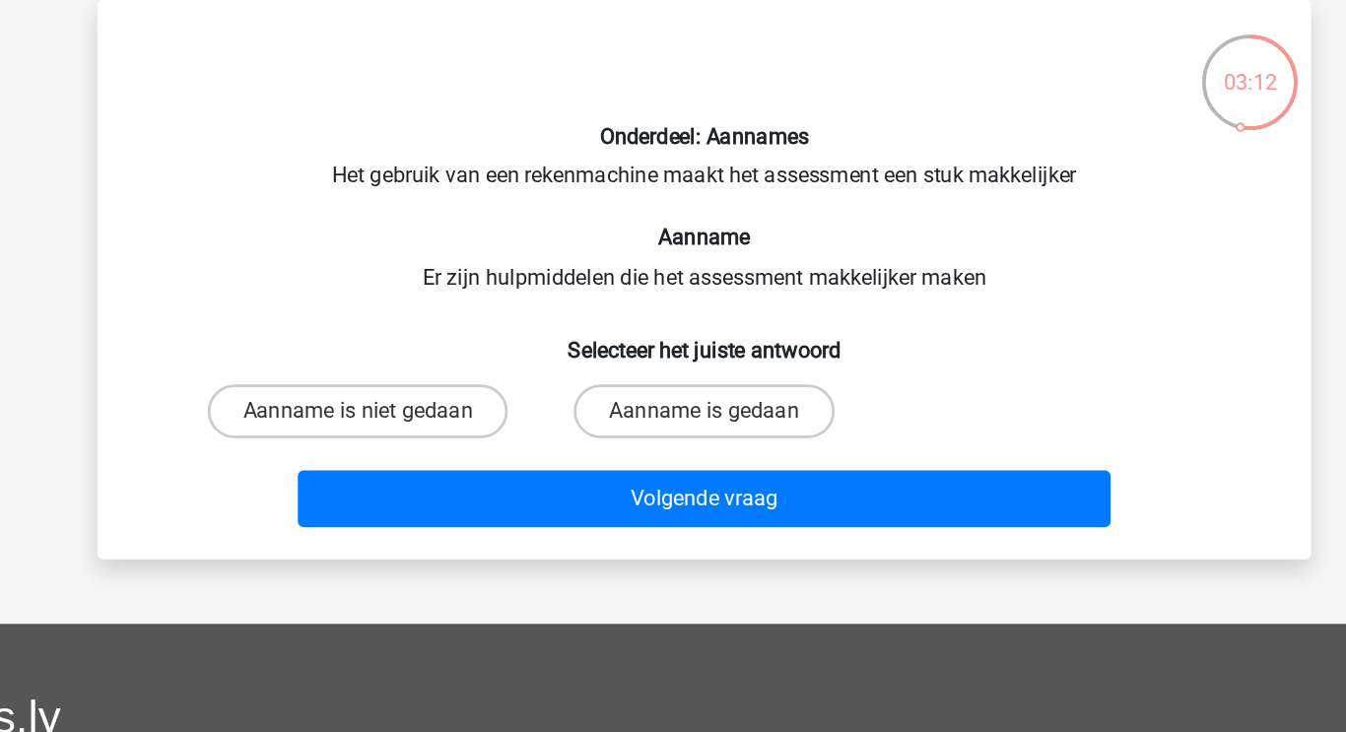
click at [635, 388] on label "Aanname is gedaan" at bounding box center [672, 391] width 190 height 39
click at [673, 392] on input "Aanname is gedaan" at bounding box center [679, 398] width 13 height 13
radio input "true"
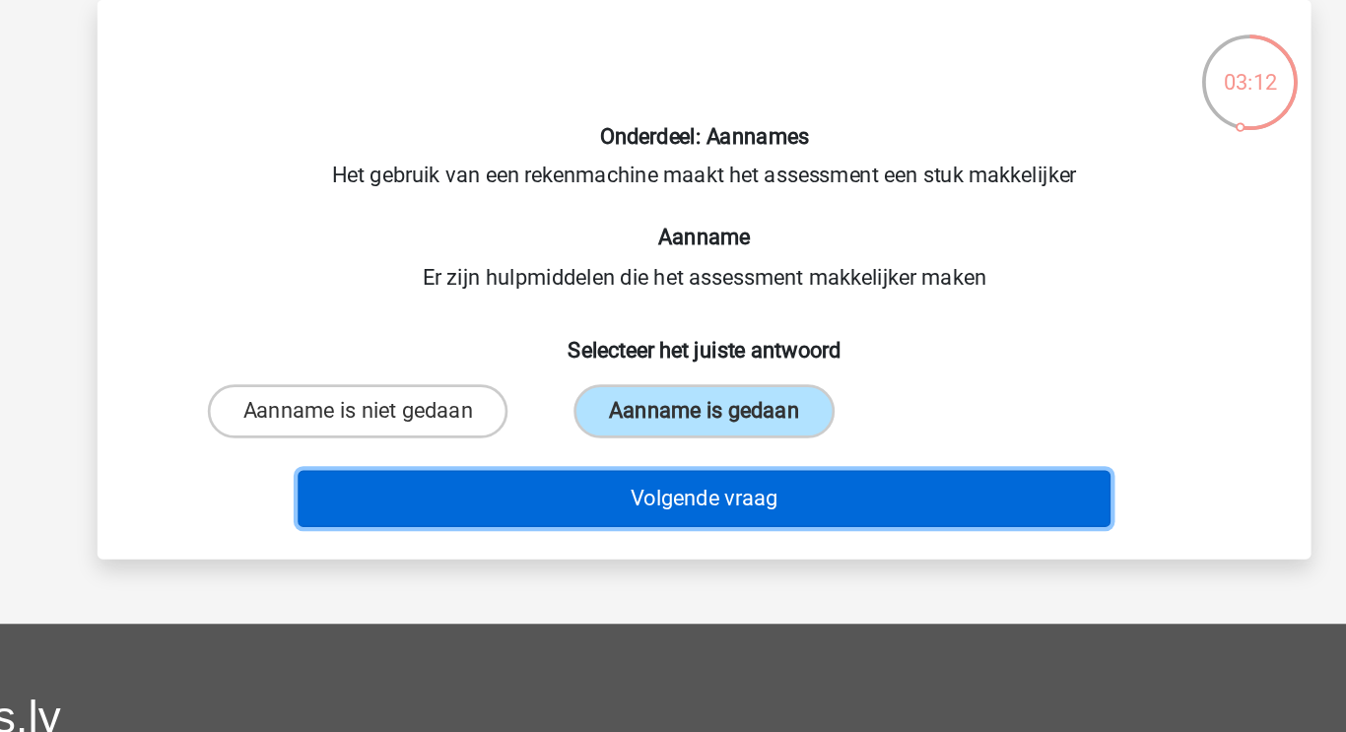
click at [651, 460] on button "Volgende vraag" at bounding box center [673, 455] width 596 height 41
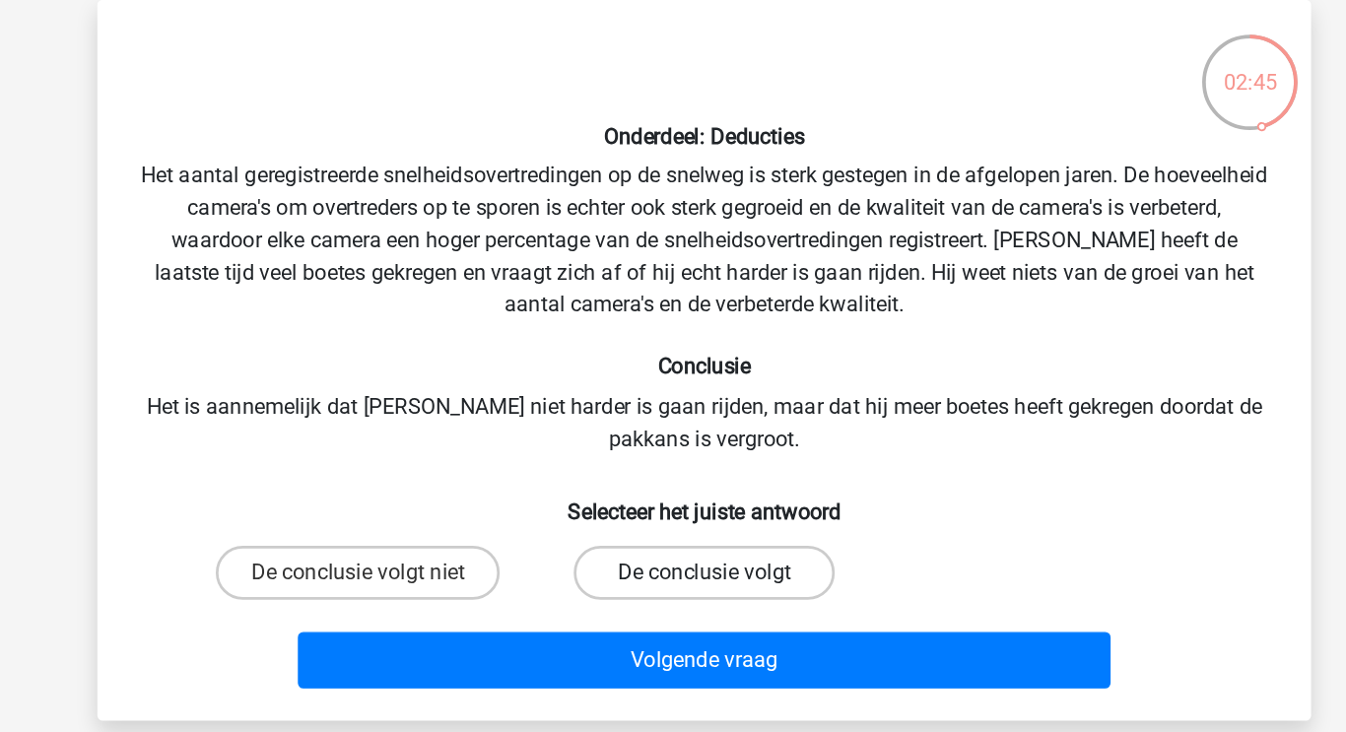
click at [652, 510] on label "De conclusie volgt" at bounding box center [672, 510] width 190 height 39
click at [673, 510] on input "De conclusie volgt" at bounding box center [679, 516] width 13 height 13
radio input "true"
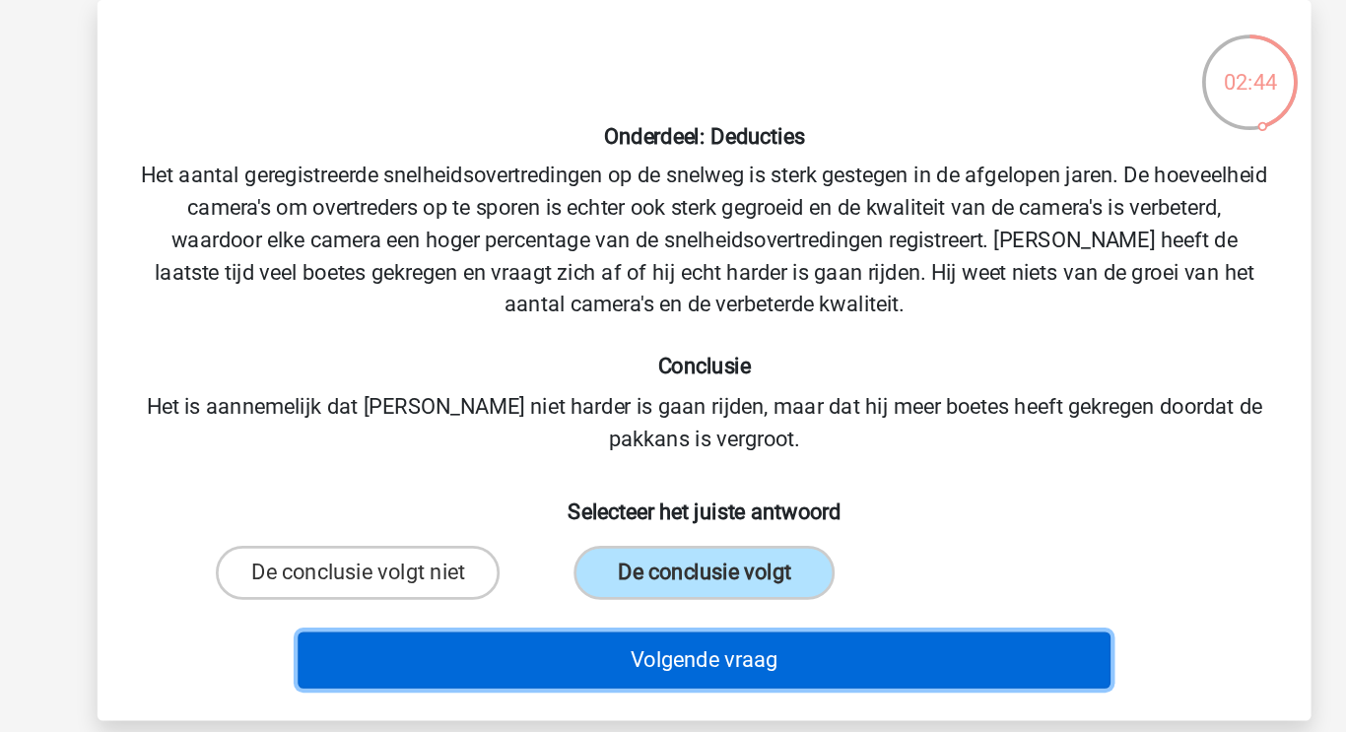
click at [677, 586] on button "Volgende vraag" at bounding box center [673, 574] width 596 height 41
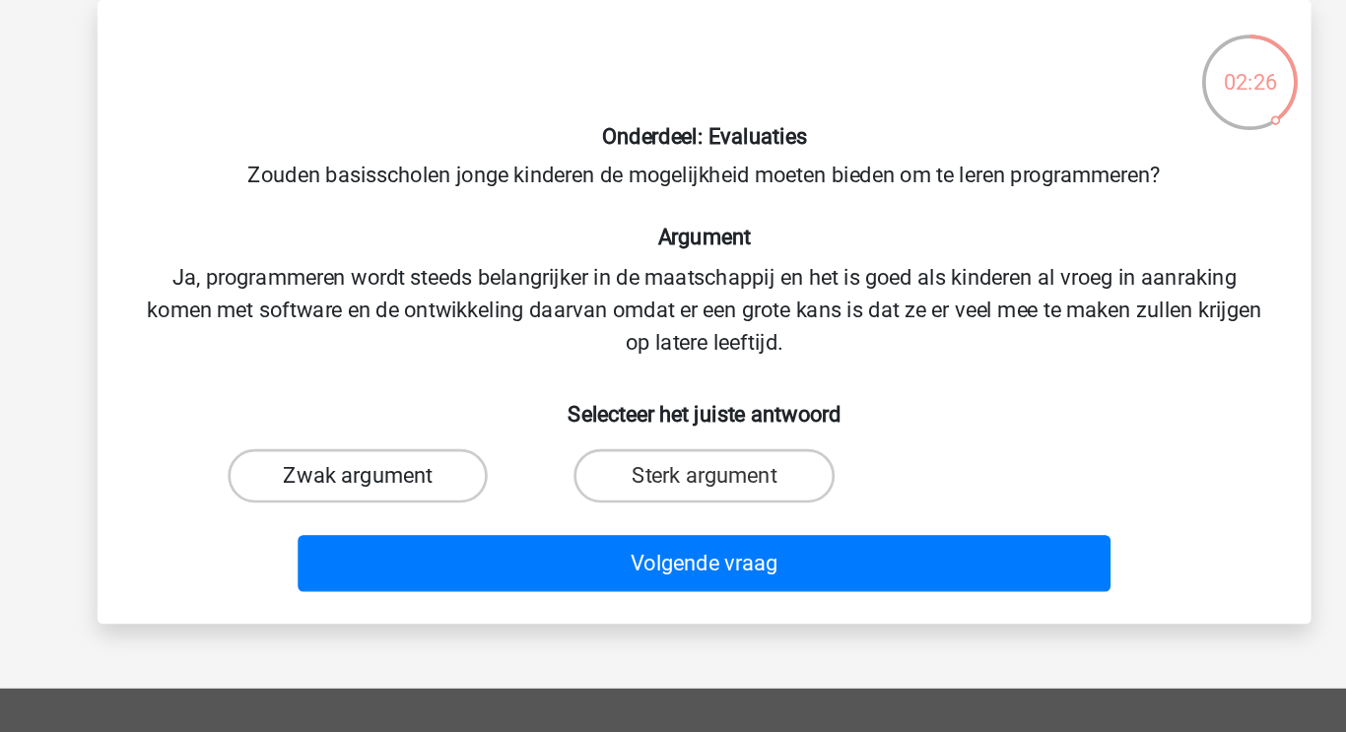
click at [473, 443] on label "Zwak argument" at bounding box center [419, 439] width 190 height 39
click at [432, 443] on input "Zwak argument" at bounding box center [426, 445] width 13 height 13
radio input "true"
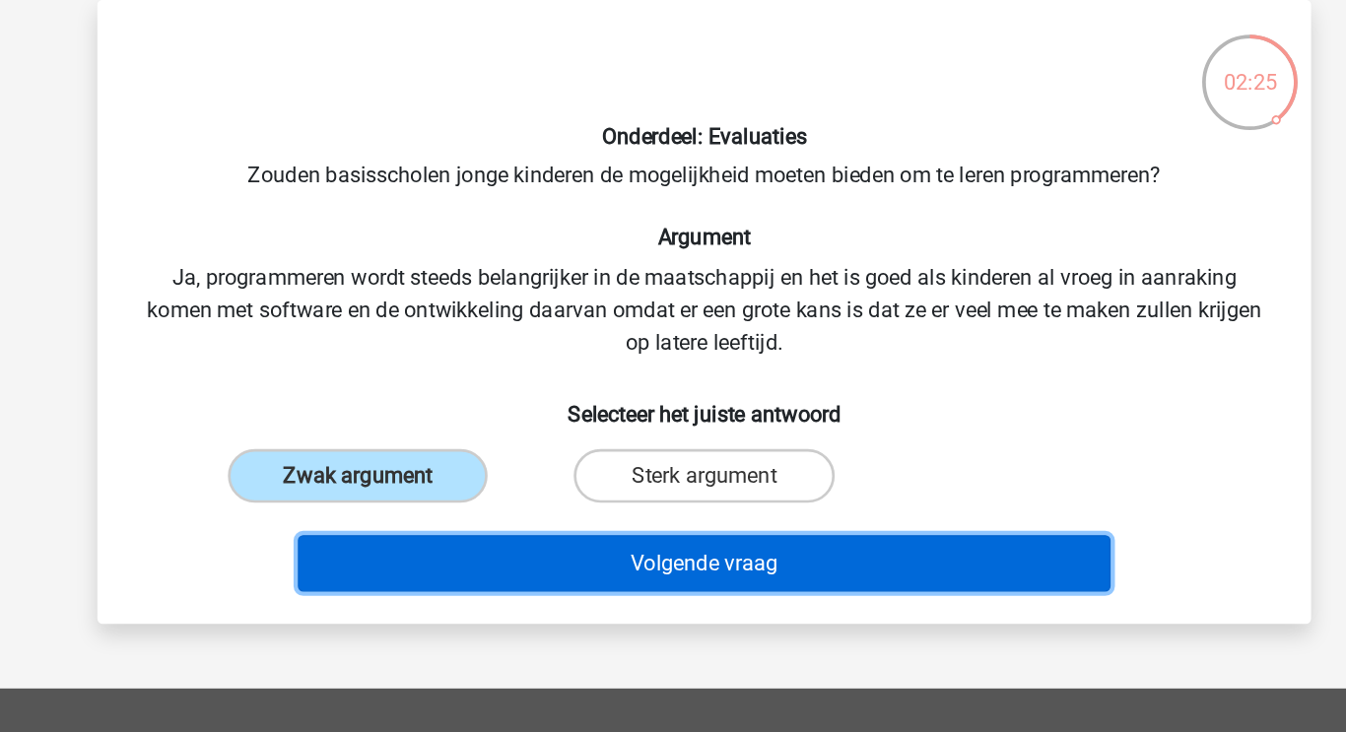
click at [560, 515] on button "Volgende vraag" at bounding box center [673, 503] width 596 height 41
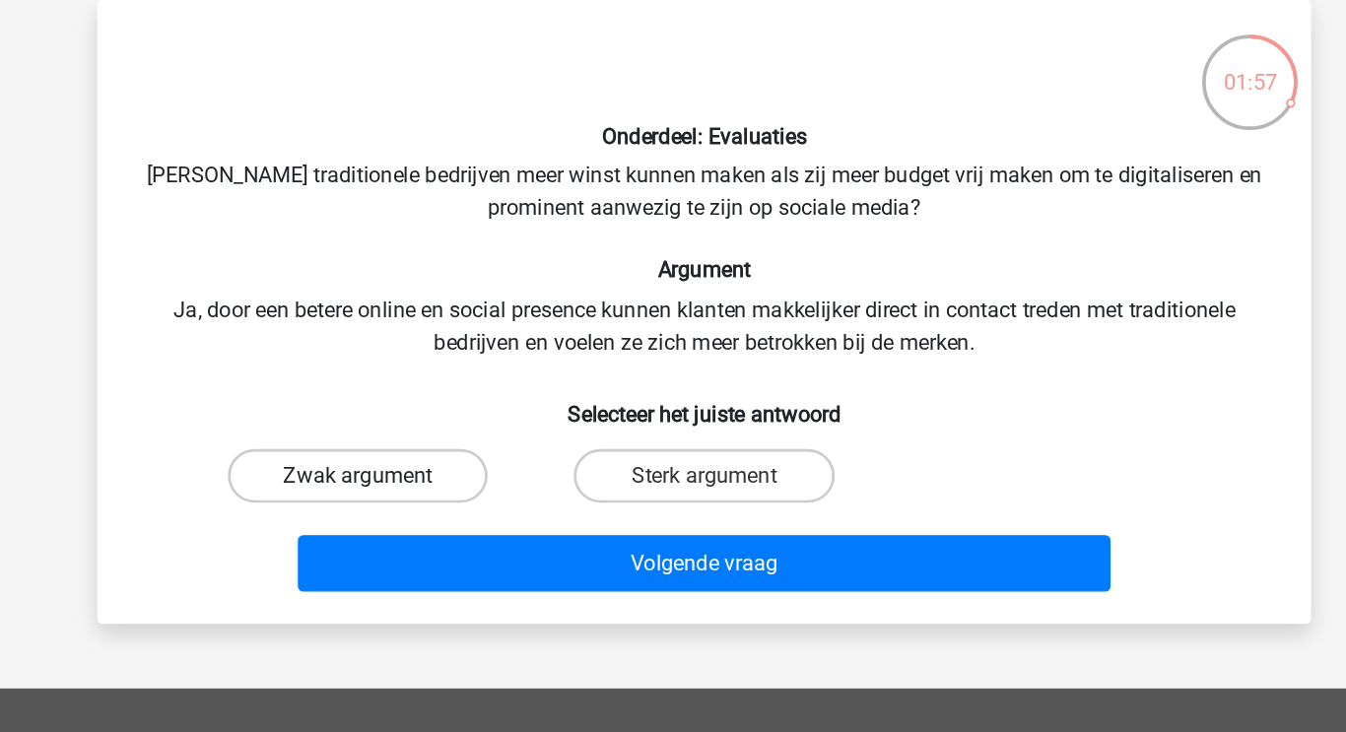
click at [468, 439] on label "Zwak argument" at bounding box center [419, 439] width 190 height 39
click at [432, 439] on input "Zwak argument" at bounding box center [426, 445] width 13 height 13
radio input "true"
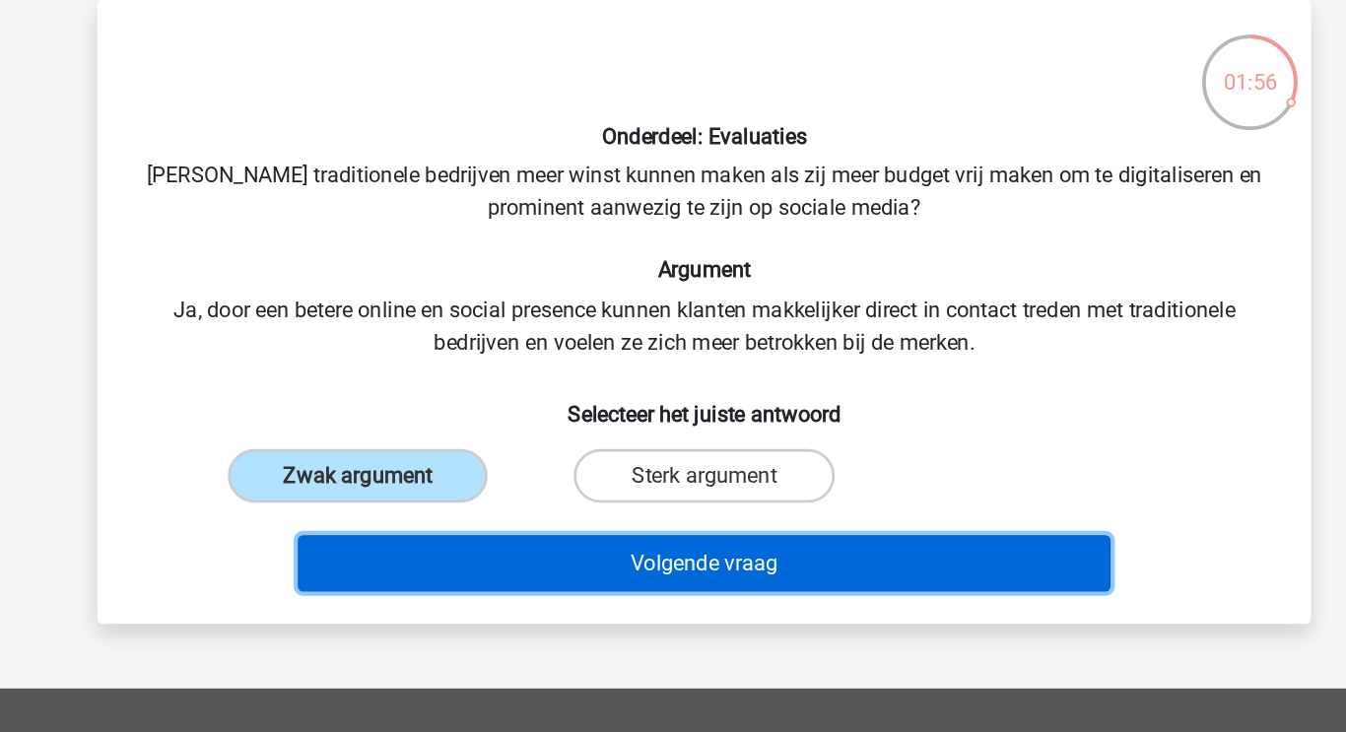
click at [549, 512] on button "Volgende vraag" at bounding box center [673, 503] width 596 height 41
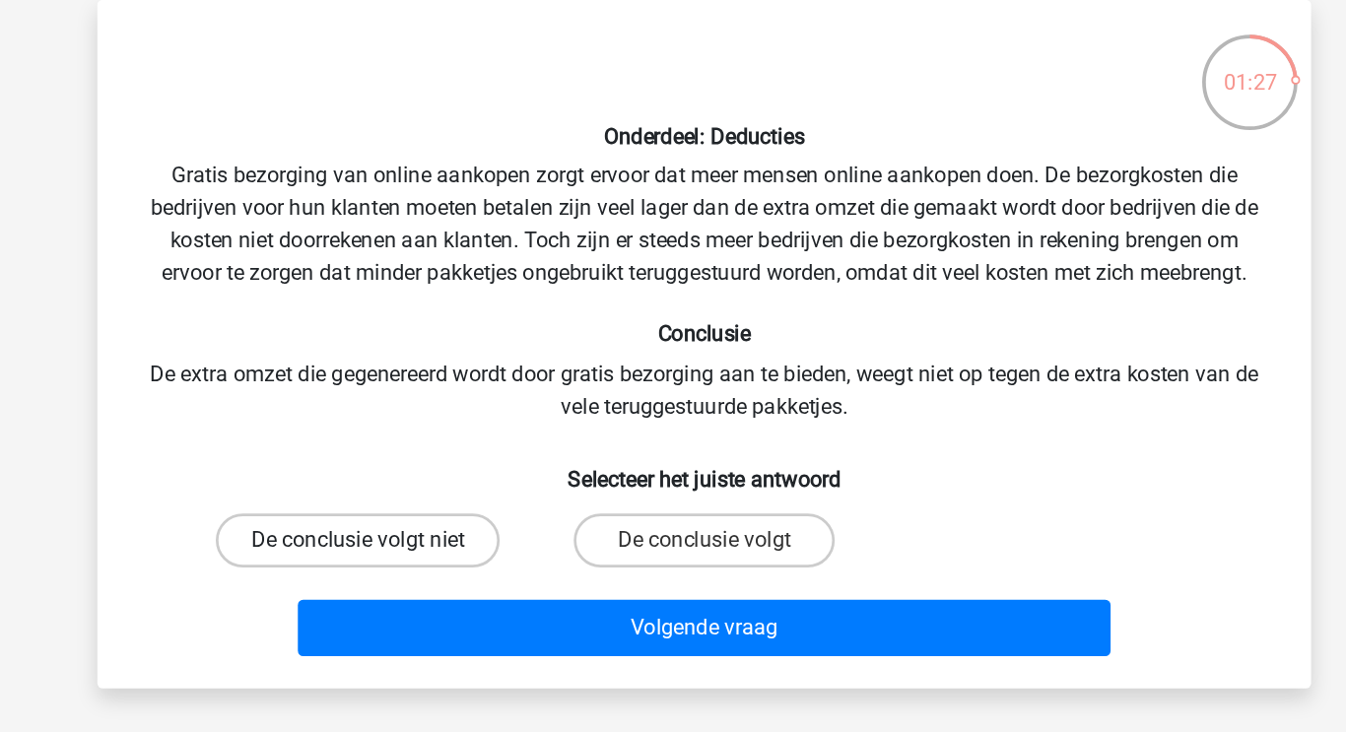
click at [456, 480] on label "De conclusie volgt niet" at bounding box center [419, 486] width 208 height 39
click at [432, 487] on input "De conclusie volgt niet" at bounding box center [426, 493] width 13 height 13
radio input "true"
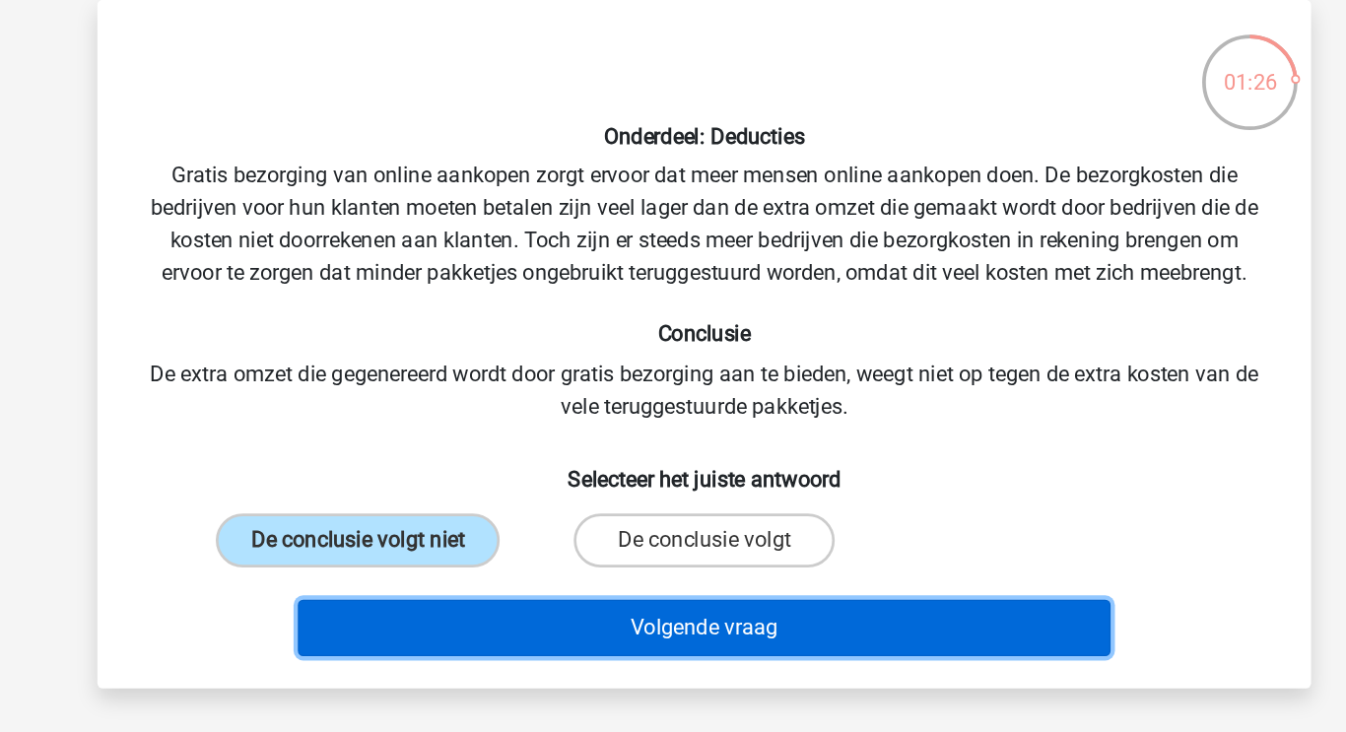
click at [536, 556] on button "Volgende vraag" at bounding box center [673, 550] width 596 height 41
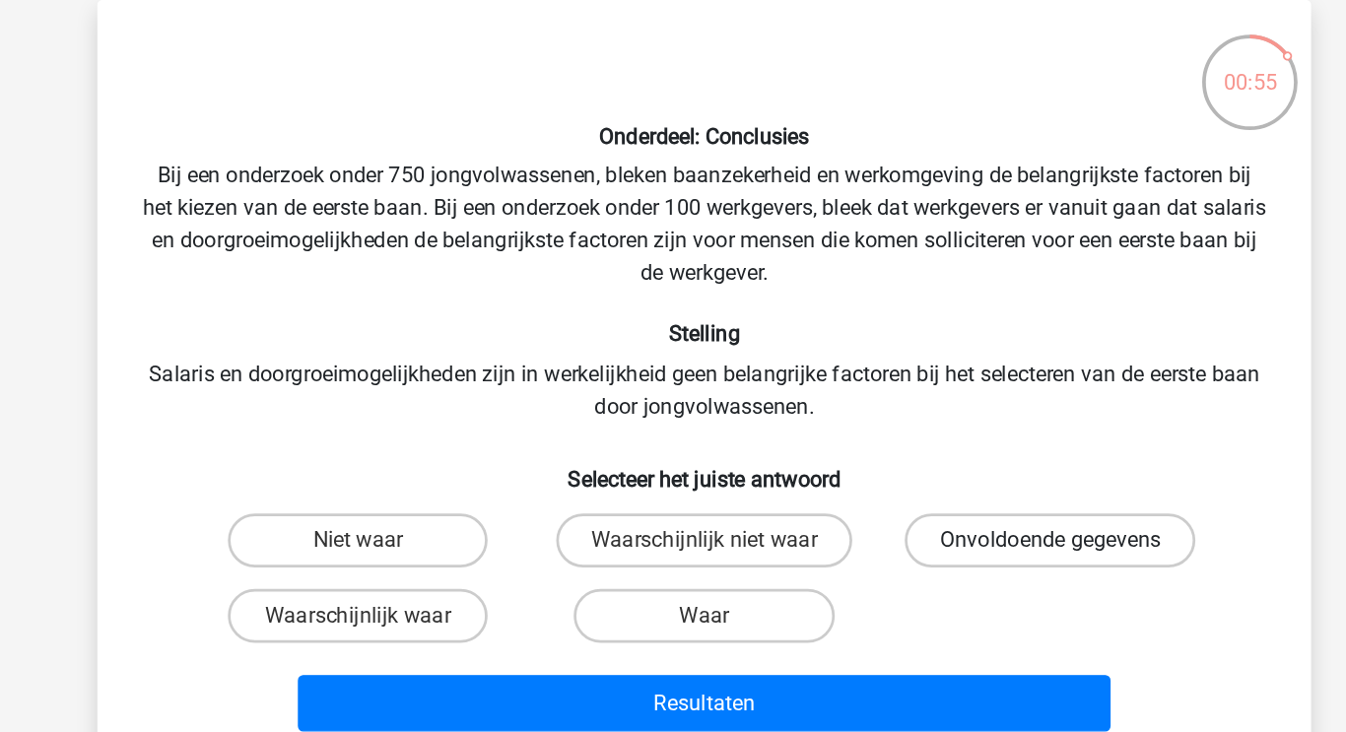
click at [899, 479] on label "Onvoldoende gegevens" at bounding box center [926, 486] width 213 height 39
click at [926, 487] on input "Onvoldoende gegevens" at bounding box center [932, 493] width 13 height 13
radio input "true"
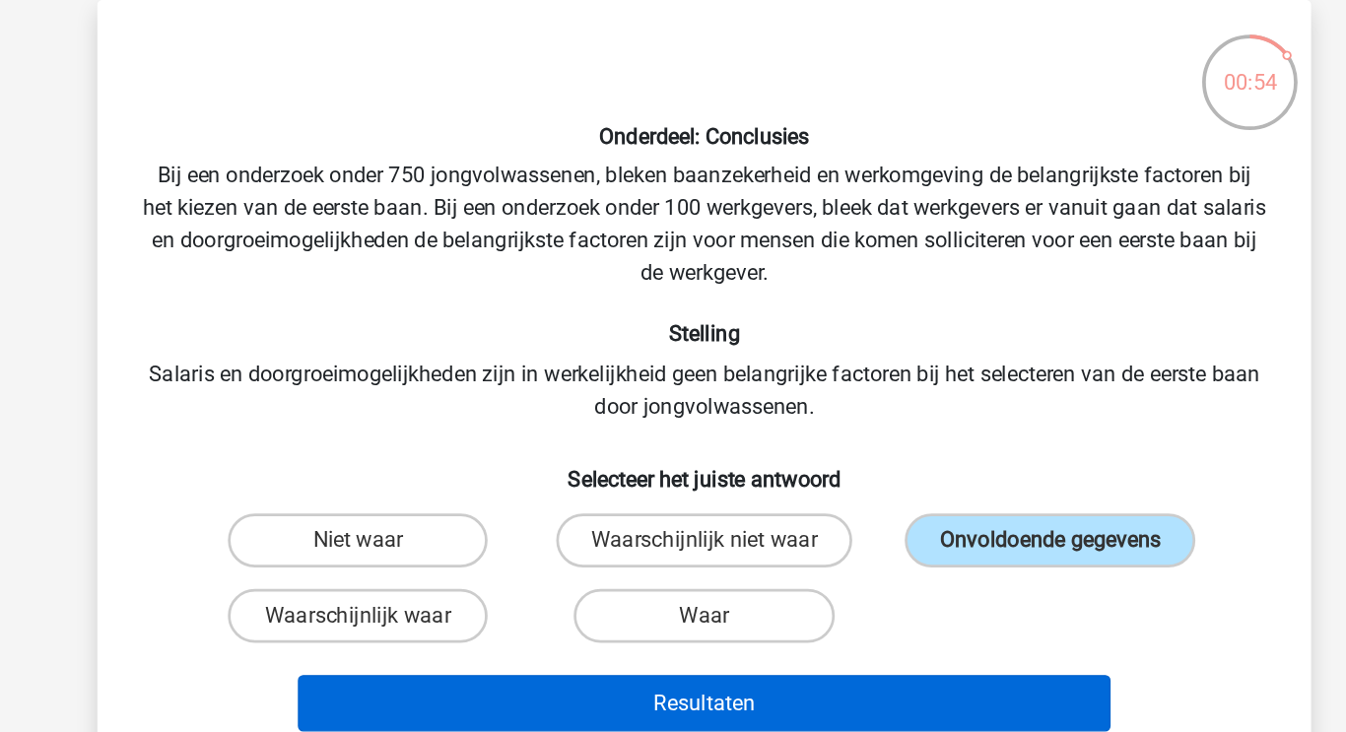
click at [882, 607] on button "Resultaten" at bounding box center [673, 605] width 596 height 41
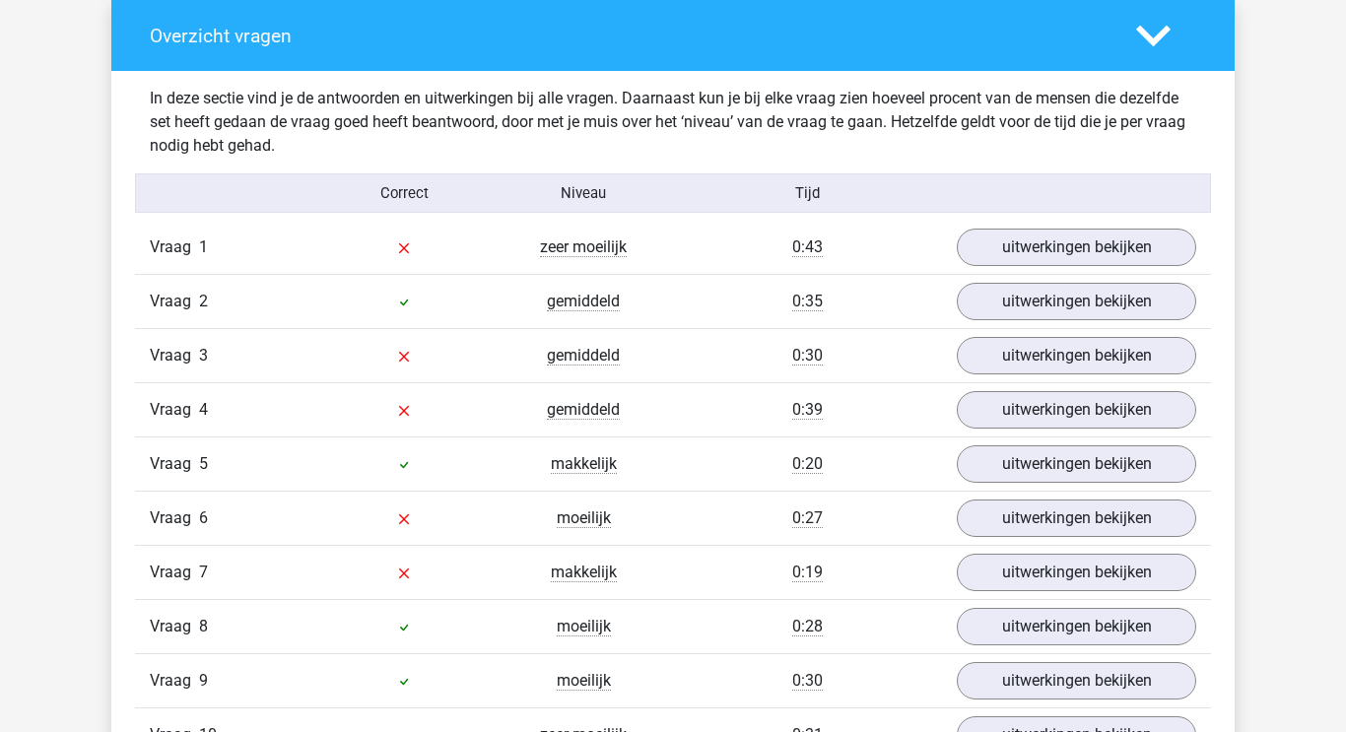
scroll to position [1479, 0]
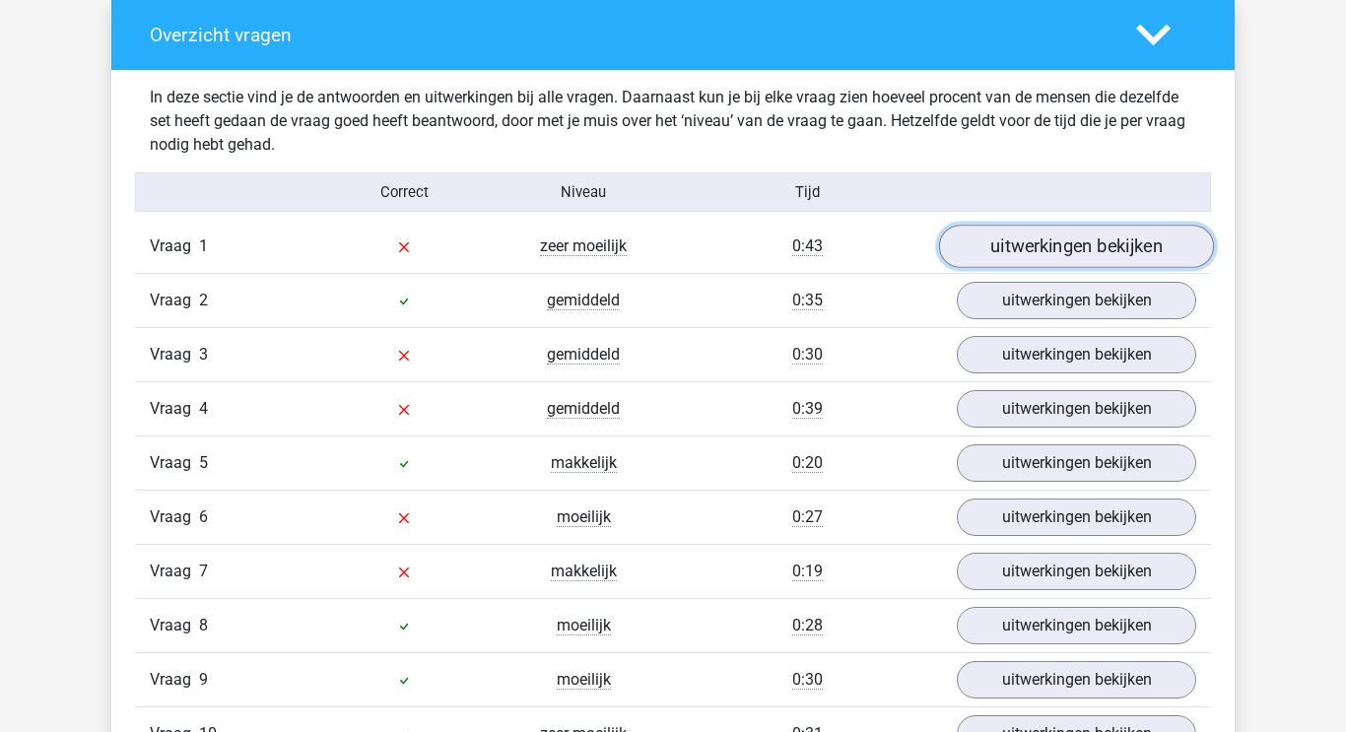
click at [1003, 251] on link "uitwerkingen bekijken" at bounding box center [1076, 247] width 275 height 43
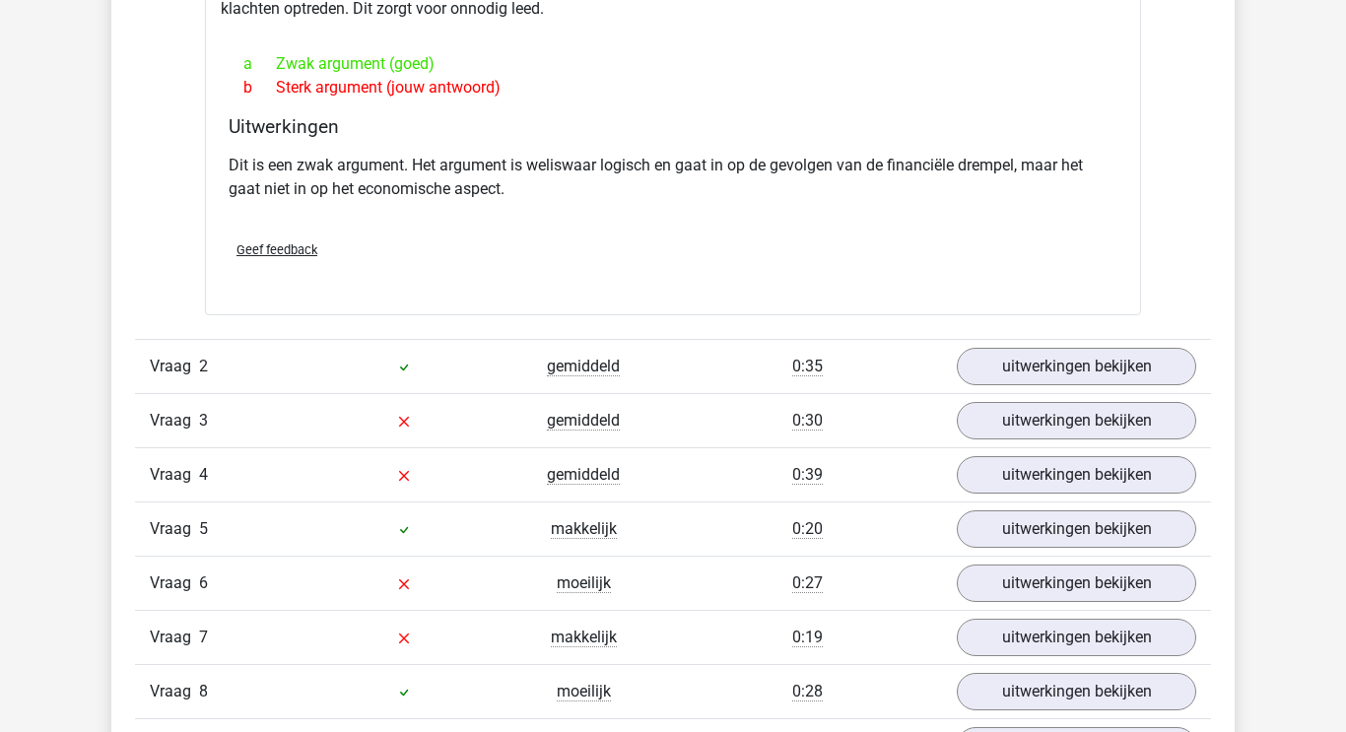
scroll to position [1916, 0]
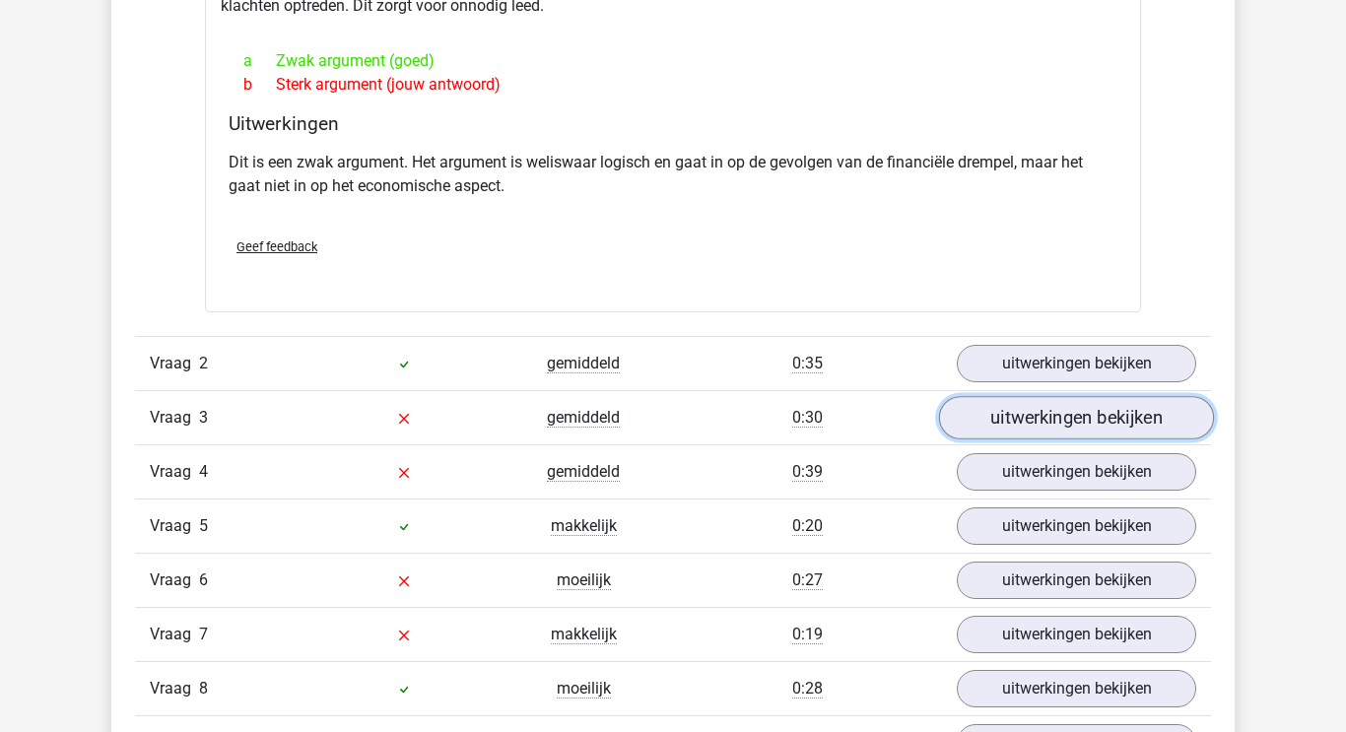
click at [1023, 420] on link "uitwerkingen bekijken" at bounding box center [1076, 417] width 275 height 43
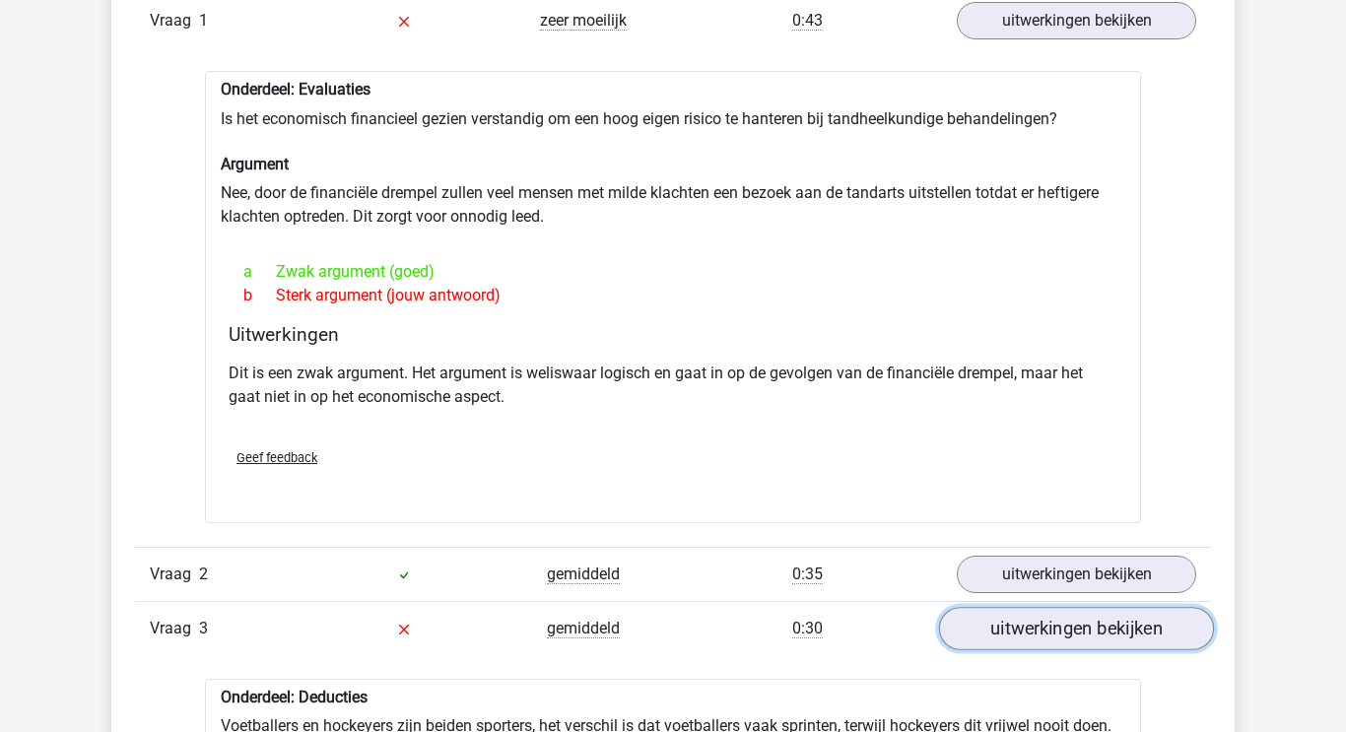
scroll to position [1704, 0]
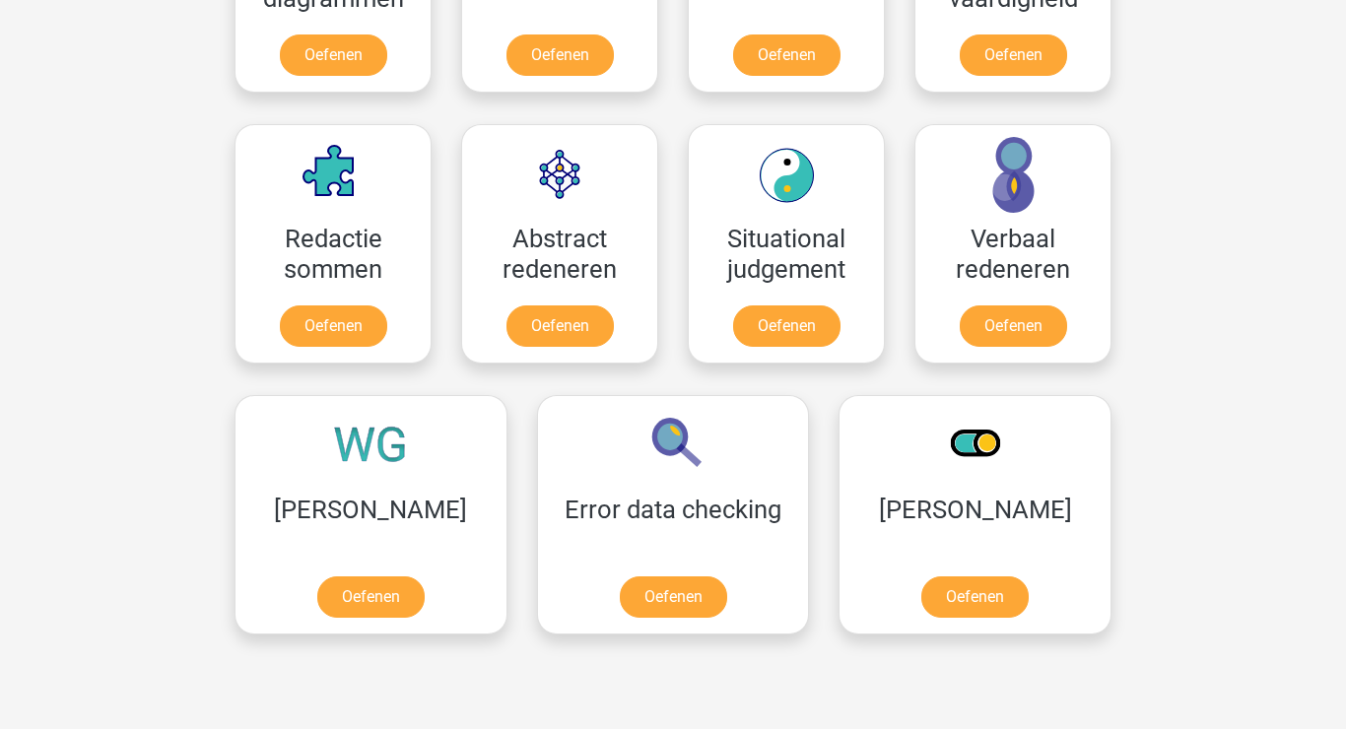
scroll to position [1340, 0]
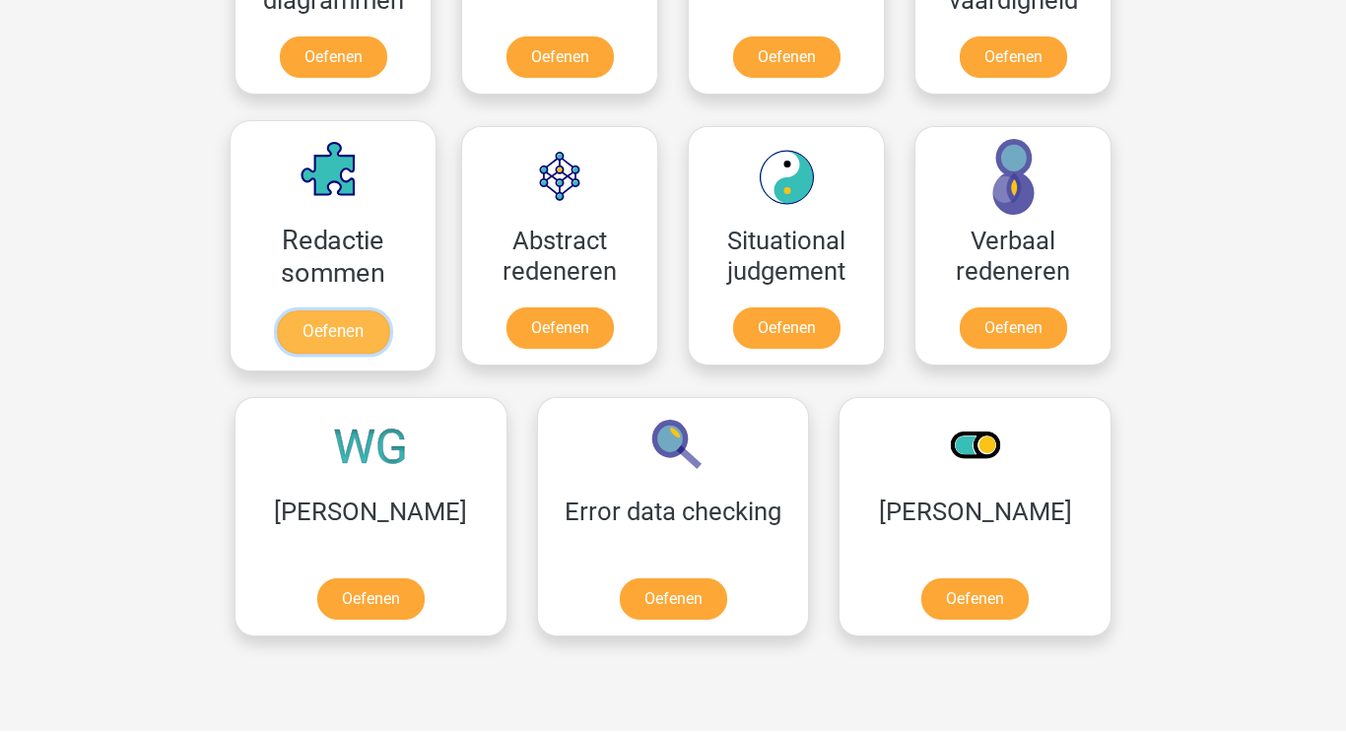
click at [314, 331] on link "Oefenen" at bounding box center [333, 331] width 112 height 43
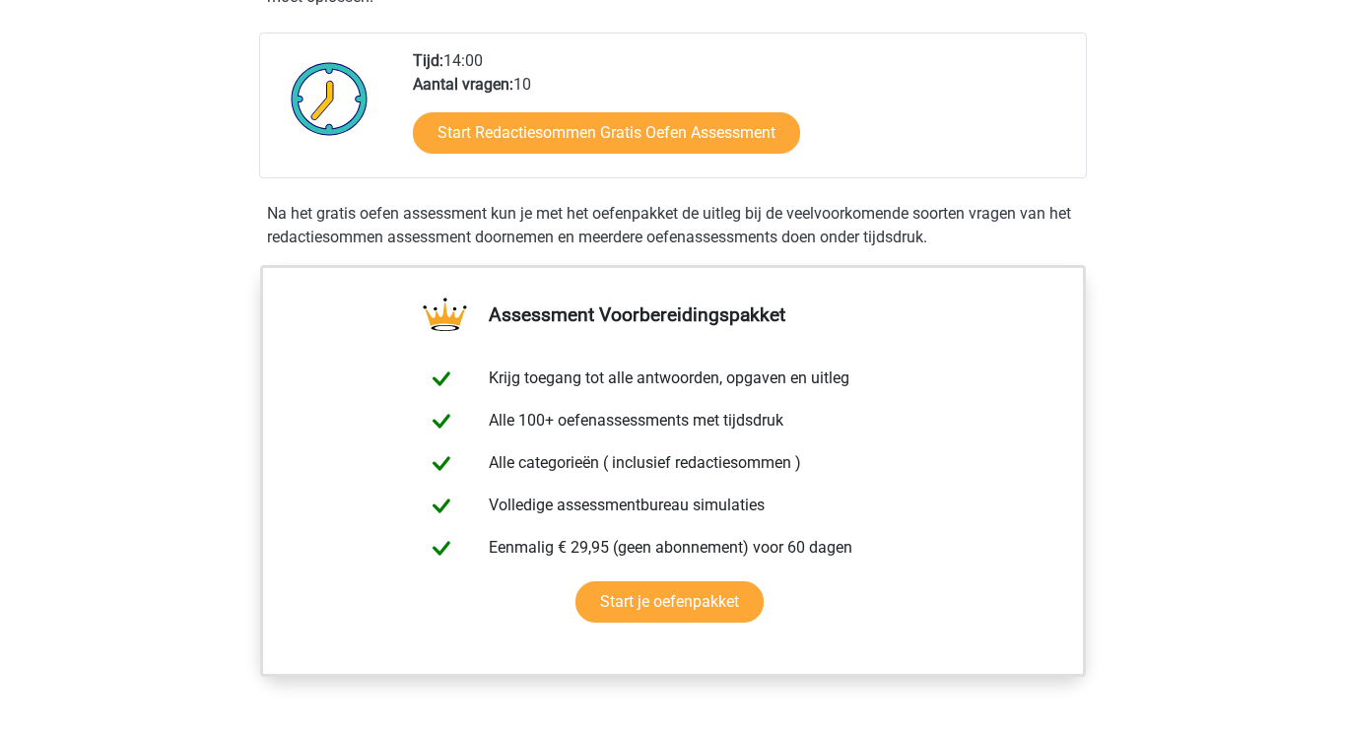
scroll to position [424, 0]
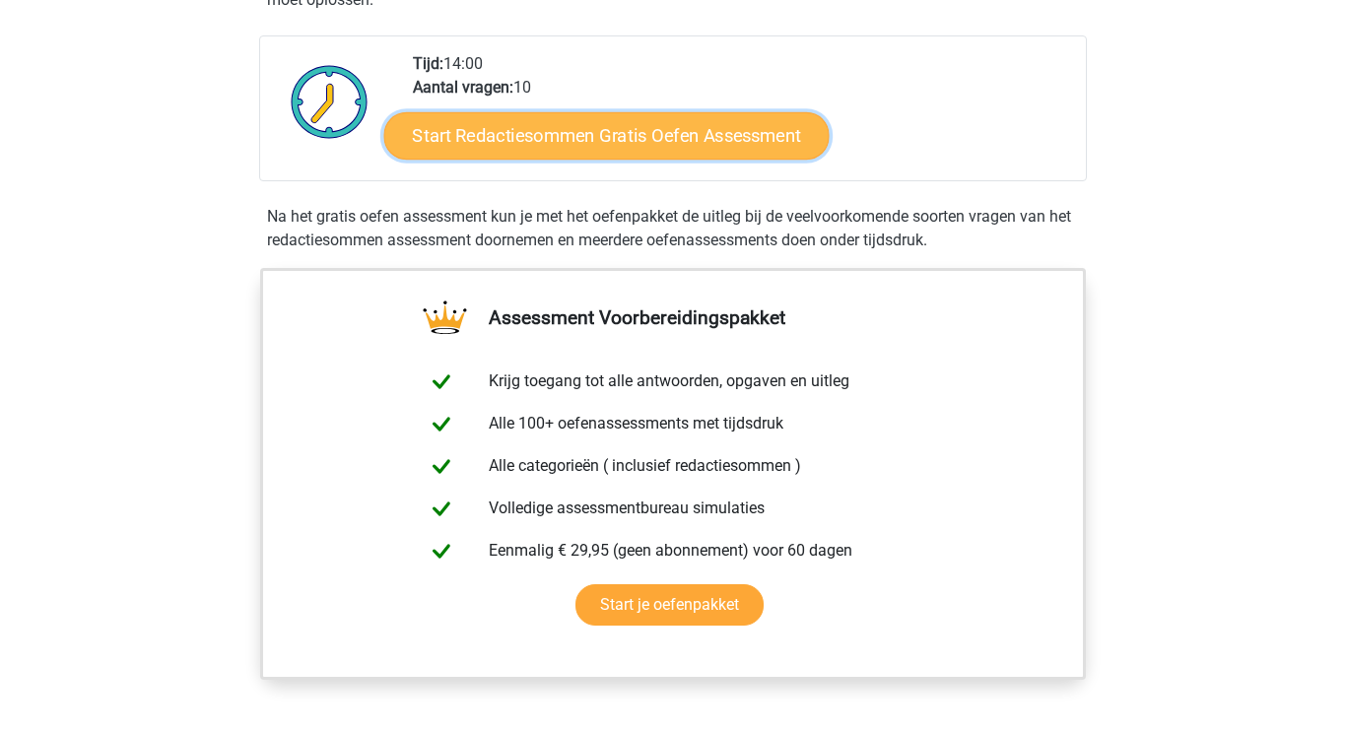
click at [559, 157] on link "Start Redactiesommen Gratis Oefen Assessment" at bounding box center [606, 134] width 445 height 47
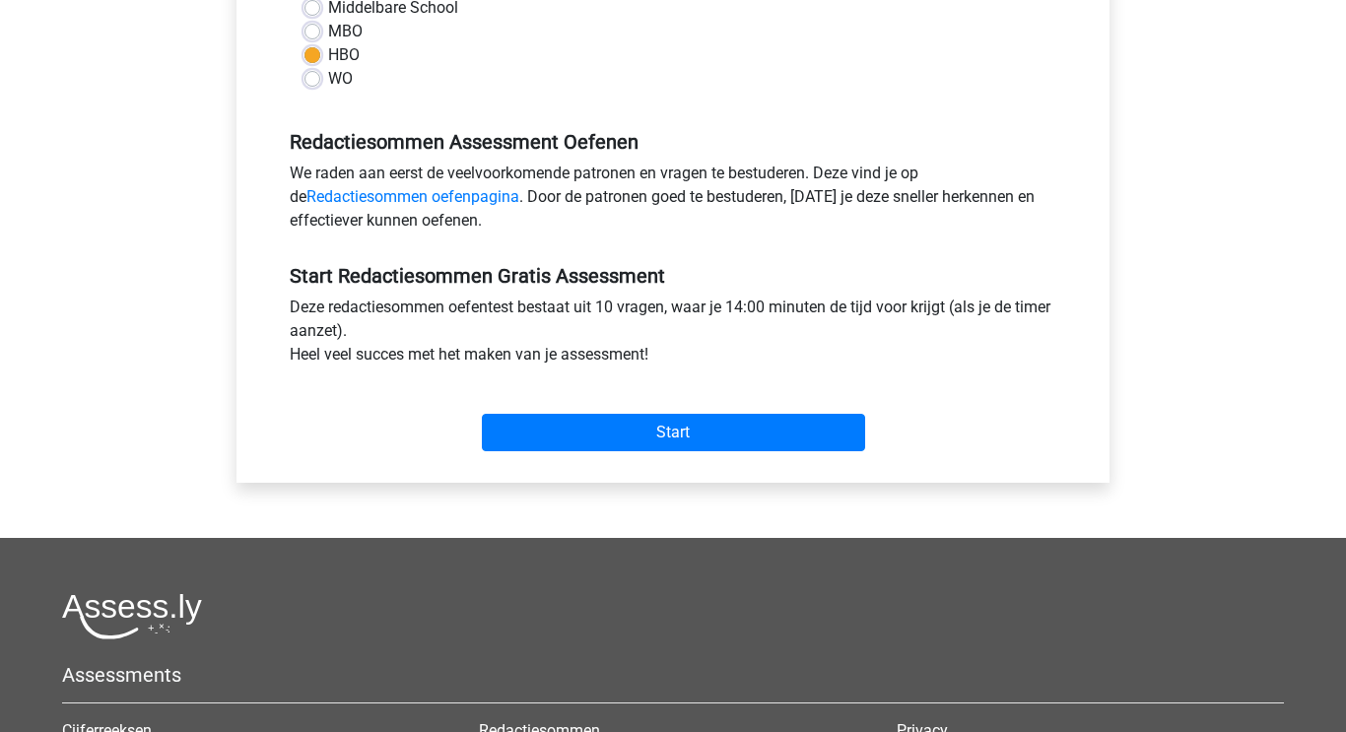
scroll to position [505, 0]
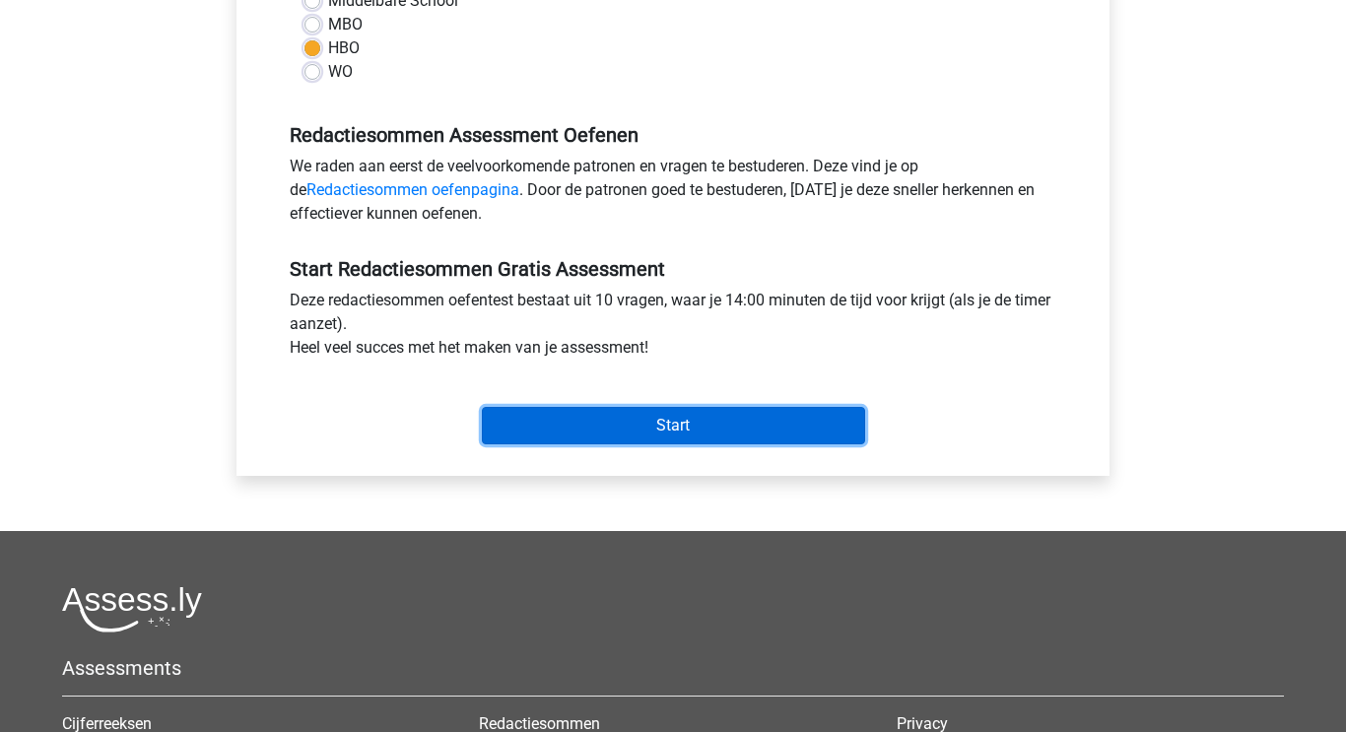
click at [575, 428] on input "Start" at bounding box center [673, 425] width 383 height 37
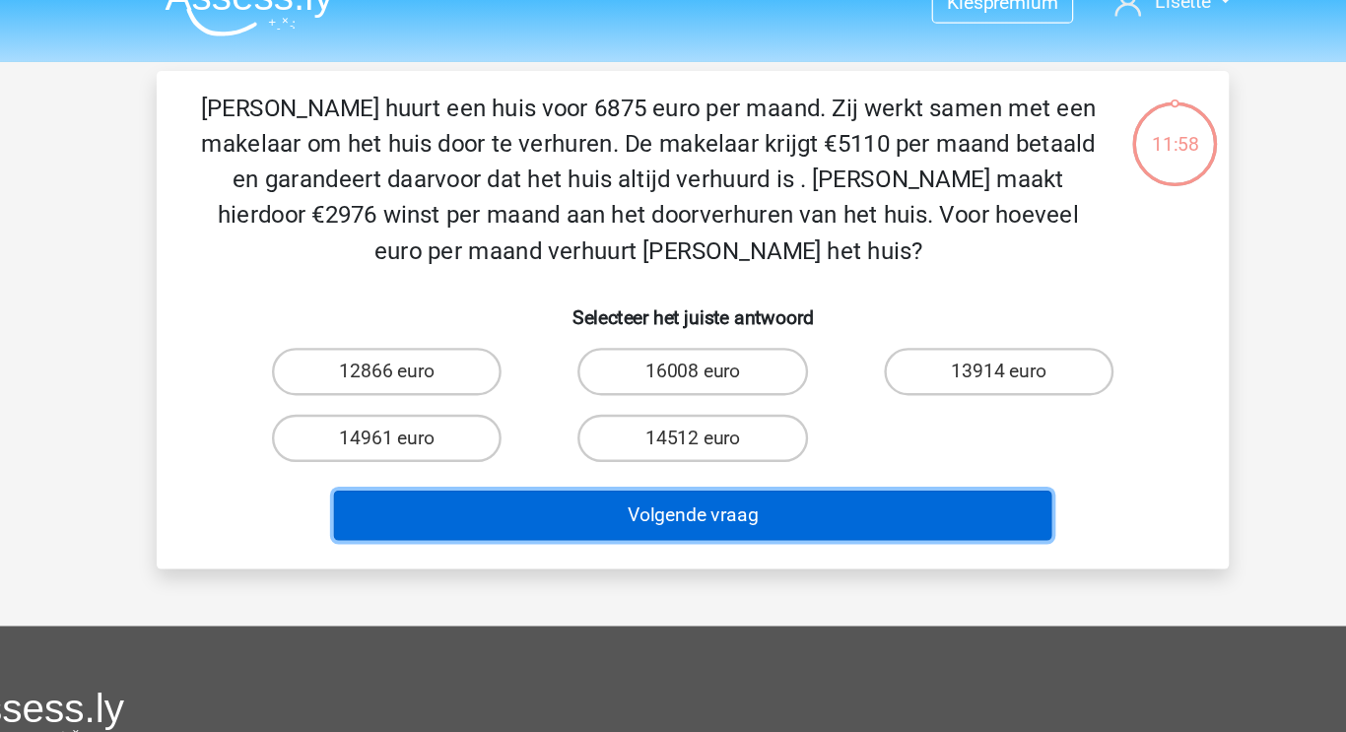
click at [683, 466] on button "Volgende vraag" at bounding box center [673, 458] width 596 height 41
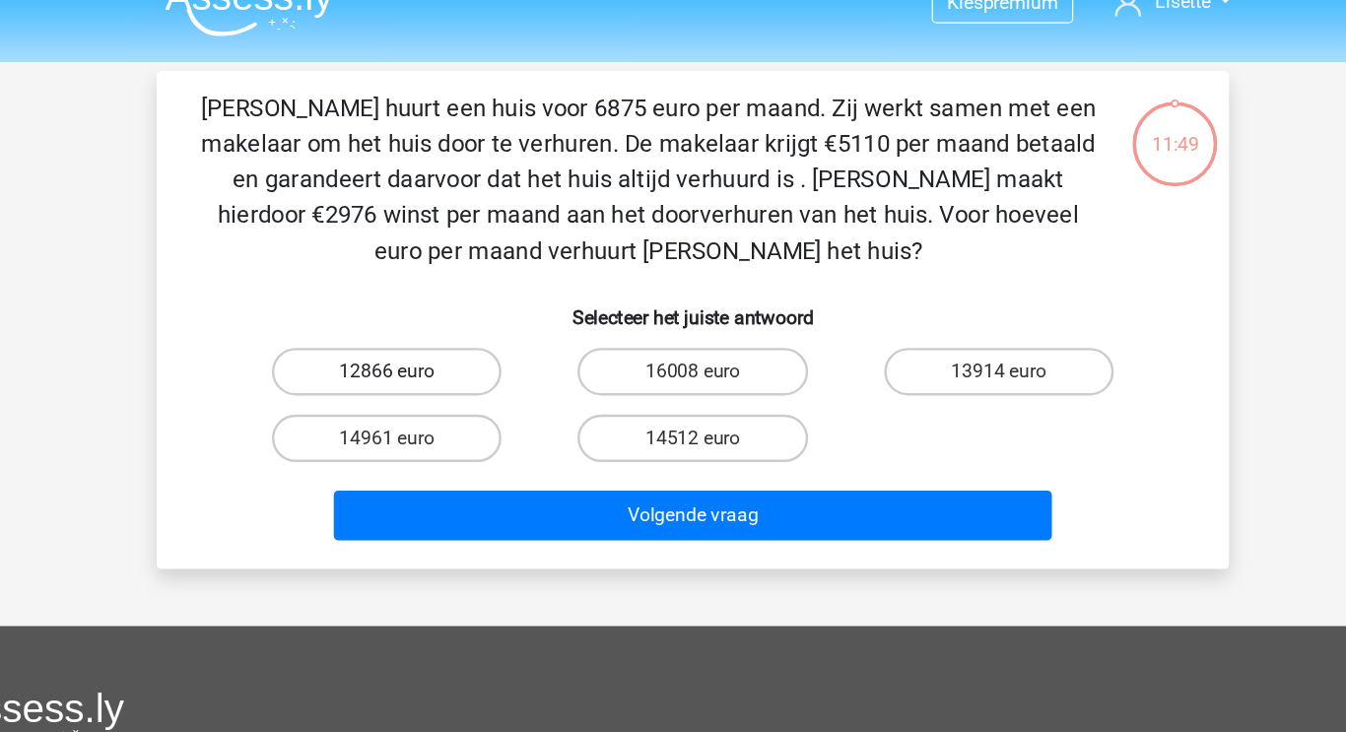
click at [455, 338] on label "12866 euro" at bounding box center [419, 339] width 190 height 39
click at [432, 340] on input "12866 euro" at bounding box center [426, 346] width 13 height 13
radio input "true"
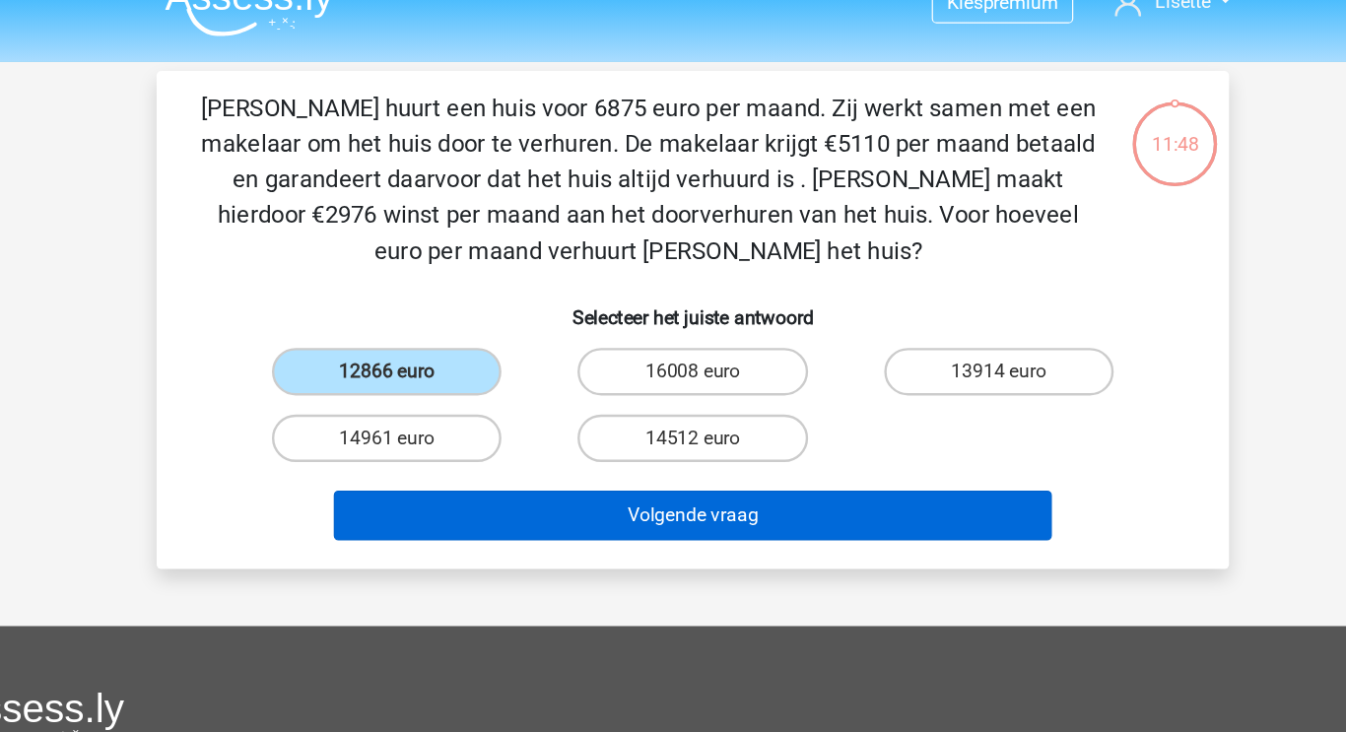
click at [586, 458] on button "Volgende vraag" at bounding box center [673, 458] width 596 height 41
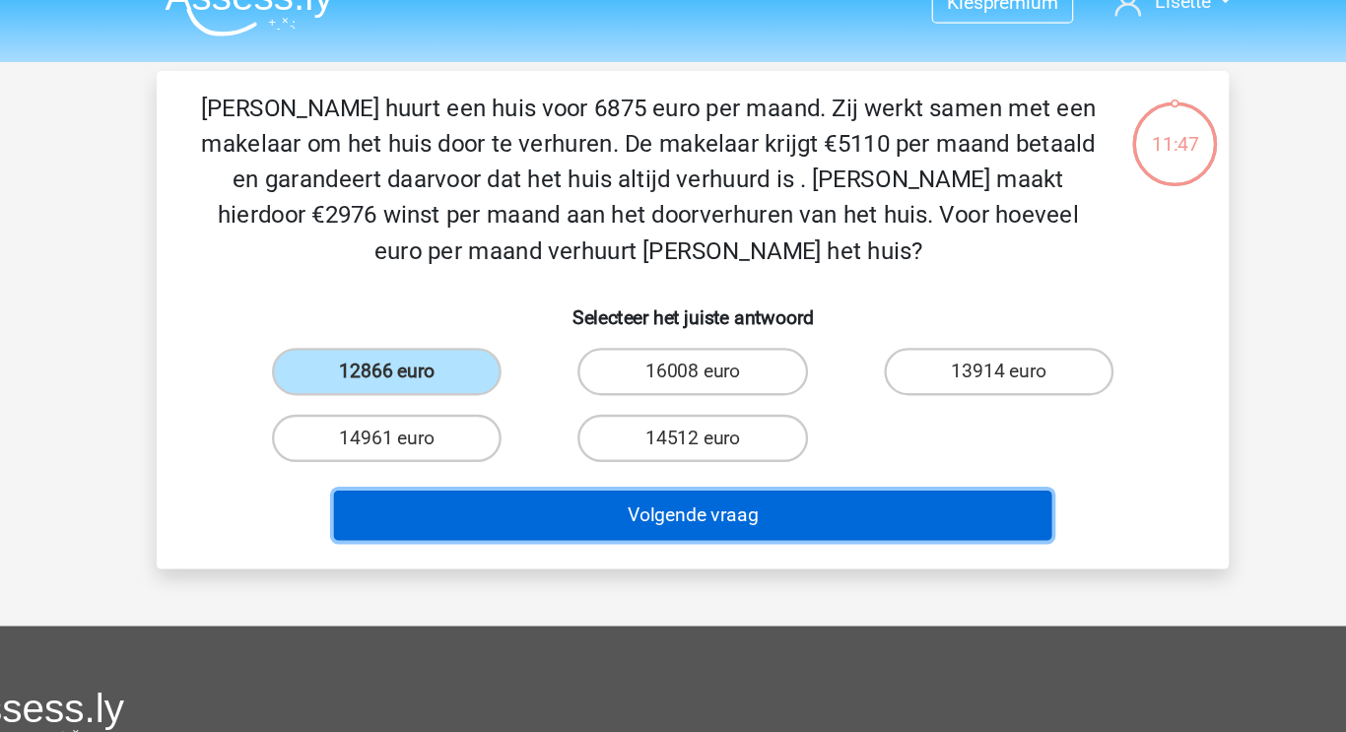
click at [611, 464] on button "Volgende vraag" at bounding box center [673, 458] width 596 height 41
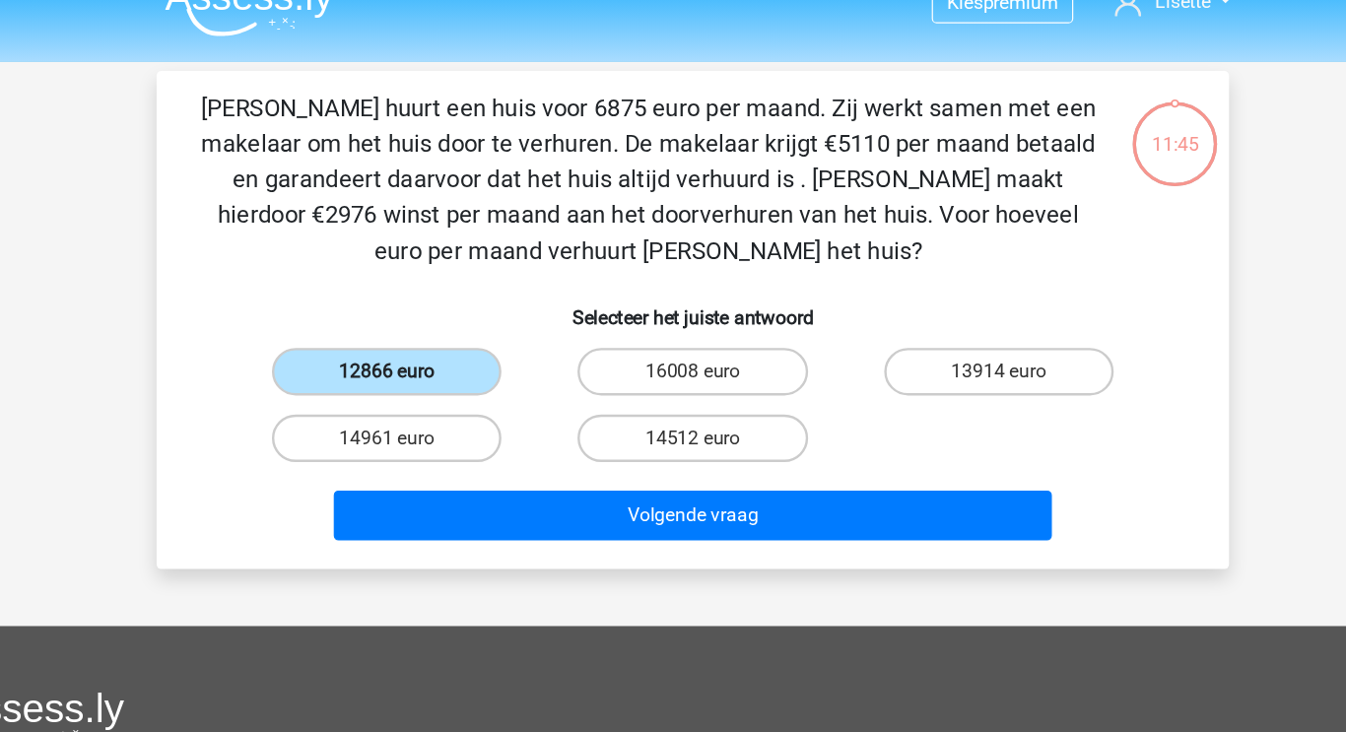
click at [459, 341] on label "12866 euro" at bounding box center [419, 339] width 190 height 39
click at [432, 341] on input "12866 euro" at bounding box center [426, 346] width 13 height 13
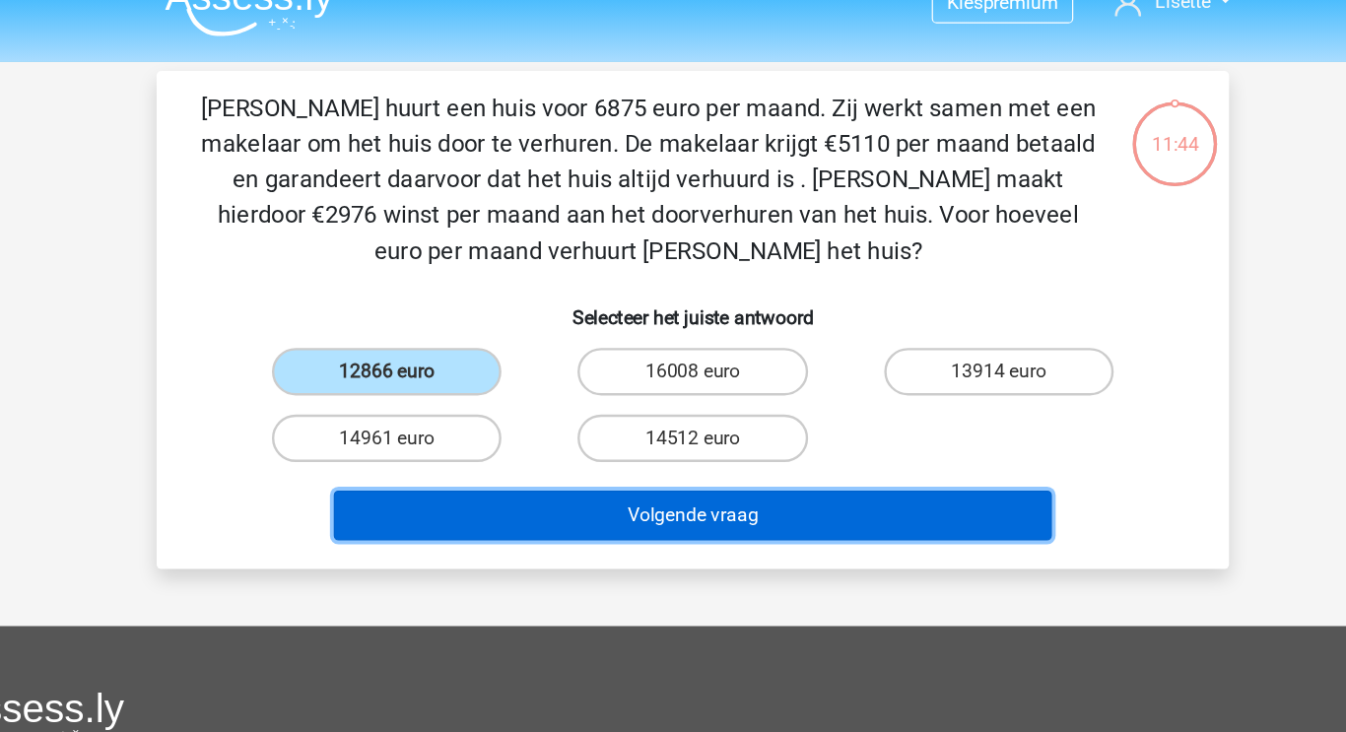
click at [594, 464] on button "Volgende vraag" at bounding box center [673, 458] width 596 height 41
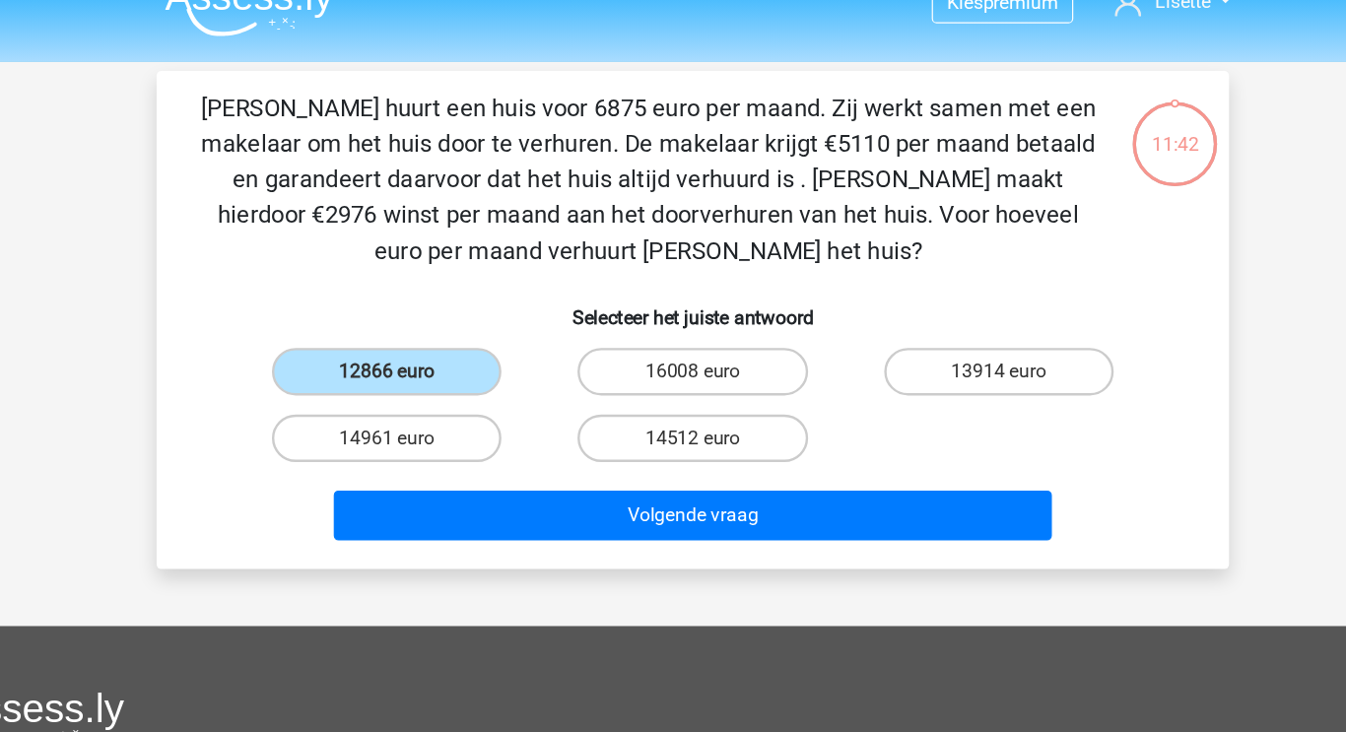
click at [323, 260] on div "Clarissa huurt een huis voor 6875 euro per maand. Zij werkt samen met een makel…" at bounding box center [672, 296] width 873 height 381
click at [456, 396] on label "14961 euro" at bounding box center [419, 394] width 190 height 39
click at [432, 396] on input "14961 euro" at bounding box center [426, 401] width 13 height 13
radio input "true"
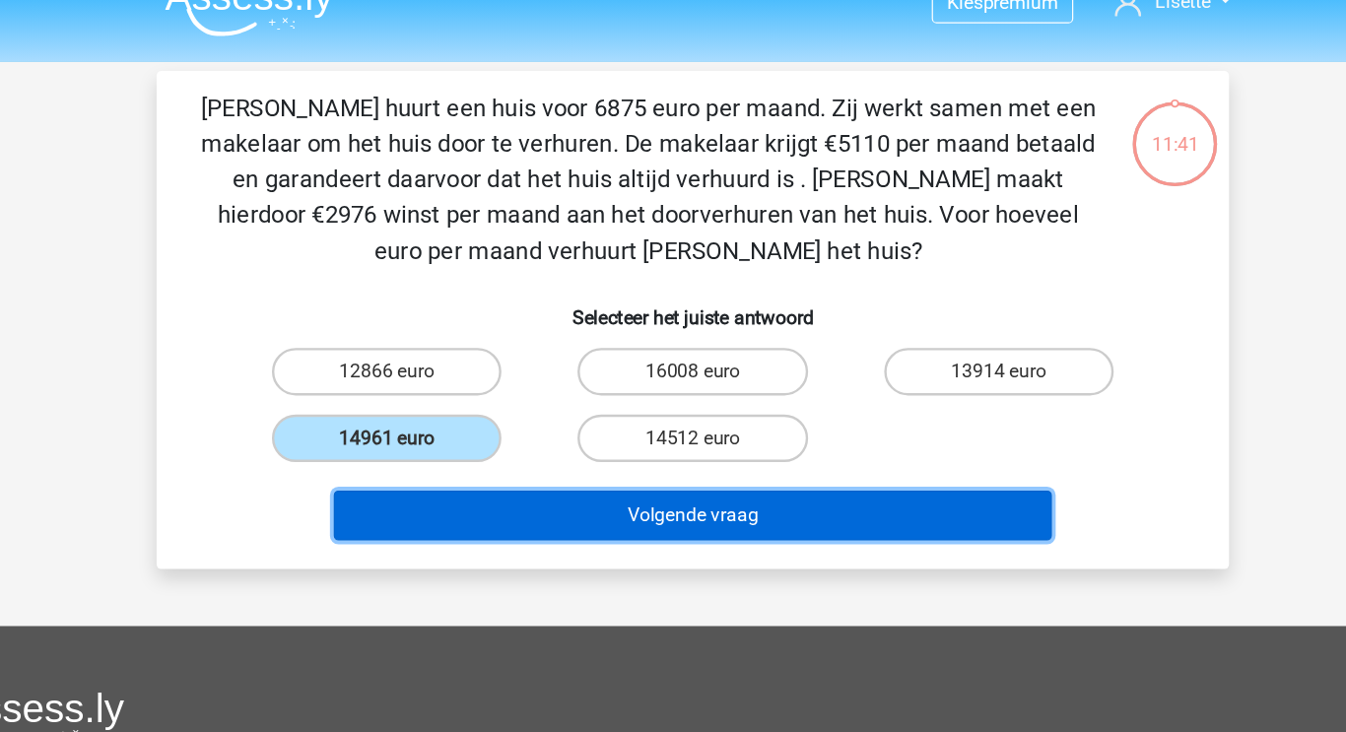
click at [572, 461] on button "Volgende vraag" at bounding box center [673, 458] width 596 height 41
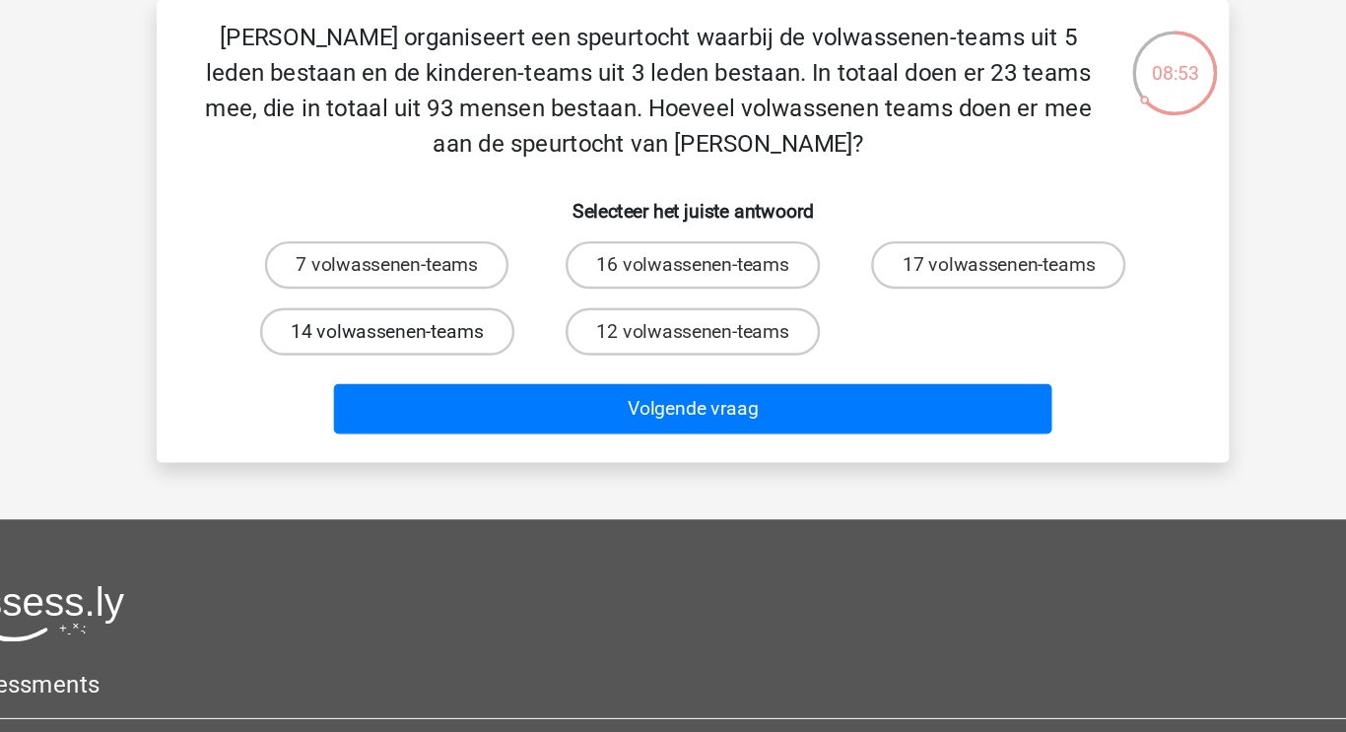
click at [429, 361] on label "14 volwassenen-teams" at bounding box center [419, 365] width 211 height 39
click at [429, 365] on input "14 volwassenen-teams" at bounding box center [426, 371] width 13 height 13
radio input "true"
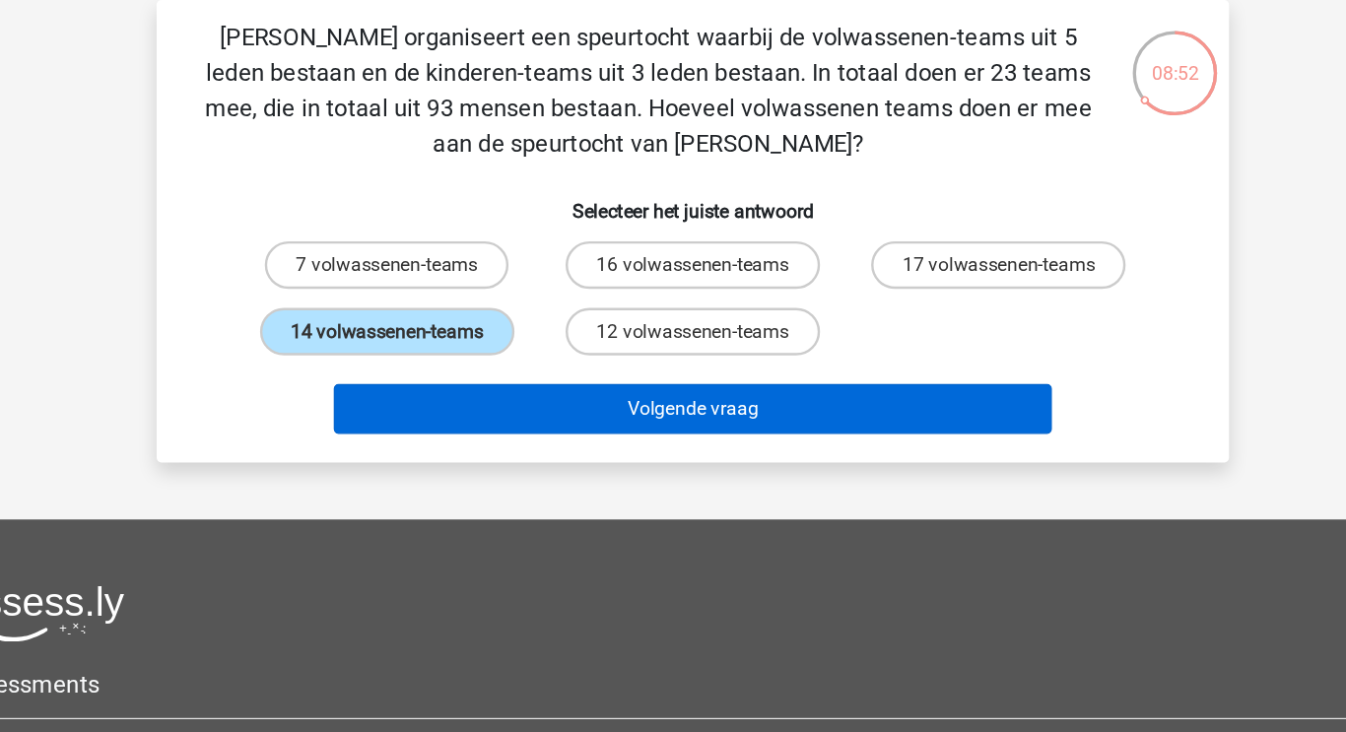
click at [573, 440] on button "Volgende vraag" at bounding box center [673, 429] width 596 height 41
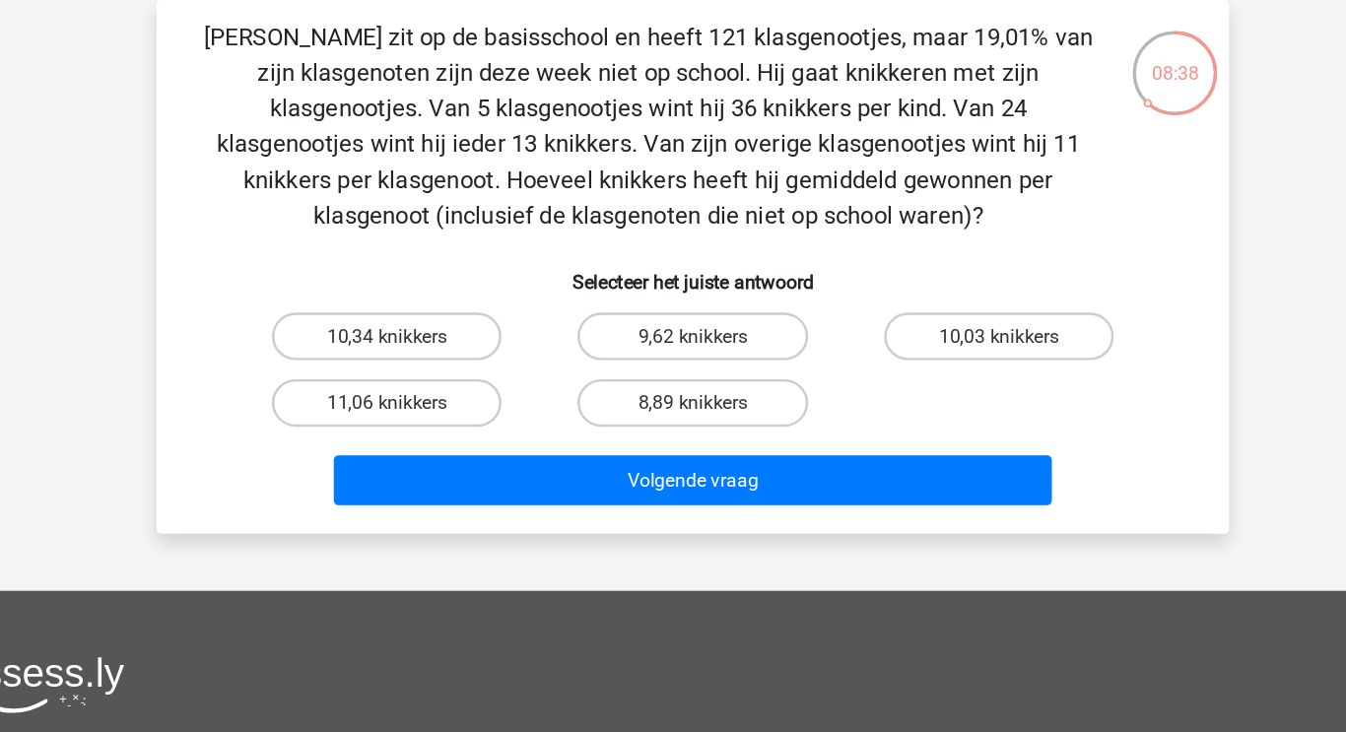
click at [919, 363] on label "10,03 knikkers" at bounding box center [926, 369] width 190 height 39
click at [926, 369] on input "10,03 knikkers" at bounding box center [932, 375] width 13 height 13
radio input "true"
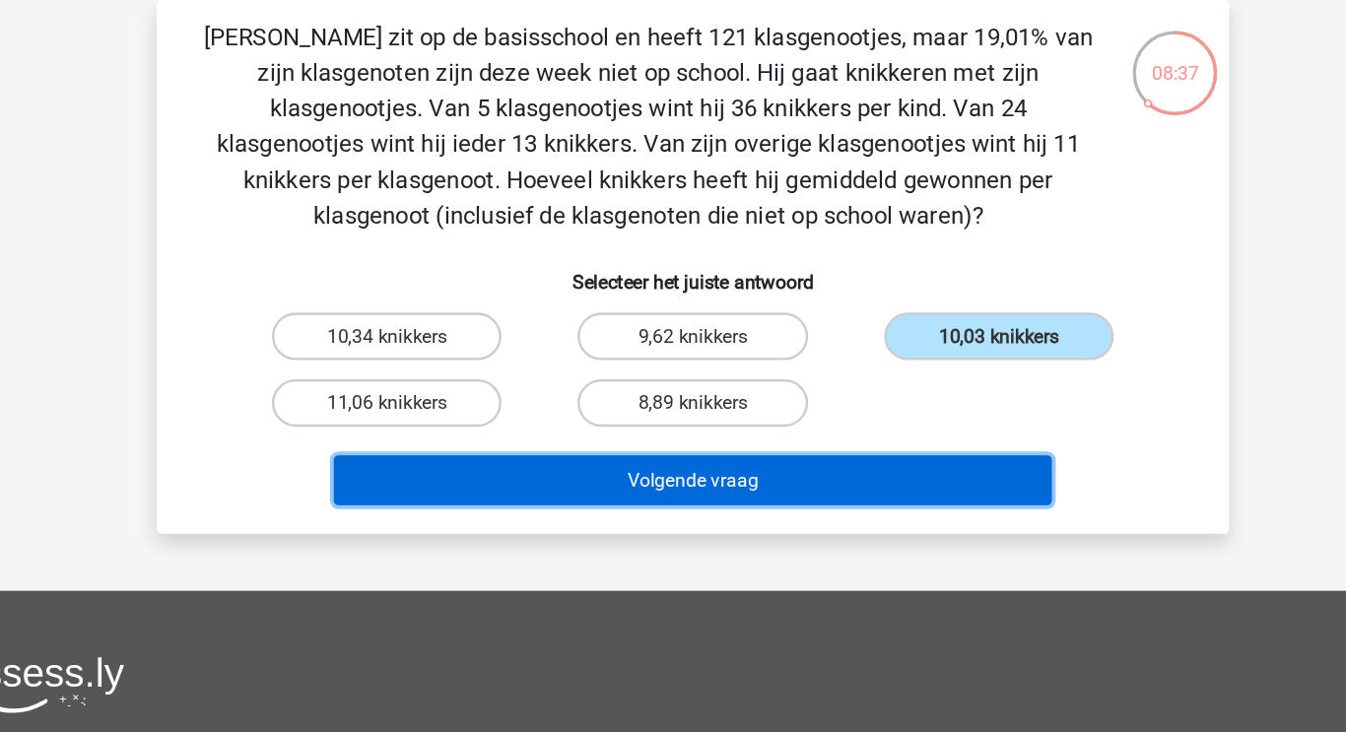
click at [835, 474] on button "Volgende vraag" at bounding box center [673, 488] width 596 height 41
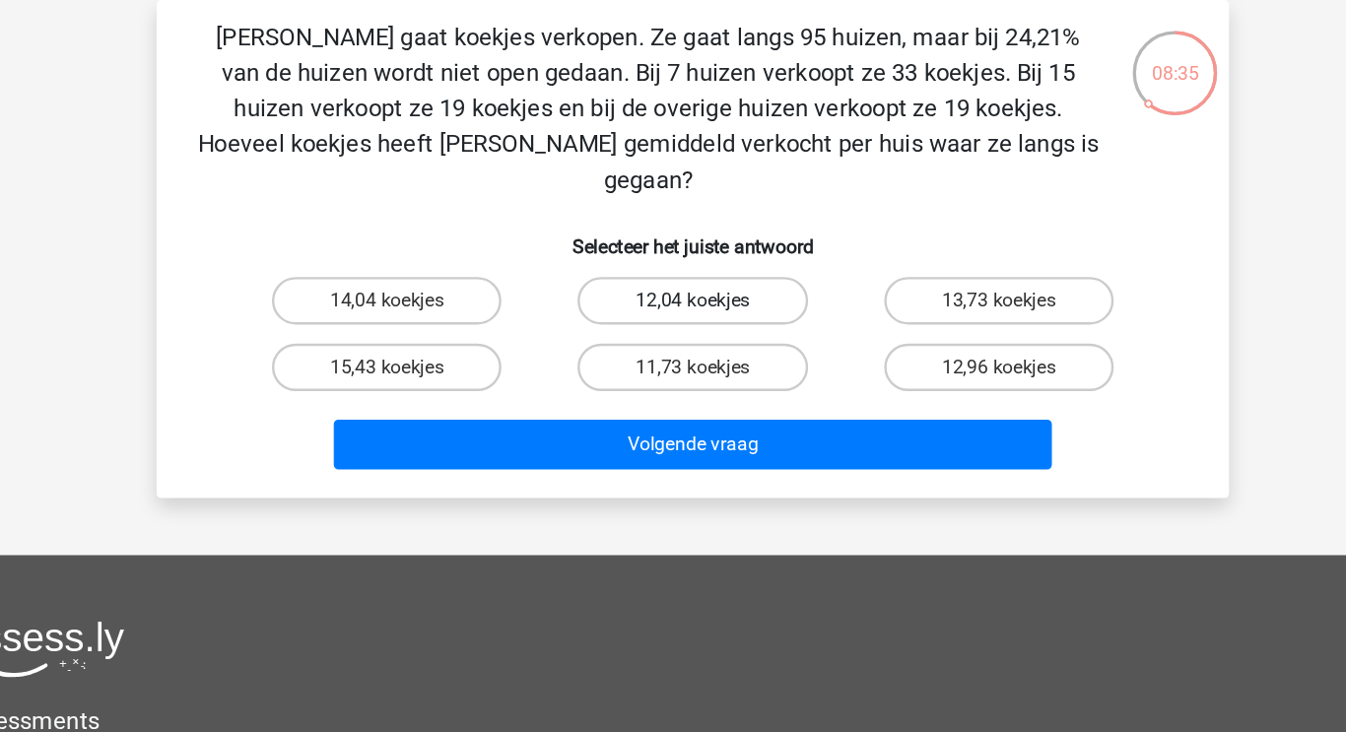
click at [601, 320] on label "12,04 koekjes" at bounding box center [672, 339] width 190 height 39
click at [673, 340] on input "12,04 koekjes" at bounding box center [679, 346] width 13 height 13
radio input "true"
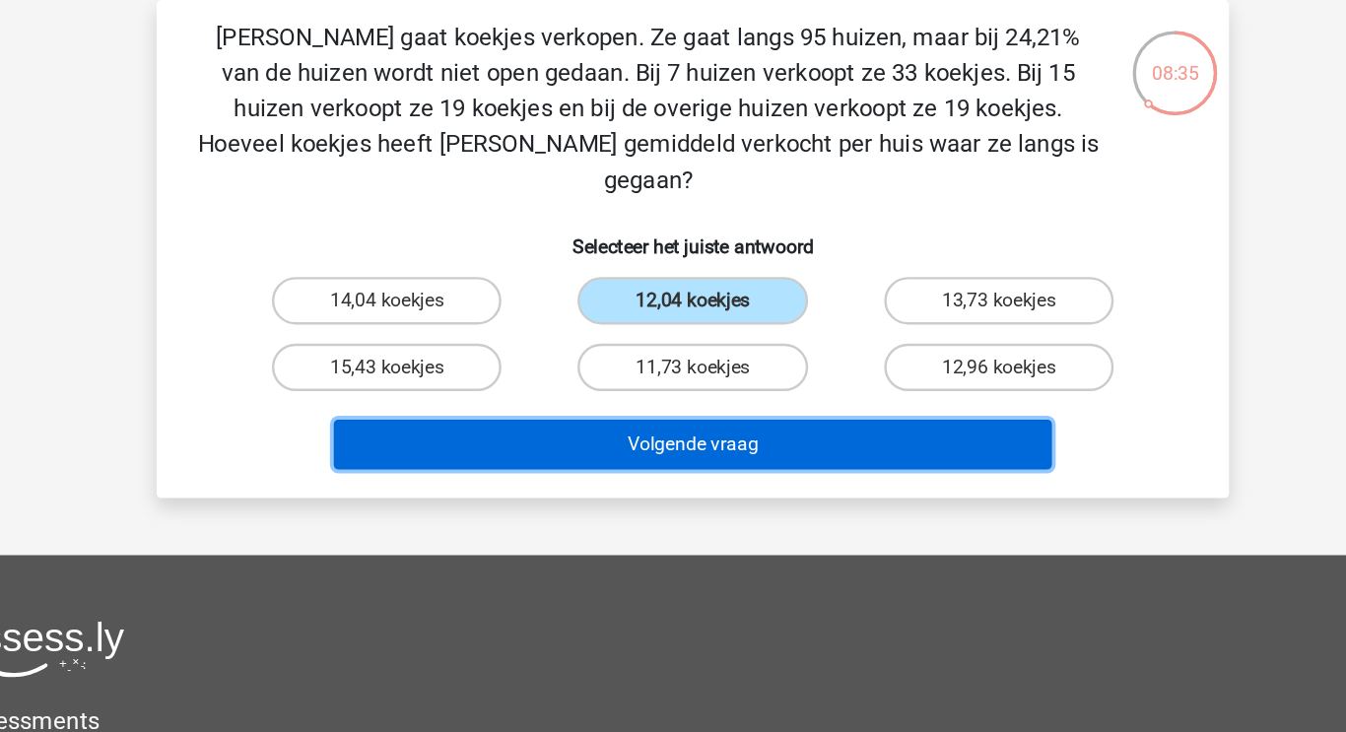
click at [629, 445] on button "Volgende vraag" at bounding box center [673, 458] width 596 height 41
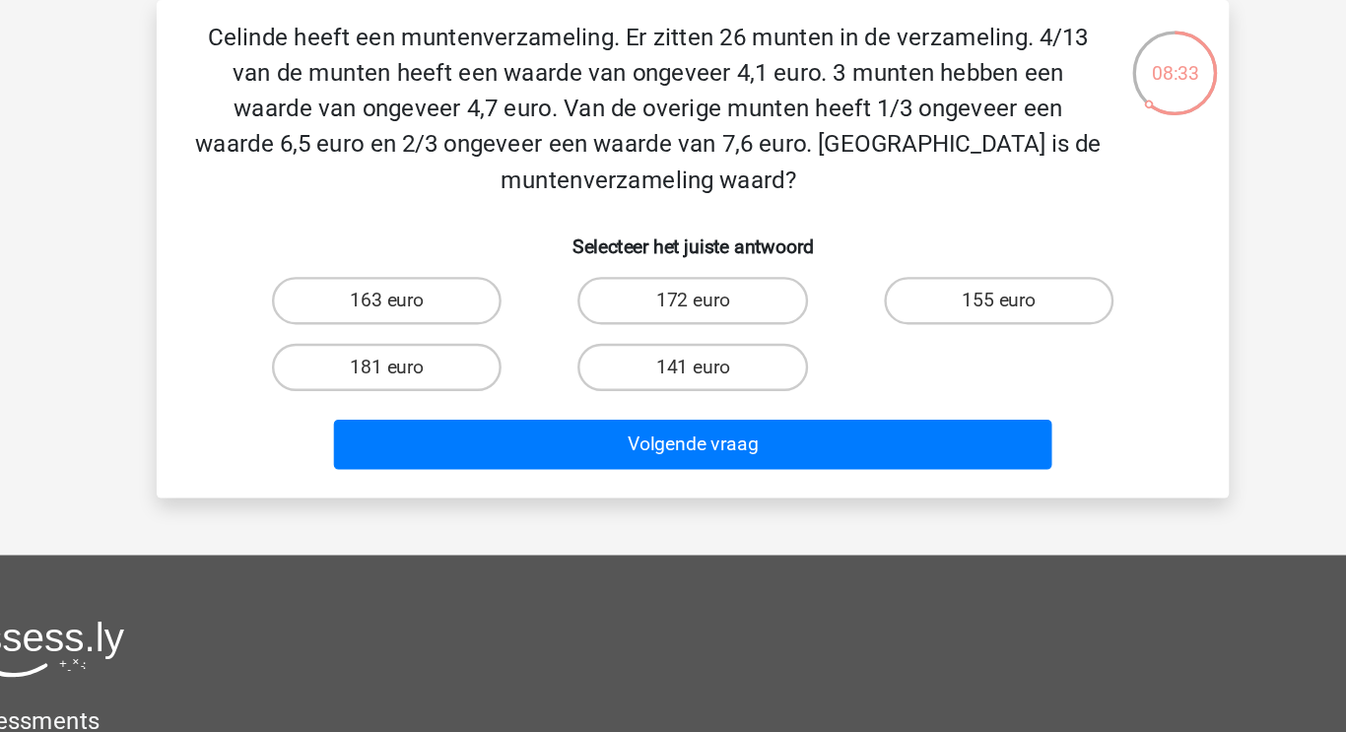
click at [448, 340] on label "163 euro" at bounding box center [419, 339] width 190 height 39
click at [432, 340] on input "163 euro" at bounding box center [426, 346] width 13 height 13
radio input "true"
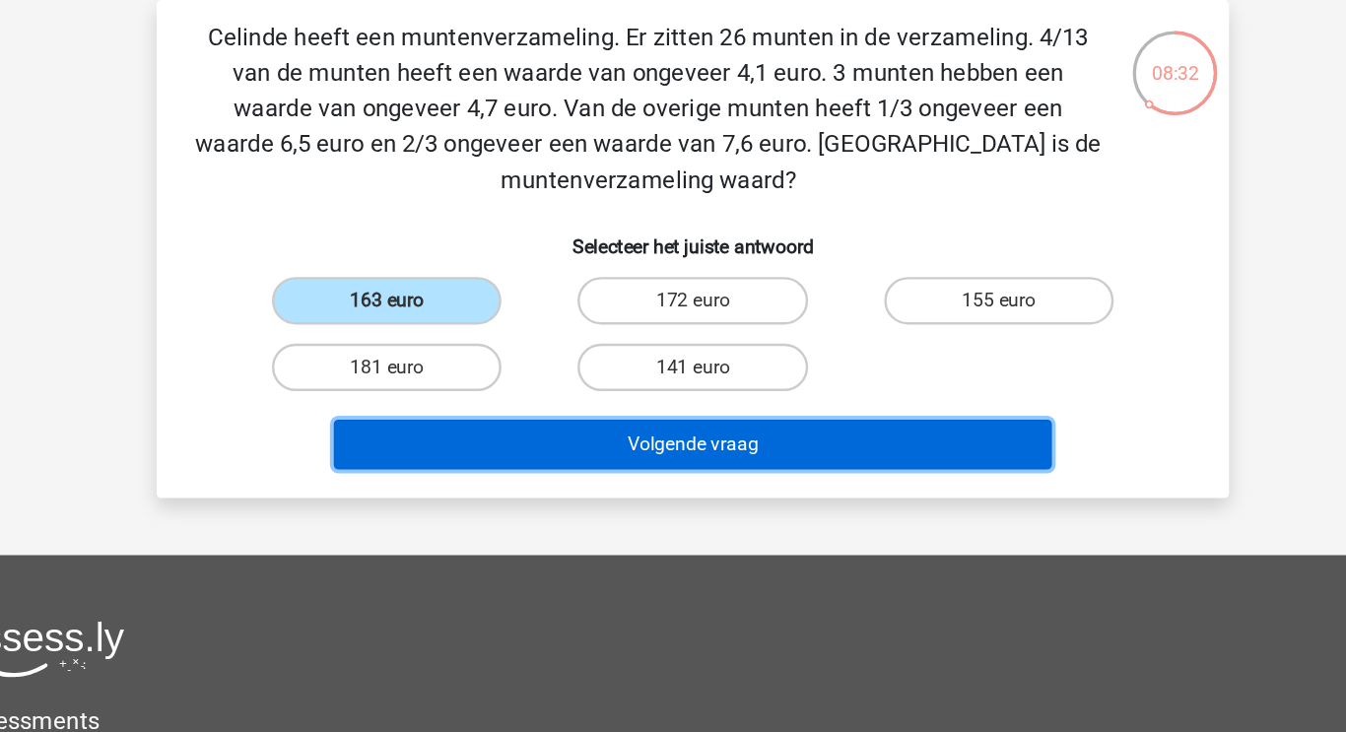
click at [606, 466] on button "Volgende vraag" at bounding box center [673, 458] width 596 height 41
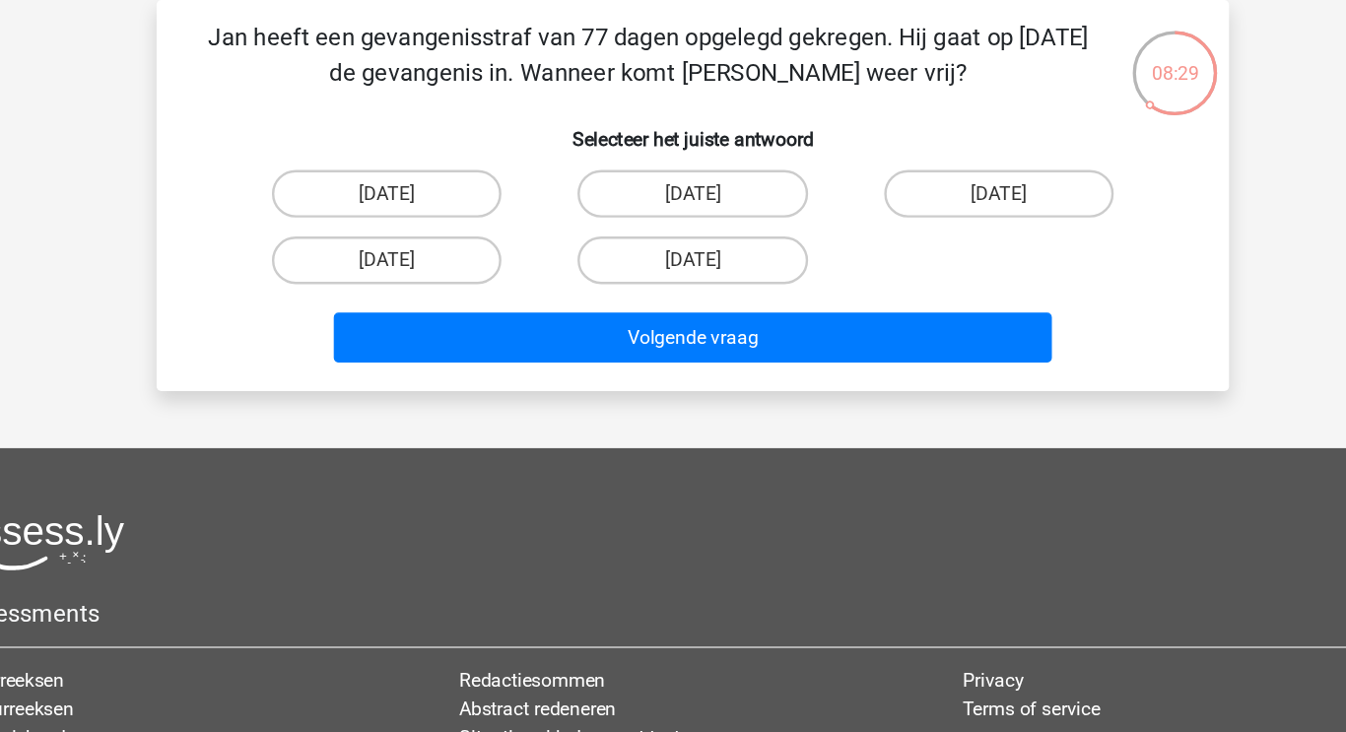
click at [452, 307] on label "13 augustus" at bounding box center [419, 306] width 190 height 39
click at [432, 307] on input "13 augustus" at bounding box center [426, 312] width 13 height 13
radio input "true"
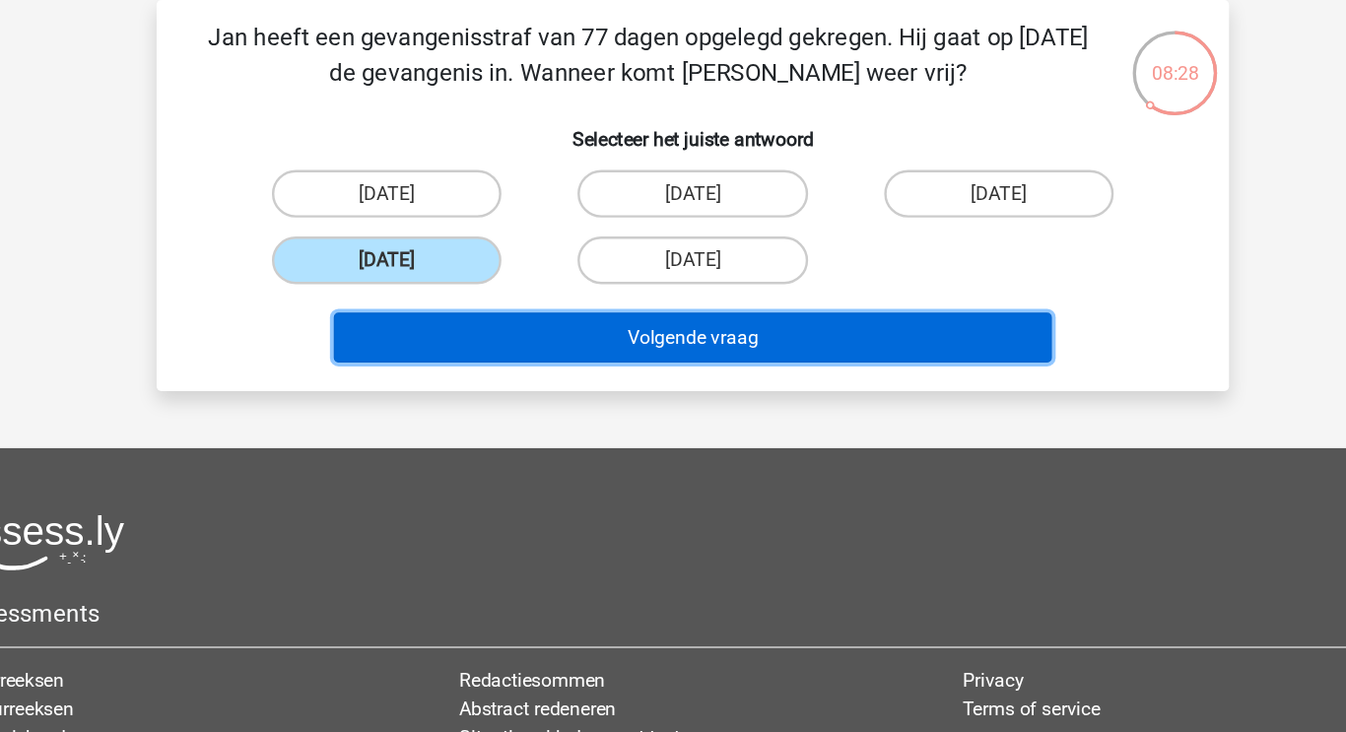
click at [570, 372] on button "Volgende vraag" at bounding box center [673, 370] width 596 height 41
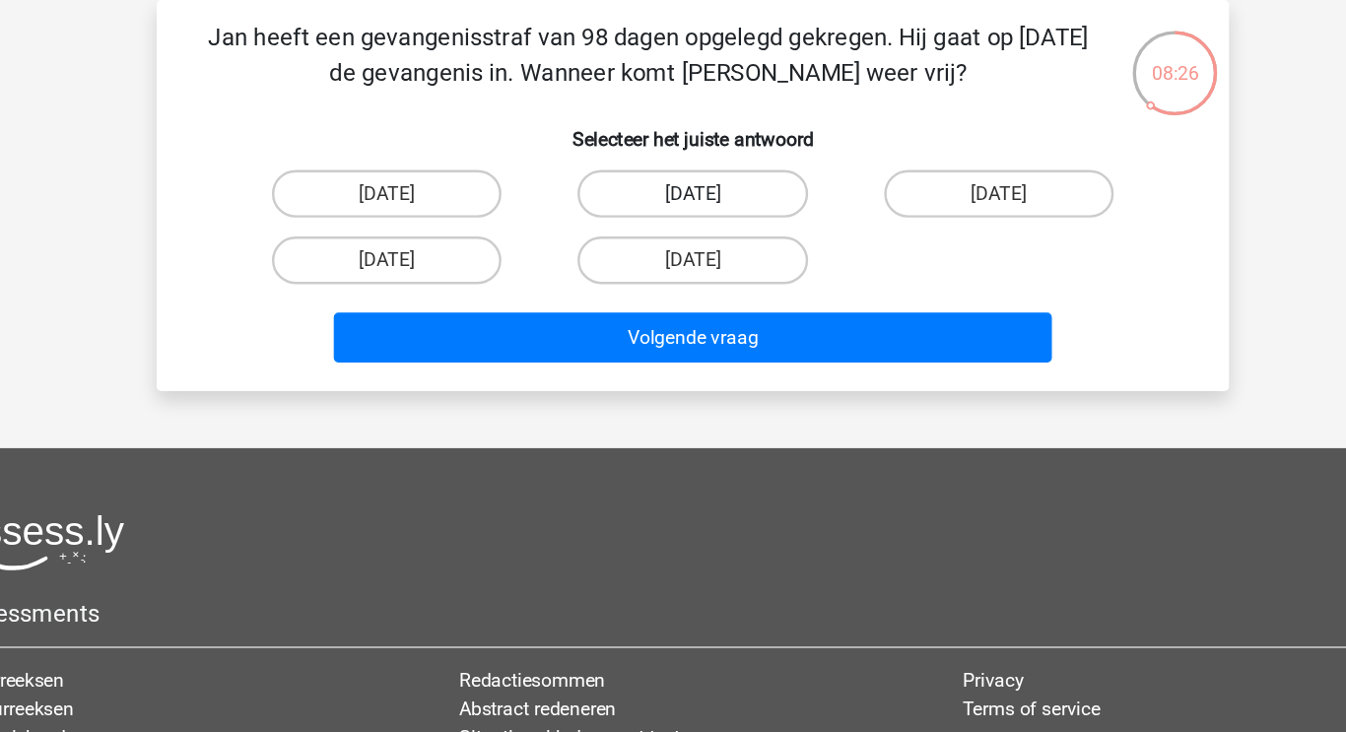
click at [640, 235] on label "20 augustus" at bounding box center [672, 250] width 190 height 39
click at [673, 251] on input "20 augustus" at bounding box center [679, 257] width 13 height 13
radio input "true"
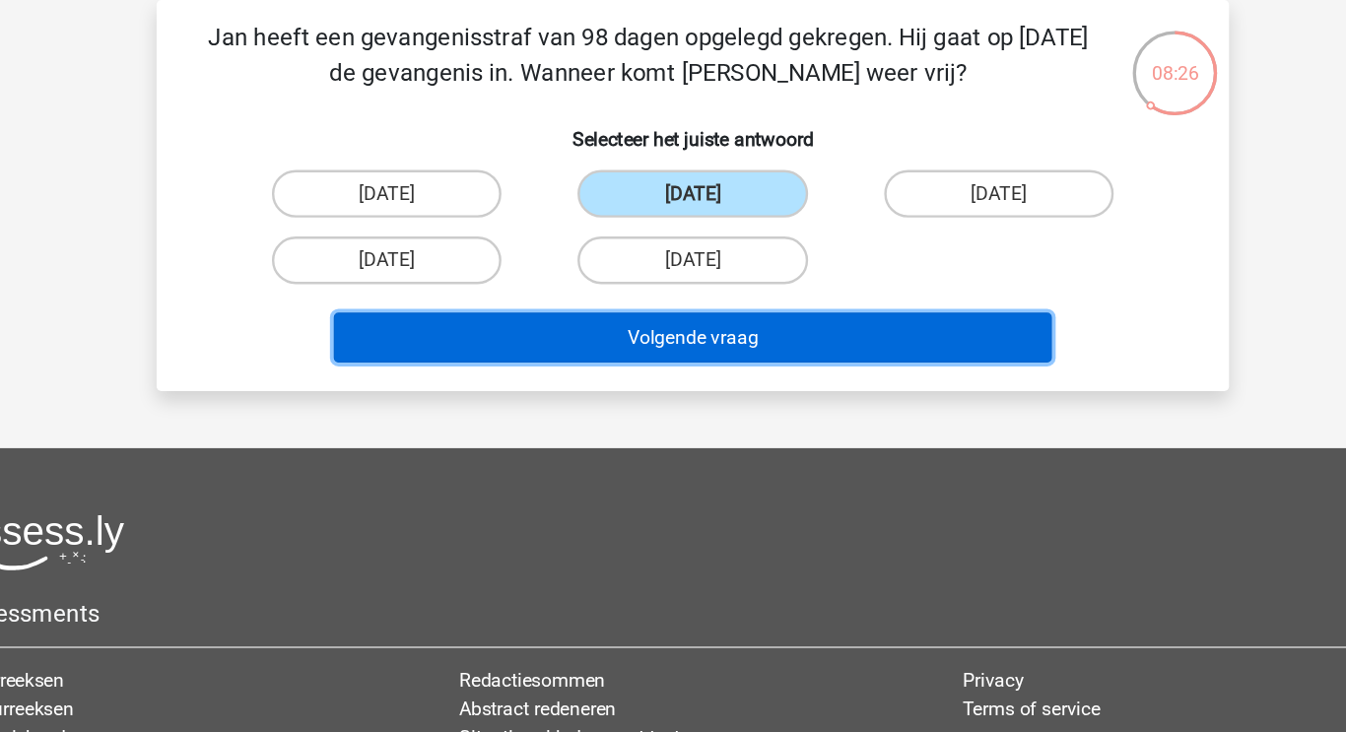
click at [647, 367] on button "Volgende vraag" at bounding box center [673, 370] width 596 height 41
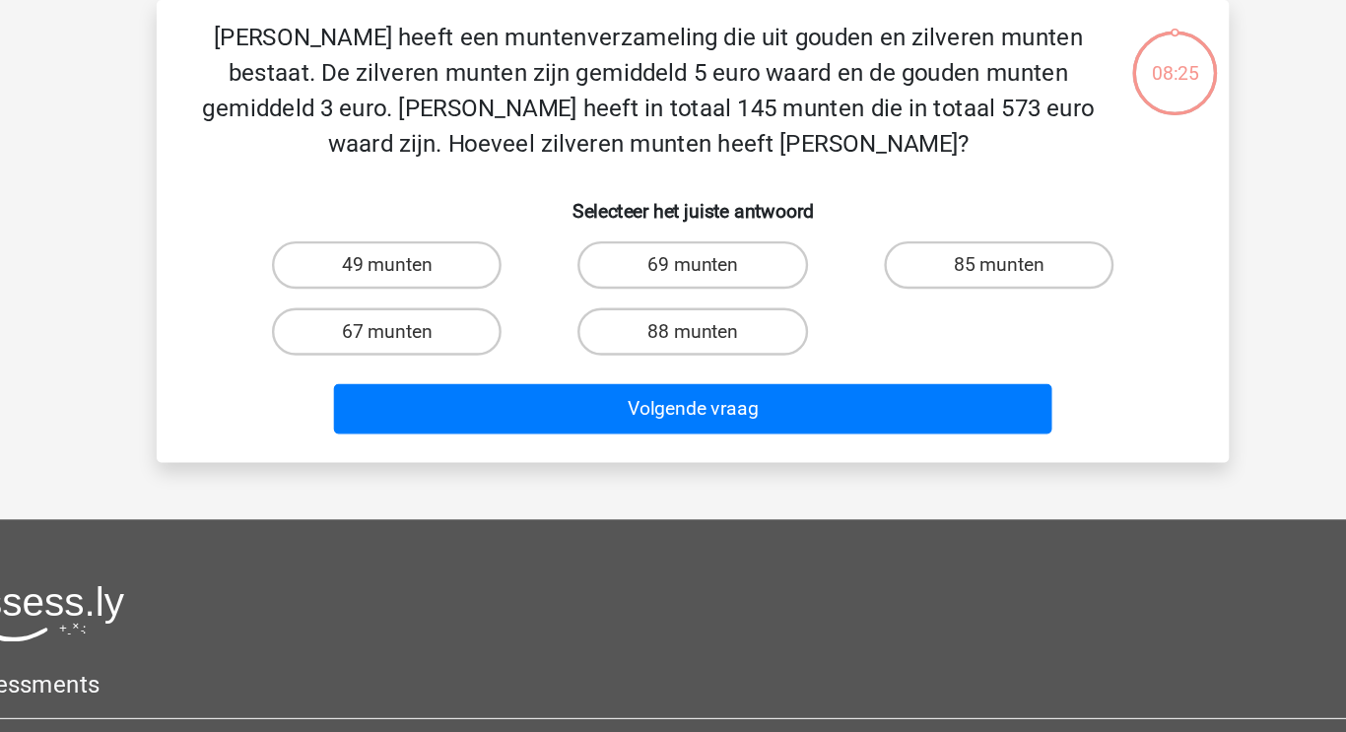
click at [642, 306] on label "69 munten" at bounding box center [672, 310] width 190 height 39
click at [673, 310] on input "69 munten" at bounding box center [679, 316] width 13 height 13
radio input "true"
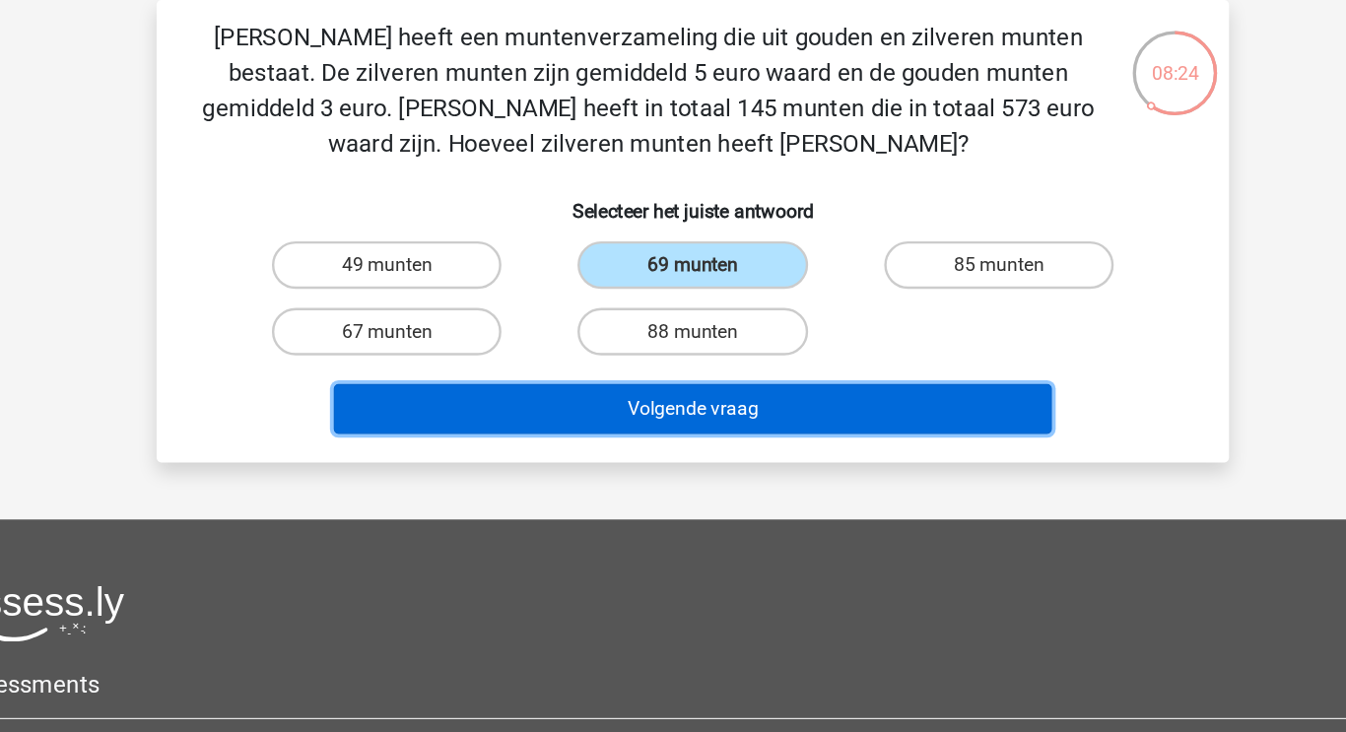
click at [686, 428] on button "Volgende vraag" at bounding box center [673, 429] width 596 height 41
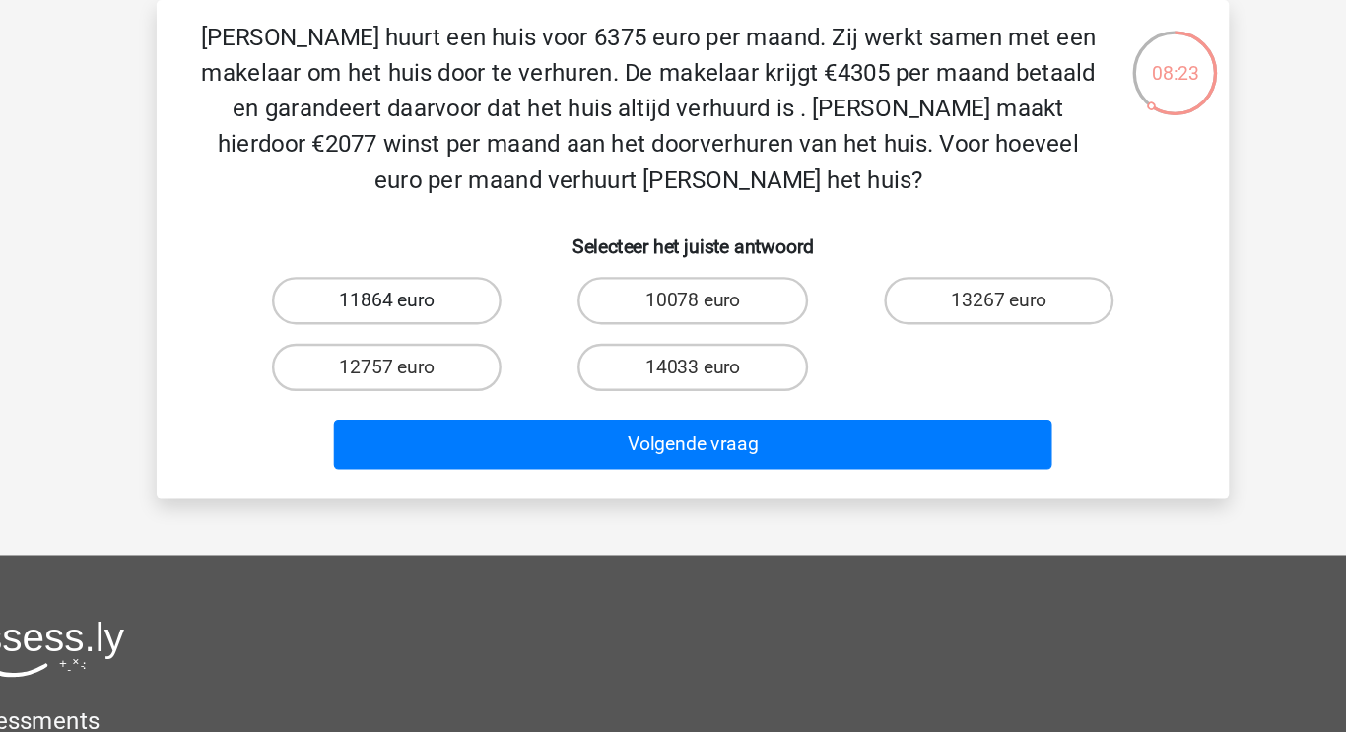
click at [467, 327] on label "11864 euro" at bounding box center [419, 339] width 190 height 39
click at [432, 340] on input "11864 euro" at bounding box center [426, 346] width 13 height 13
radio input "true"
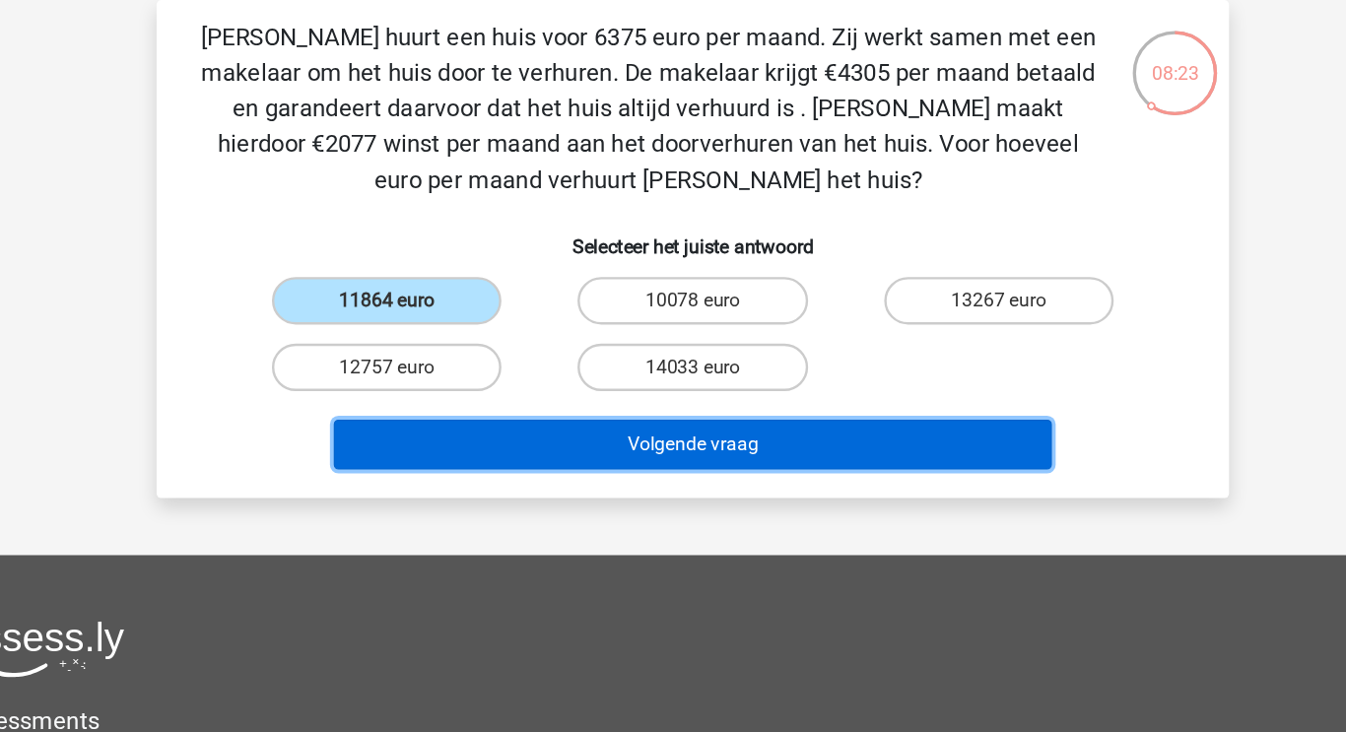
click at [617, 451] on button "Volgende vraag" at bounding box center [673, 458] width 596 height 41
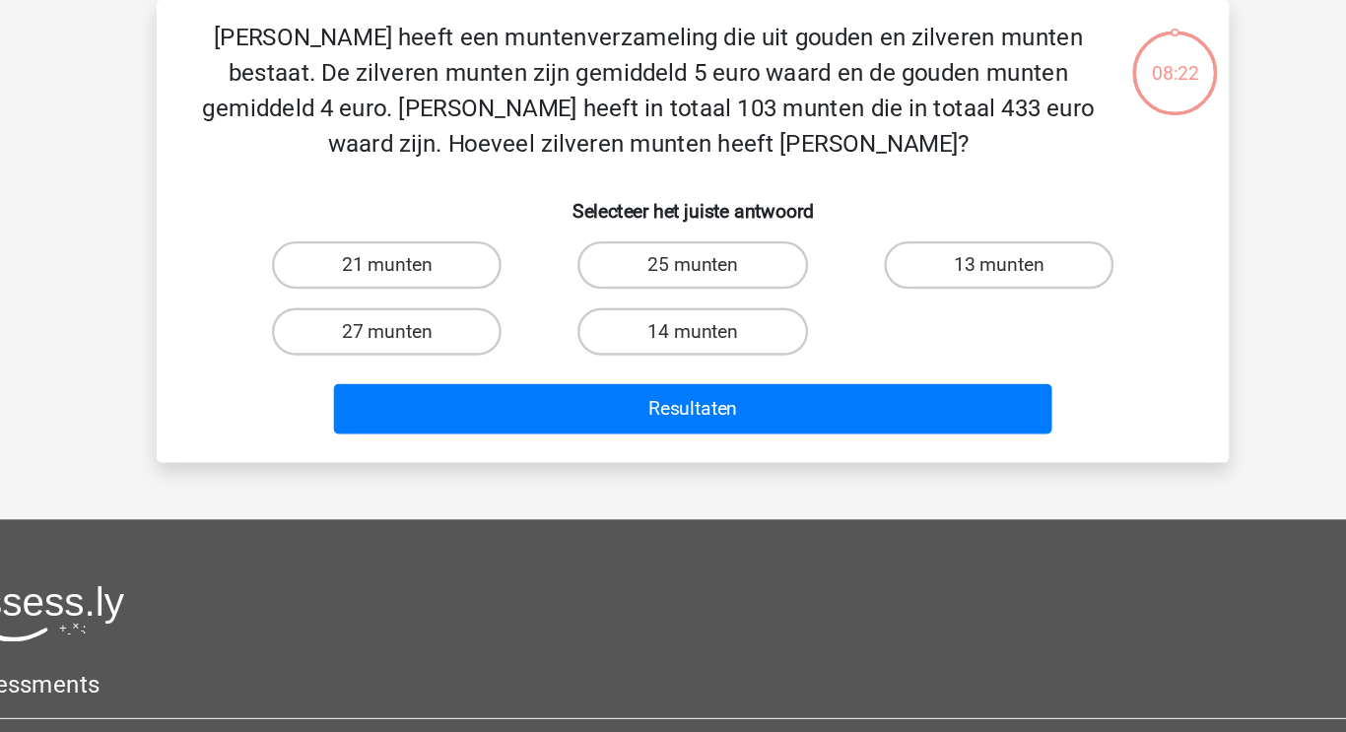
click at [687, 363] on label "14 munten" at bounding box center [672, 365] width 190 height 39
click at [686, 365] on input "14 munten" at bounding box center [679, 371] width 13 height 13
radio input "true"
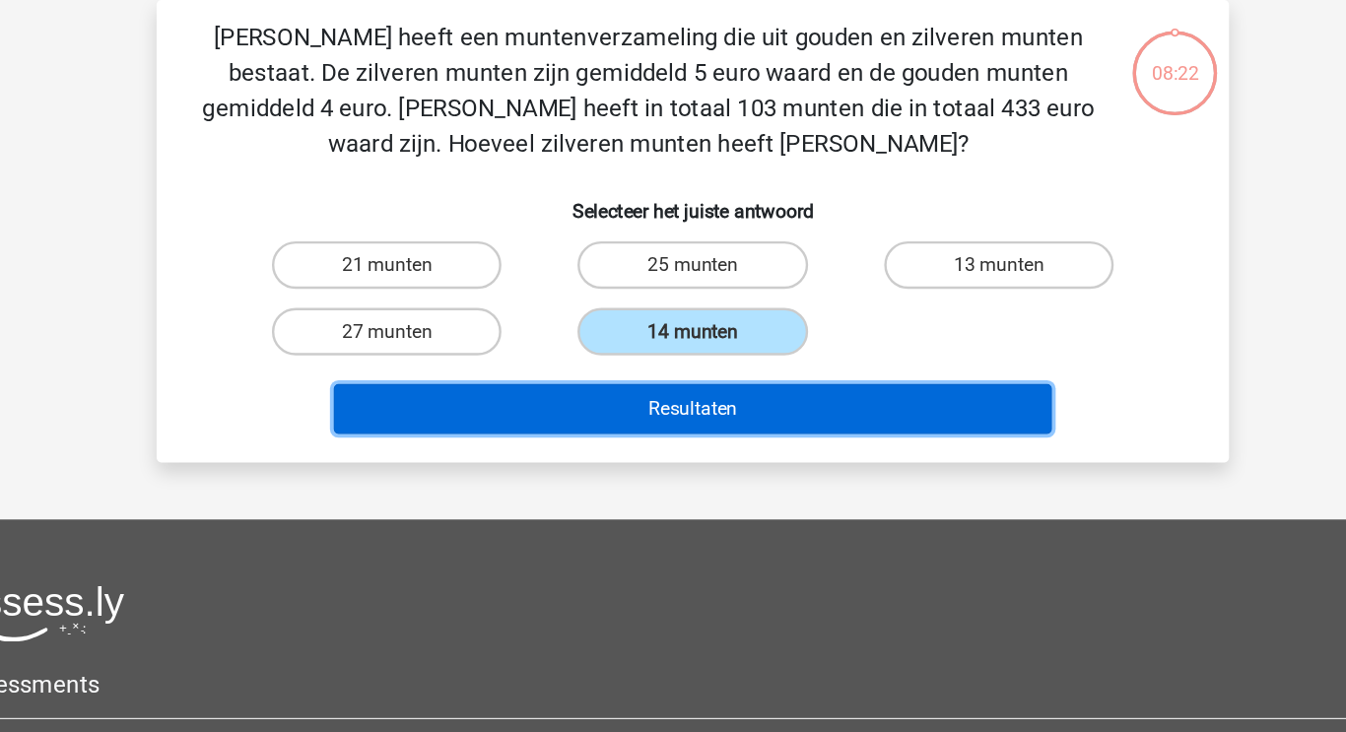
click at [697, 443] on button "Resultaten" at bounding box center [673, 429] width 596 height 41
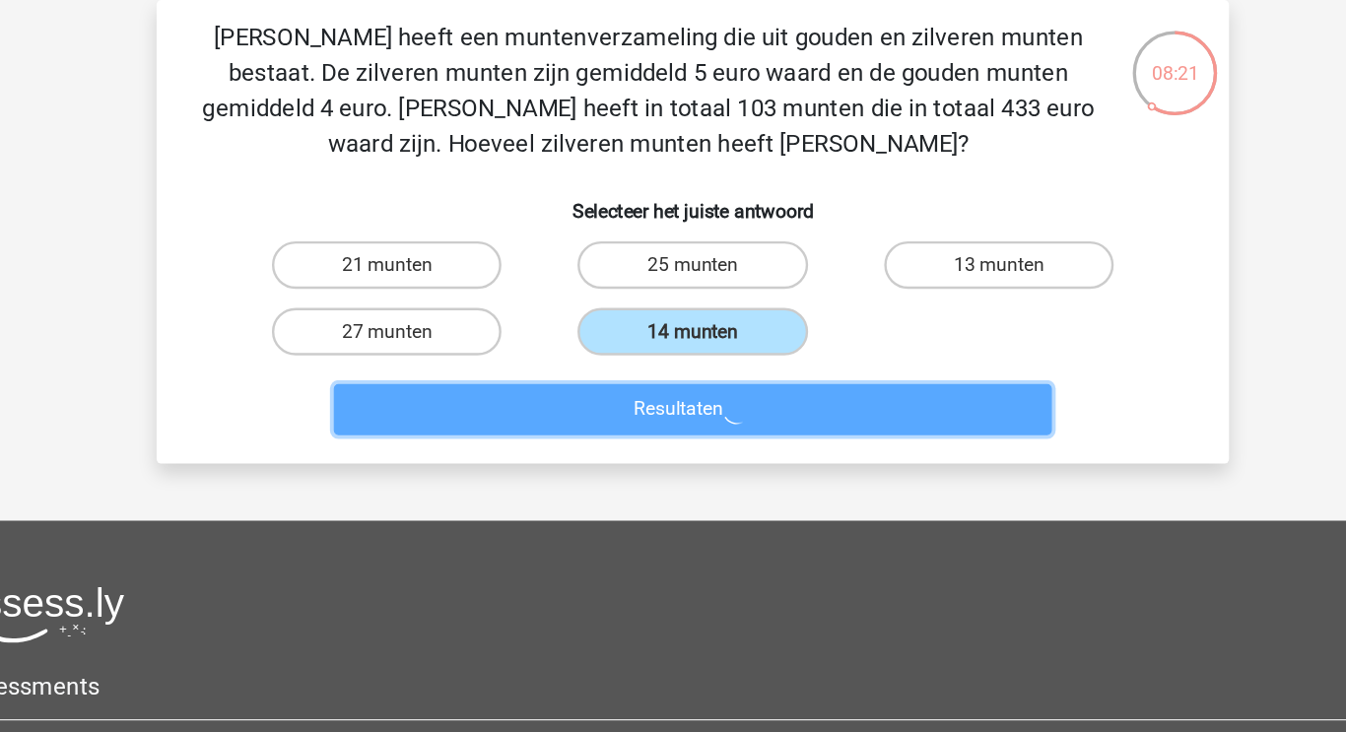
click at [685, 428] on button "Resultaten" at bounding box center [673, 430] width 596 height 42
